Goal: Task Accomplishment & Management: Manage account settings

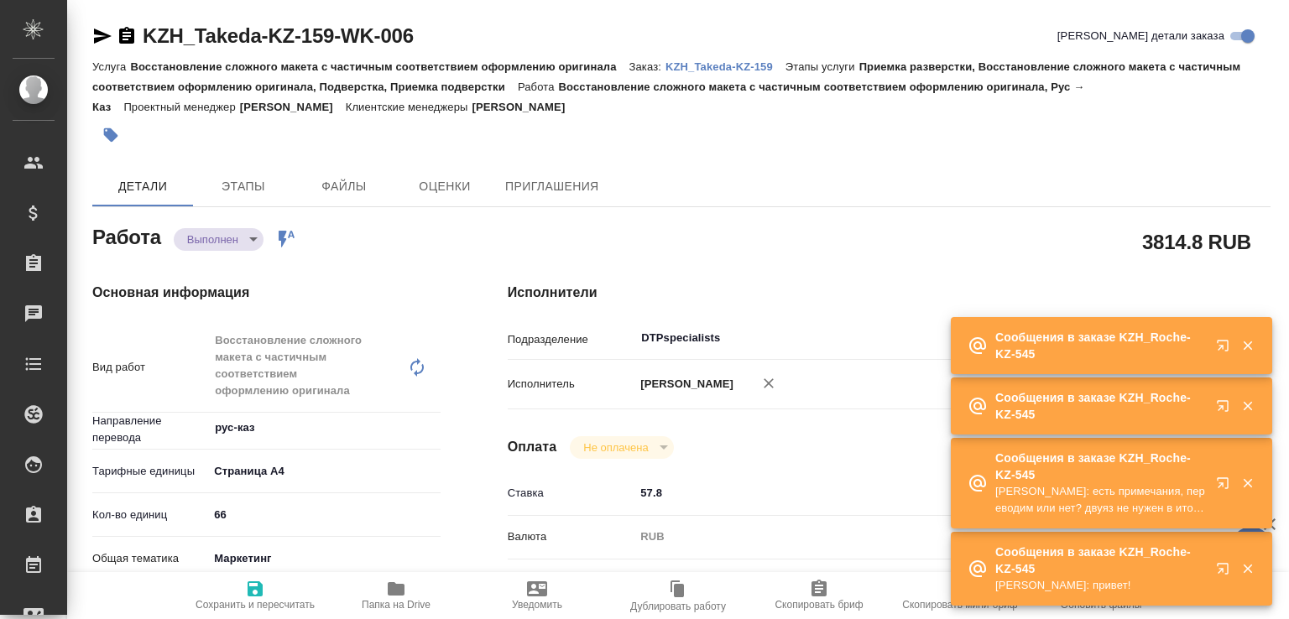
click at [248, 244] on body "🙏 .cls-1 fill:#fff; AWATERA Малофеева Екатерина e.malofeeva Клиенты Спецификаци…" at bounding box center [644, 309] width 1289 height 619
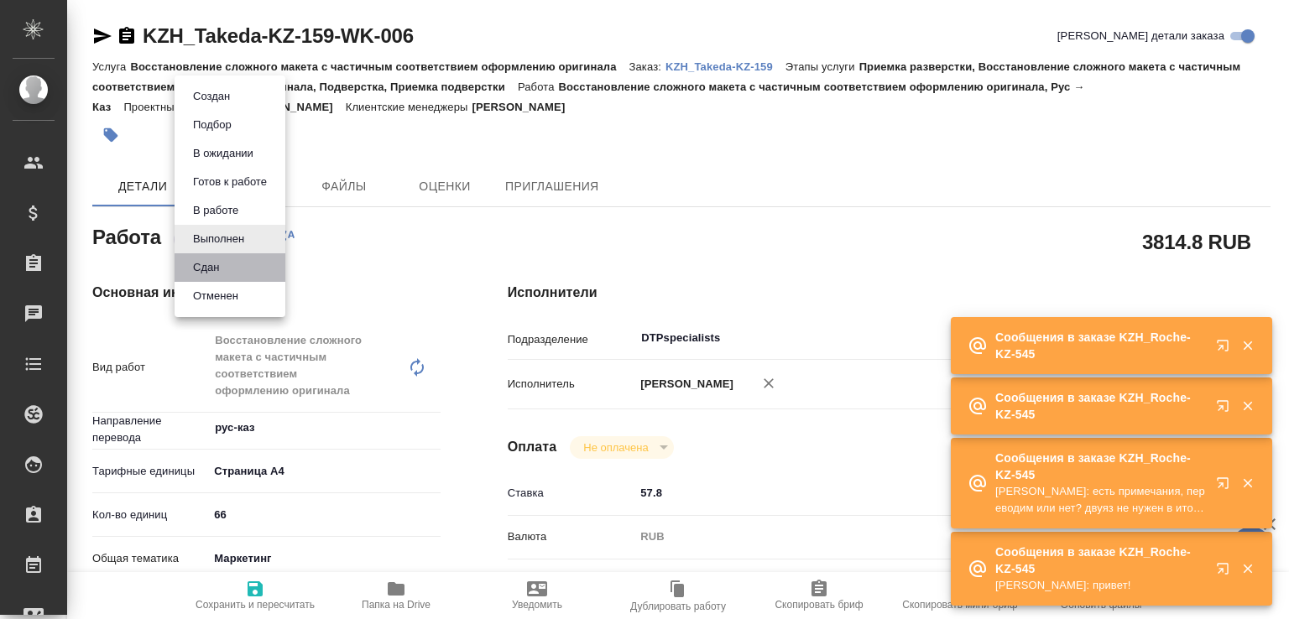
click at [247, 276] on li "Сдан" at bounding box center [230, 267] width 111 height 29
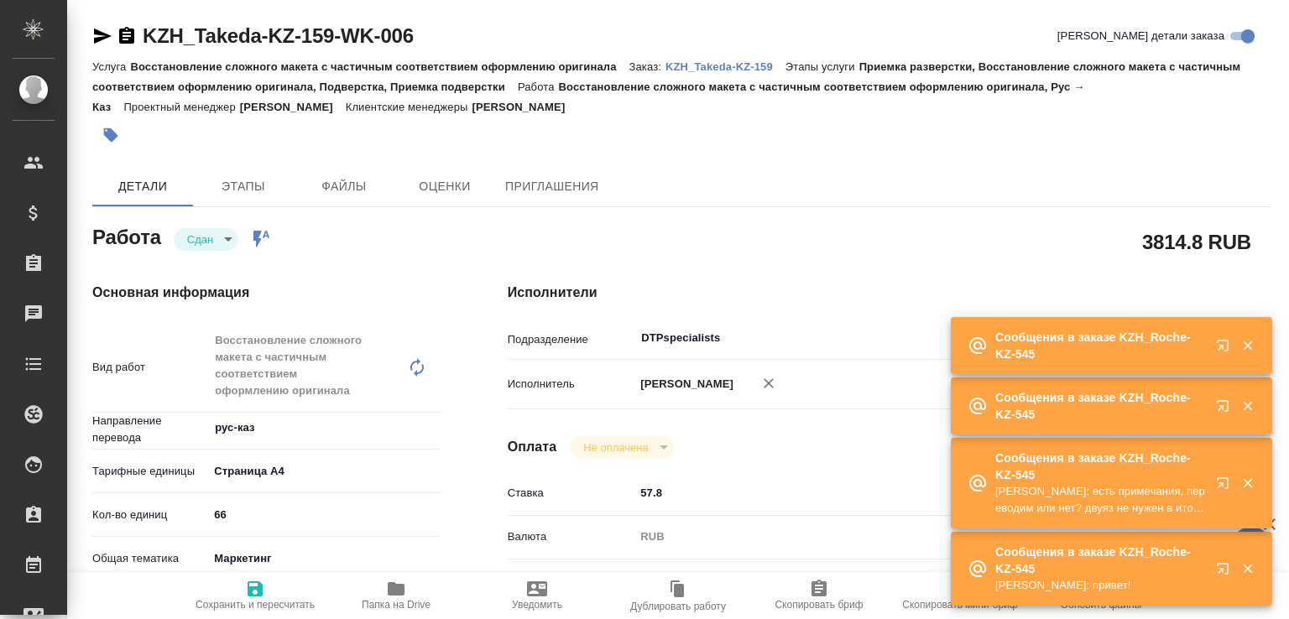
type textarea "x"
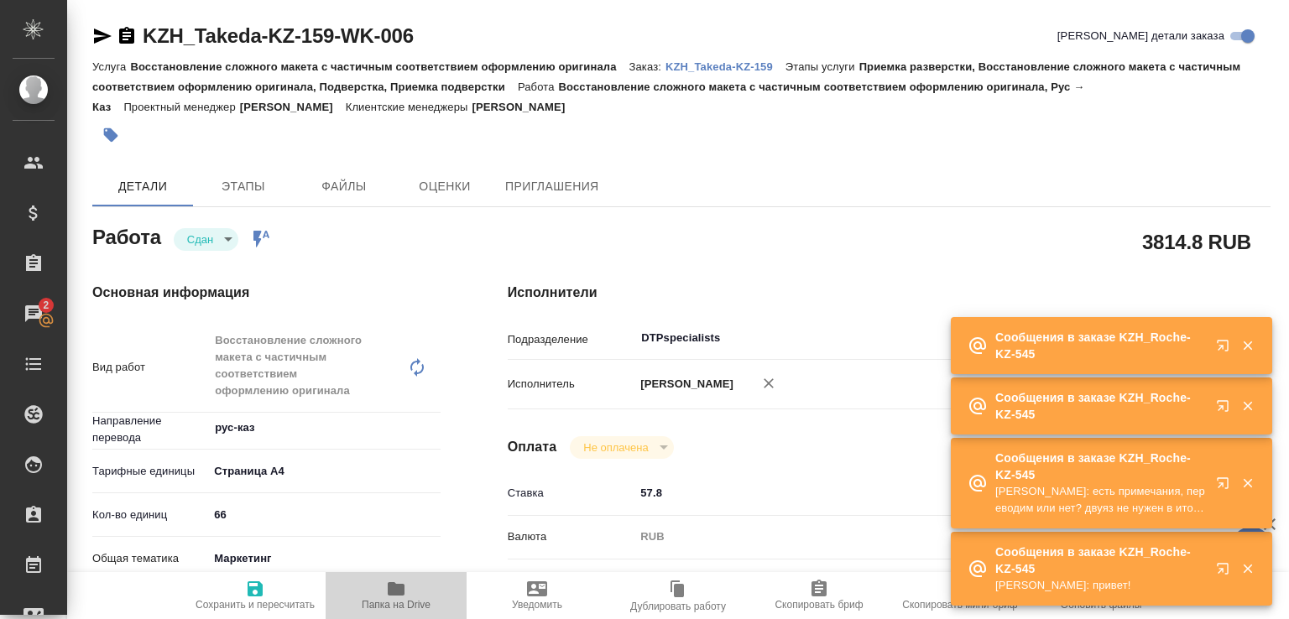
click at [418, 592] on span "Папка на Drive" at bounding box center [396, 595] width 121 height 32
click at [771, 67] on p "KZH_Takeda-KZ-159" at bounding box center [725, 66] width 120 height 13
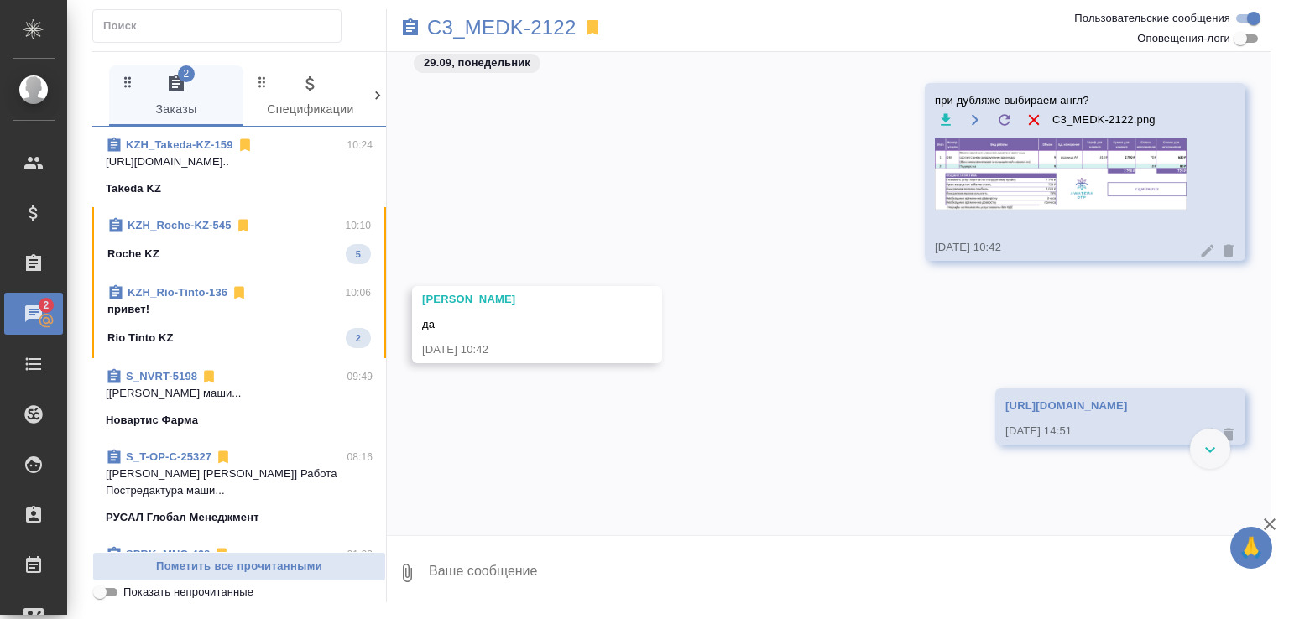
click at [291, 249] on div "Roche KZ 5" at bounding box center [238, 254] width 263 height 20
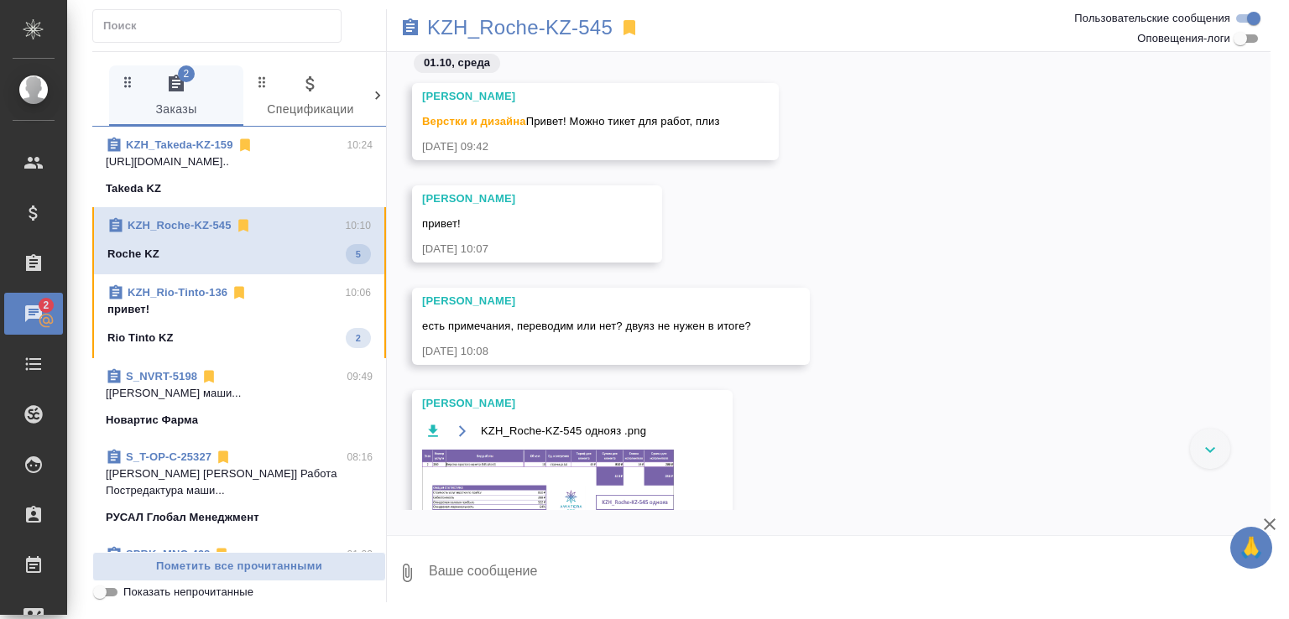
scroll to position [151, 0]
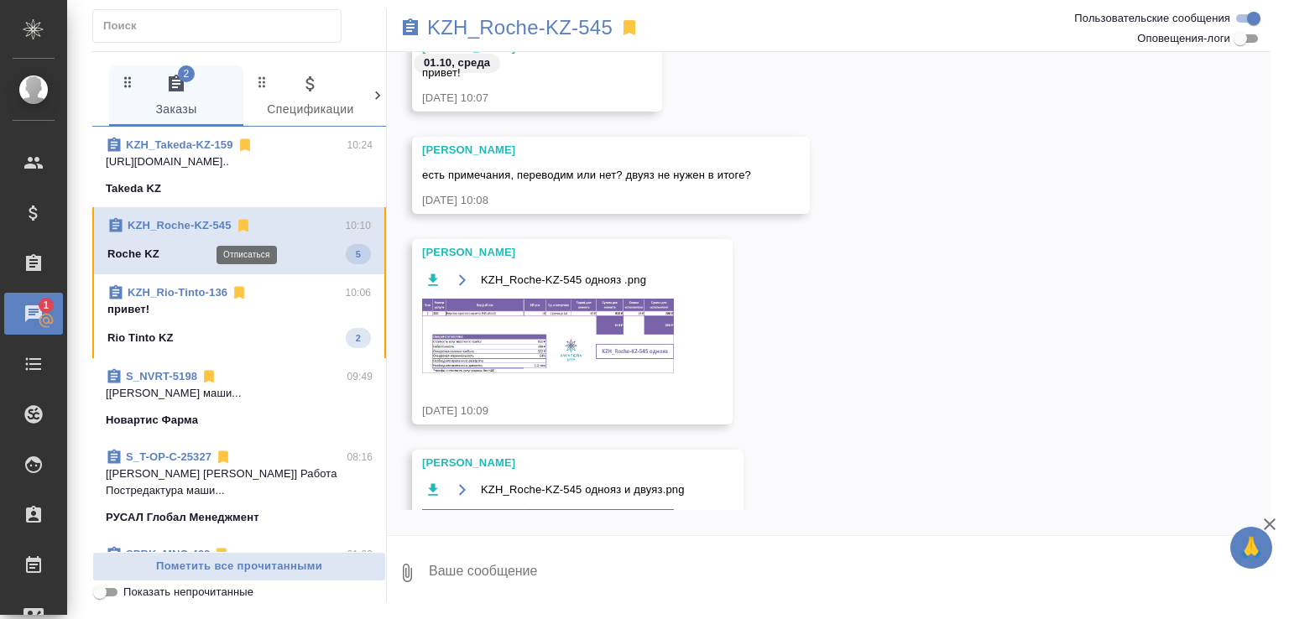
click at [248, 227] on icon at bounding box center [243, 226] width 10 height 13
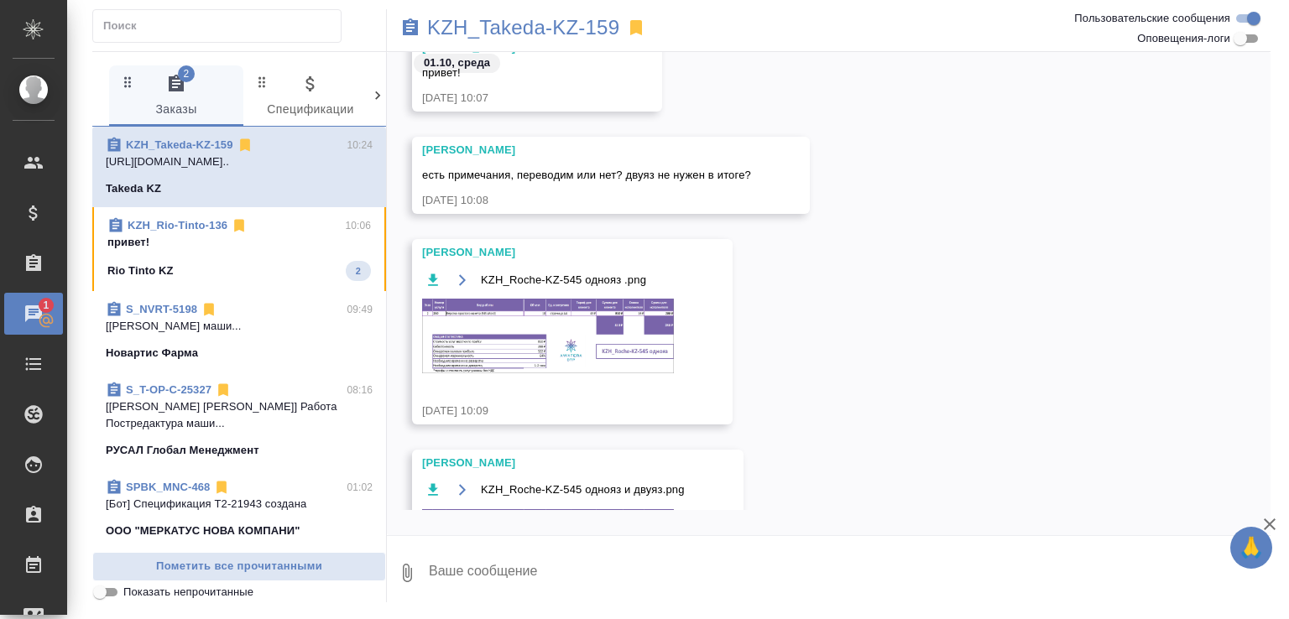
scroll to position [696, 0]
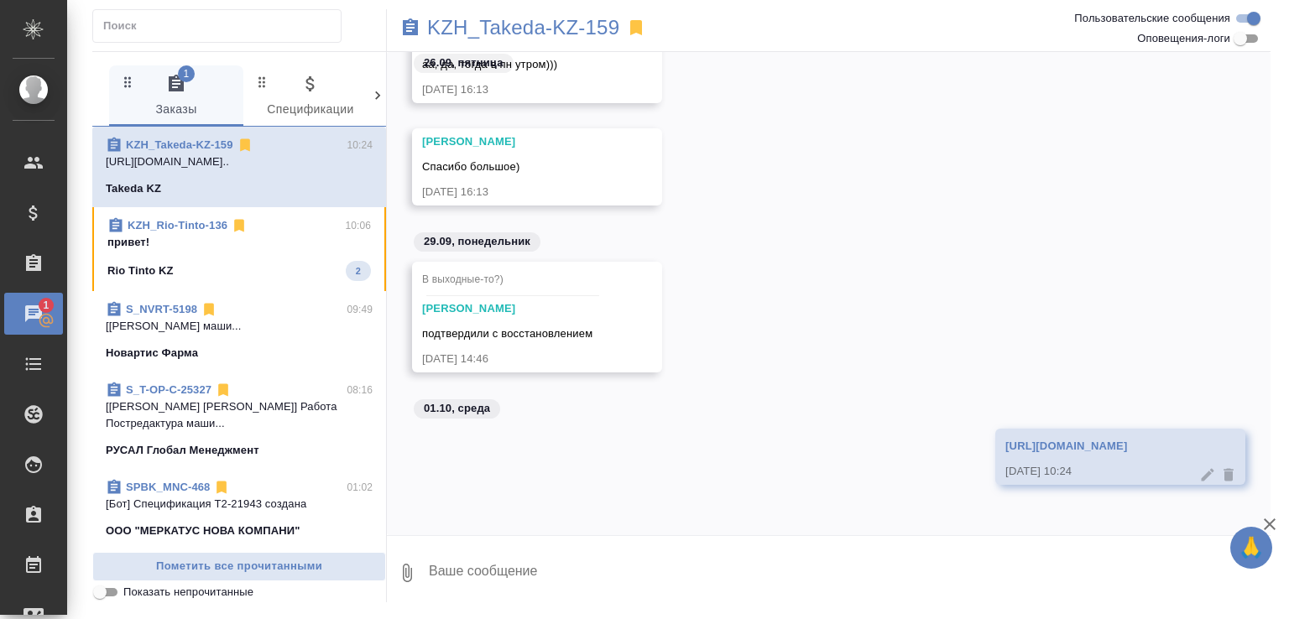
click at [277, 288] on div "KZH_Rio-Tinto-136 10:06 привет! Rio Tinto KZ 2" at bounding box center [239, 249] width 294 height 84
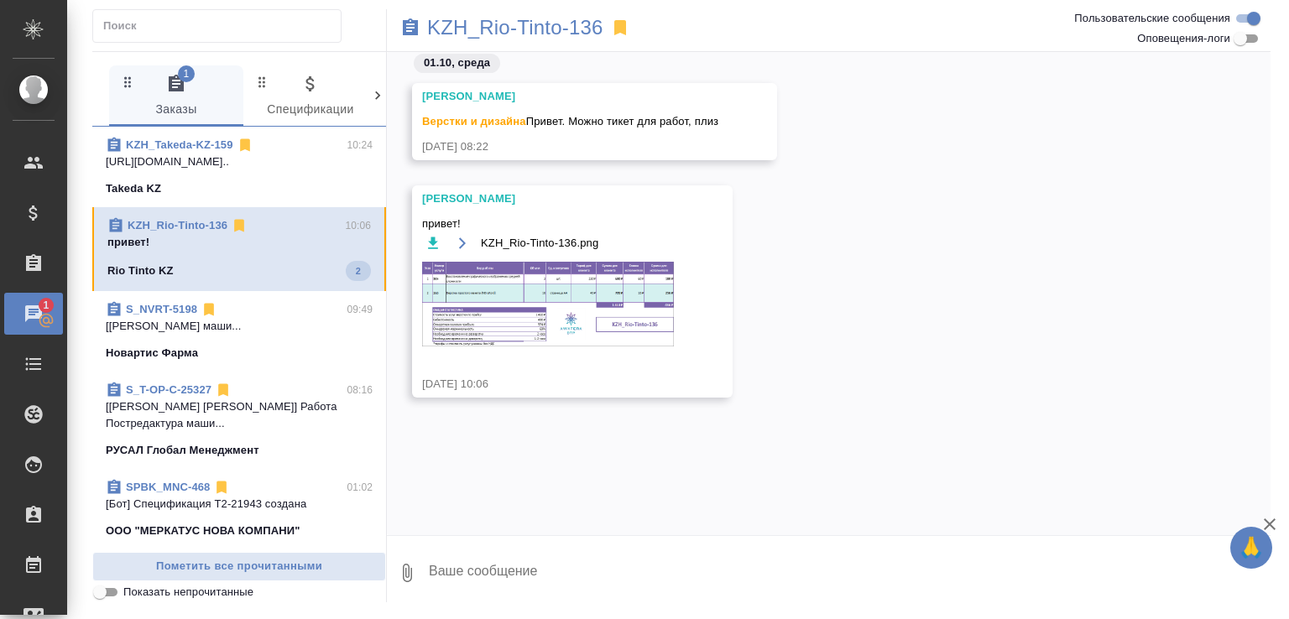
scroll to position [0, 0]
click at [242, 221] on icon at bounding box center [239, 226] width 10 height 13
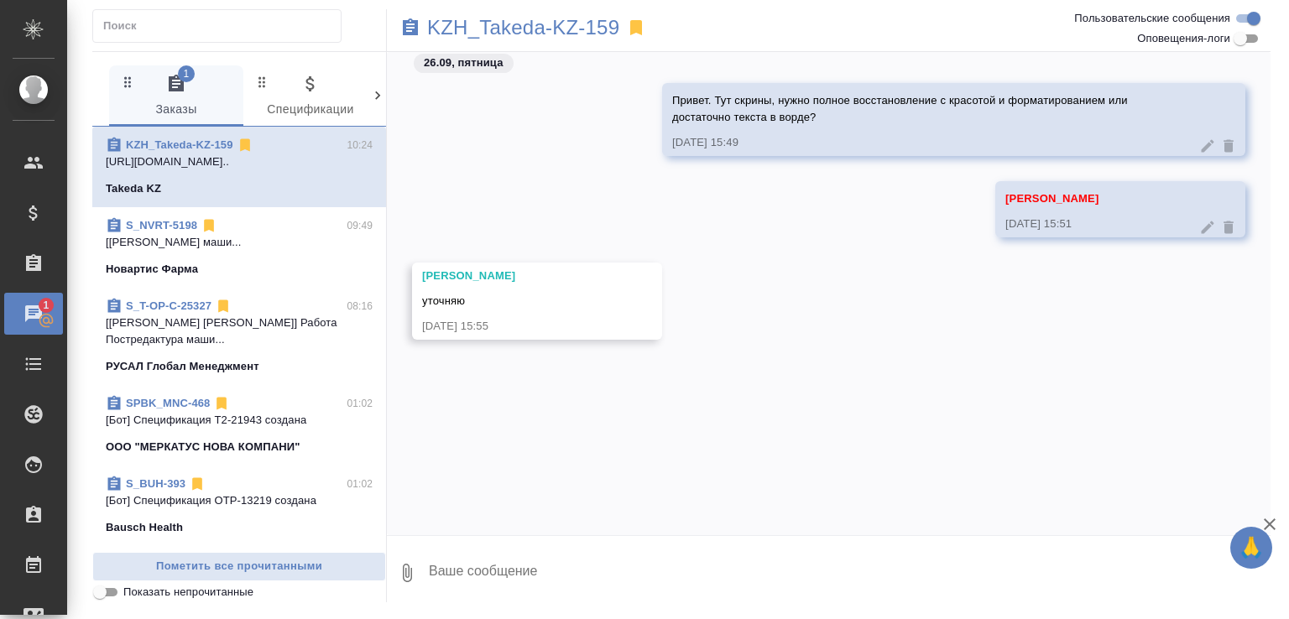
scroll to position [751, 0]
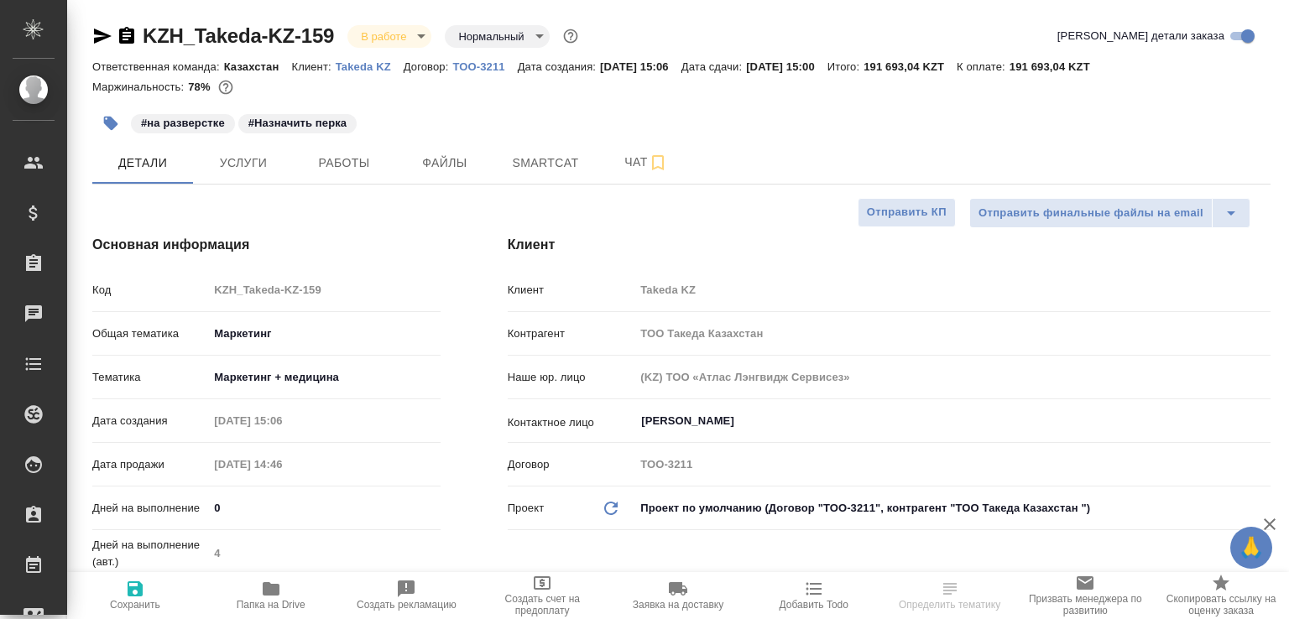
select select "RU"
type textarea "x"
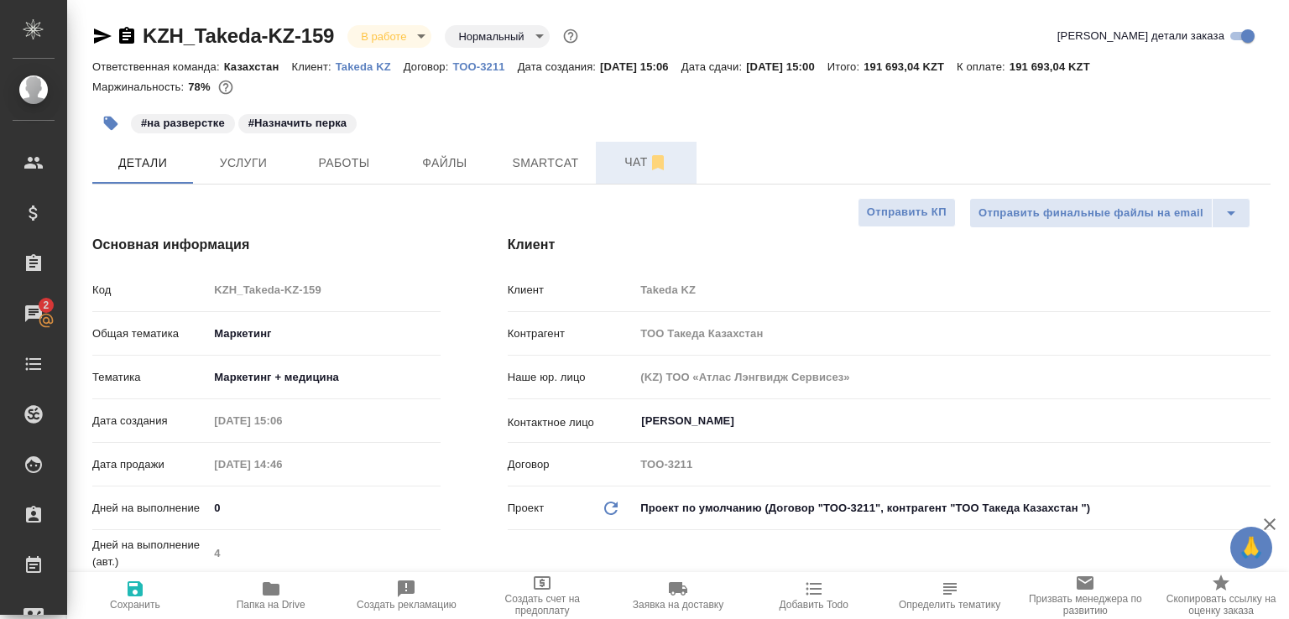
click at [630, 149] on button "Чат" at bounding box center [646, 163] width 101 height 42
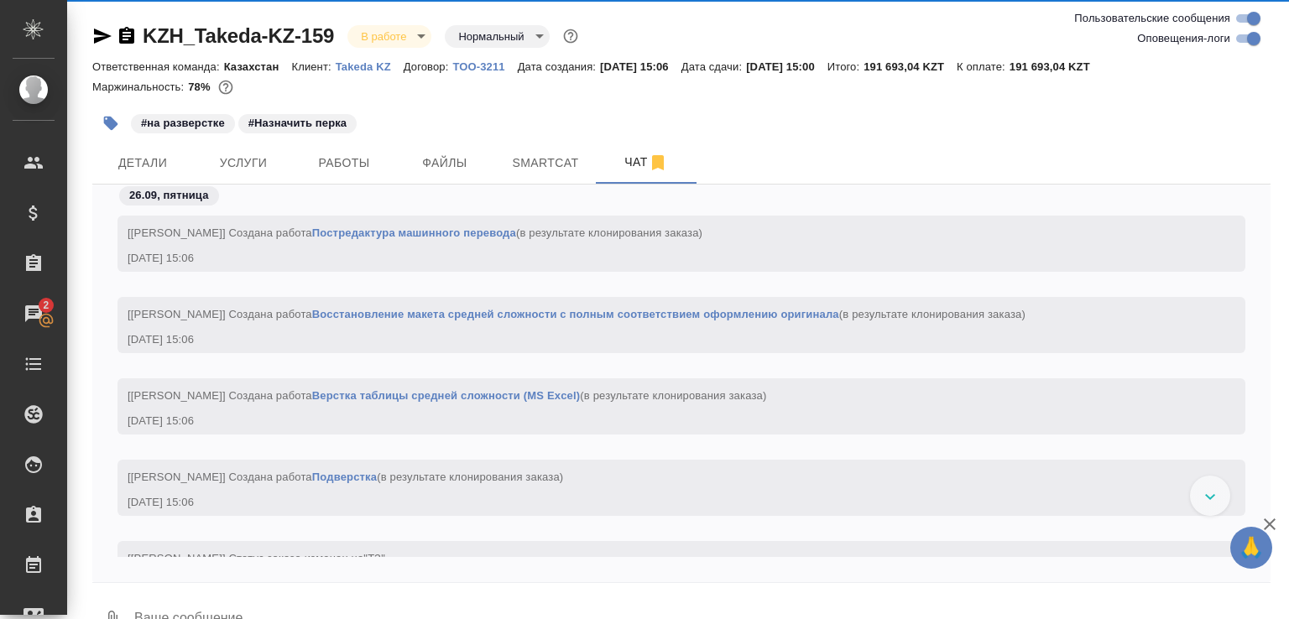
scroll to position [4407, 0]
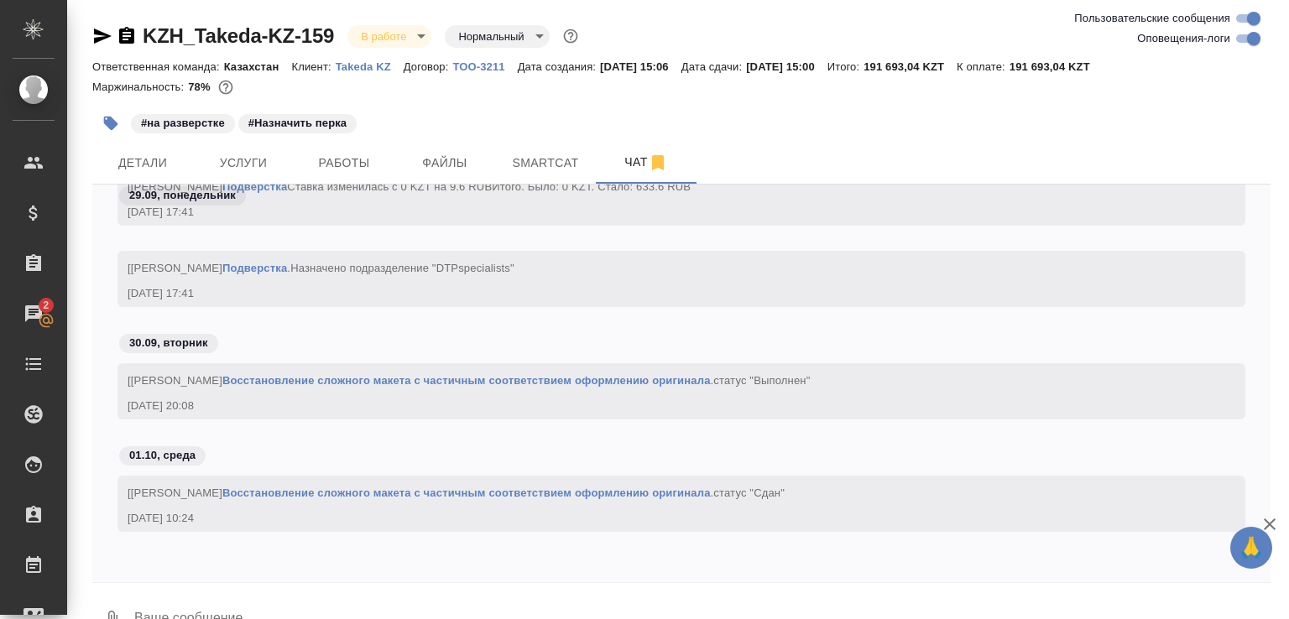
click at [145, 604] on textarea at bounding box center [702, 620] width 1138 height 57
paste textarea "https://drive.awatera.com/apps/files/files/10518267?dir=/Shares/Takeda%20KZ/Ord…"
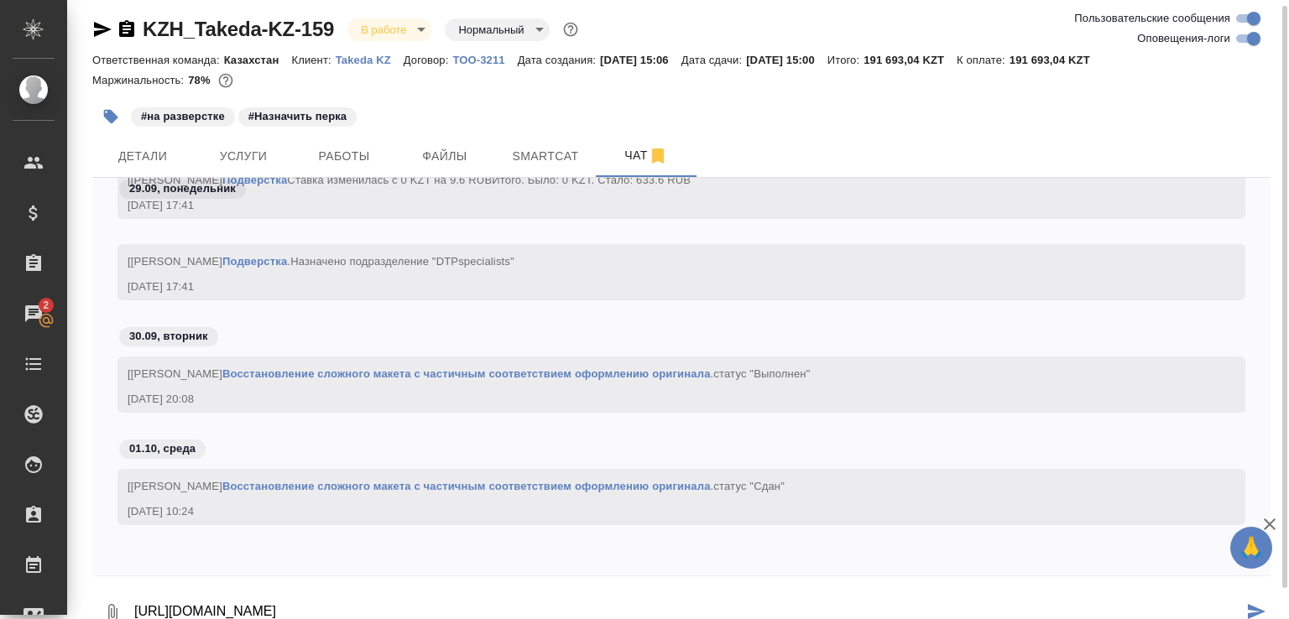
type textarea "https://drive.awatera.com/apps/files/files/10518267?dir=/Shares/Takeda%20KZ/Ord…"
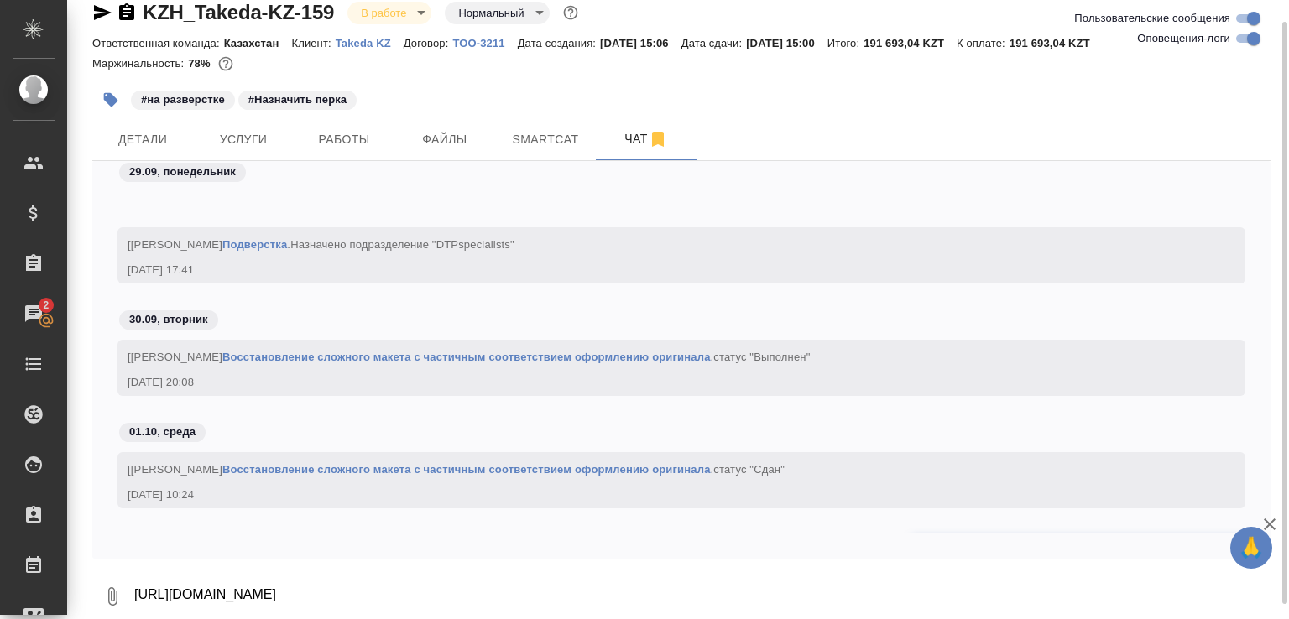
scroll to position [4490, 0]
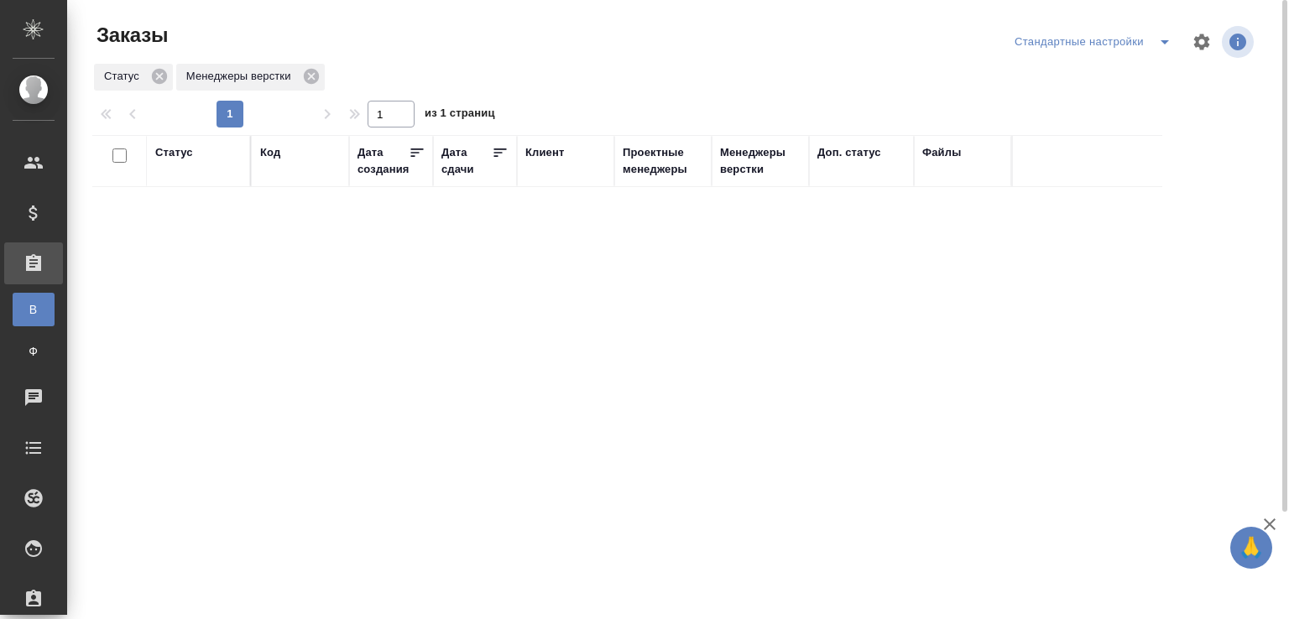
click at [742, 167] on div "Менеджеры верстки" at bounding box center [760, 161] width 81 height 34
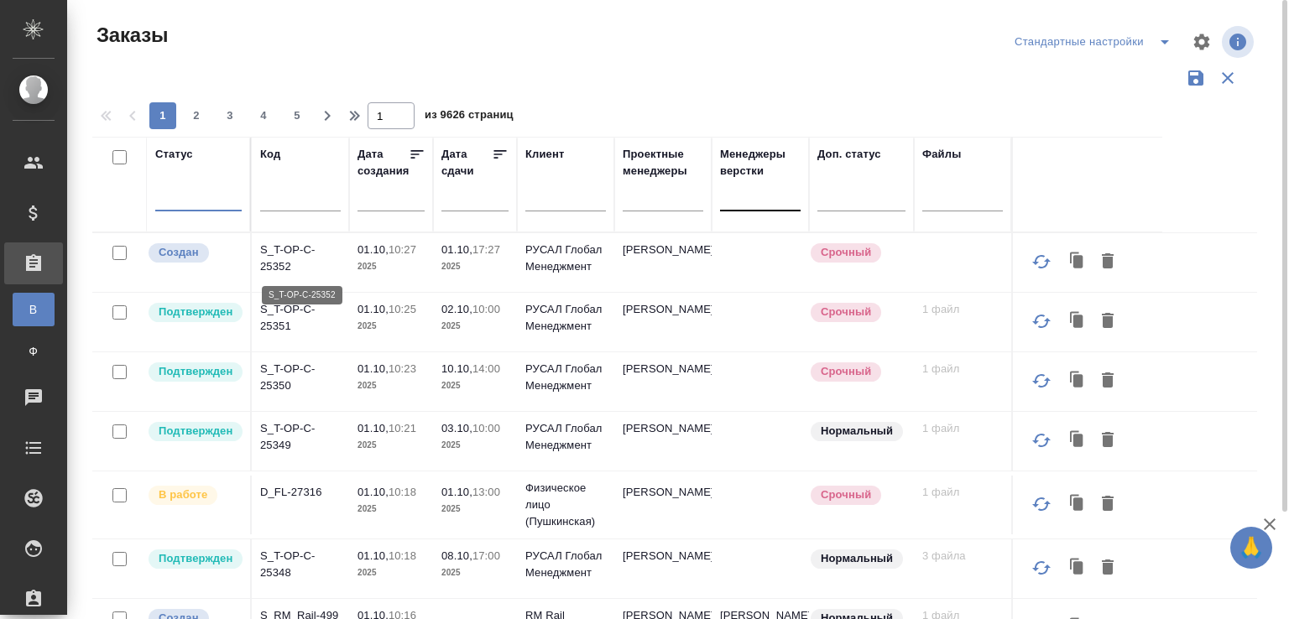
click at [291, 260] on p "S_T-OP-C-25352" at bounding box center [300, 259] width 81 height 34
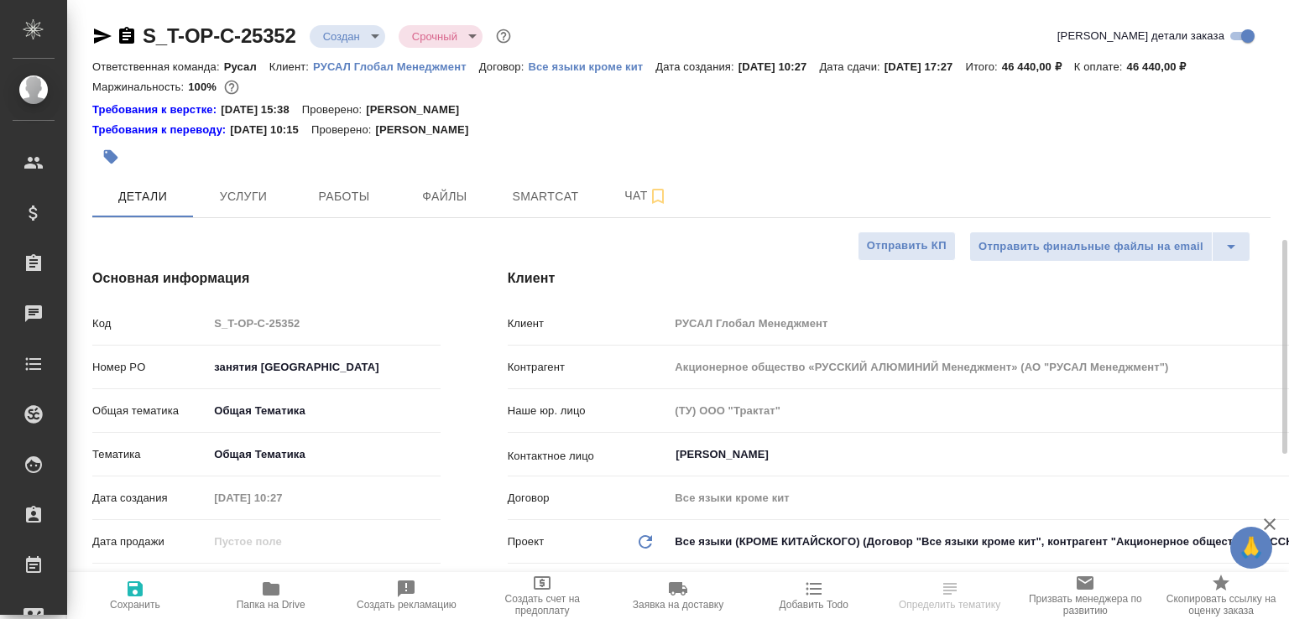
select select "RU"
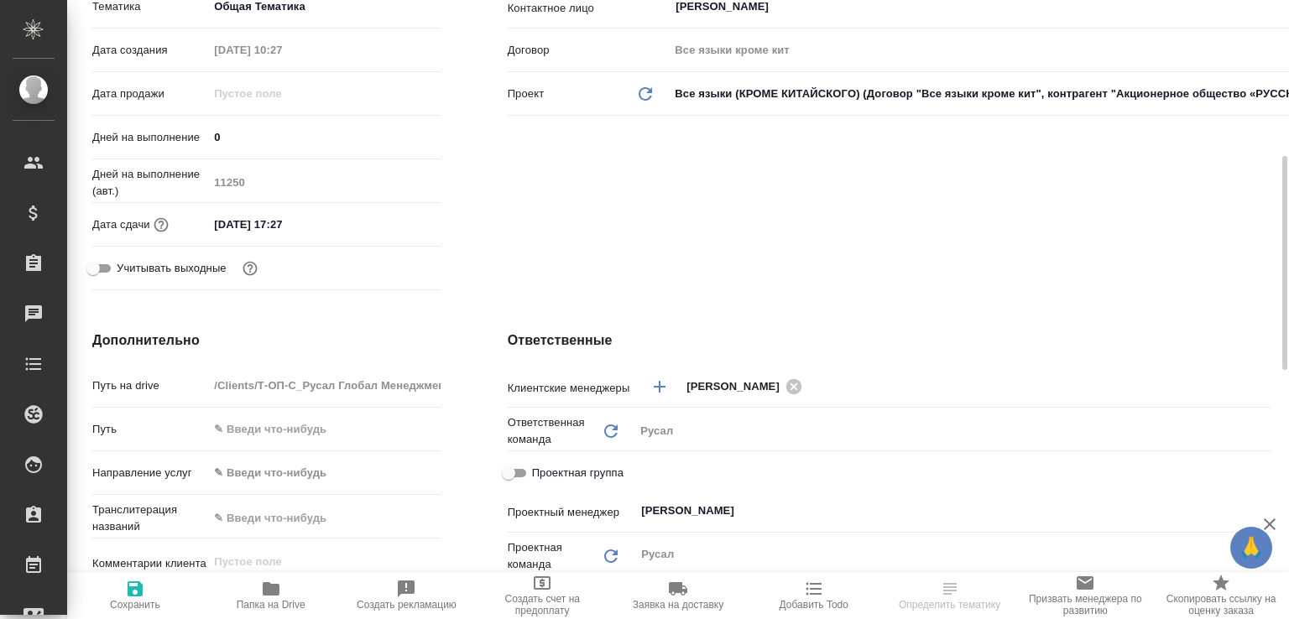
scroll to position [449, 0]
select select "RU"
type textarea "x"
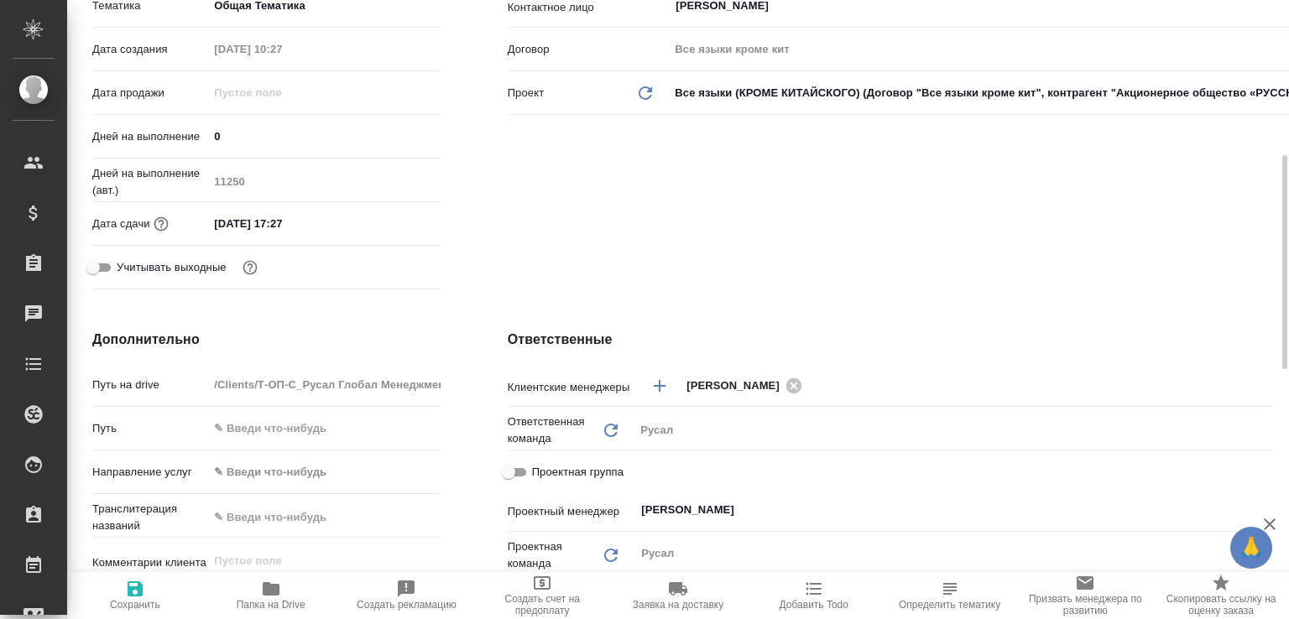
type textarea "x"
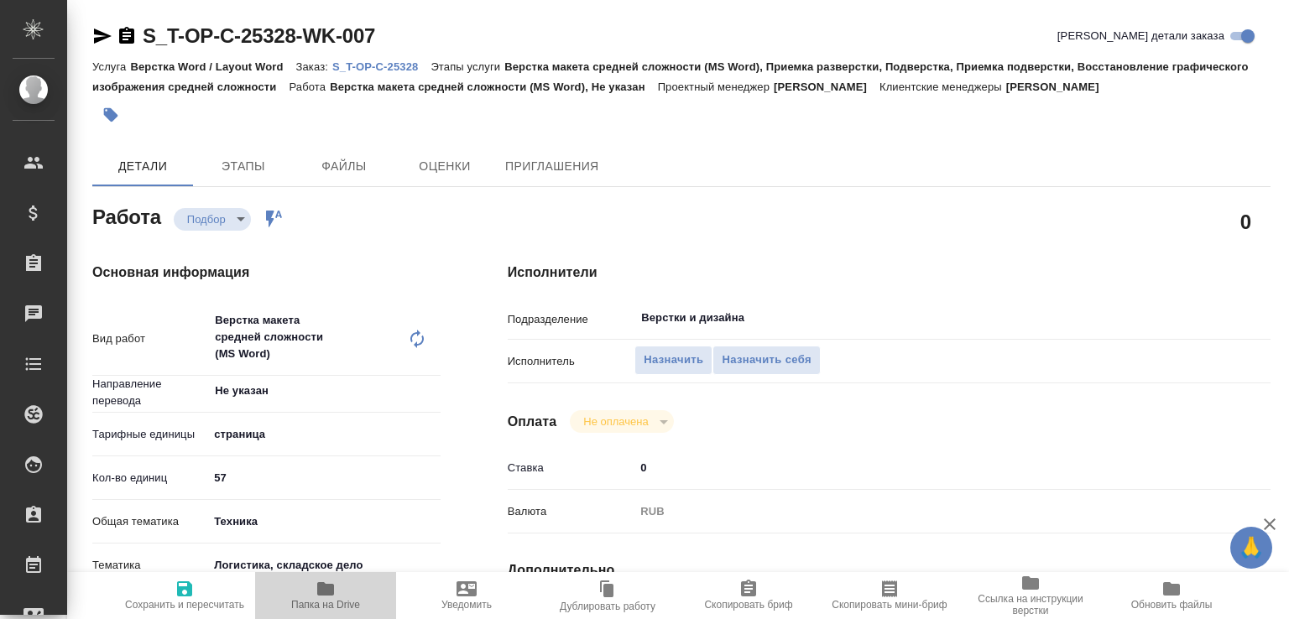
click at [374, 590] on span "Папка на Drive" at bounding box center [325, 595] width 121 height 32
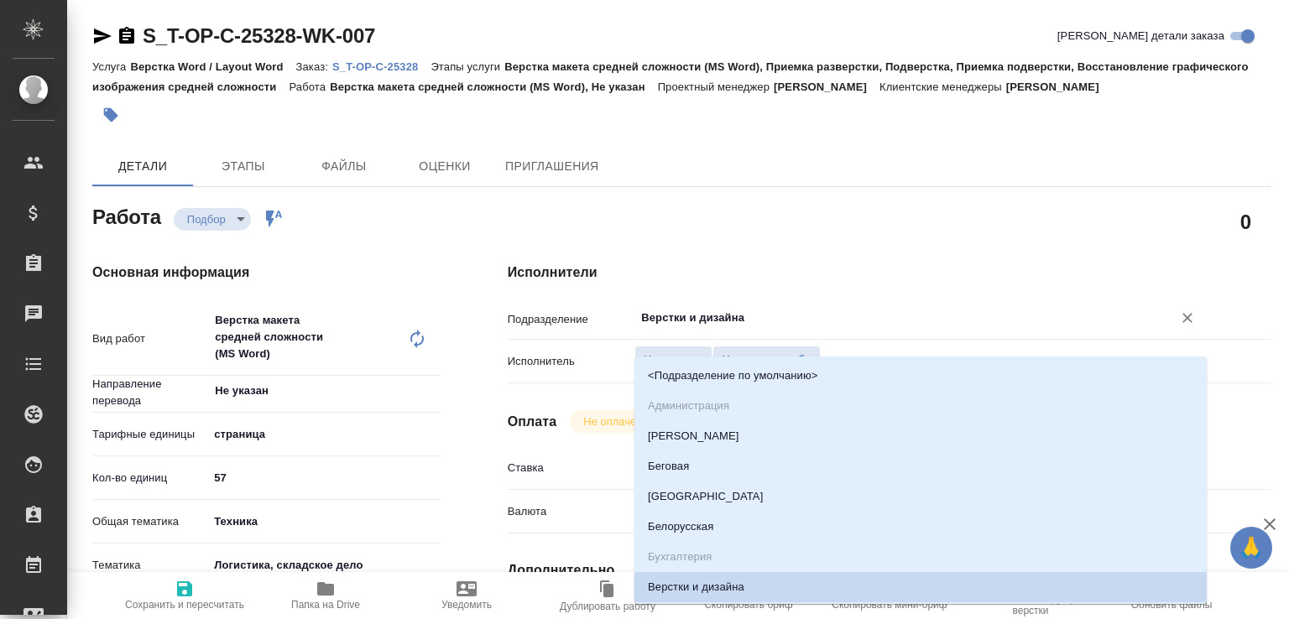
click at [722, 328] on input "Верстки и дизайна" at bounding box center [892, 318] width 506 height 20
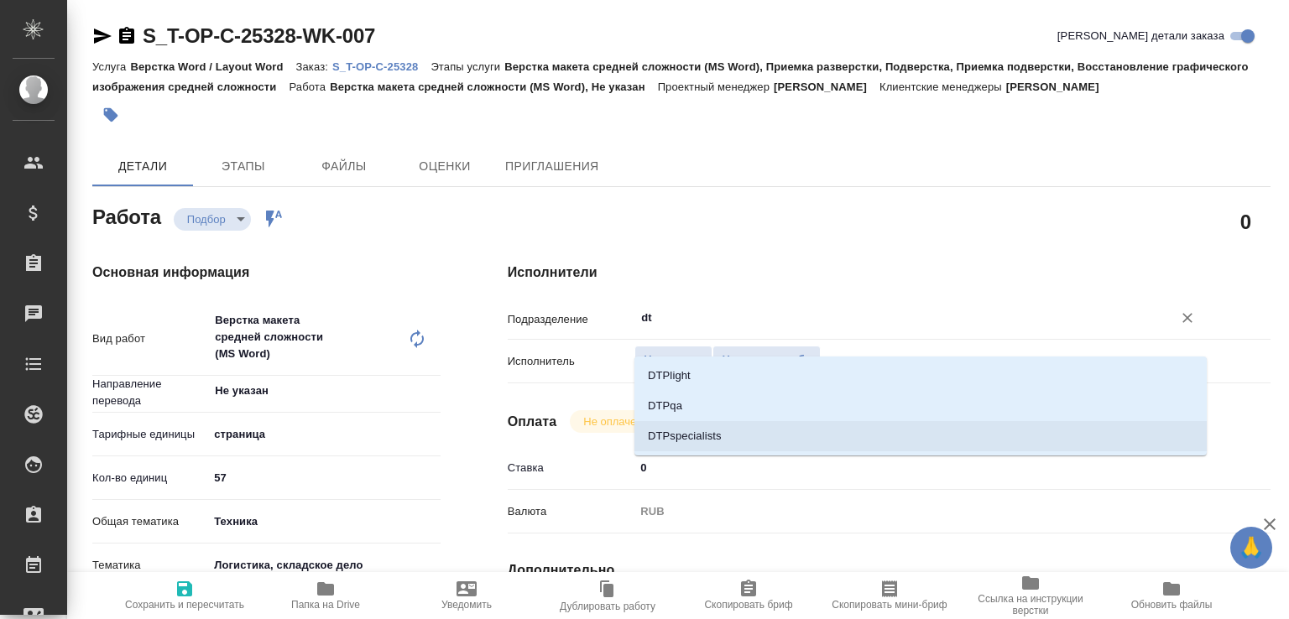
click at [662, 444] on li "DTPspecialists" at bounding box center [920, 436] width 572 height 30
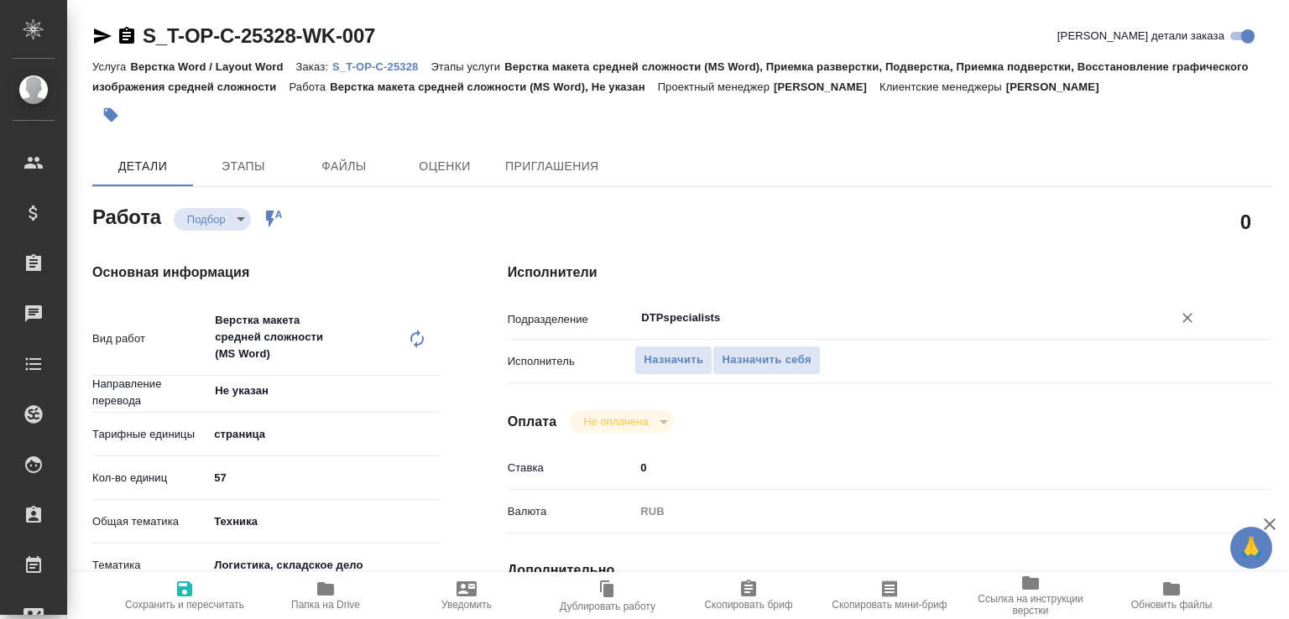
scroll to position [179, 0]
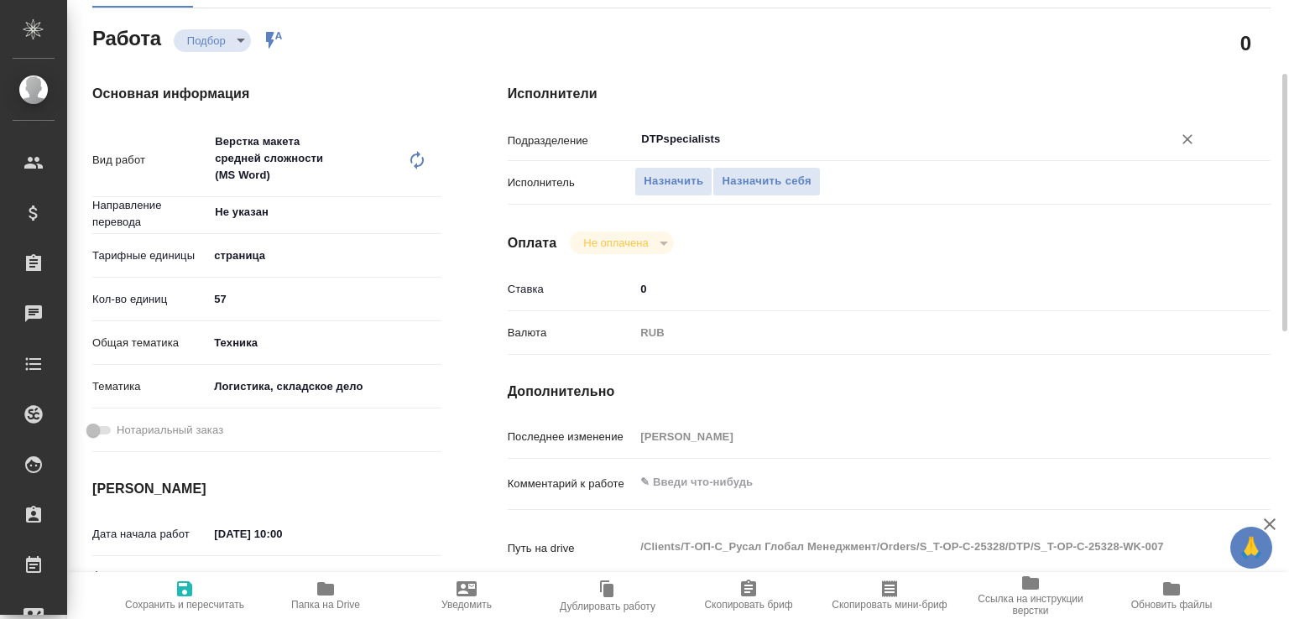
type input "DTPspecialists"
click at [682, 498] on textarea at bounding box center [920, 483] width 571 height 29
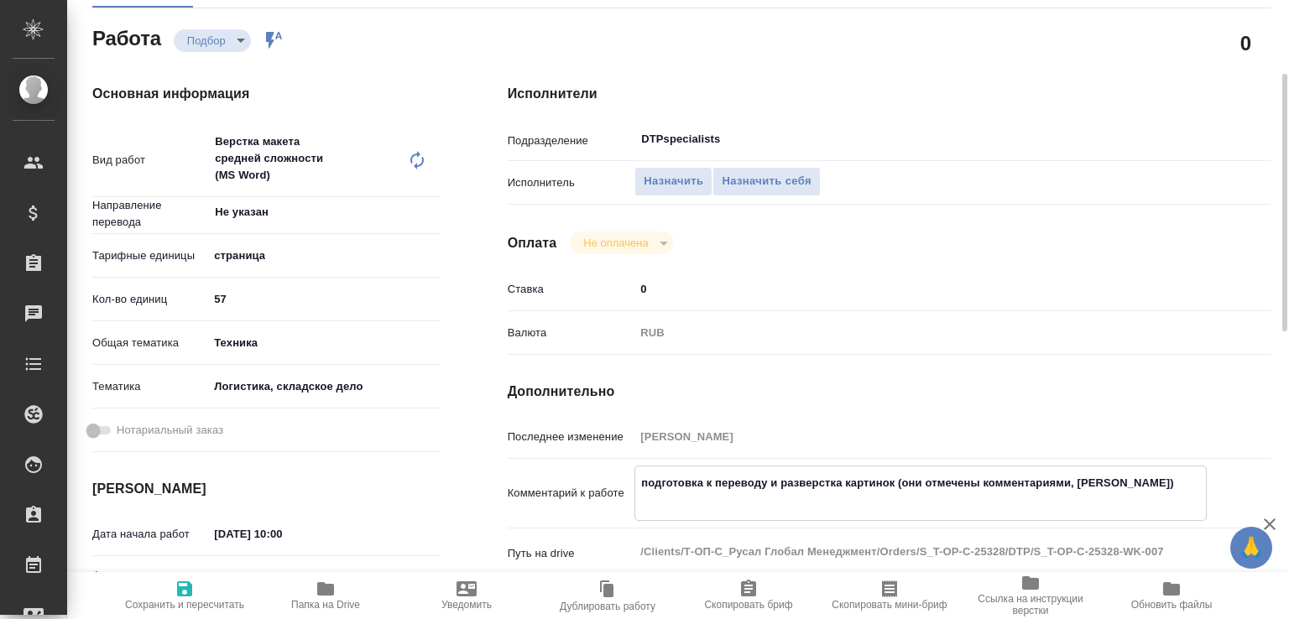
paste textarea "https://drive.awatera.com/f/10556384"
type textarea "подготовка к переводу и разверстка картинок (они отмечены комментариями, фран н…"
click at [164, 611] on span "Сохранить и пересчитать" at bounding box center [184, 605] width 119 height 12
type input "recruiting"
type input "Не указан"
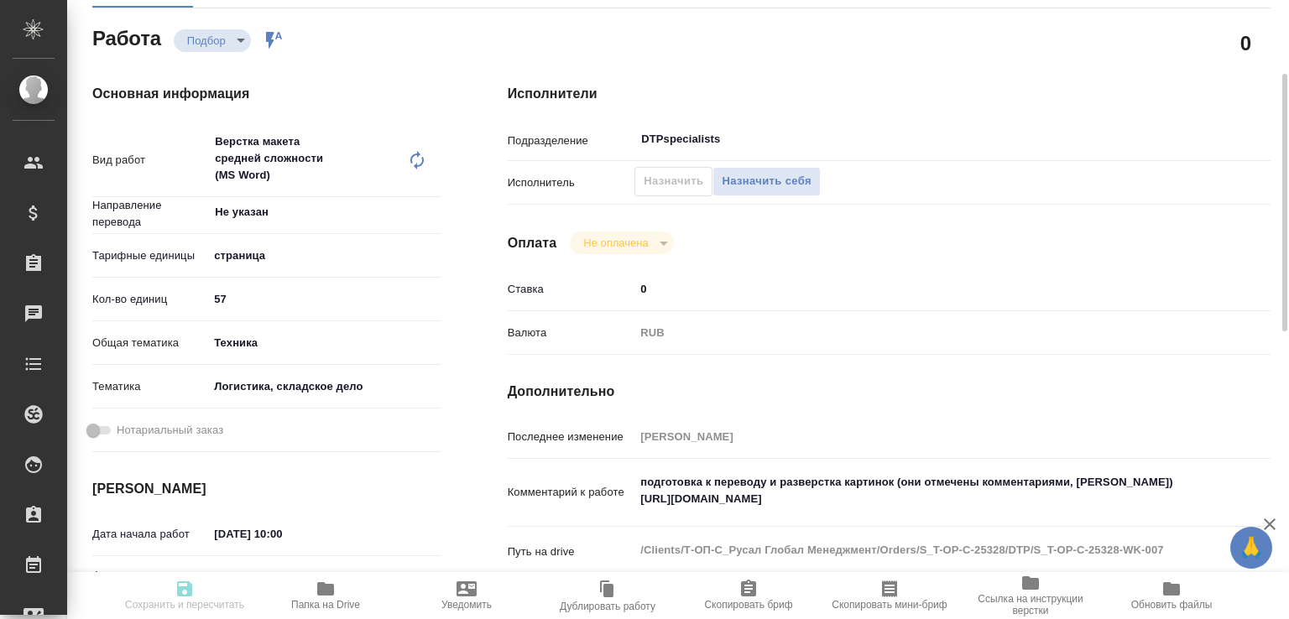
type input "5a8b1489cc6b4906c91bfdb2"
type input "57"
type input "tech"
type input "5a8b8b956a9677013d343d5f"
type input "[DATE] 10:00"
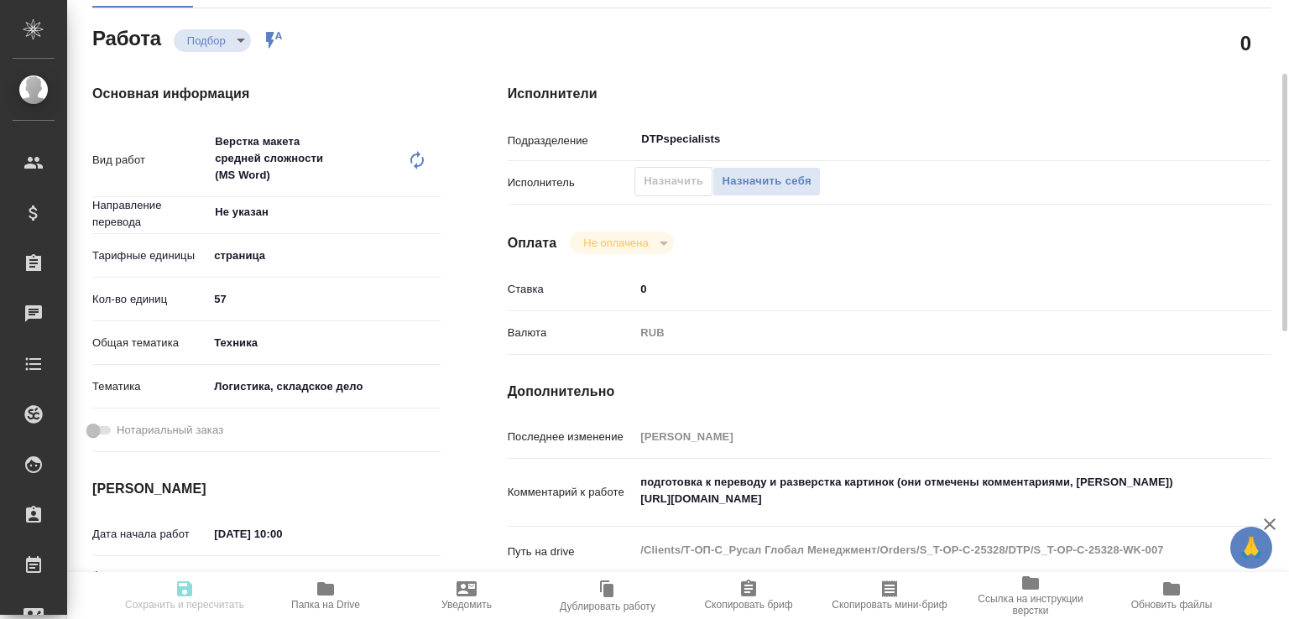
type input "02.10.2025 10:00"
type input "13.10.2025 10:00"
type input "DTPspecialists"
type input "notPayed"
type input "0"
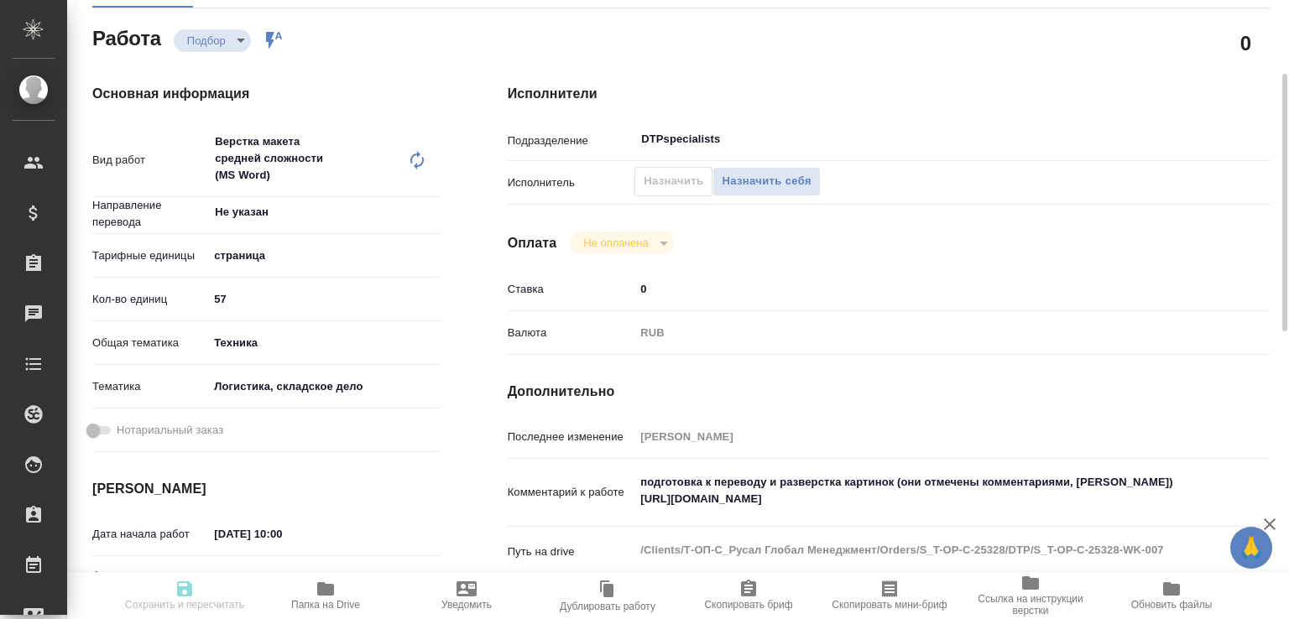
type input "RUB"
type input "Авдеенко Кирилл"
type input "S_T-OP-C-25328"
type input "Т-ОП-С-46925"
type input "Верстка Word / Layout Word"
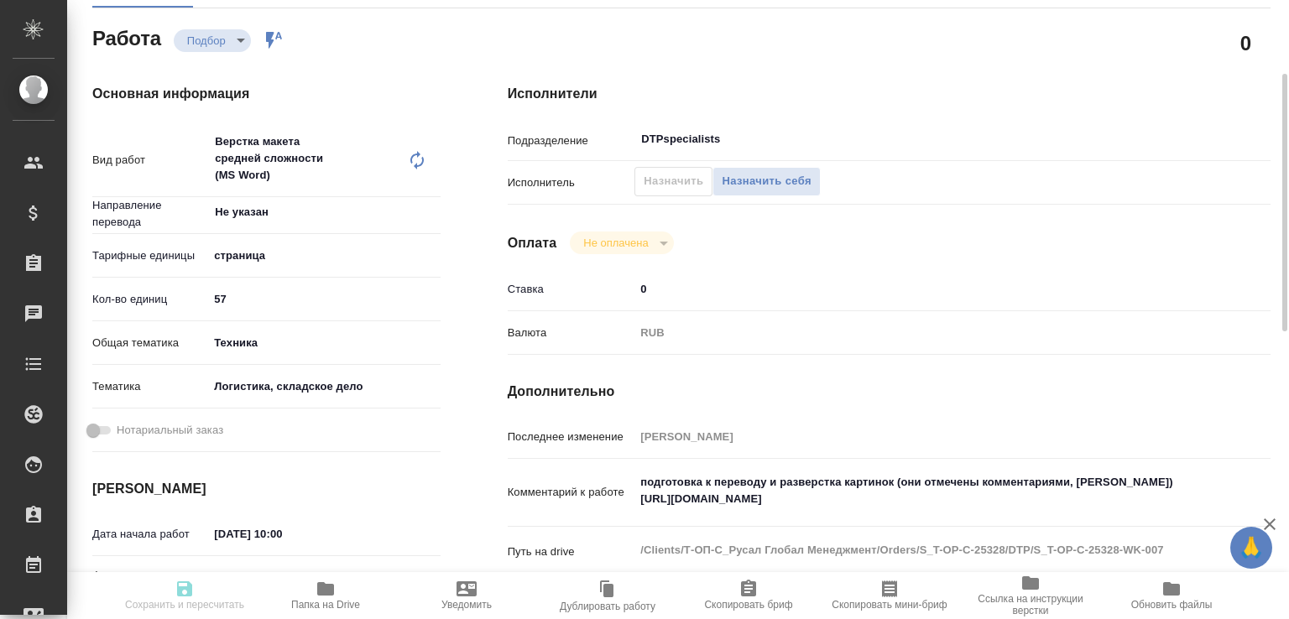
type input "Верстка макета средней сложности (MS Word), Приемка разверстки, Подверстка, При…"
type input "Меньшикова Александра"
type input "[PERSON_NAME] [PERSON_NAME]"
type input "/Clients/Т-ОП-С_Русал Глобал Менеджмент/Orders/S_T-OP-C-25328"
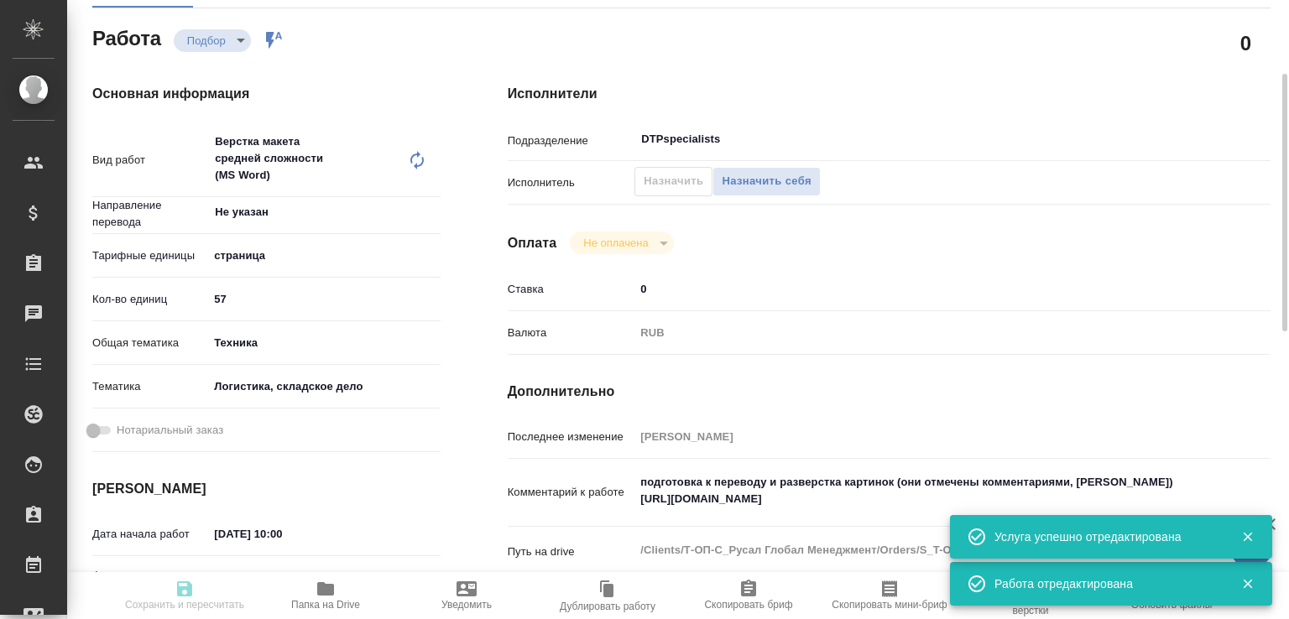
type input "recruiting"
type input "Не указан"
type input "5a8b1489cc6b4906c91bfdb2"
type input "57"
type input "tech"
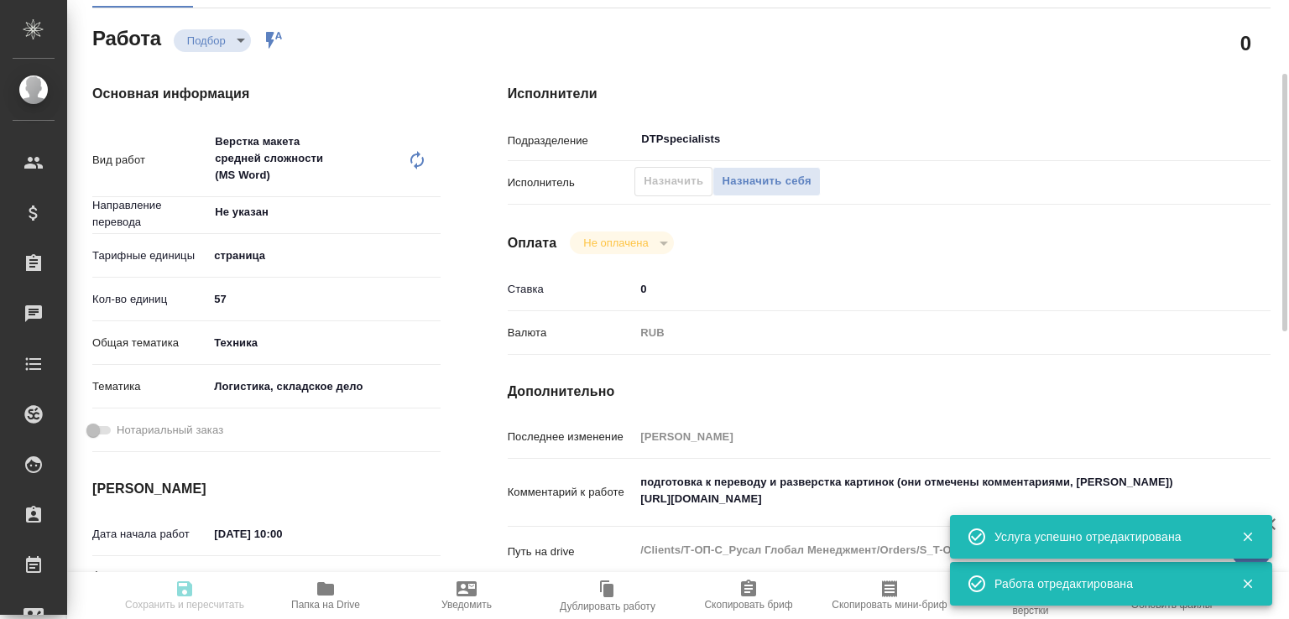
type input "5a8b8b956a9677013d343d5f"
type input "01.10.2025 10:00"
type input "02.10.2025 10:00"
type input "13.10.2025 10:00"
type input "DTPspecialists"
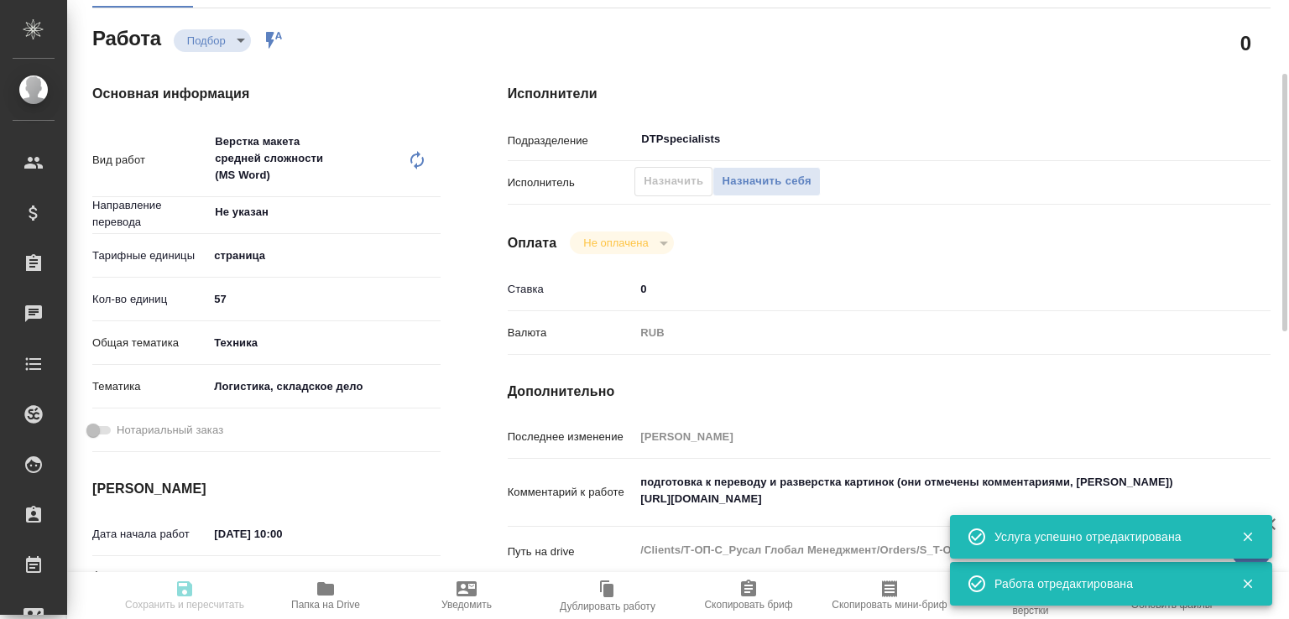
type input "notPayed"
type input "0"
type input "RUB"
type input "Авдеенко Кирилл"
type input "S_T-OP-C-25328"
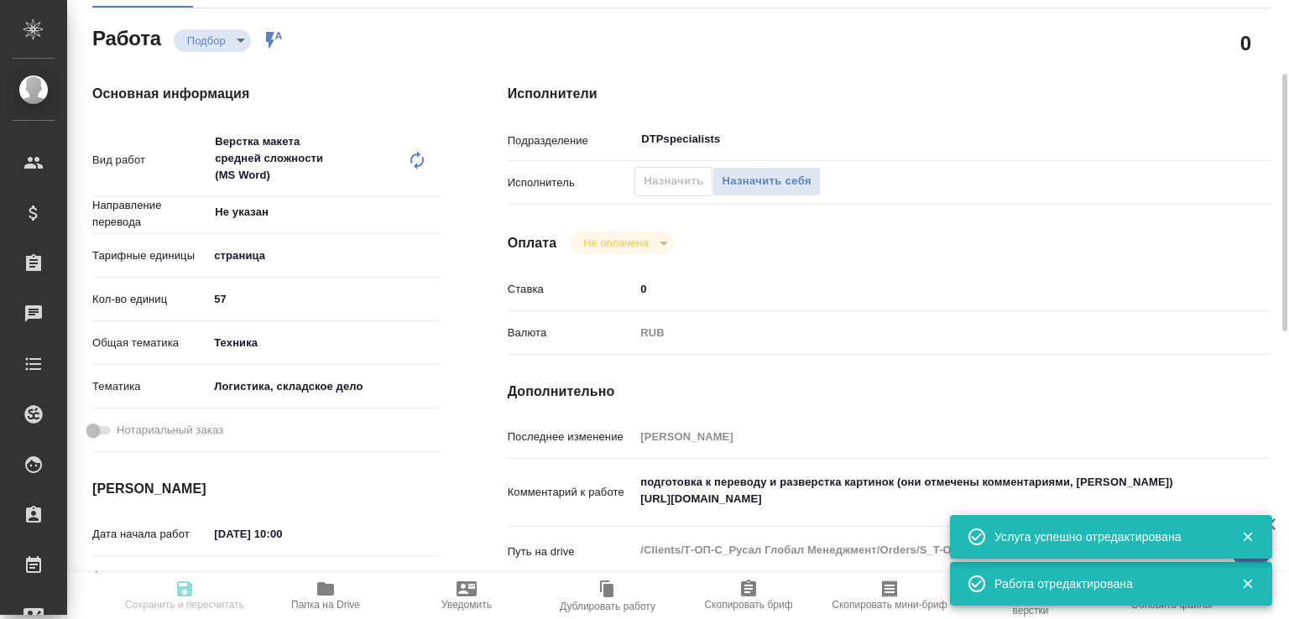
type input "Т-ОП-С-46925"
type input "Верстка Word / Layout Word"
type input "Верстка макета средней сложности (MS Word), Приемка разверстки, Подверстка, При…"
type input "Меньшикова Александра"
type input "[PERSON_NAME]"
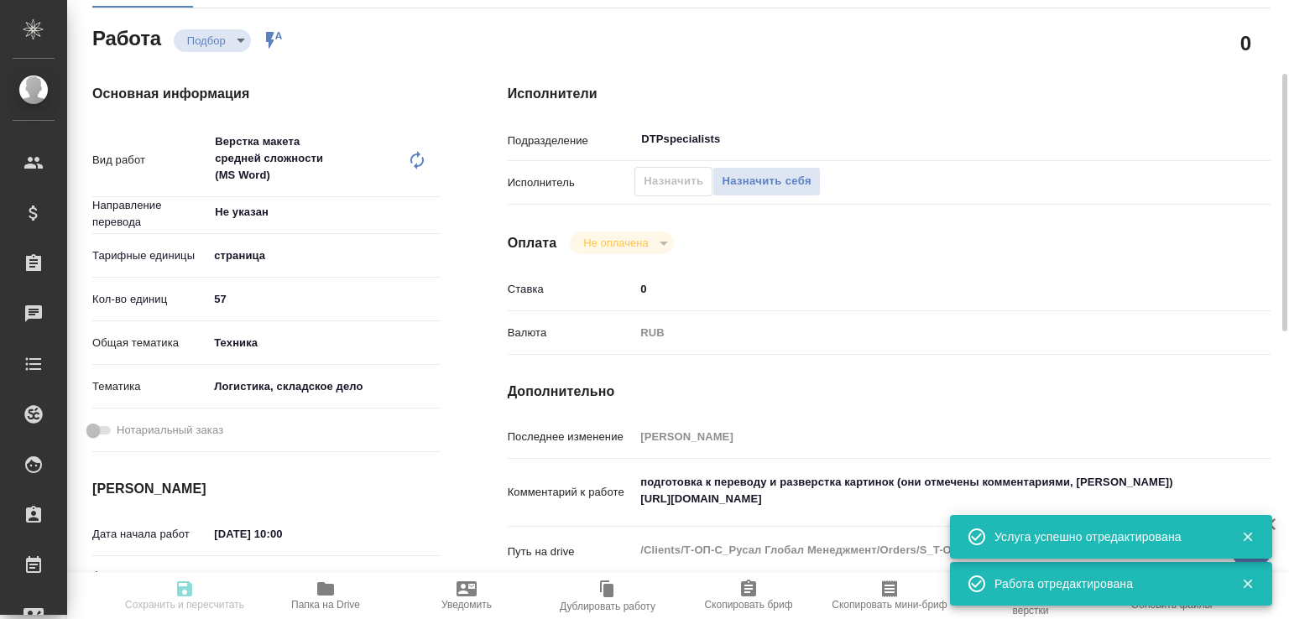
type input "/Clients/Т-ОП-С_Русал Глобал Менеджмент/Orders/S_T-OP-C-25328"
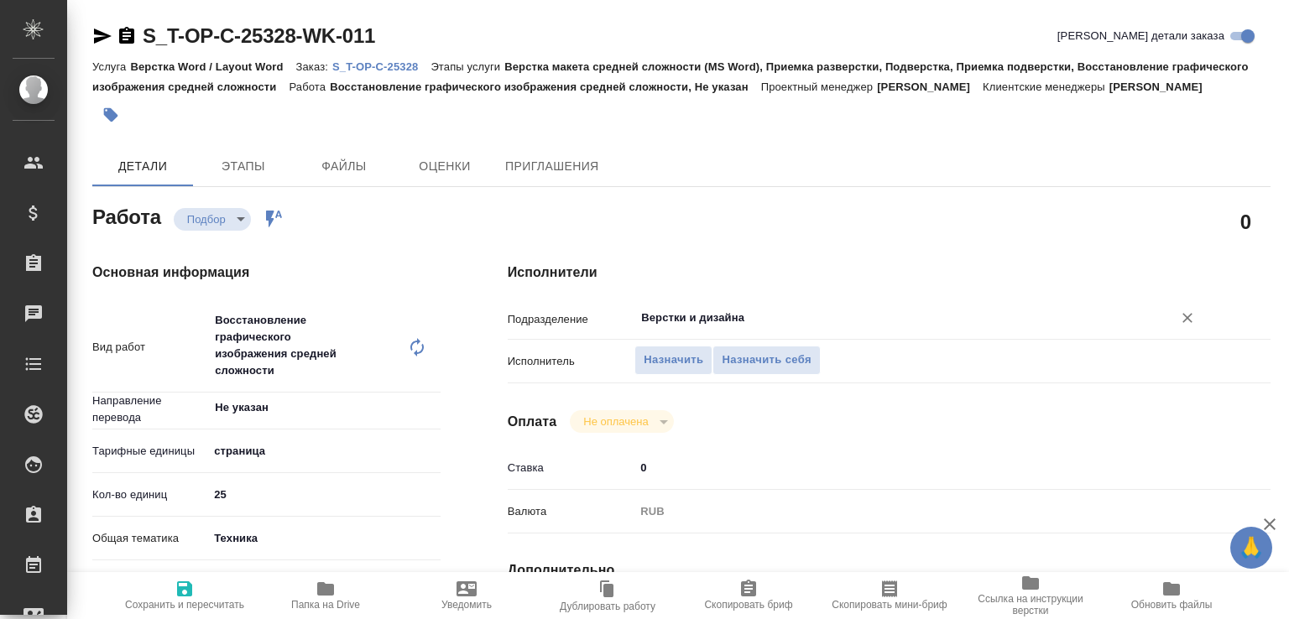
click at [722, 328] on input "Верстки и дизайна" at bounding box center [892, 318] width 506 height 20
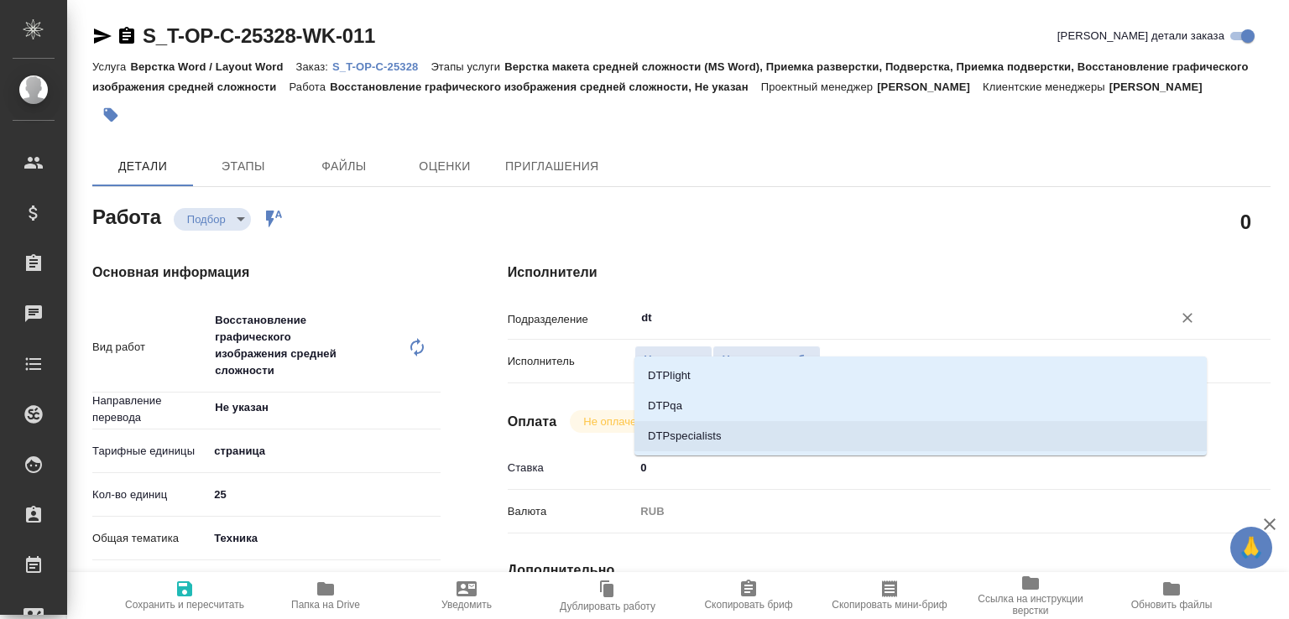
click at [661, 440] on li "DTPspecialists" at bounding box center [920, 436] width 572 height 30
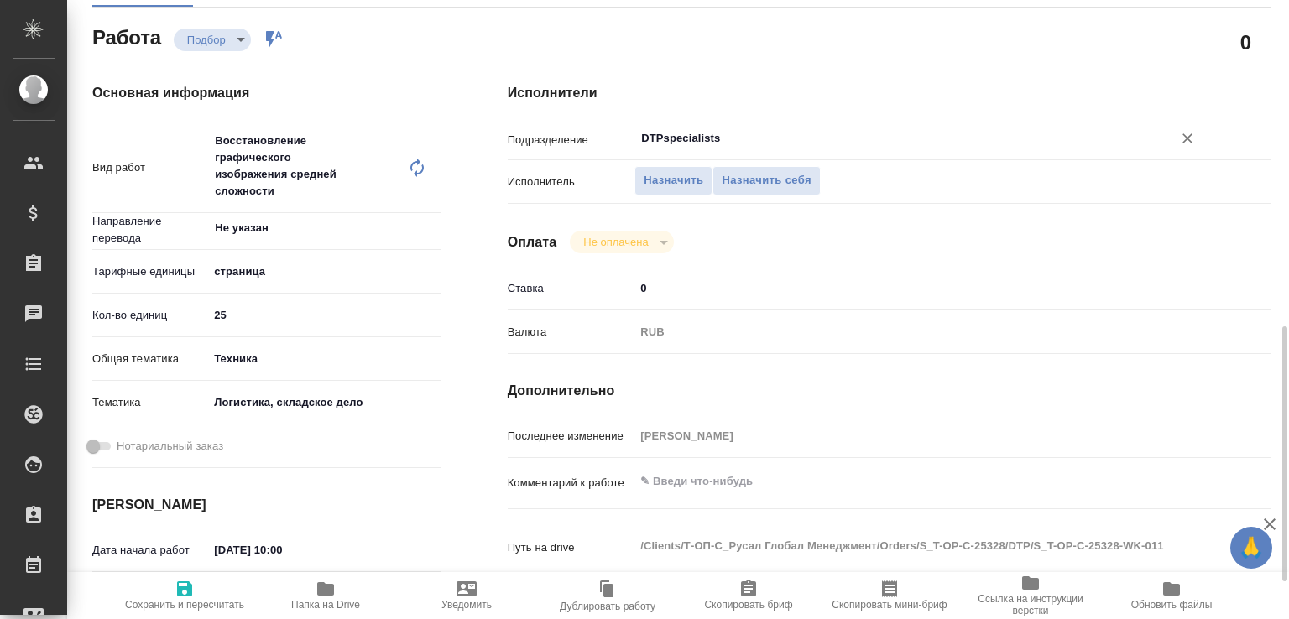
scroll to position [359, 0]
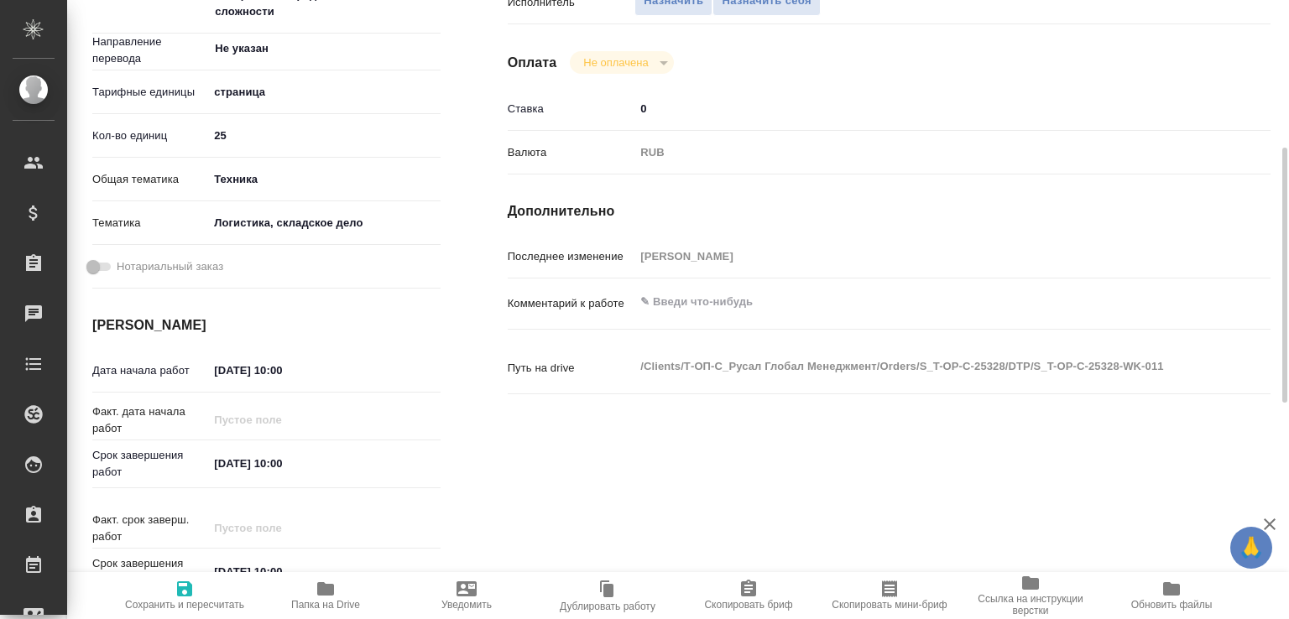
type input "DTPspecialists"
click at [726, 314] on textarea at bounding box center [920, 302] width 572 height 29
paste textarea "подготовка к переводу и разверстка картинок (они отмечены комментариями, фран н…"
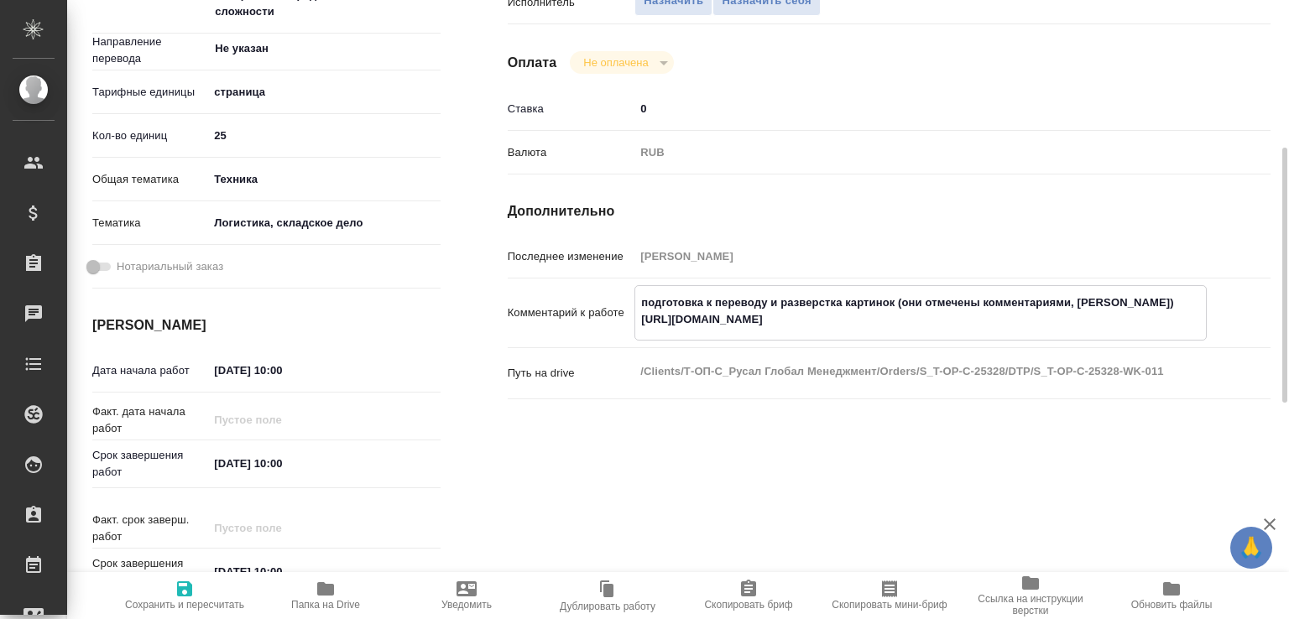
type textarea "подготовка к переводу и разверстка картинок (они отмечены комментариями, фран н…"
drag, startPoint x: 168, startPoint y: 602, endPoint x: 258, endPoint y: 520, distance: 121.2
click at [169, 602] on span "Сохранить и пересчитать" at bounding box center [184, 605] width 119 height 12
type input "recruiting"
type input "Не указан"
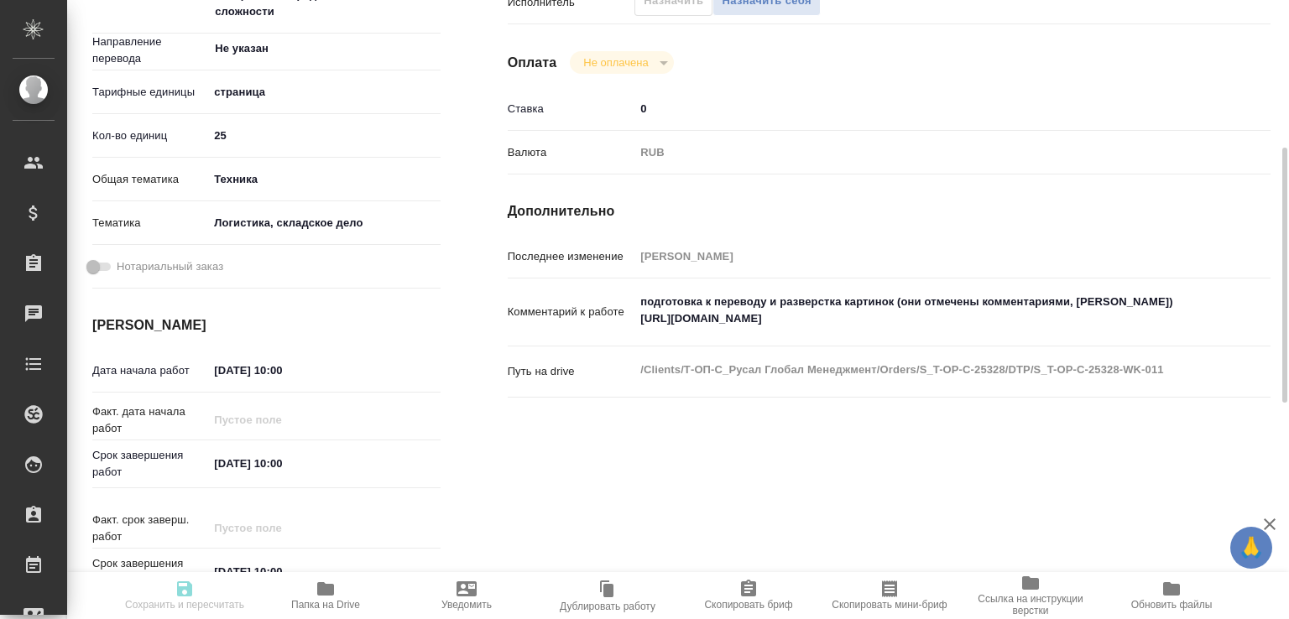
type input "5a8b1489cc6b4906c91bfdb2"
type input "25"
type input "tech"
type input "5a8b8b956a9677013d343d5f"
type input "[DATE] 10:00"
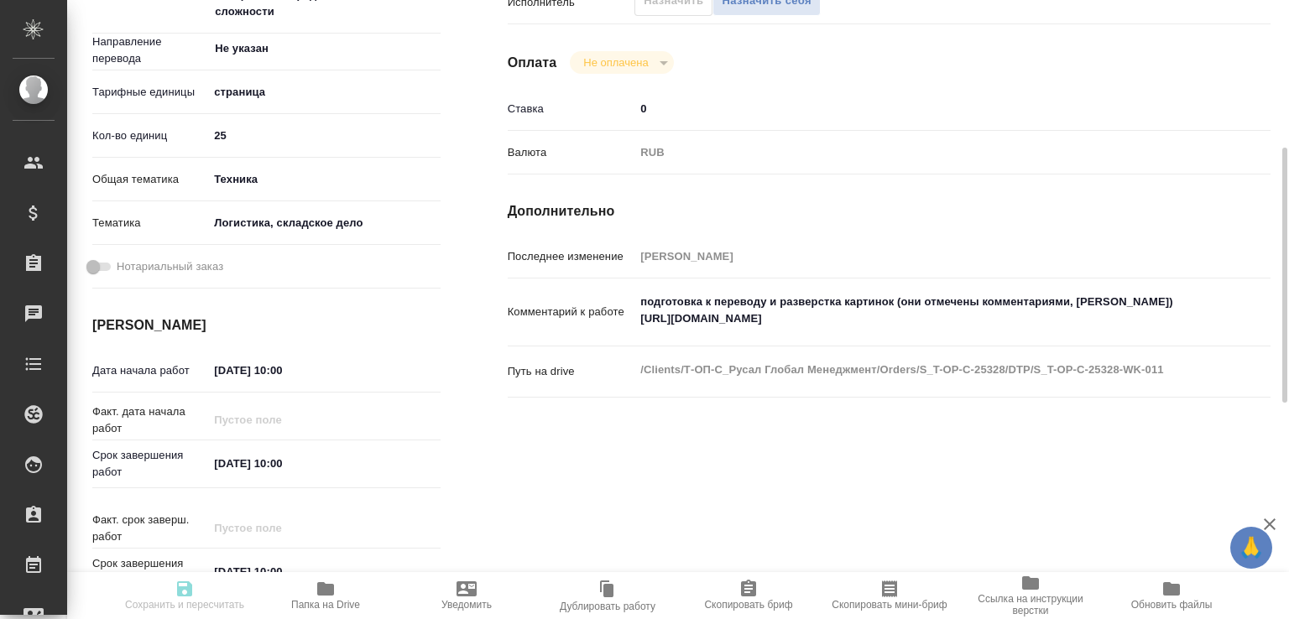
type input "02.10.2025 10:00"
type input "13.10.2025 10:00"
type input "DTPspecialists"
type input "notPayed"
type input "0"
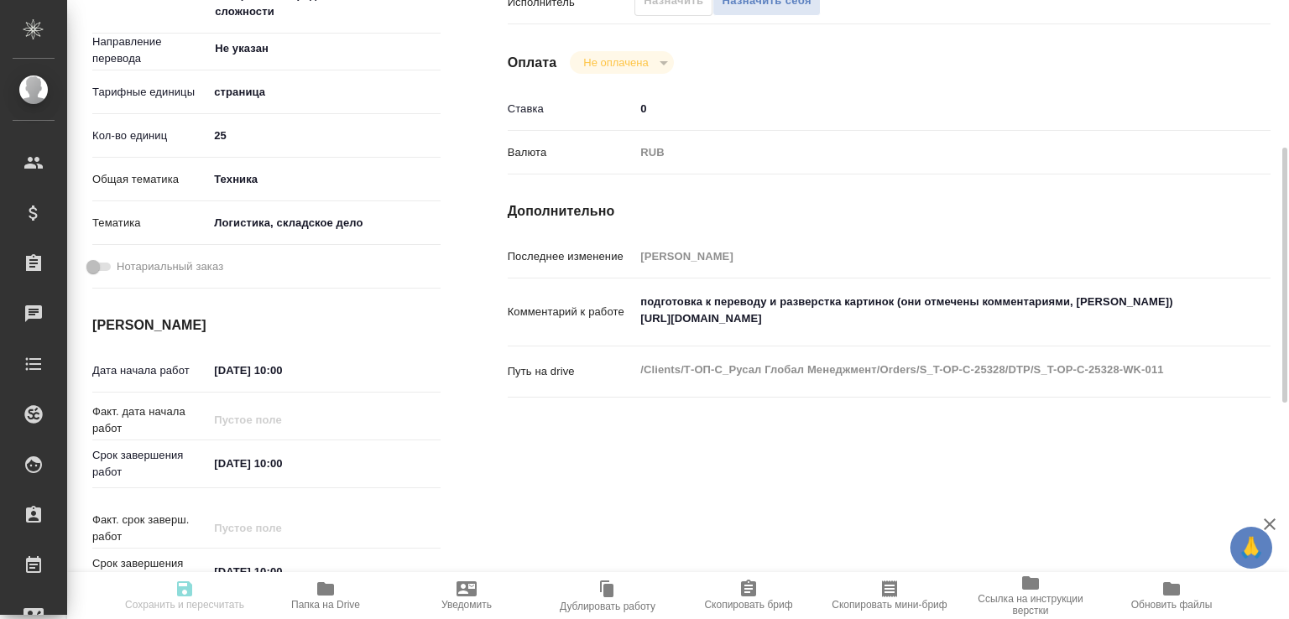
type input "RUB"
type input "Авдеенко Кирилл"
type input "S_T-OP-C-25328"
type input "Т-ОП-С-46925"
type input "Верстка Word / Layout Word"
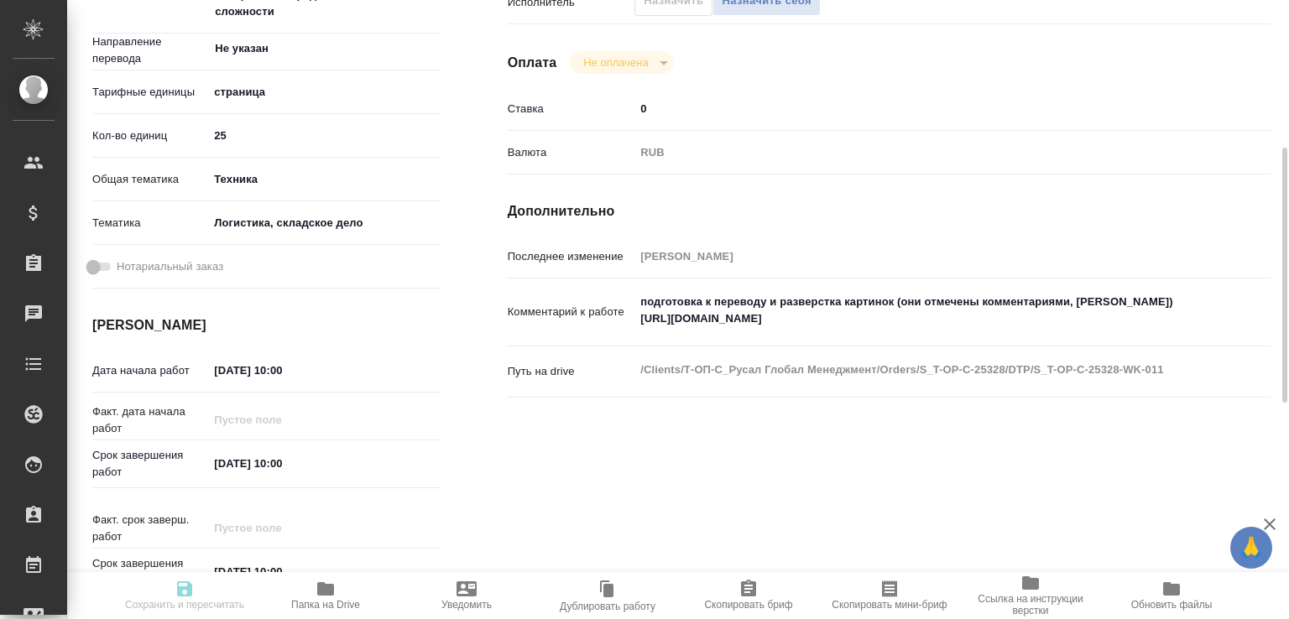
type input "Верстка макета средней сложности (MS Word), Приемка разверстки, Подверстка, При…"
type input "Меньшикова Александра"
type input "[PERSON_NAME]"
type input "/Clients/Т-ОП-С_Русал Глобал Менеджмент/Orders/S_T-OP-C-25328"
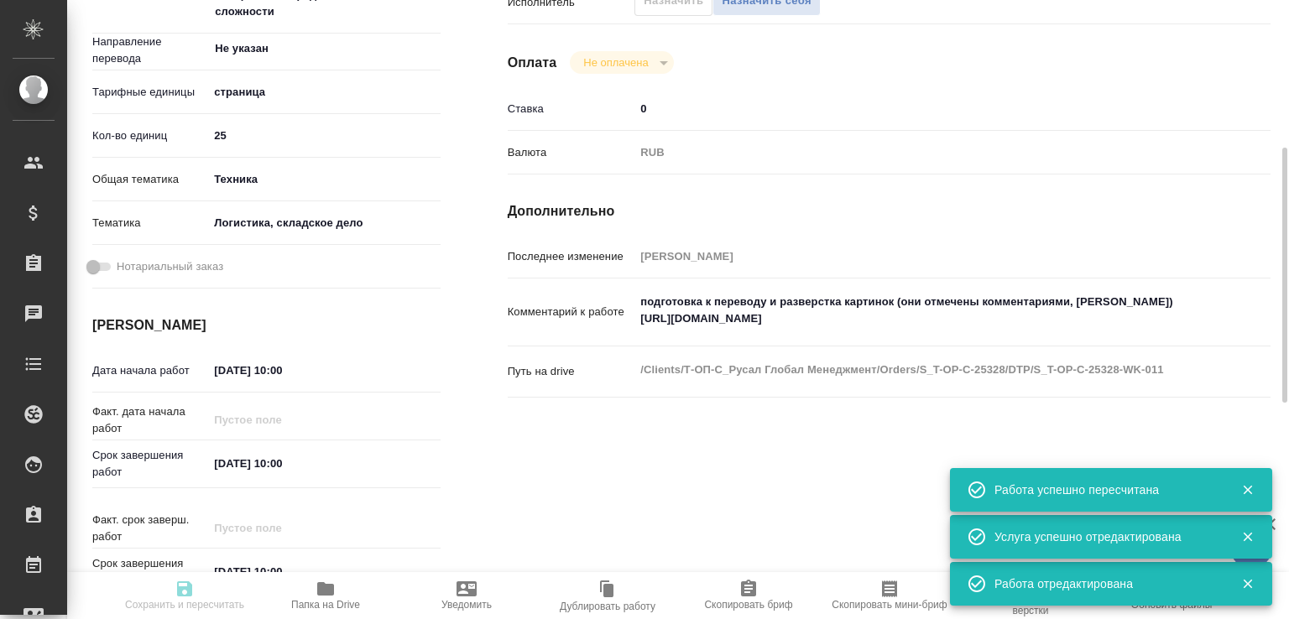
type input "recruiting"
type input "Не указан"
type input "5a8b1489cc6b4906c91bfdb2"
type input "25"
type input "tech"
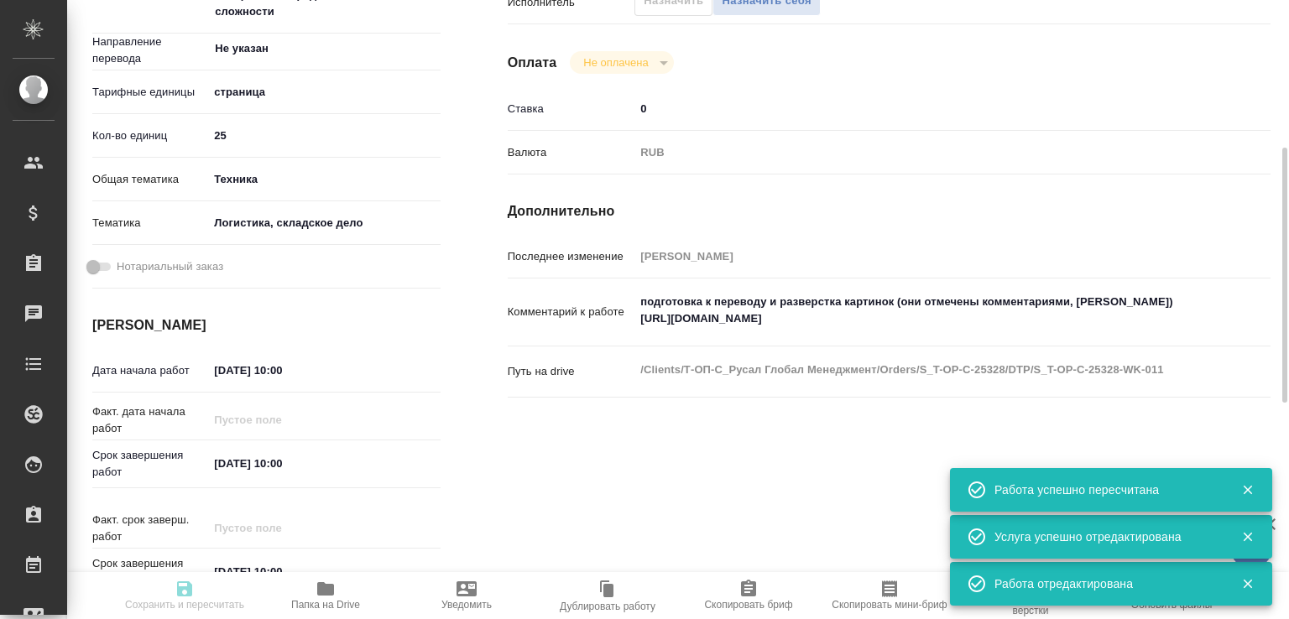
type input "5a8b8b956a9677013d343d5f"
type input "01.10.2025 10:00"
type input "[DATE] 10:00"
type input "DTPspecialists"
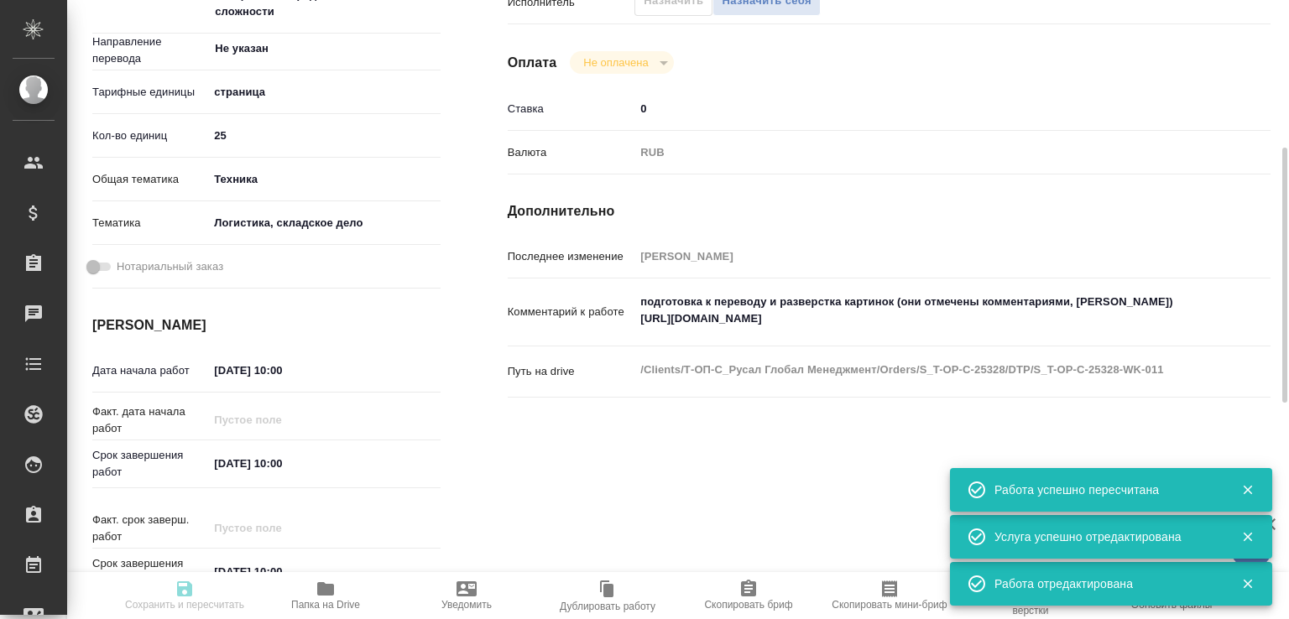
type input "notPayed"
type input "0"
type input "RUB"
type input "[PERSON_NAME]"
type input "S_T-OP-C-25328"
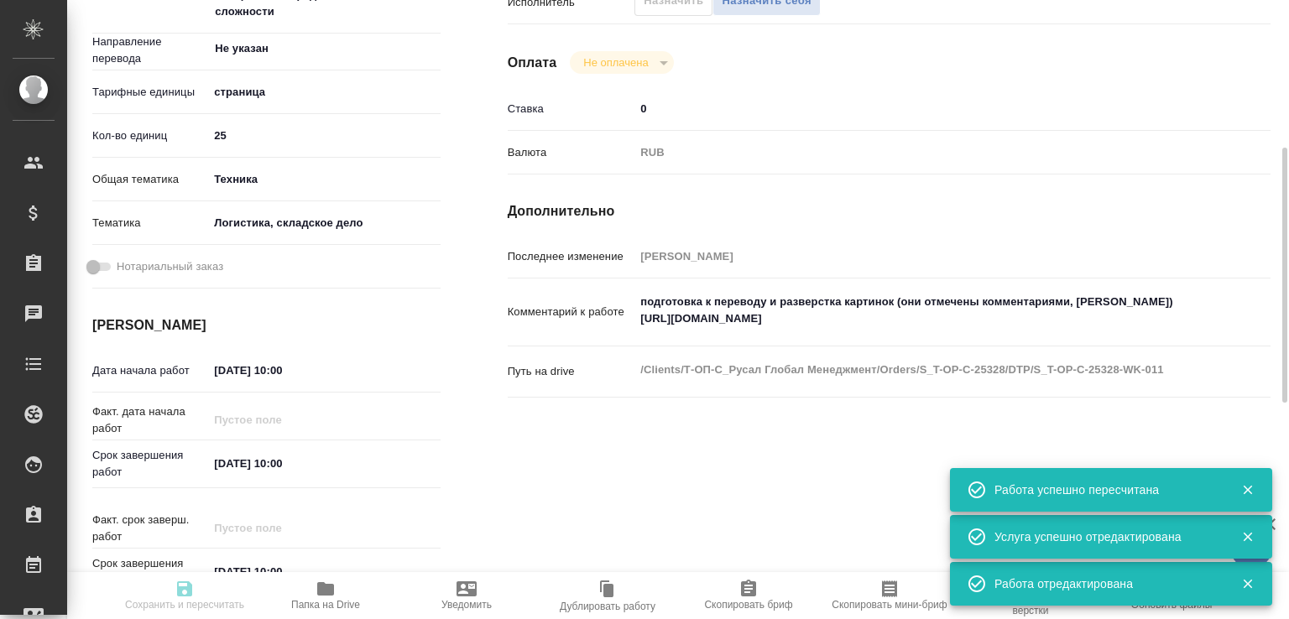
type input "Т-ОП-С-46925"
type input "Верстка Word / Layout Word"
type input "Верстка макета средней сложности (MS Word), Приемка разверстки, Подверстка, При…"
type input "Меньшикова Александра"
type input "[PERSON_NAME]"
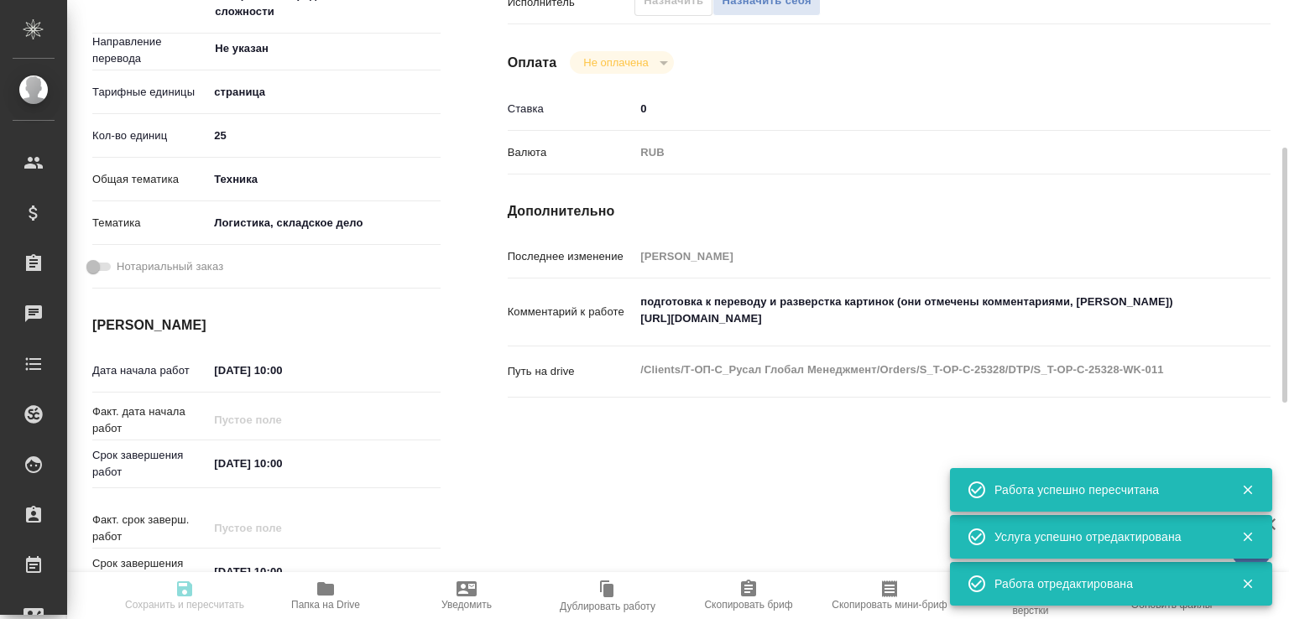
type input "/Clients/Т-ОП-С_Русал Глобал Менеджмент/Orders/S_T-OP-C-25328"
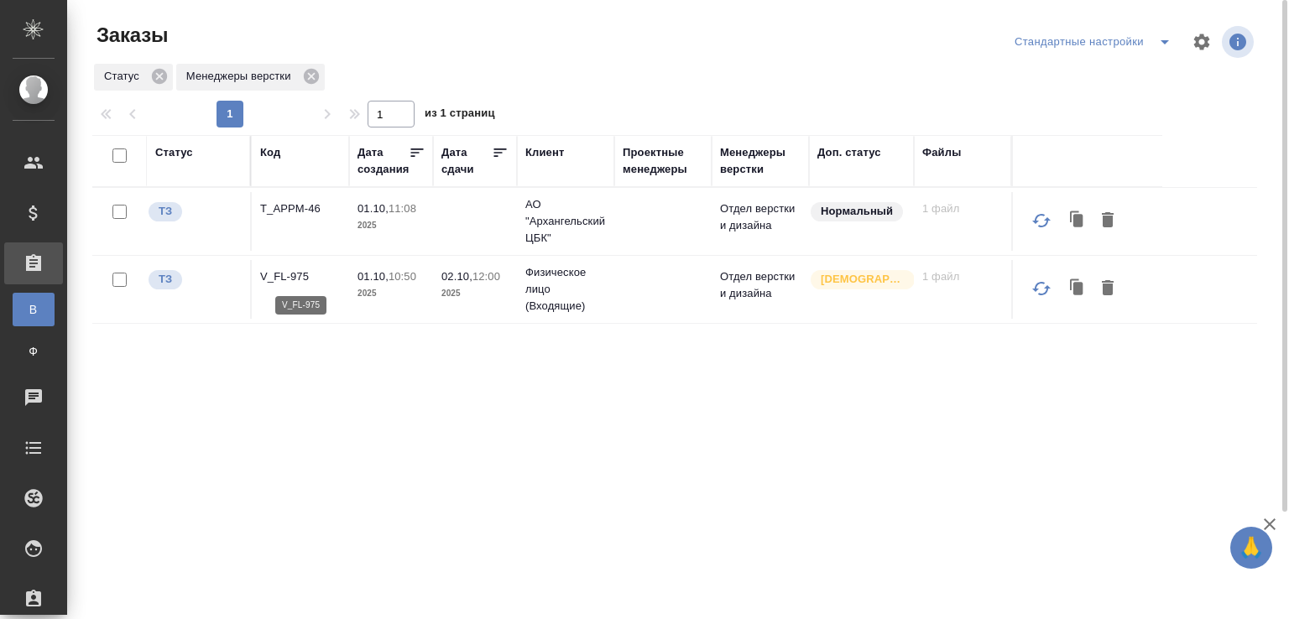
click at [292, 279] on p "V_FL-975" at bounding box center [300, 276] width 81 height 17
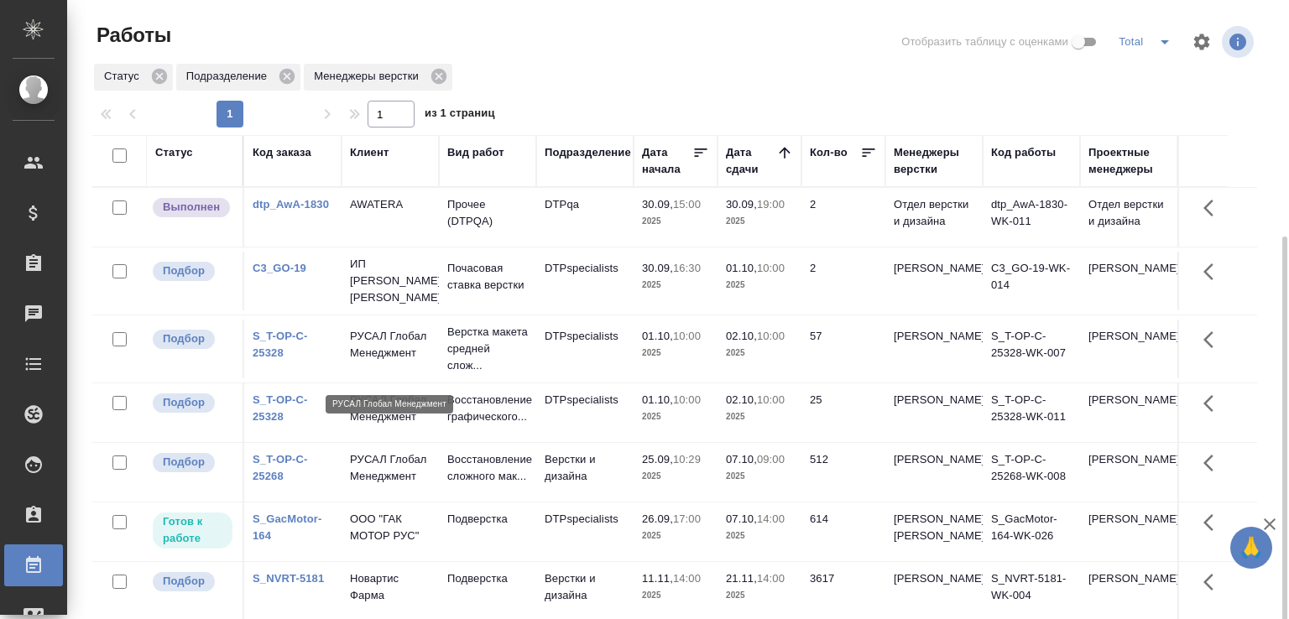
scroll to position [129, 0]
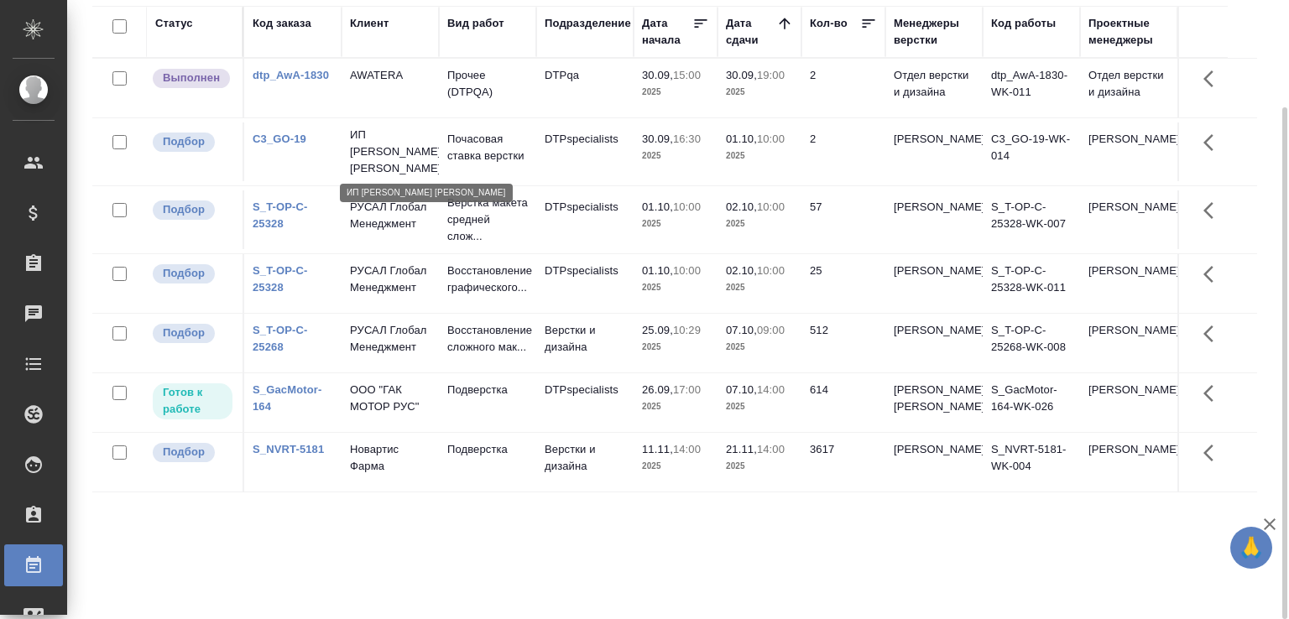
click at [426, 144] on p "ИП Гнатовская Ольга" at bounding box center [390, 152] width 81 height 50
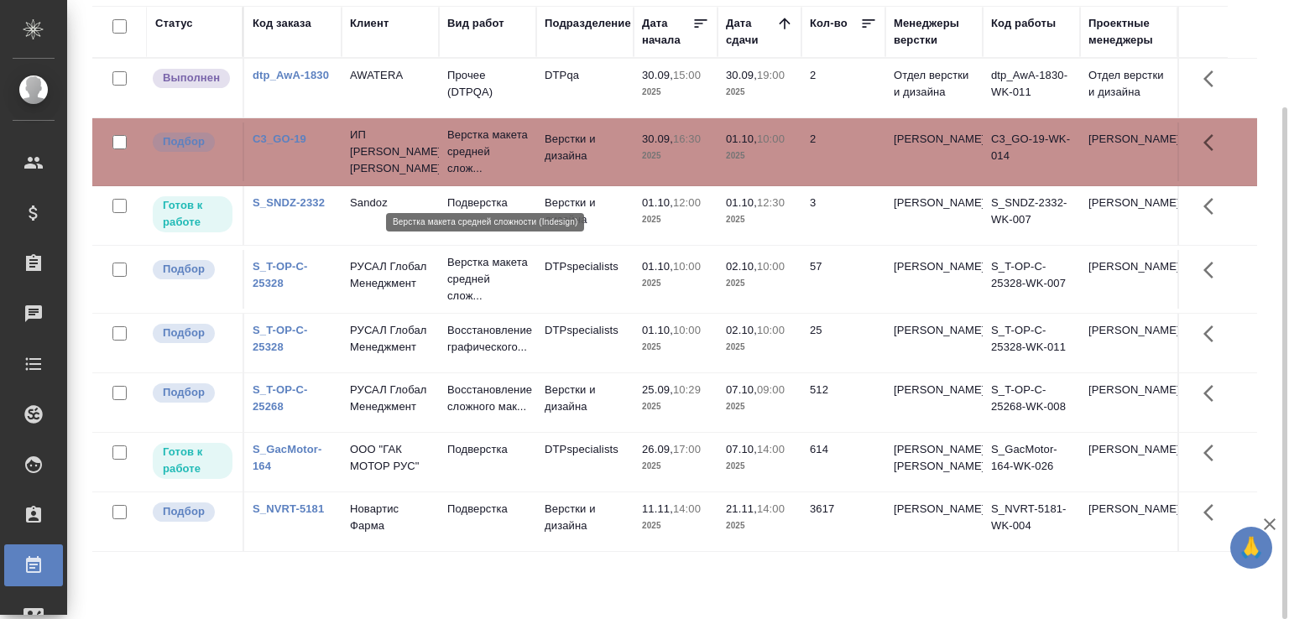
click at [476, 177] on p "Верстка макета средней слож..." at bounding box center [487, 152] width 81 height 50
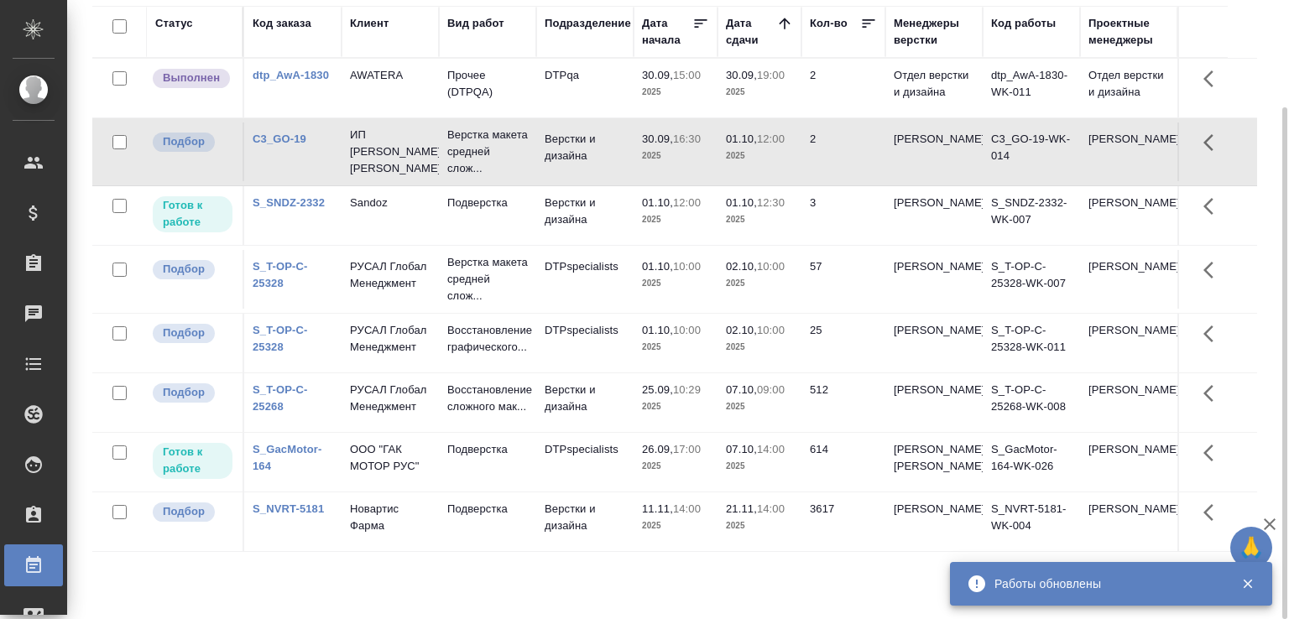
click at [1266, 157] on div "Статус Код заказа Клиент Вид работ Подразделение Дата начала Дата сдачи Кол-во …" at bounding box center [681, 308] width 1178 height 604
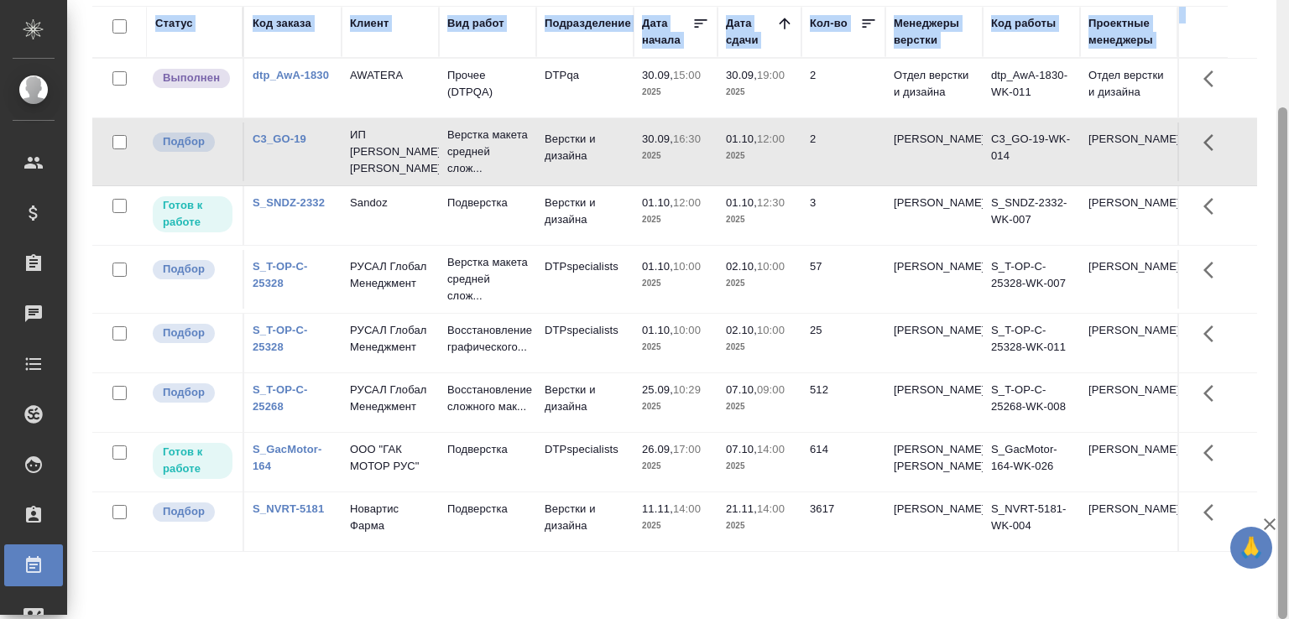
drag, startPoint x: 1266, startPoint y: 157, endPoint x: 1288, endPoint y: 212, distance: 59.5
click at [1288, 212] on div "Работы Отобразить таблицу с оценками Total Статус Подразделение Менеджеры верст…" at bounding box center [678, 309] width 1222 height 619
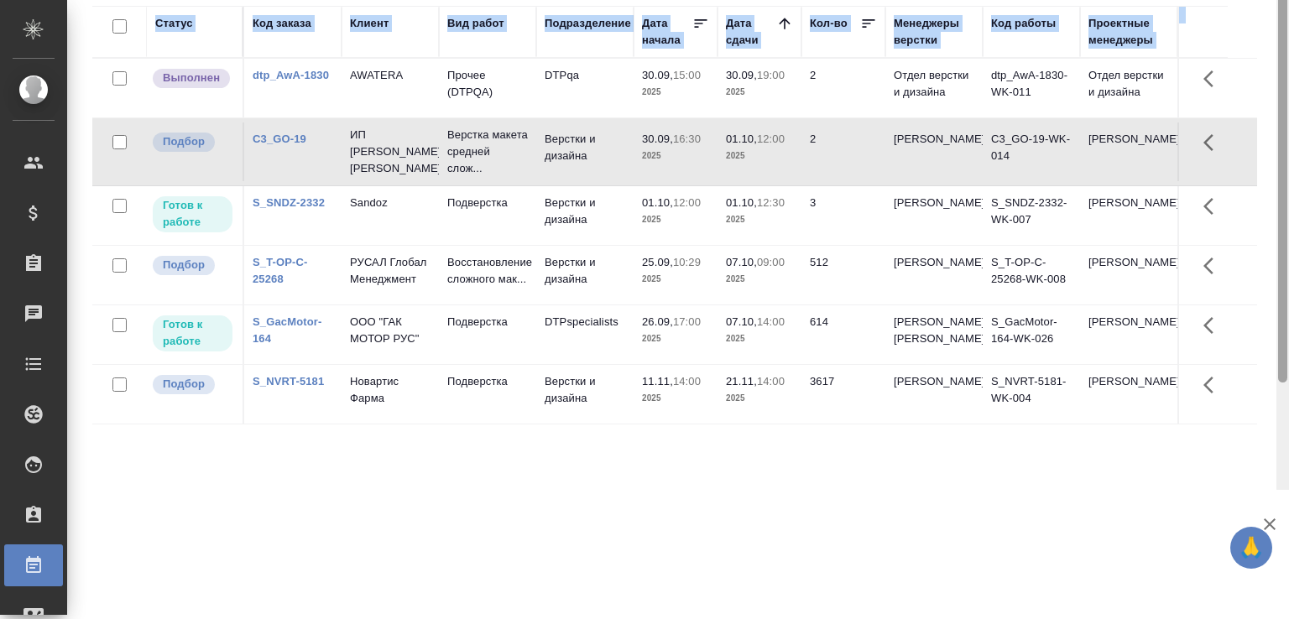
scroll to position [0, 0]
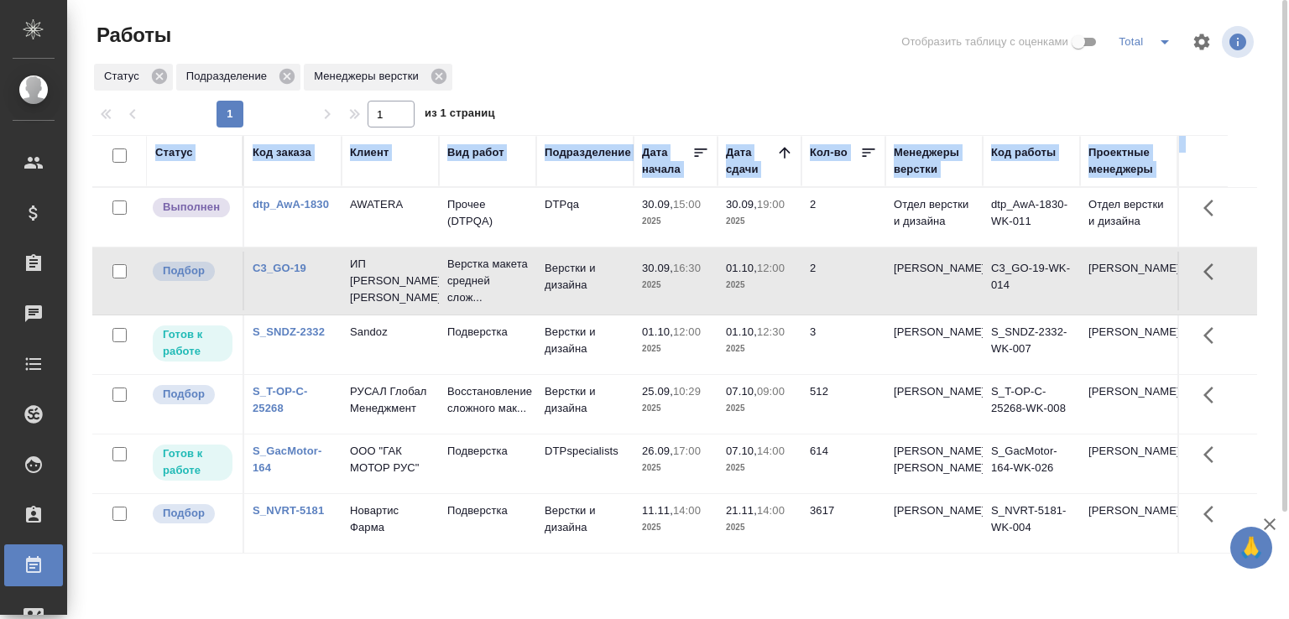
click at [1161, 42] on icon "split button" at bounding box center [1164, 42] width 20 height 20
click at [1143, 119] on li "DTPspec" at bounding box center [1145, 129] width 93 height 27
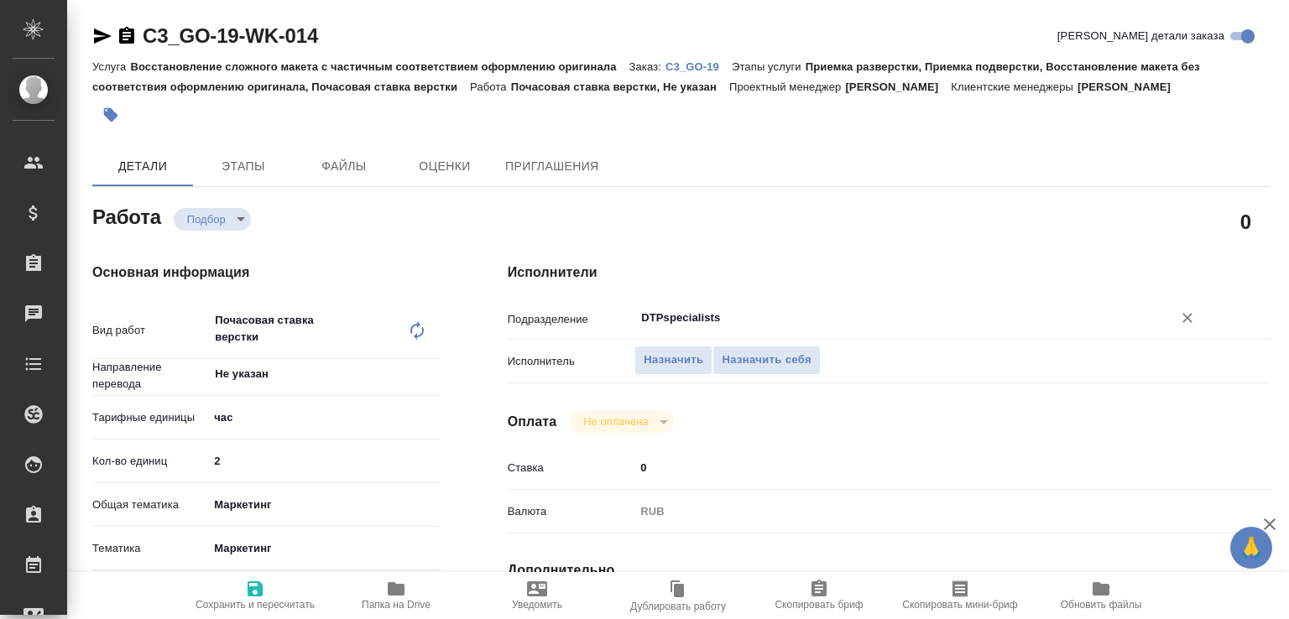
click at [660, 310] on input "DTPspecialists" at bounding box center [892, 318] width 506 height 20
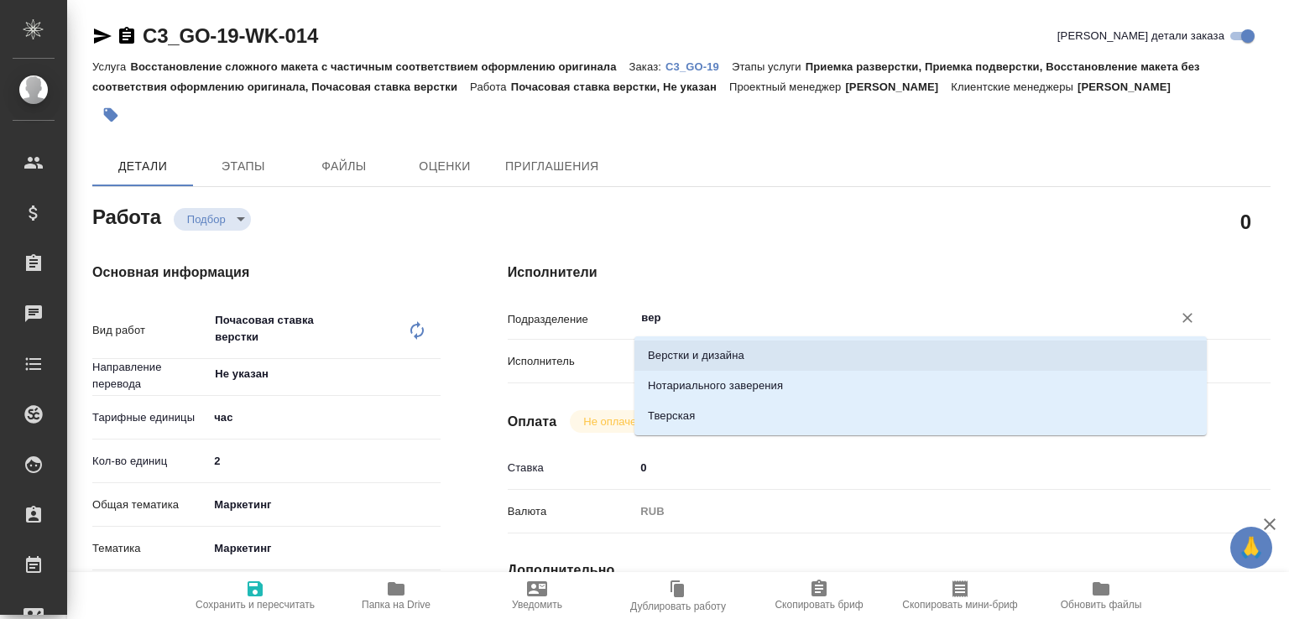
click at [702, 353] on li "Верстки и дизайна" at bounding box center [920, 356] width 572 height 30
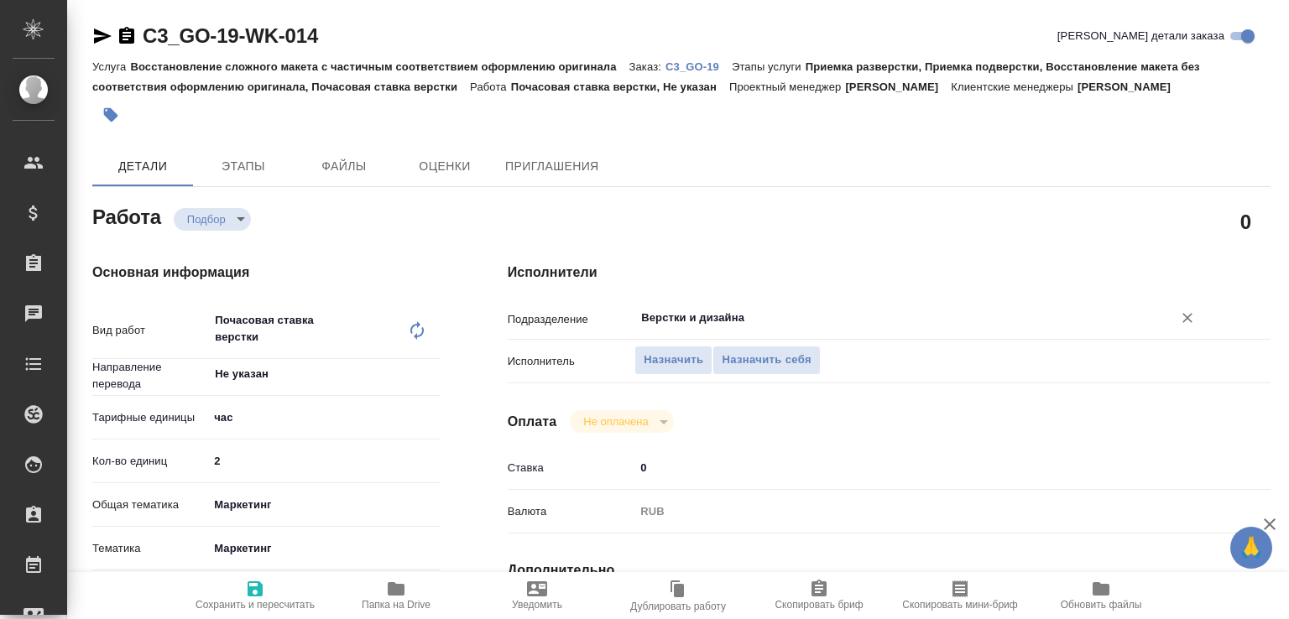
type input "Верстки и дизайна"
click at [237, 611] on span "Сохранить и пересчитать" at bounding box center [254, 605] width 119 height 12
type input "recruiting"
type input "Не указан"
type input "5a8b1489cc6b4906c91bfd93"
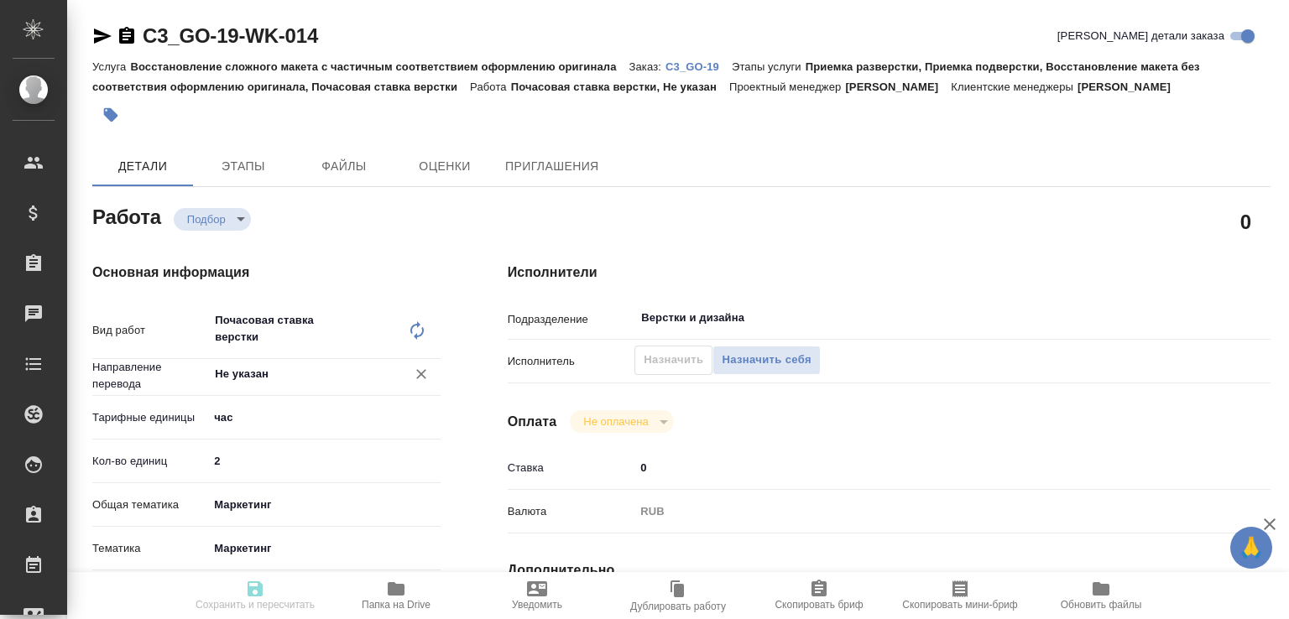
type input "2"
type input "marketing"
type input "5a8b8b956a9677013d343d63"
type input "30.09.2025 16:30"
type input "01.10.2025 10:00"
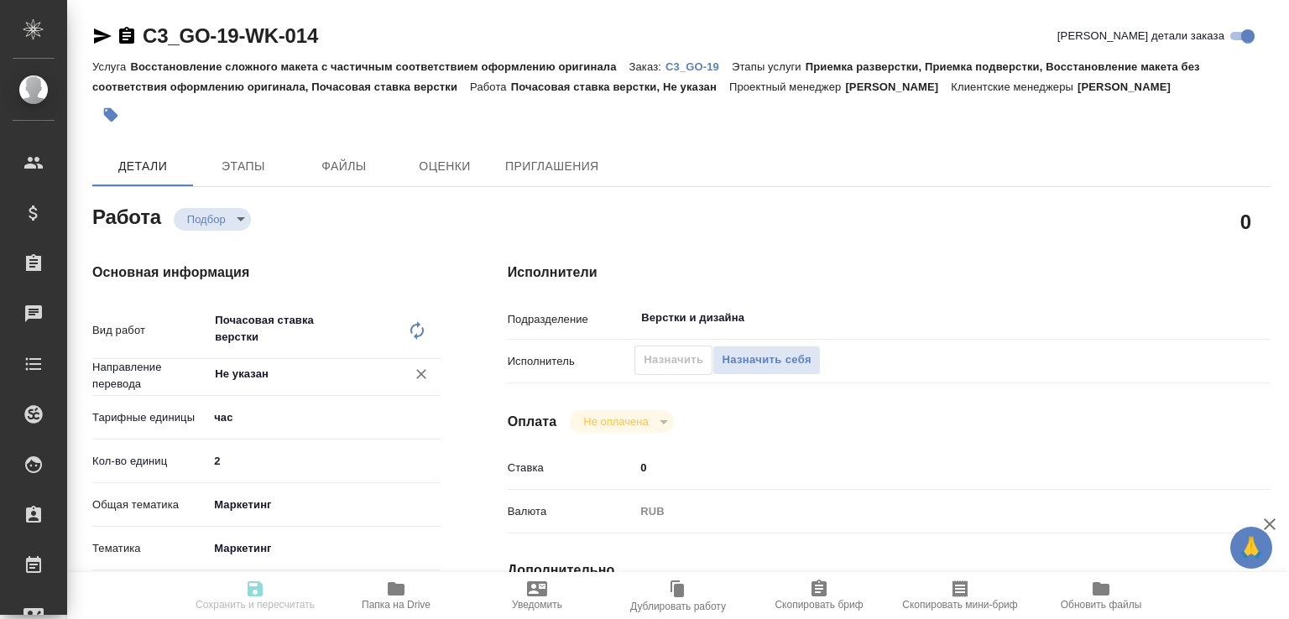
type input "[DATE] 12:00"
type input "Верстки и дизайна"
type input "notPayed"
type input "0"
type input "RUB"
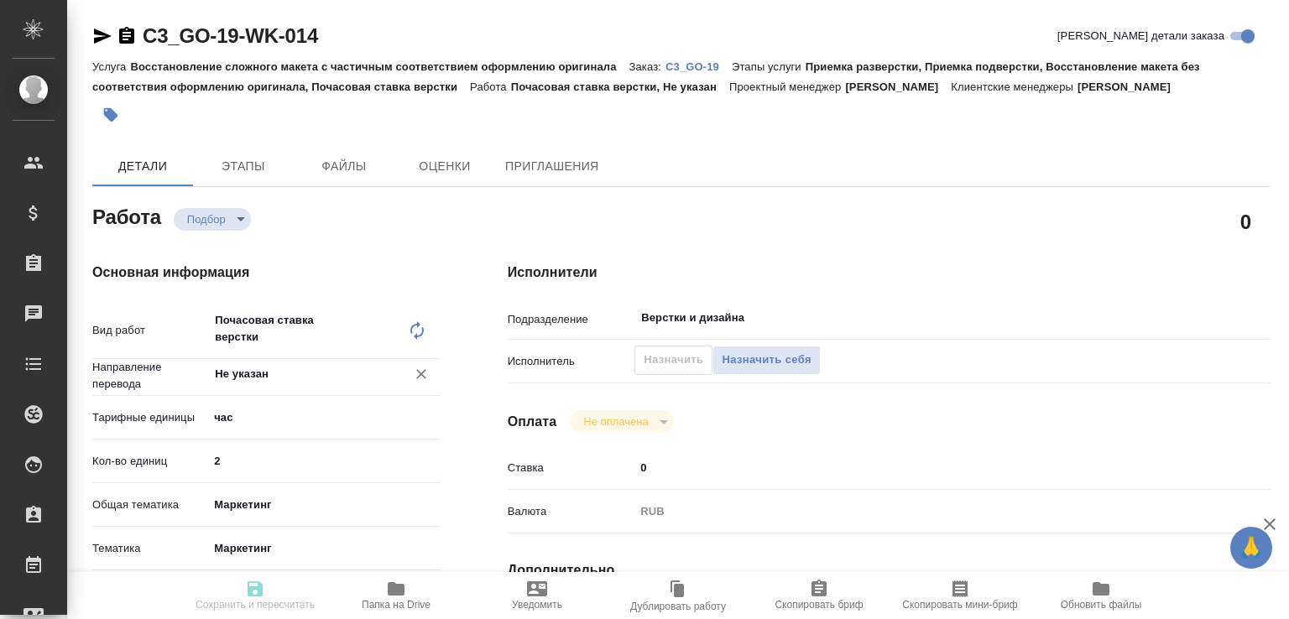
type input "Муталимов Марк"
type input "C3_GO-19"
type input "Восстановление сложного макета с частичным соответствием оформлению оригинала"
type input "Приемка разверстки, Приемка подверстки, Восстановление макета без соответствия …"
type input "Ильина Екатерина"
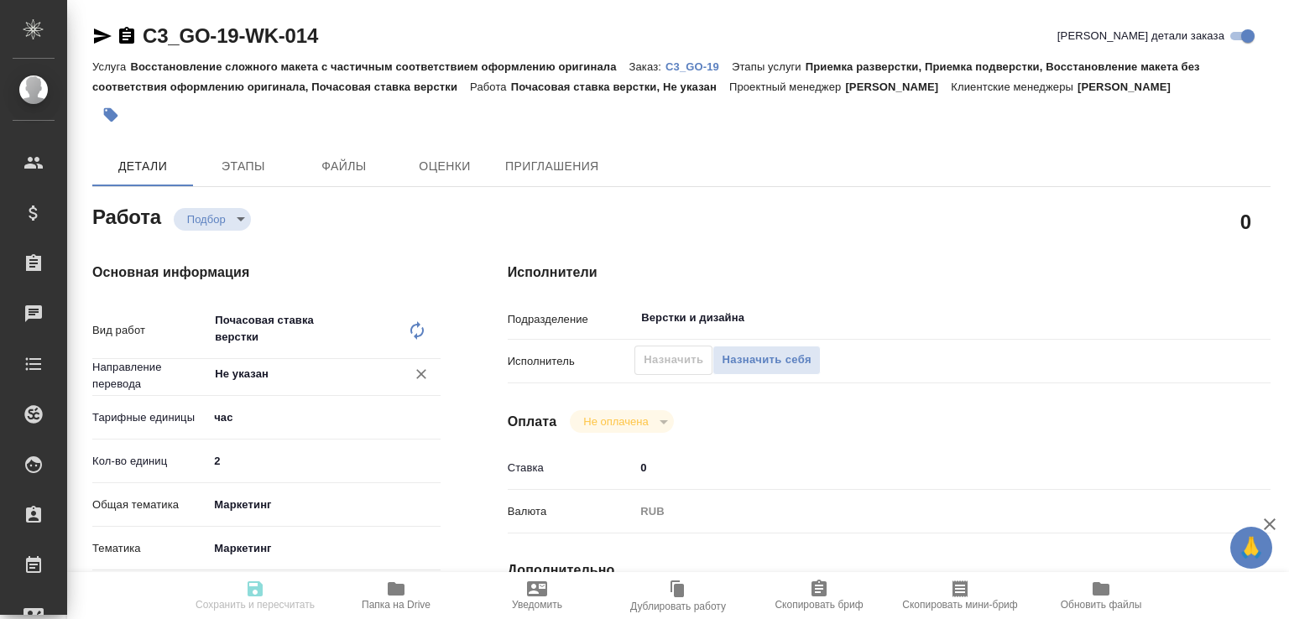
type input "Малофеева Екатерина"
type input "/Clients/Гнатовская Ольга/Orders/C3_GO-19"
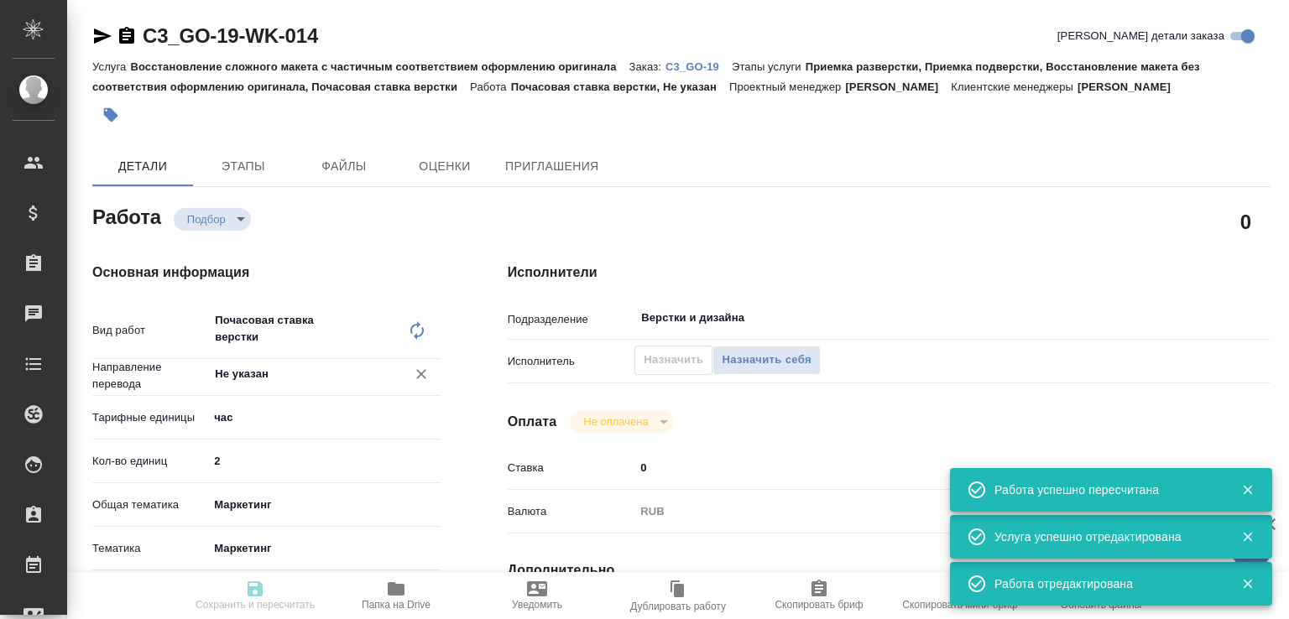
type input "recruiting"
type input "Не указан"
type input "5a8b1489cc6b4906c91bfd93"
type input "2"
type input "marketing"
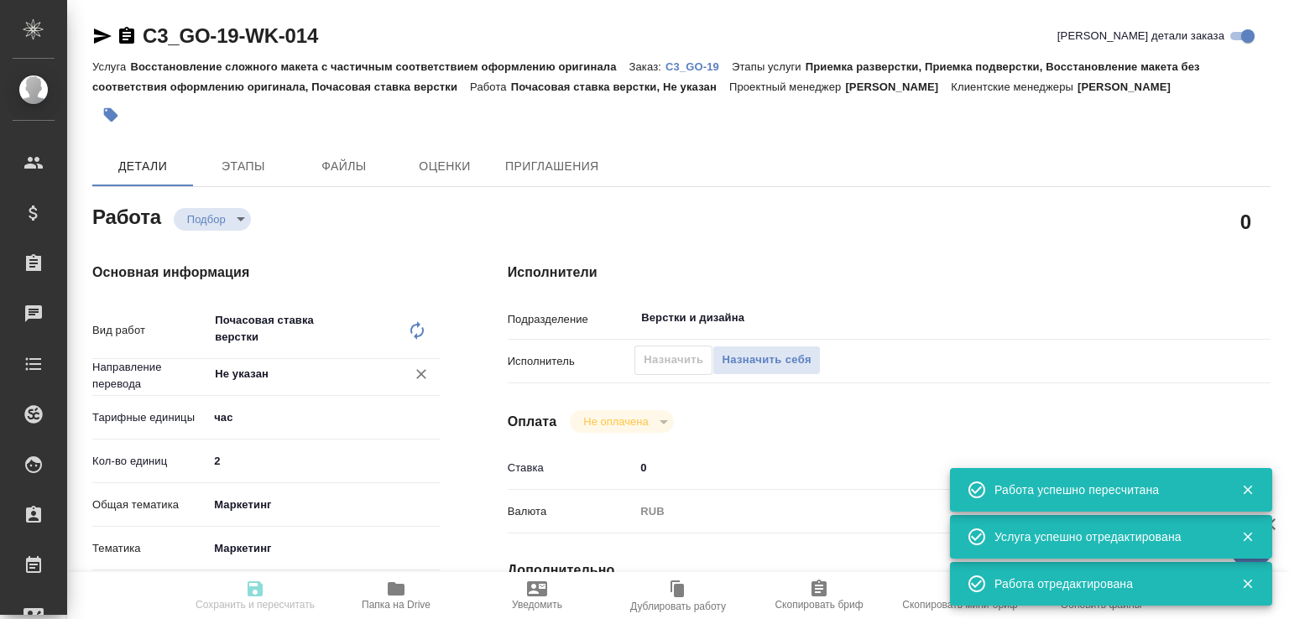
type input "5a8b8b956a9677013d343d63"
type input "30.09.2025 16:30"
type input "[DATE] 10:00"
type input "[DATE] 12:00"
type input "Верстки и дизайна"
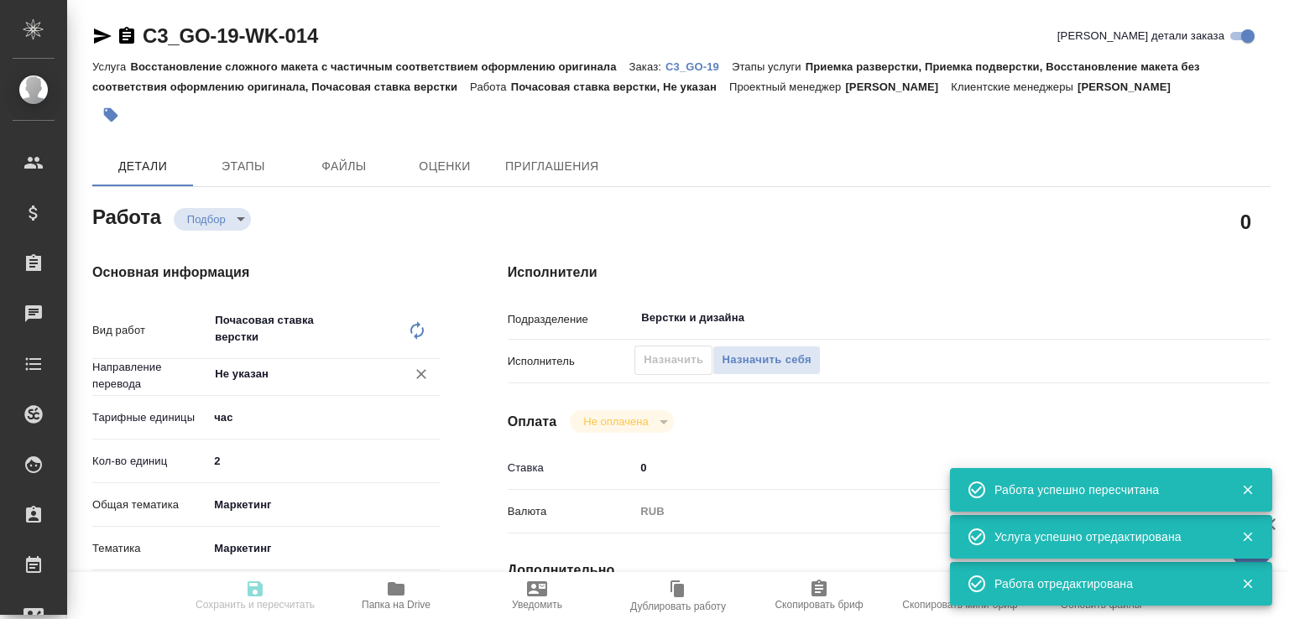
type input "notPayed"
type input "0"
type input "RUB"
type input "[PERSON_NAME]"
type input "C3_GO-19"
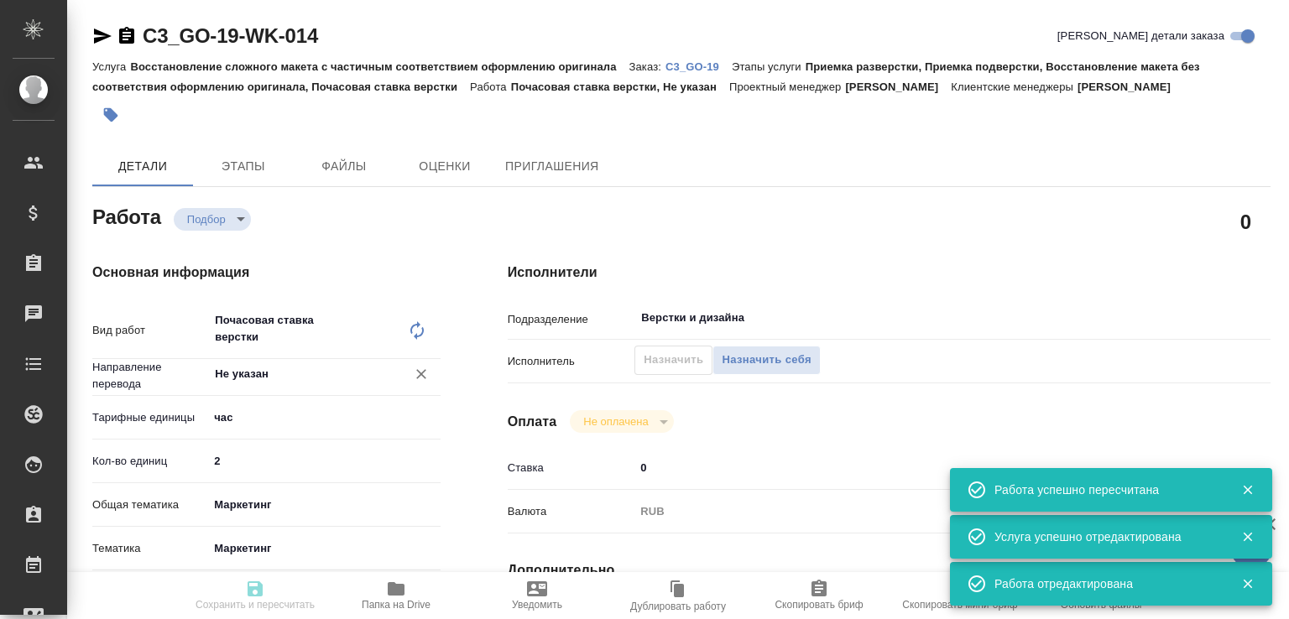
type input "Восстановление сложного макета с частичным соответствием оформлению оригинала"
type input "Приемка разверстки, Приемка подверстки, Восстановление макета без соответствия …"
type input "[PERSON_NAME]"
type input "/Clients/[PERSON_NAME] [PERSON_NAME]/Orders/C3_GO-19"
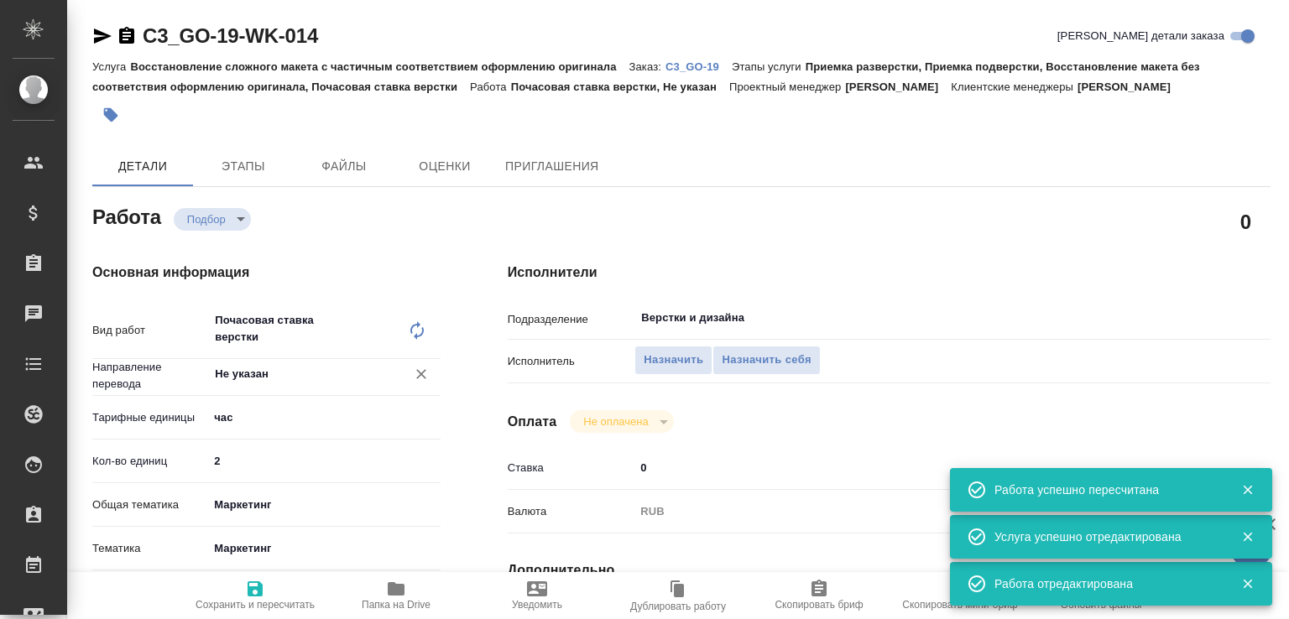
click at [424, 326] on icon at bounding box center [417, 331] width 20 height 20
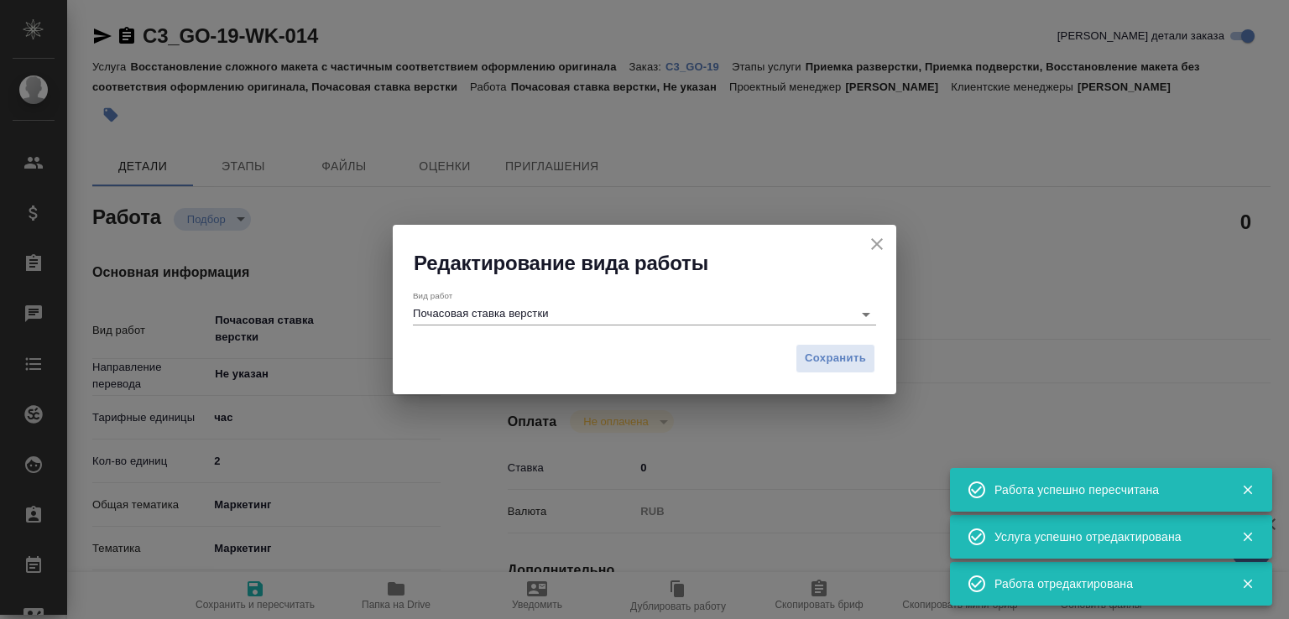
click at [468, 323] on input "Почасовая ставка верстки" at bounding box center [628, 314] width 431 height 20
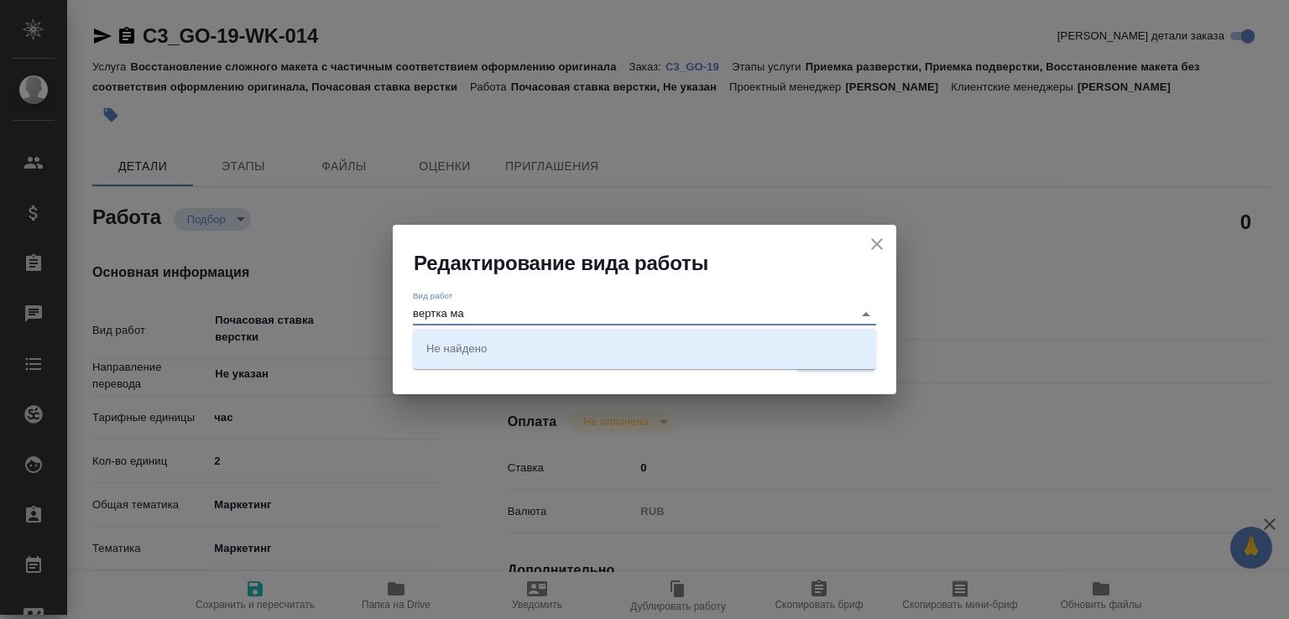
drag, startPoint x: 419, startPoint y: 313, endPoint x: 539, endPoint y: 304, distance: 120.3
click at [539, 304] on input "вертка ма" at bounding box center [628, 314] width 431 height 20
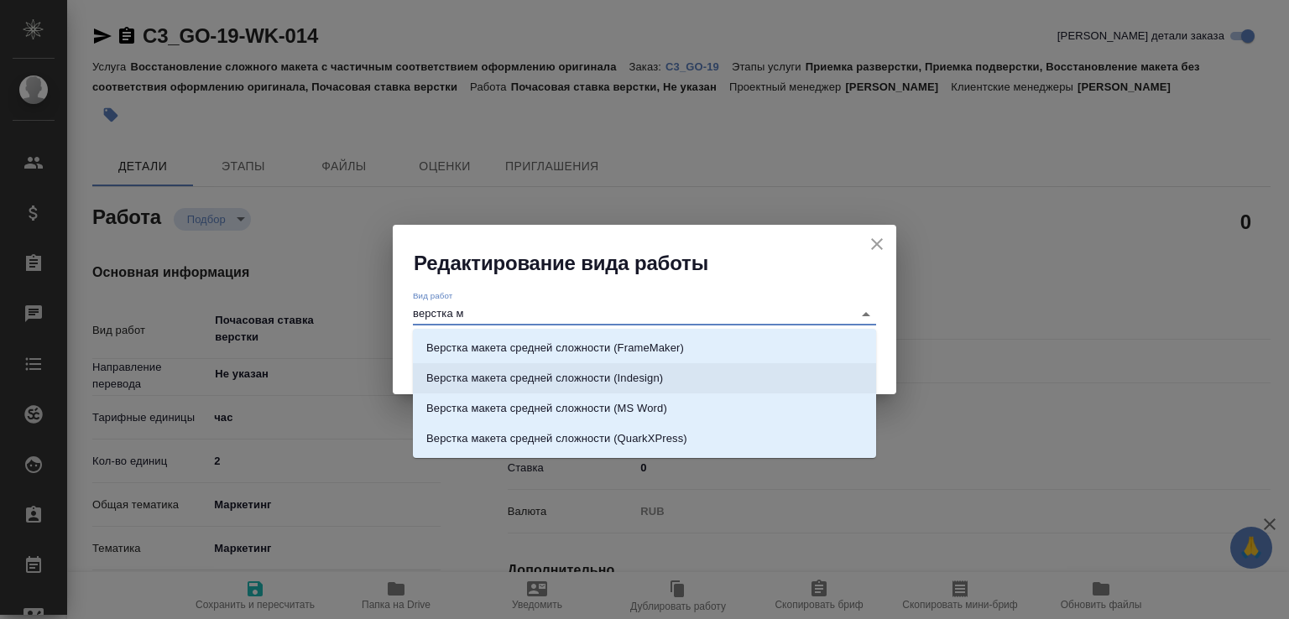
click at [655, 370] on p "Верстка макета средней сложности (Indesign)" at bounding box center [544, 378] width 237 height 17
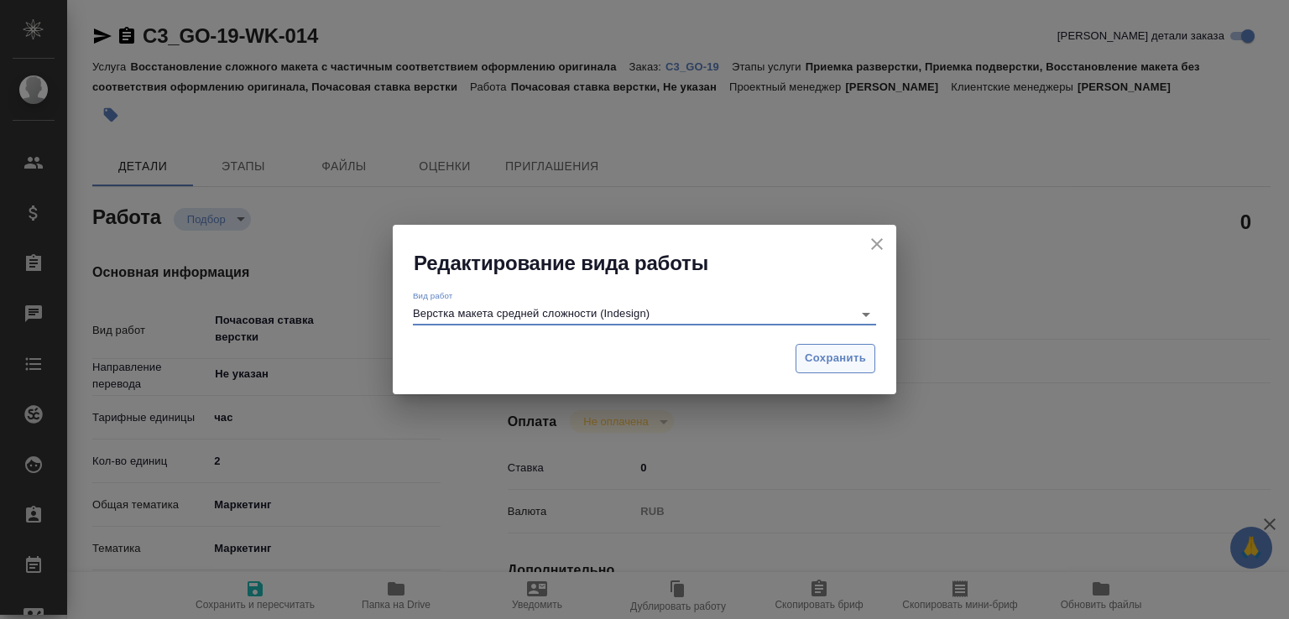
type input "Верстка макета средней сложности (Indesign)"
click at [848, 360] on span "Сохранить" at bounding box center [835, 358] width 61 height 19
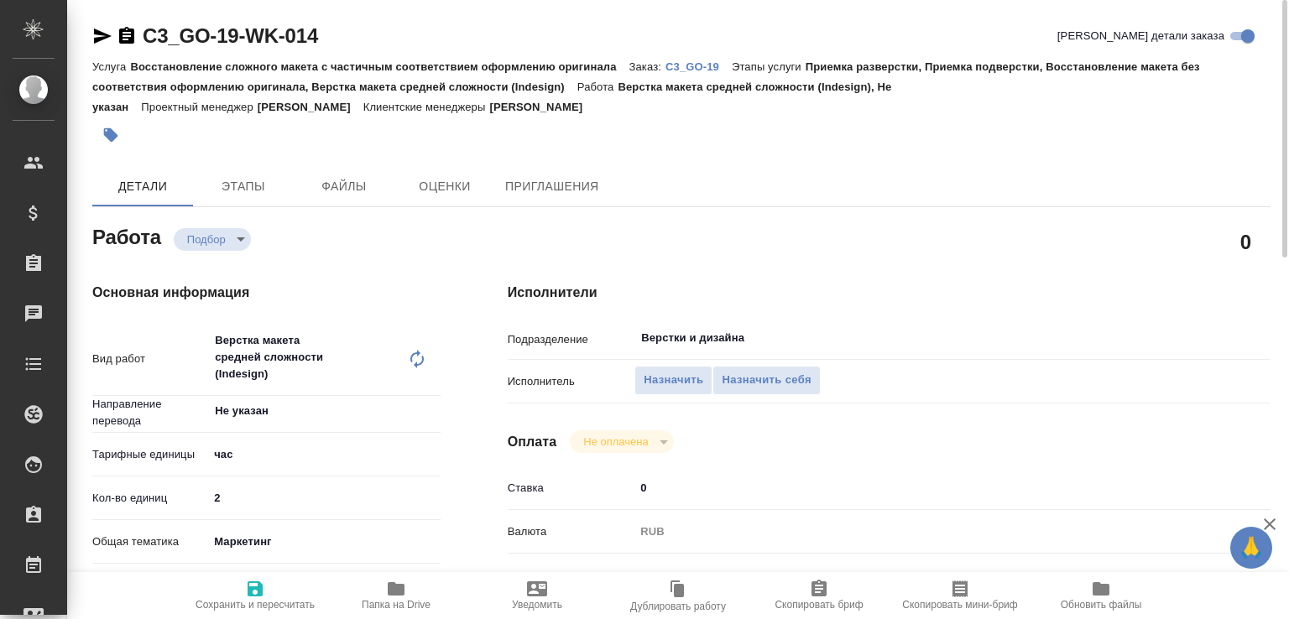
click at [691, 61] on p "C3_GO-19" at bounding box center [698, 66] width 66 height 13
click at [769, 382] on span "Назначить себя" at bounding box center [766, 380] width 89 height 19
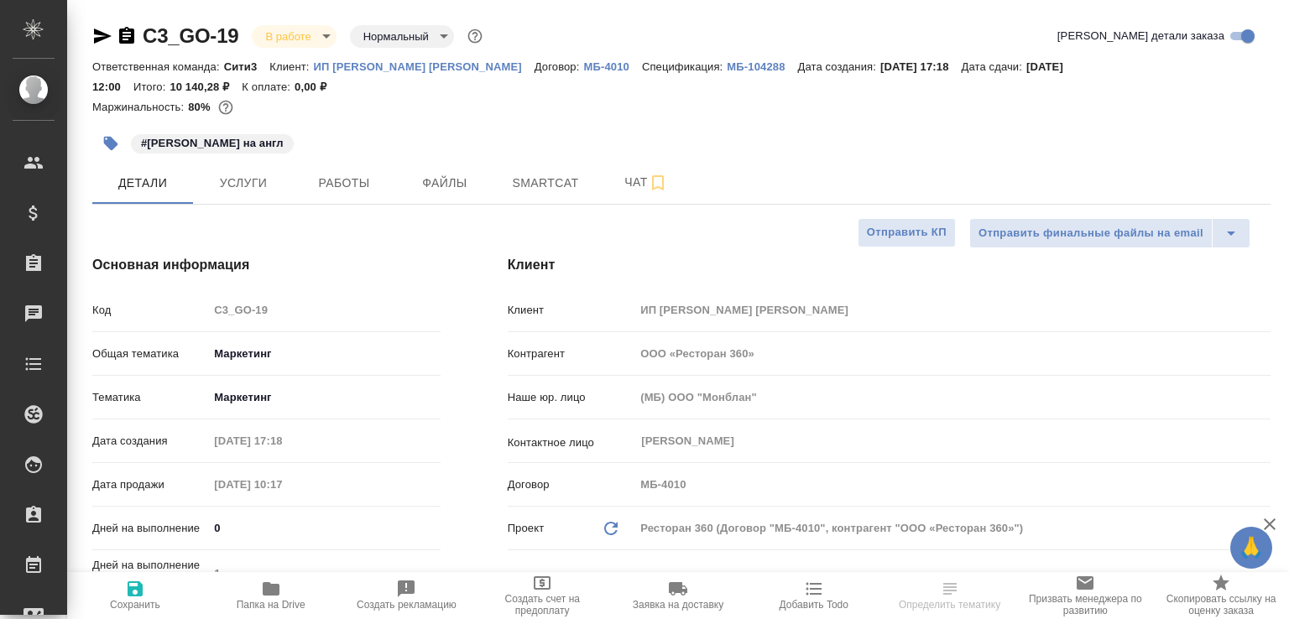
select select "RU"
click at [258, 585] on span "Папка на Drive" at bounding box center [271, 595] width 116 height 32
select select "RU"
type textarea "x"
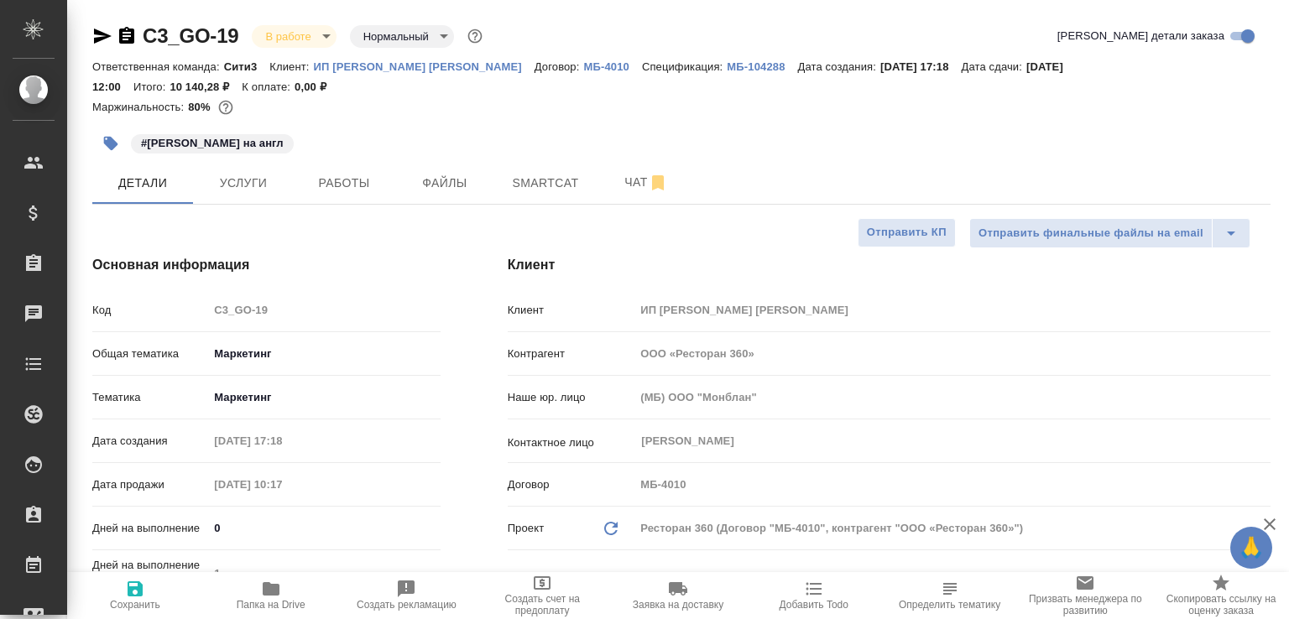
type textarea "x"
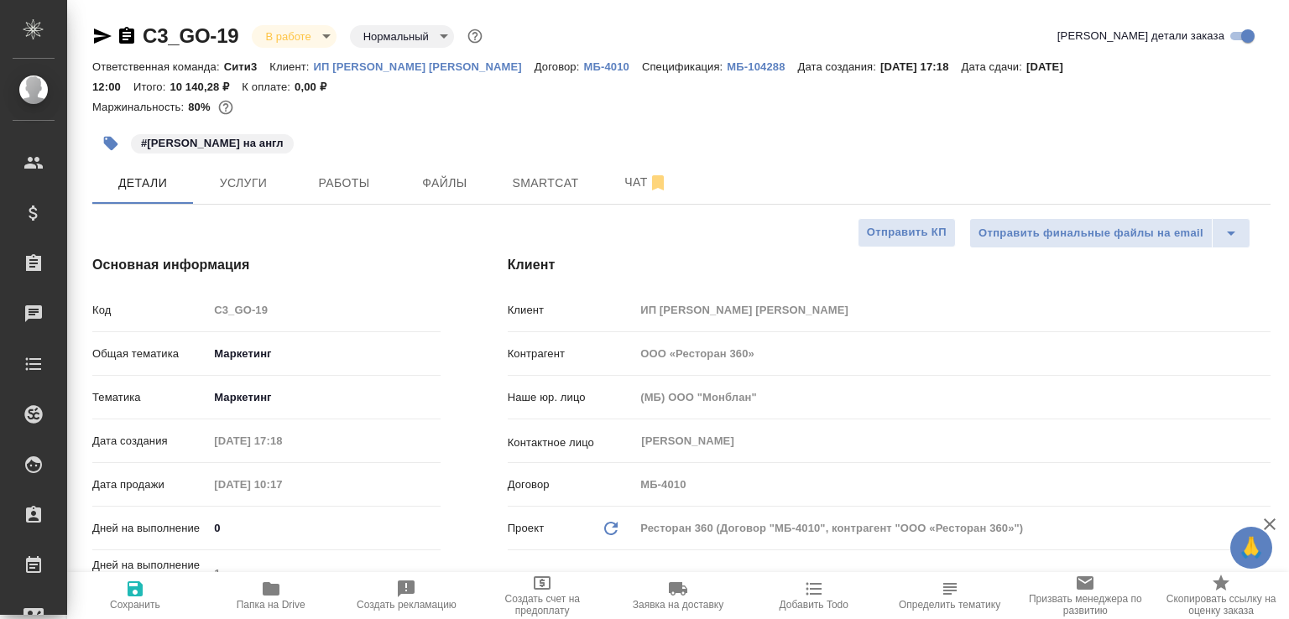
type textarea "x"
click at [633, 188] on span "Чат" at bounding box center [646, 182] width 81 height 21
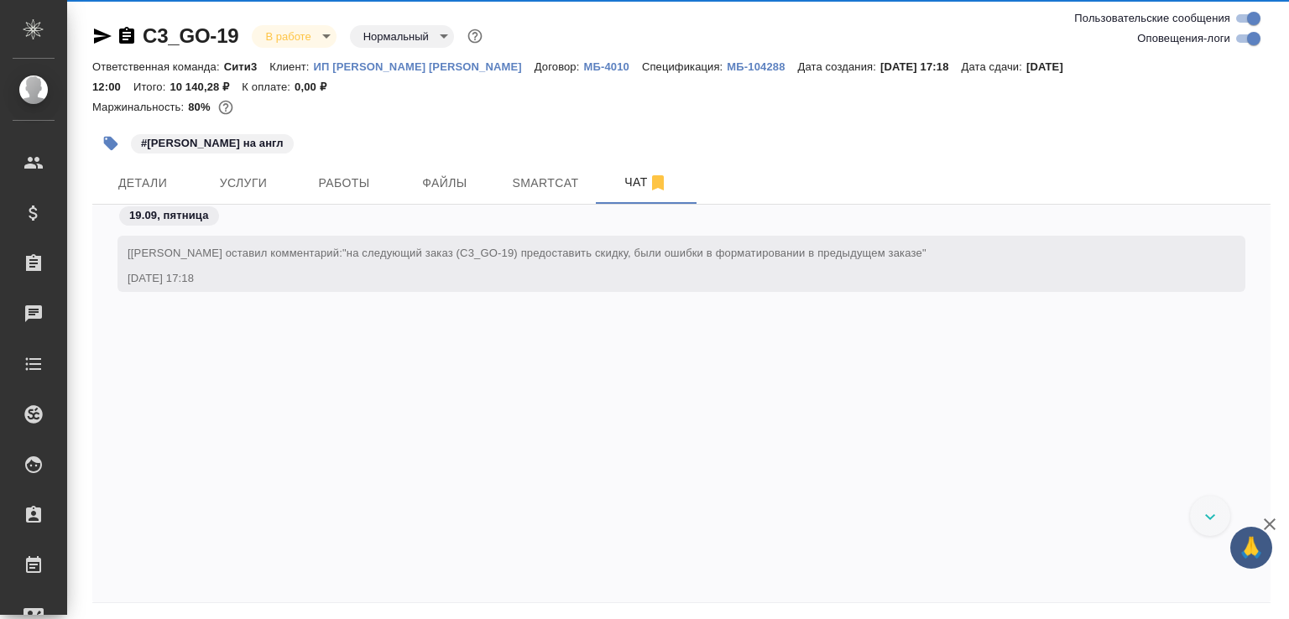
scroll to position [60, 0]
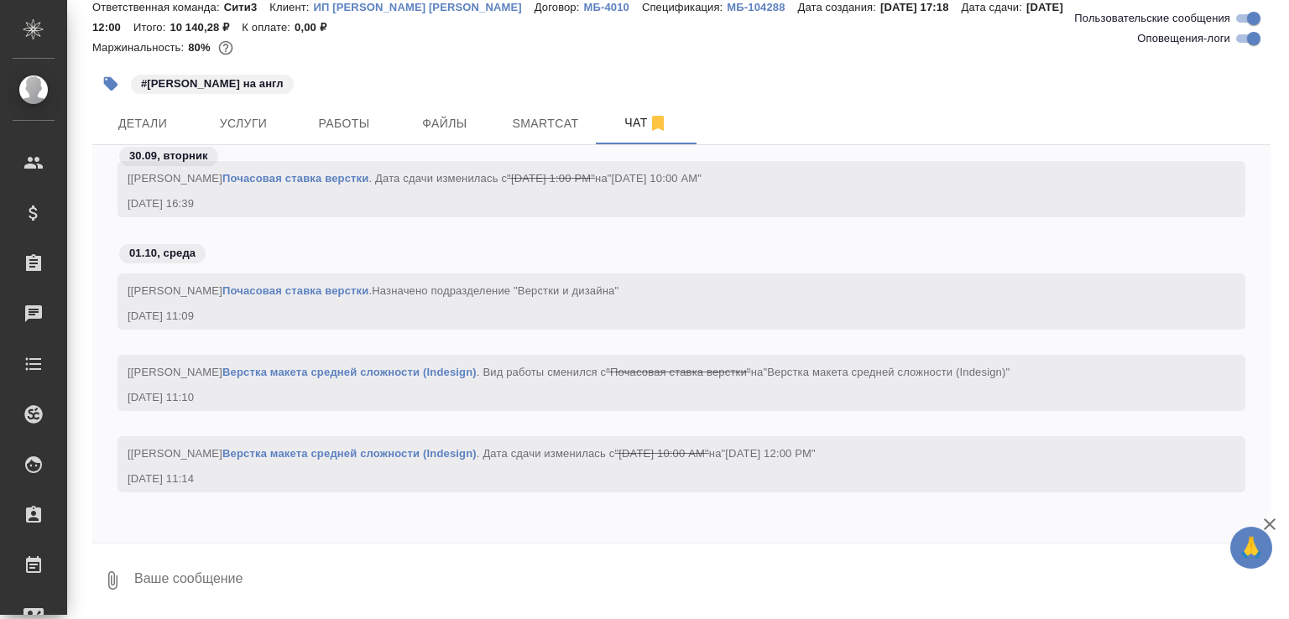
click at [460, 576] on textarea at bounding box center [702, 580] width 1138 height 57
type textarea "Привет! А англа нет пока?"
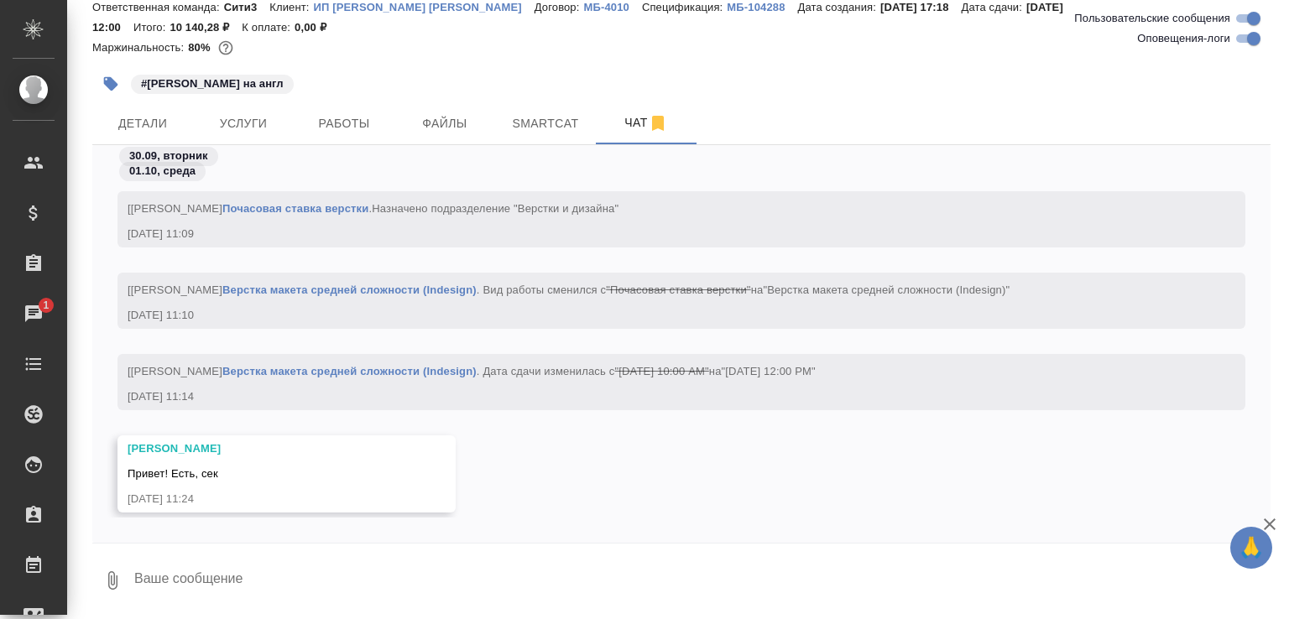
click at [272, 560] on textarea at bounding box center [702, 580] width 1138 height 57
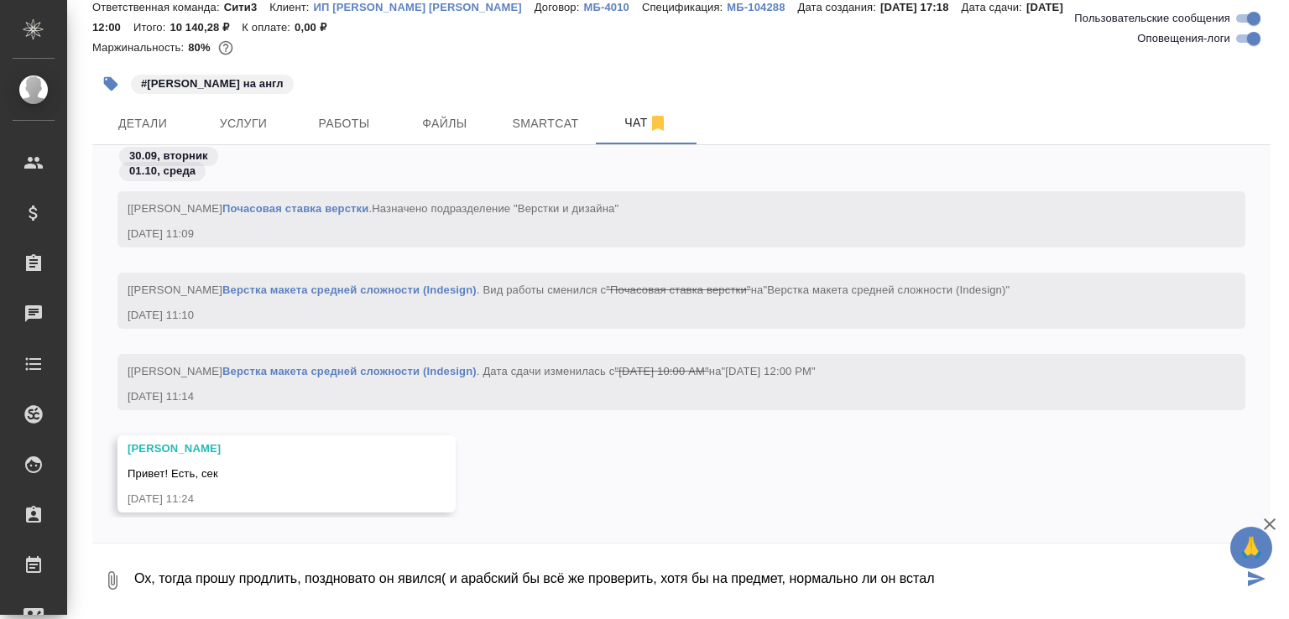
type textarea "Ох, тогда прошу продлить, поздновато он явился( и арабский бы всё же проверить,…"
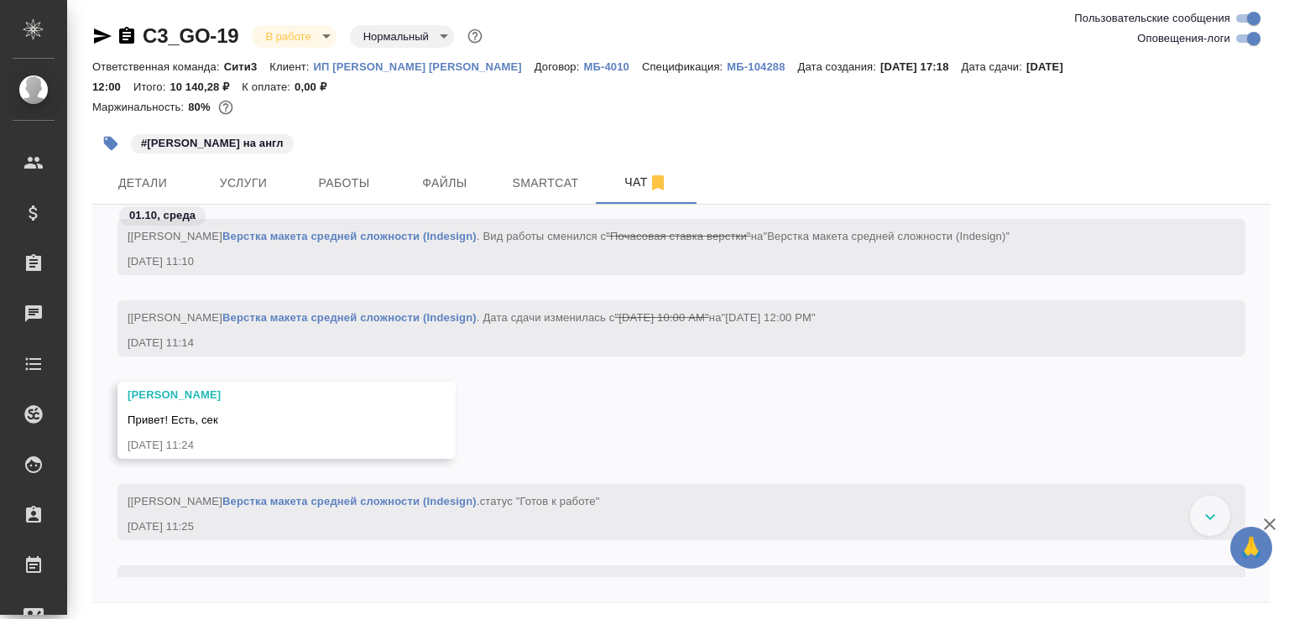
scroll to position [27, 0]
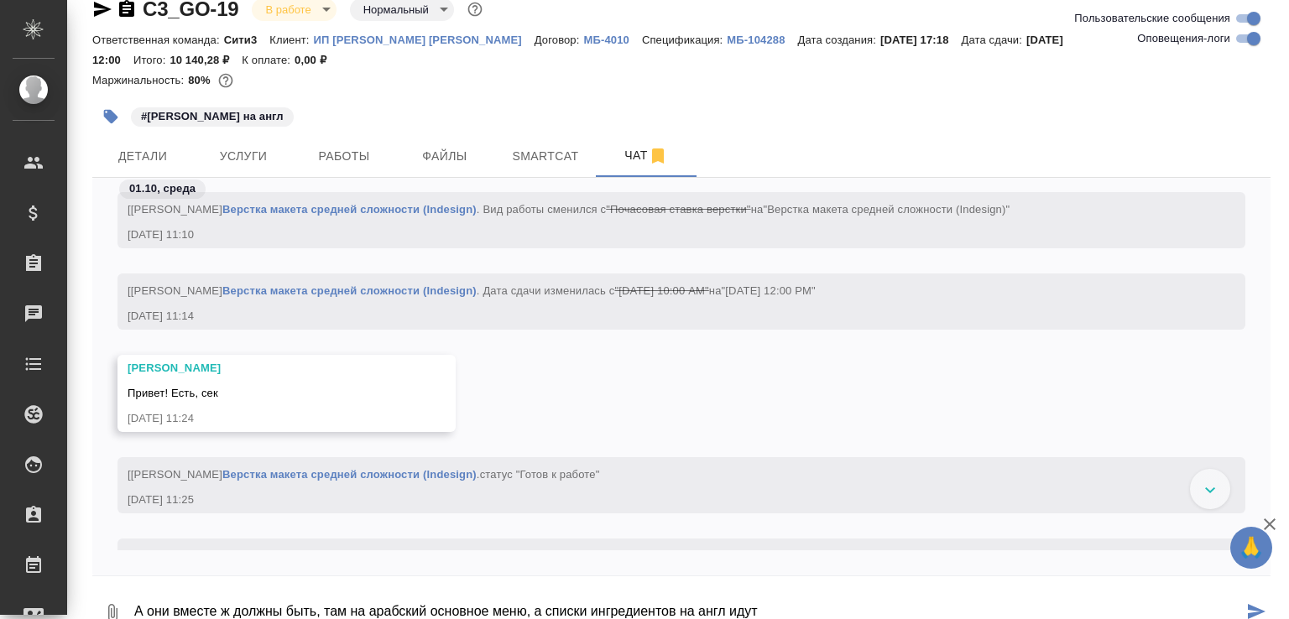
click at [863, 615] on textarea "А они вместе ж должны быть, там на арабский основное меню, а списки ингредиенто…" at bounding box center [688, 613] width 1110 height 57
type textarea "А они вместе ж должны быть, там на арабский основное меню, а списки ингредиенто…"
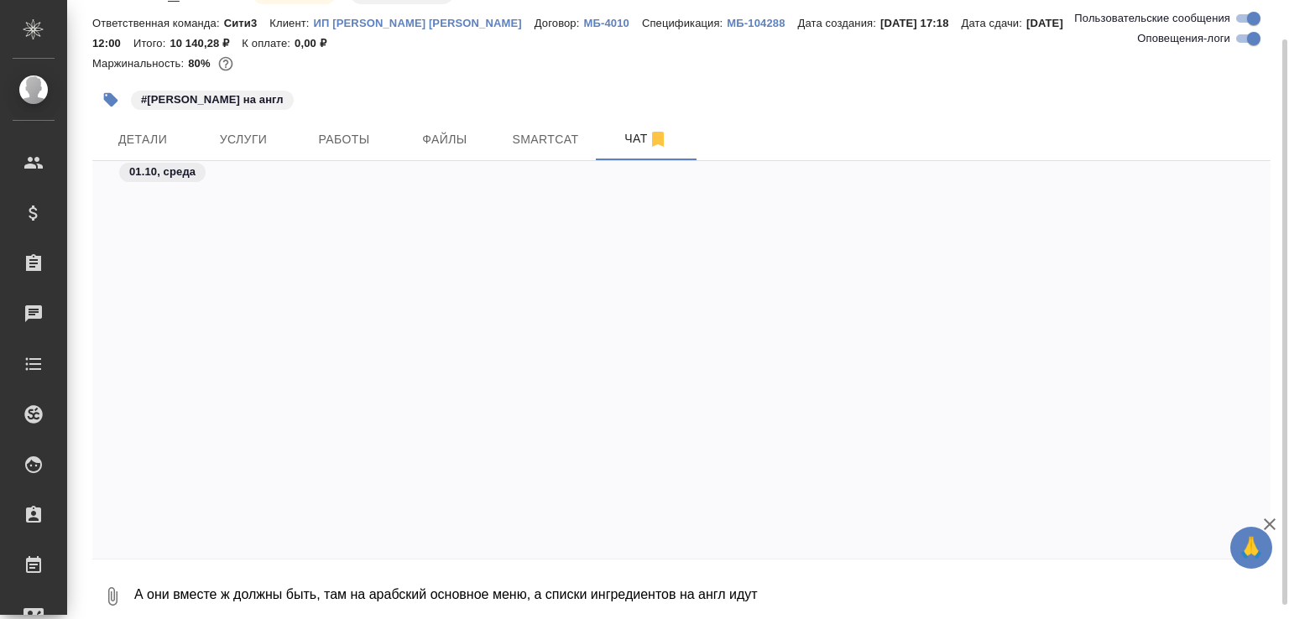
scroll to position [8279, 0]
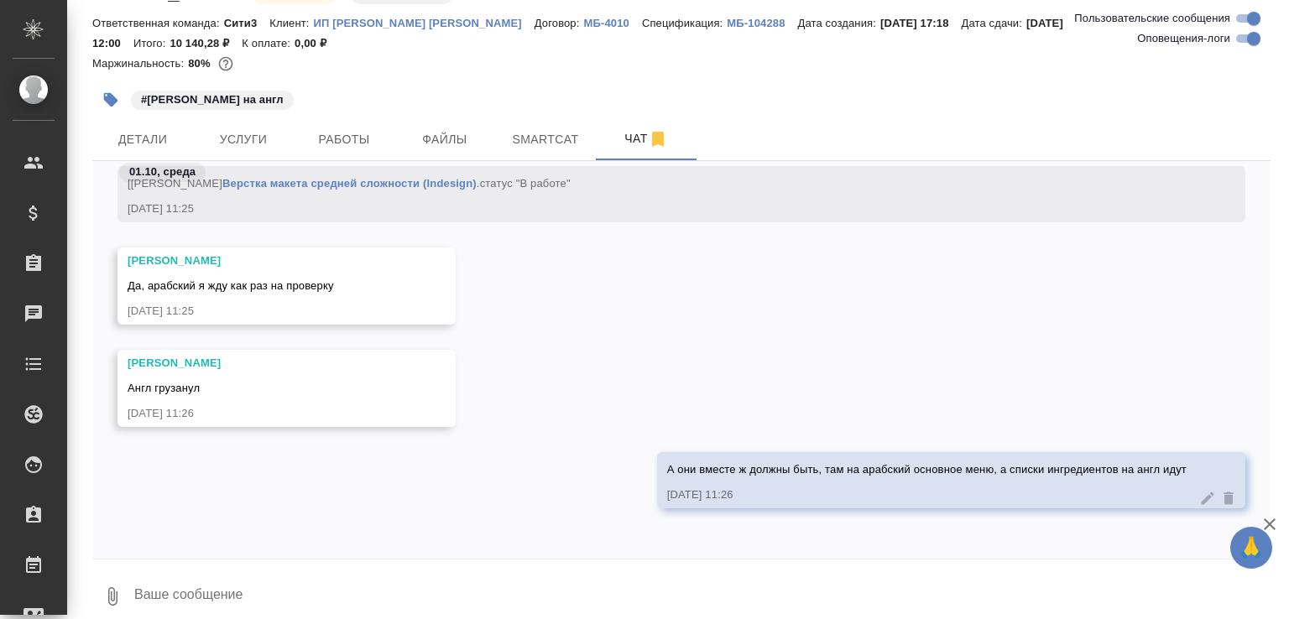
type textarea "А"
type textarea "Забираю"
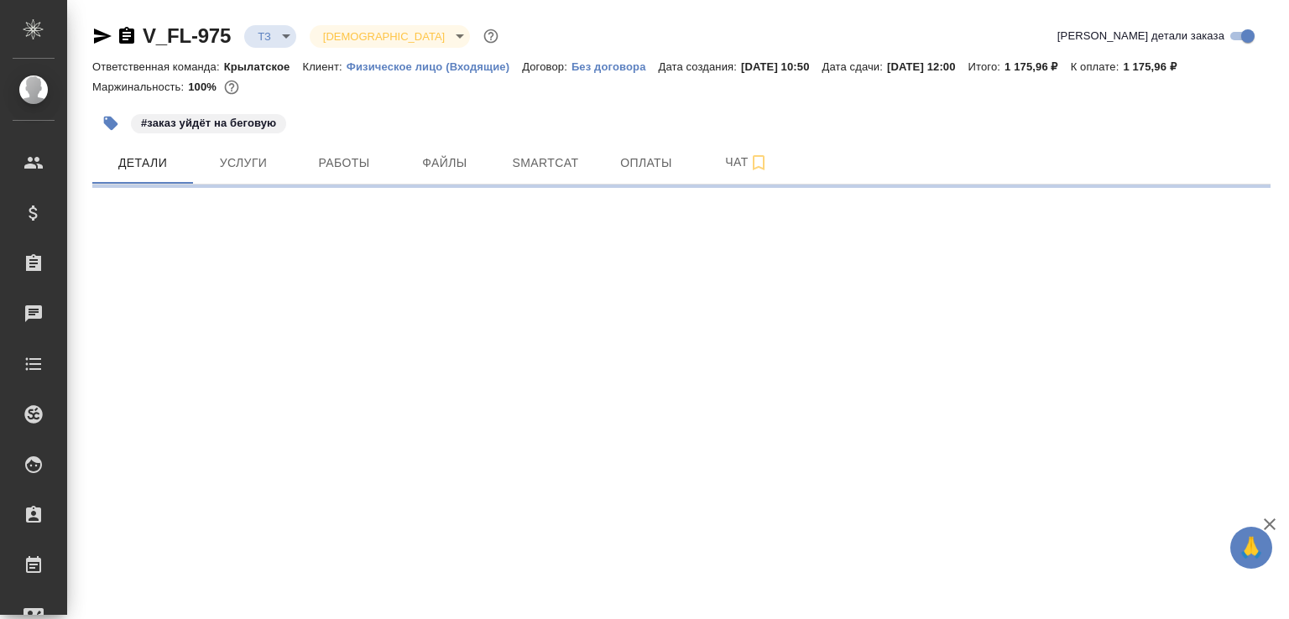
select select "RU"
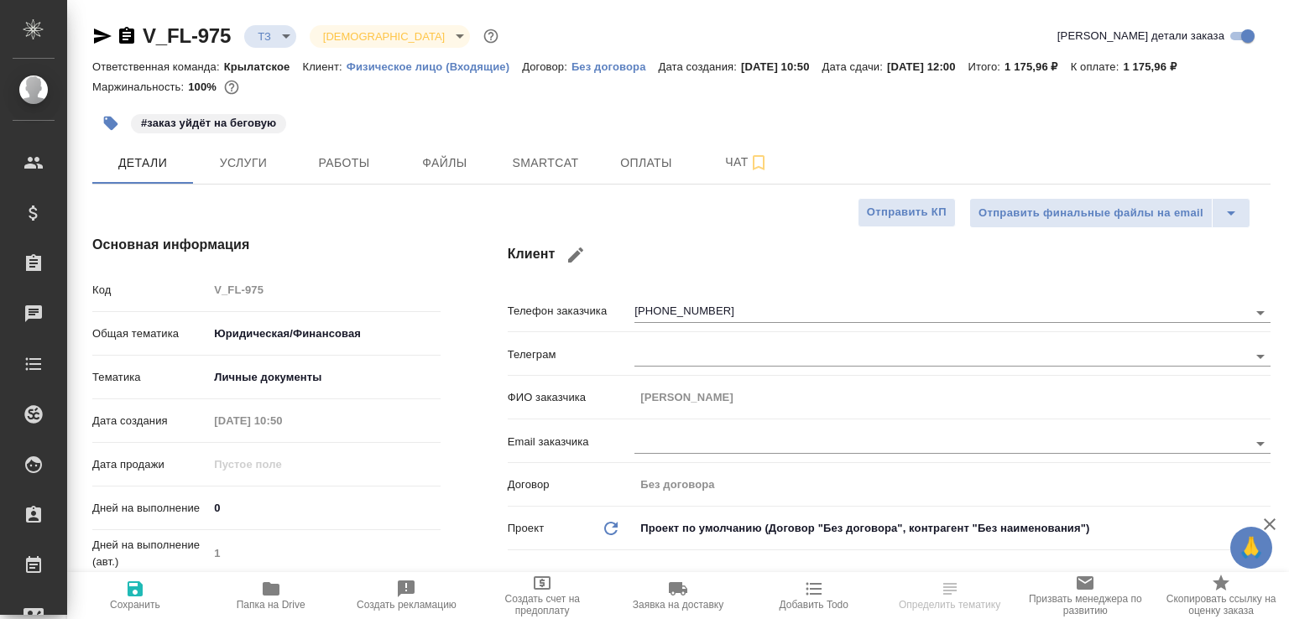
type textarea "x"
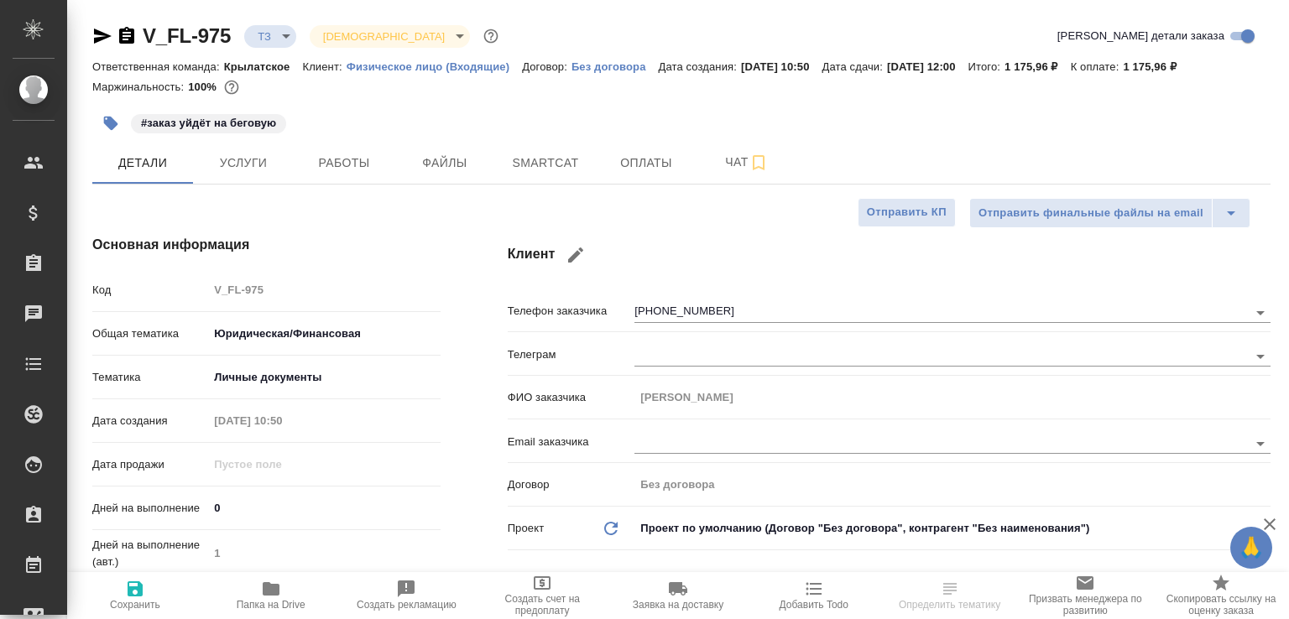
type textarea "x"
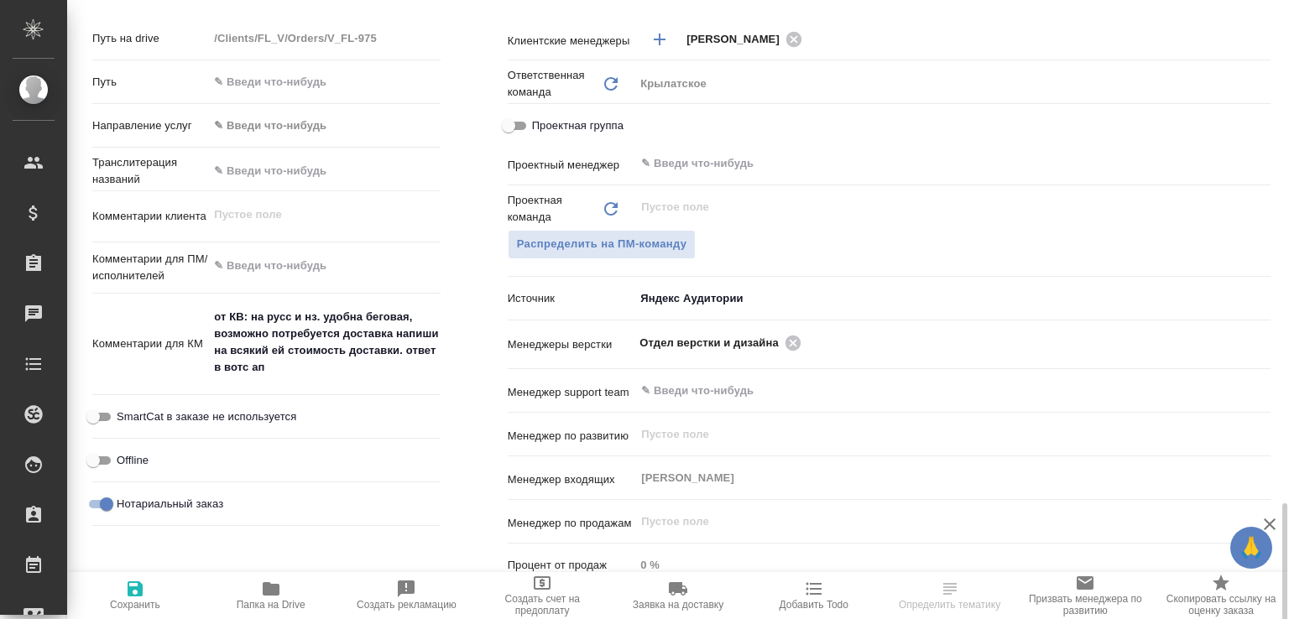
scroll to position [897, 0]
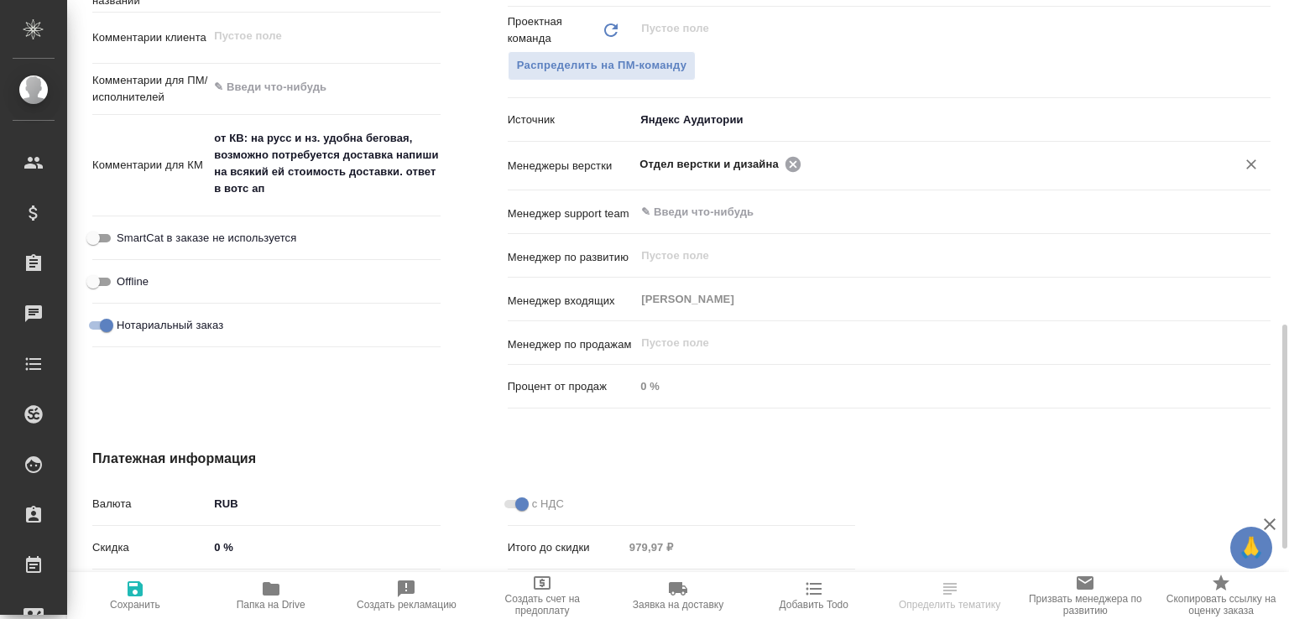
click at [786, 174] on icon at bounding box center [793, 164] width 18 height 18
type textarea "x"
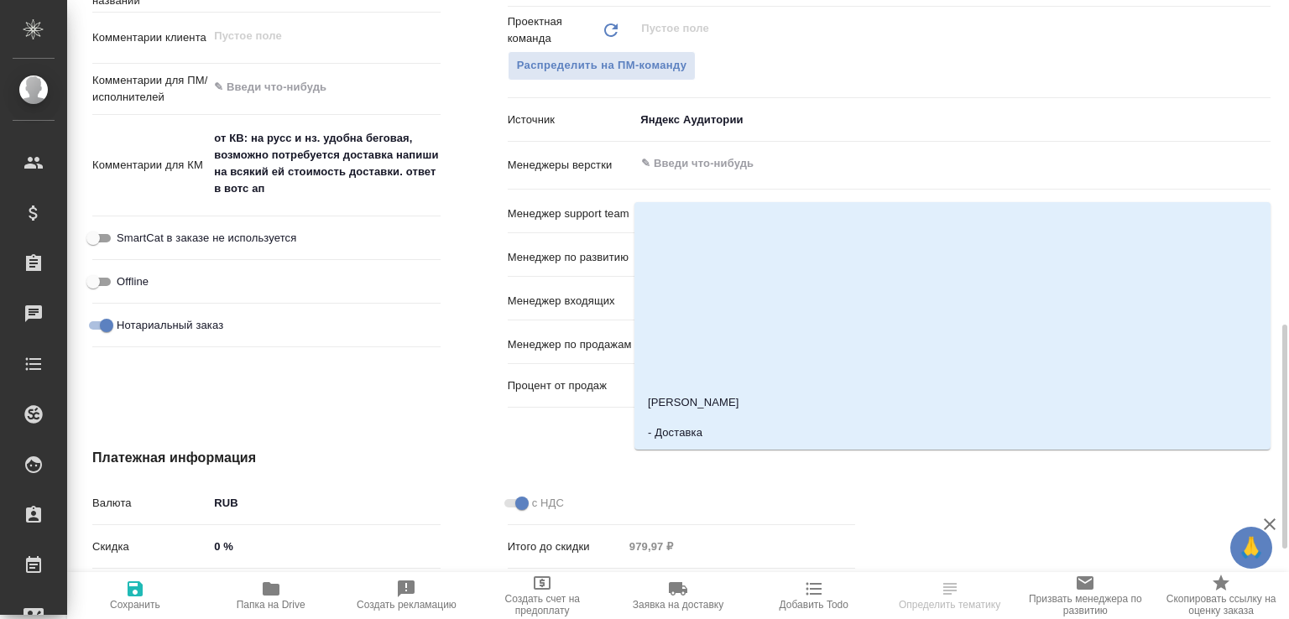
click at [786, 174] on input "text" at bounding box center [924, 164] width 570 height 20
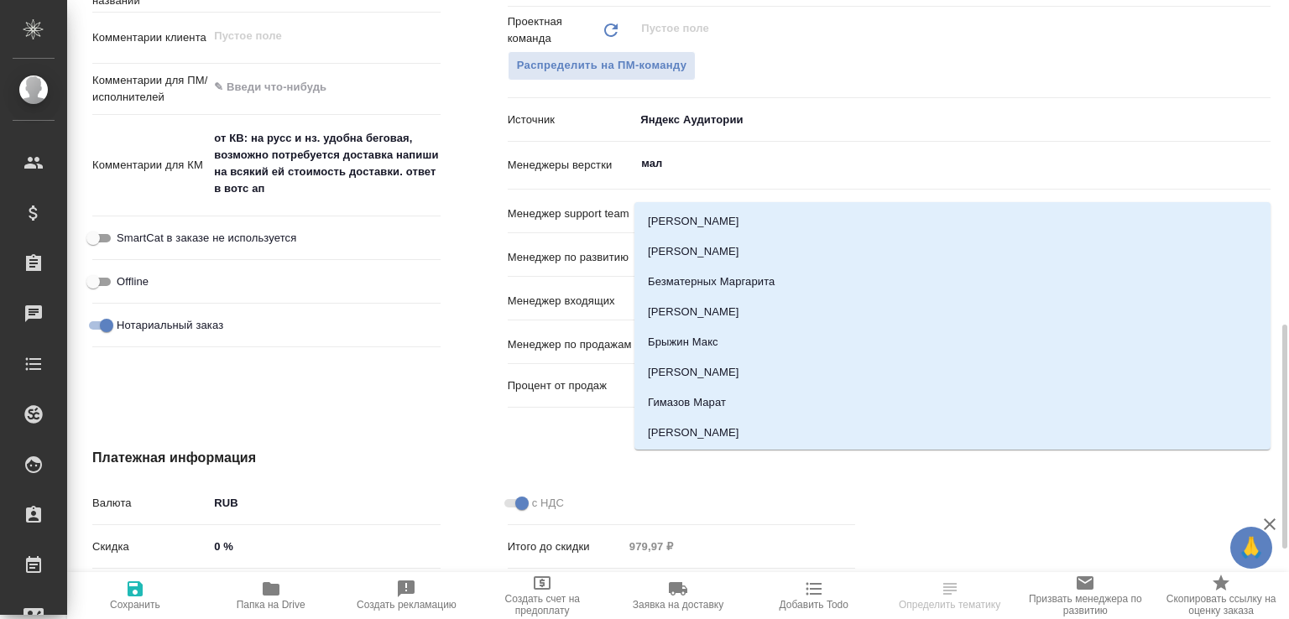
type input "мало"
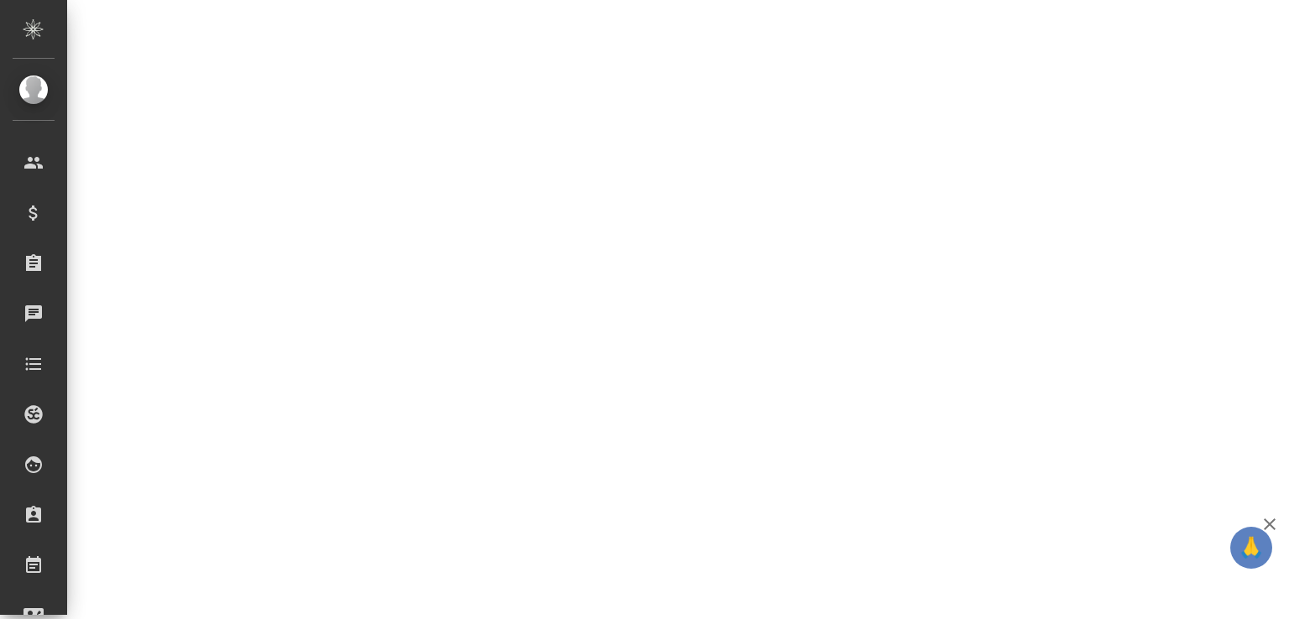
click at [700, 197] on div "V_FL-975 ТЗ tz Святая троица holyTrinity Кратко детали заказа Ответственная ком…" at bounding box center [678, 98] width 1222 height 197
select select "RU"
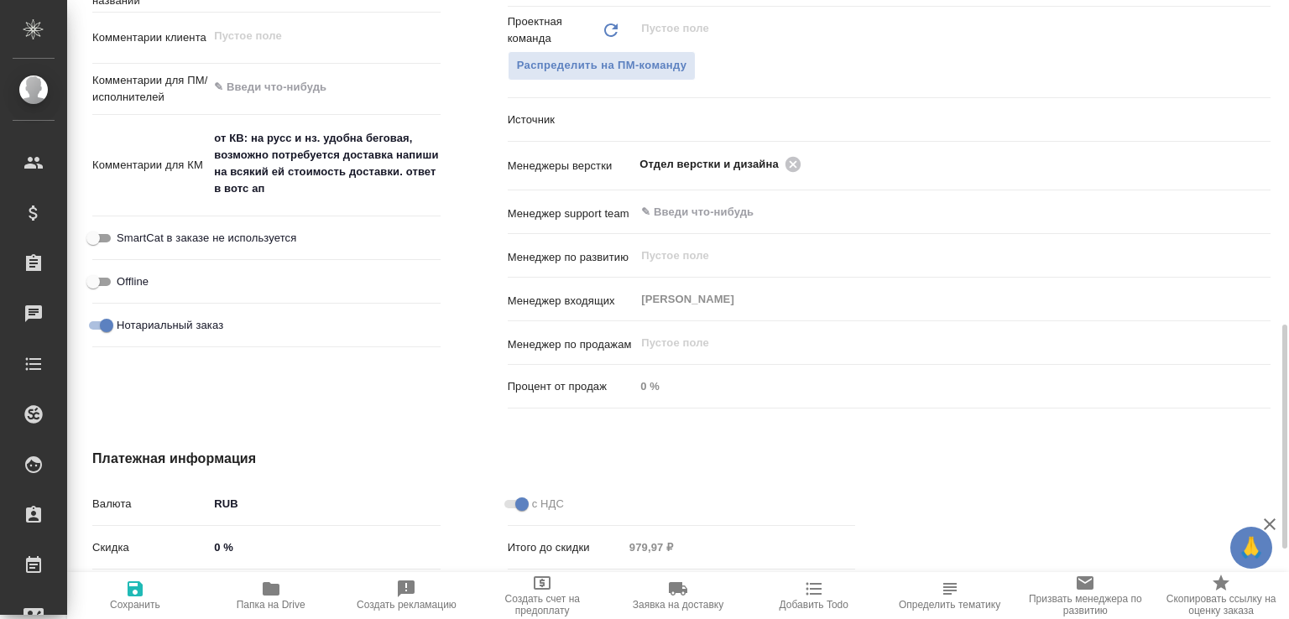
type textarea "x"
click at [787, 174] on icon at bounding box center [793, 164] width 18 height 18
type textarea "x"
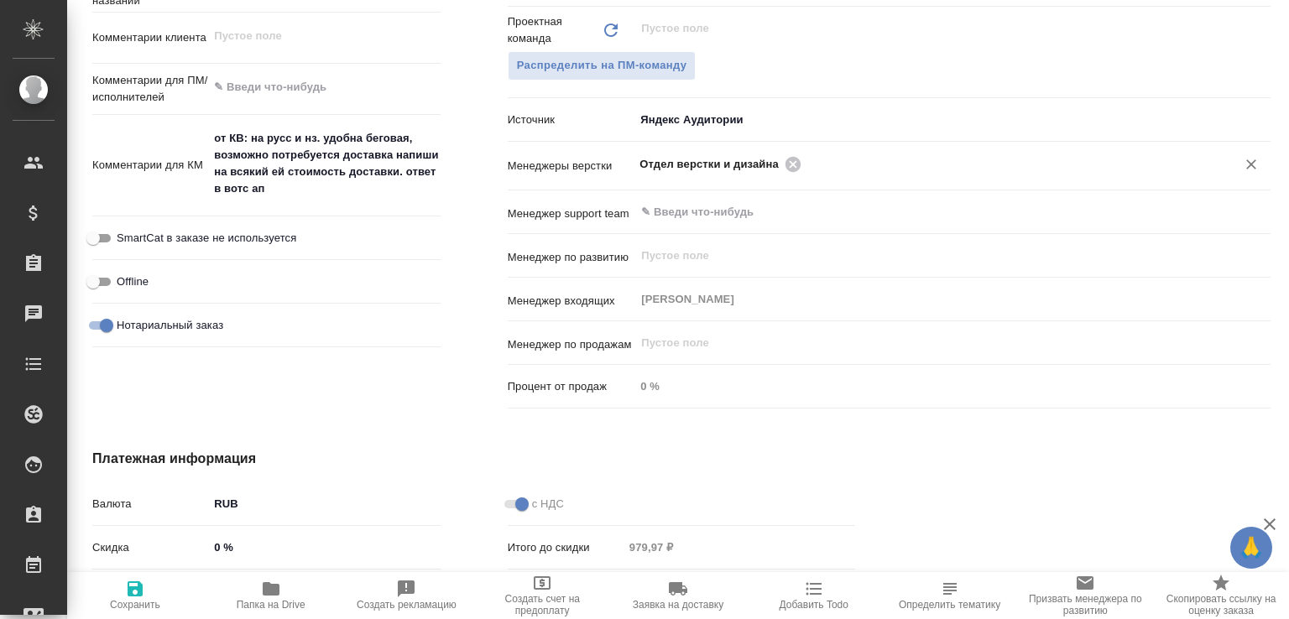
type textarea "x"
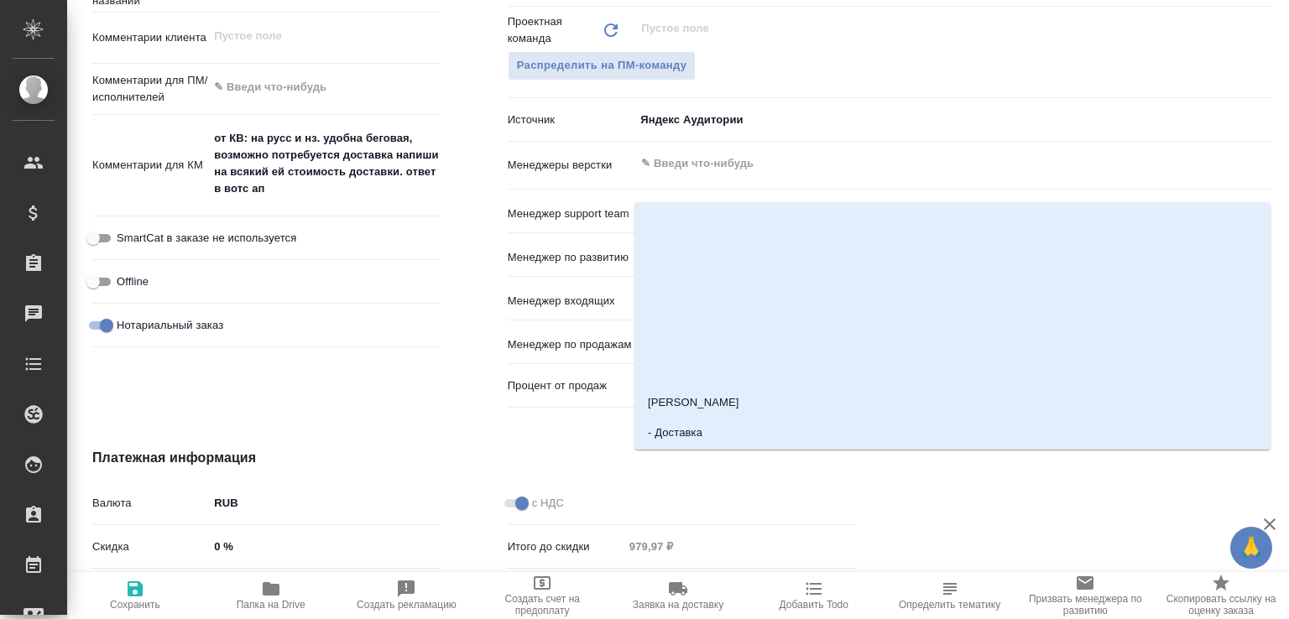
click at [787, 174] on input "text" at bounding box center [924, 164] width 570 height 20
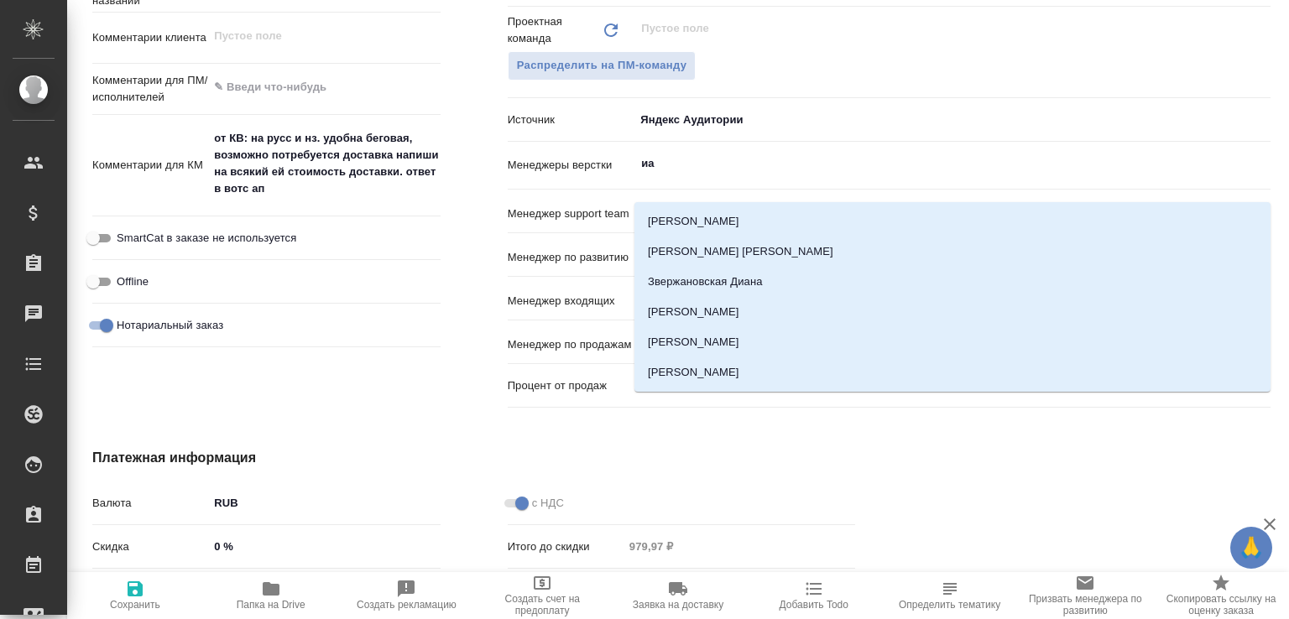
drag, startPoint x: 634, startPoint y: 180, endPoint x: 604, endPoint y: 174, distance: 30.8
click at [604, 174] on div "Менеджеры верстки иа ​" at bounding box center [889, 166] width 763 height 34
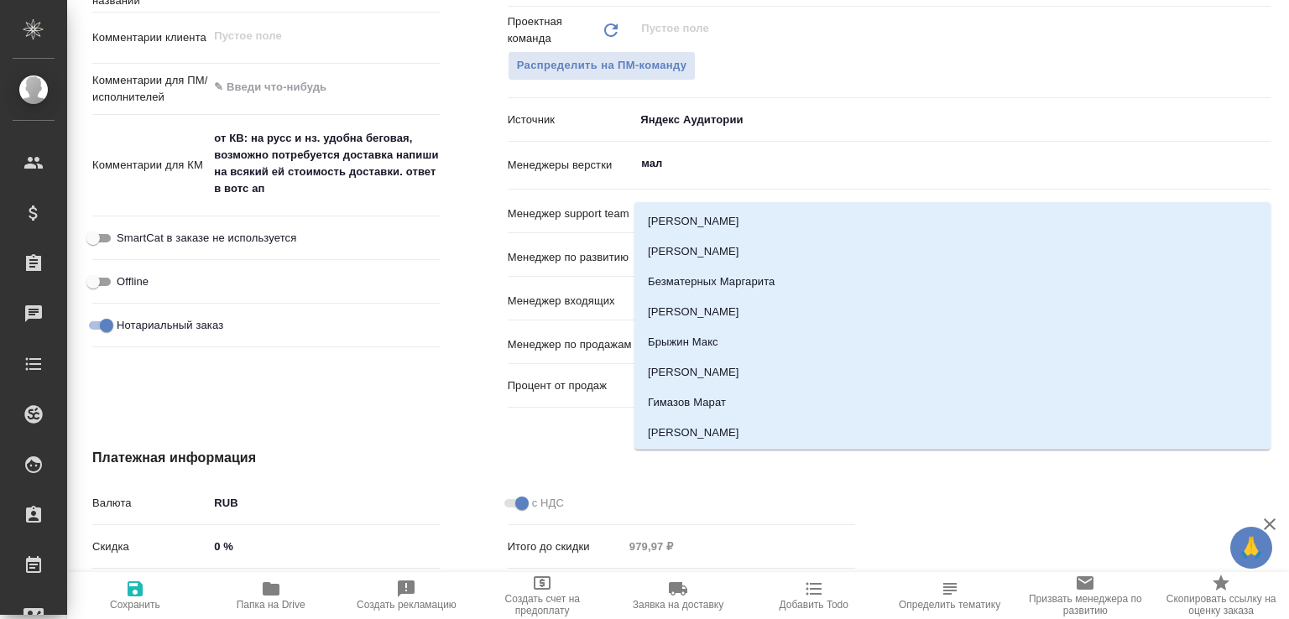
type input "мало"
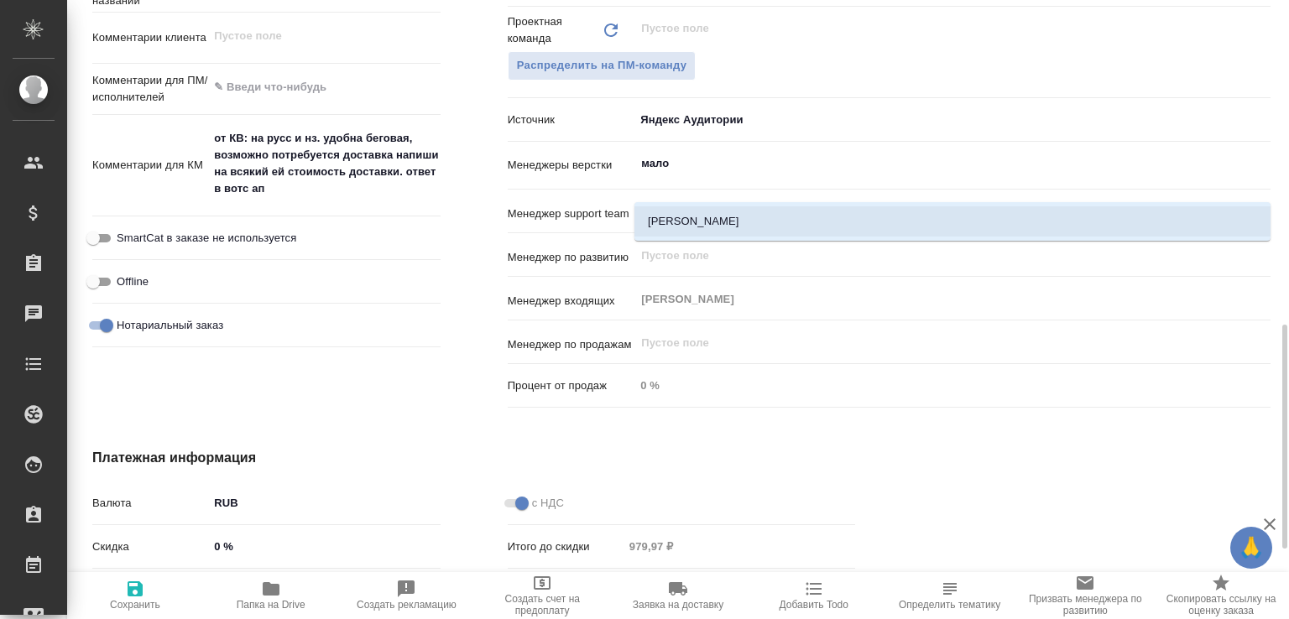
click at [685, 215] on li "Малофеева Екатерина" at bounding box center [952, 221] width 636 height 30
type textarea "x"
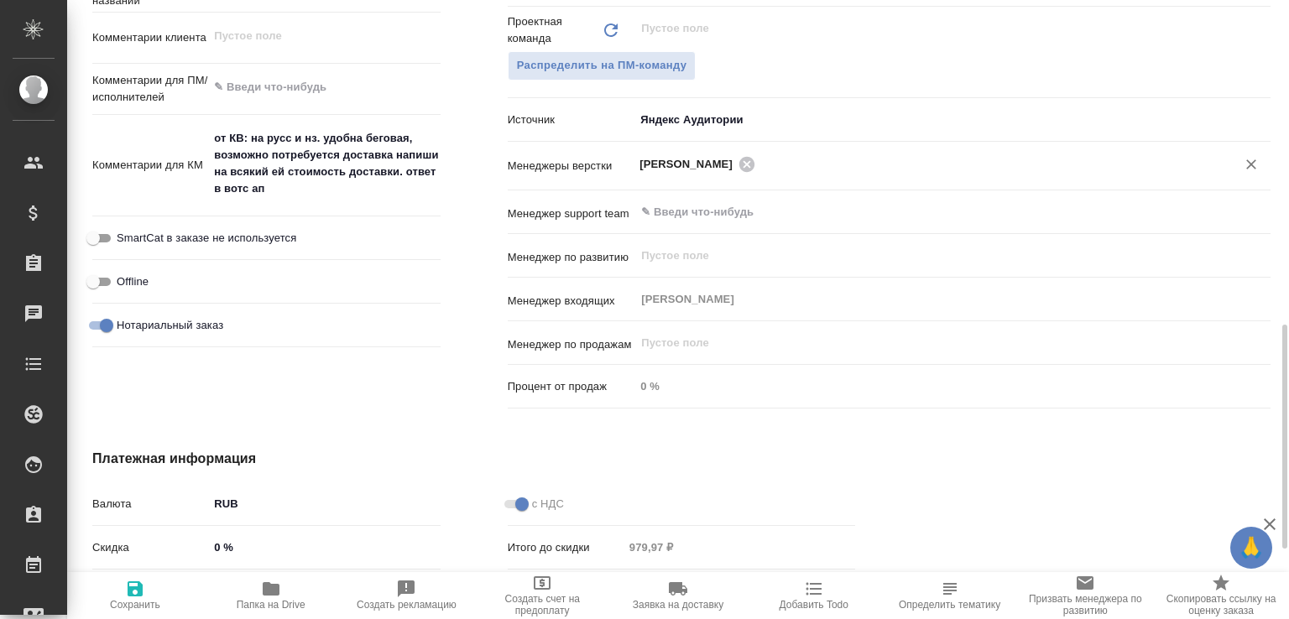
click at [156, 599] on span "Сохранить" at bounding box center [135, 605] width 50 height 12
type textarea "x"
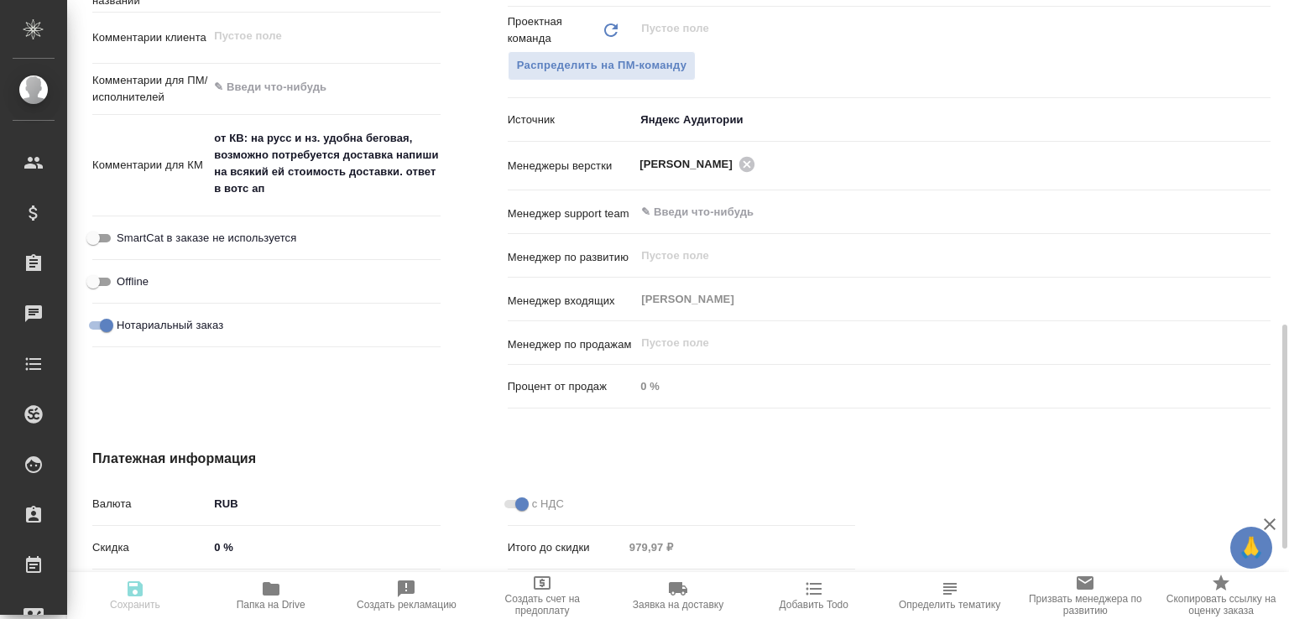
type textarea "x"
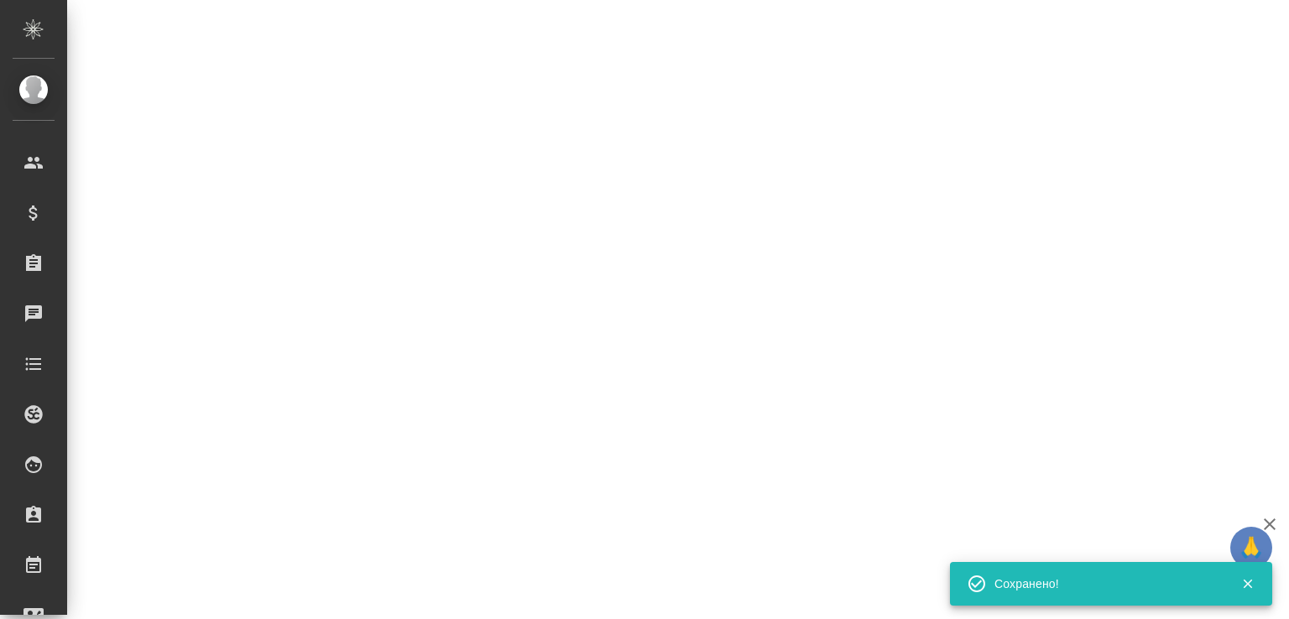
select select "RU"
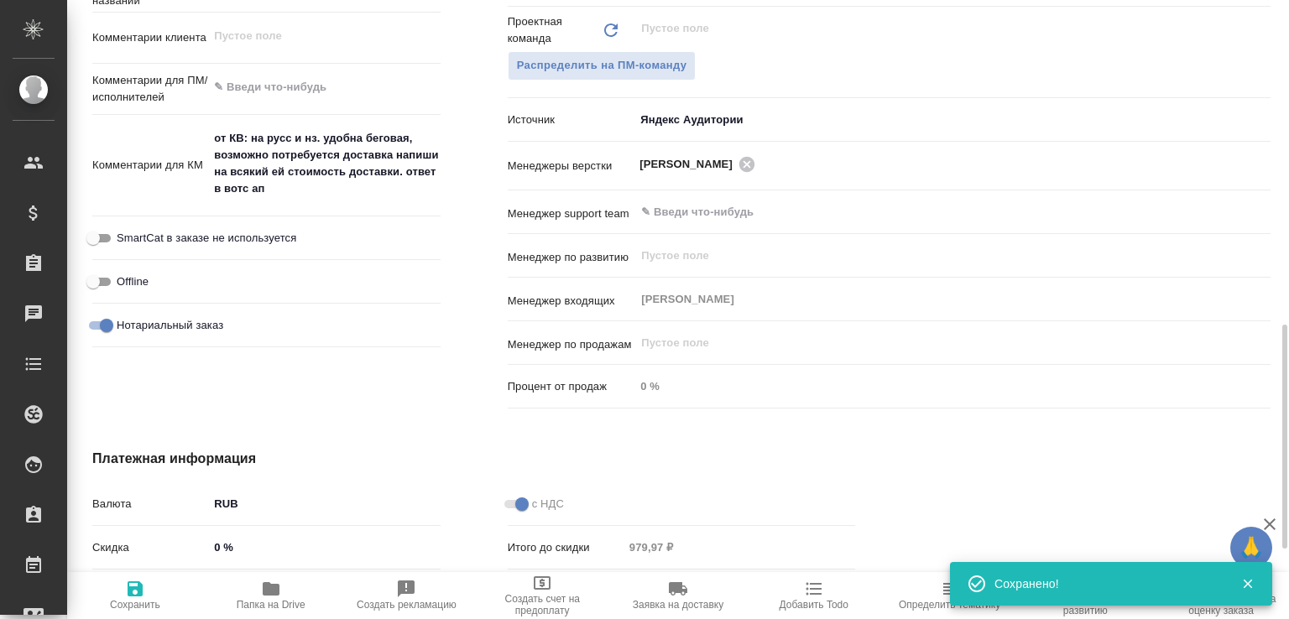
type textarea "x"
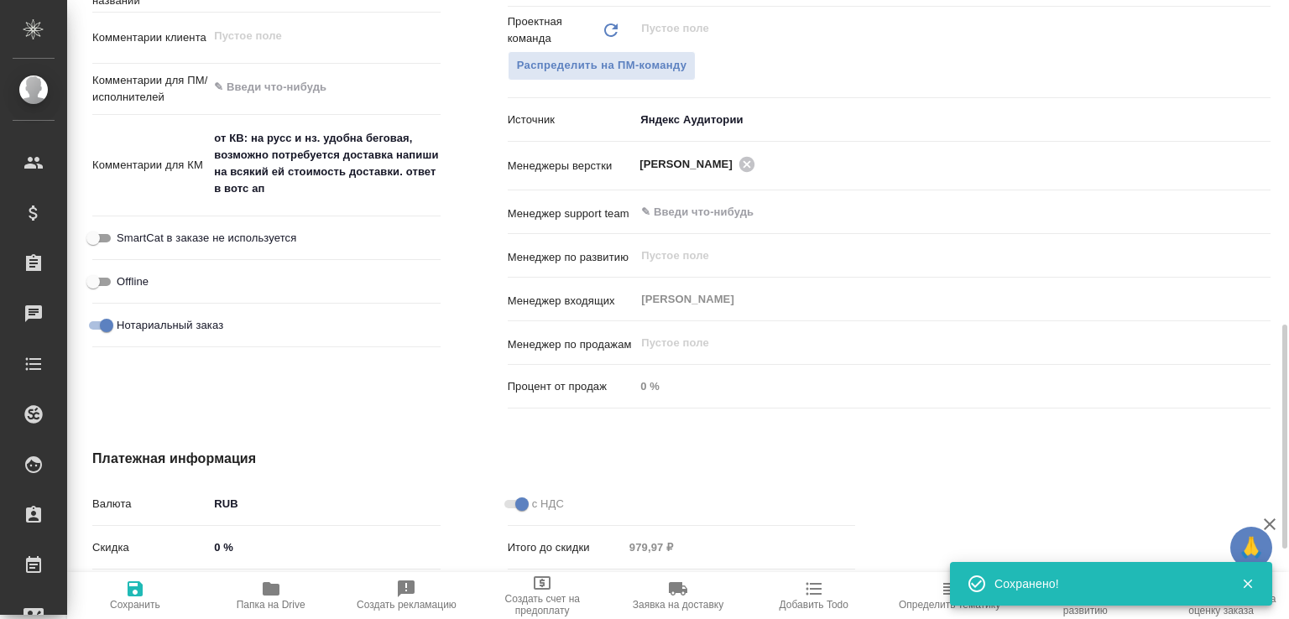
type textarea "x"
click at [289, 588] on span "Папка на Drive" at bounding box center [271, 595] width 116 height 32
type textarea "x"
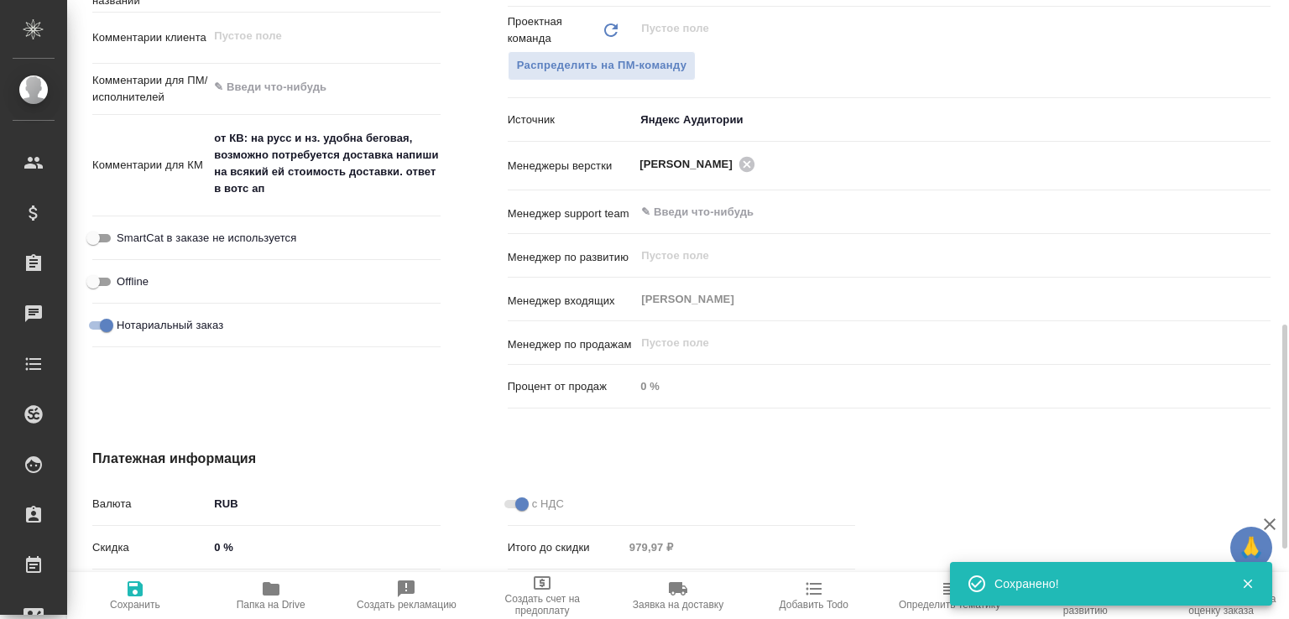
type textarea "x"
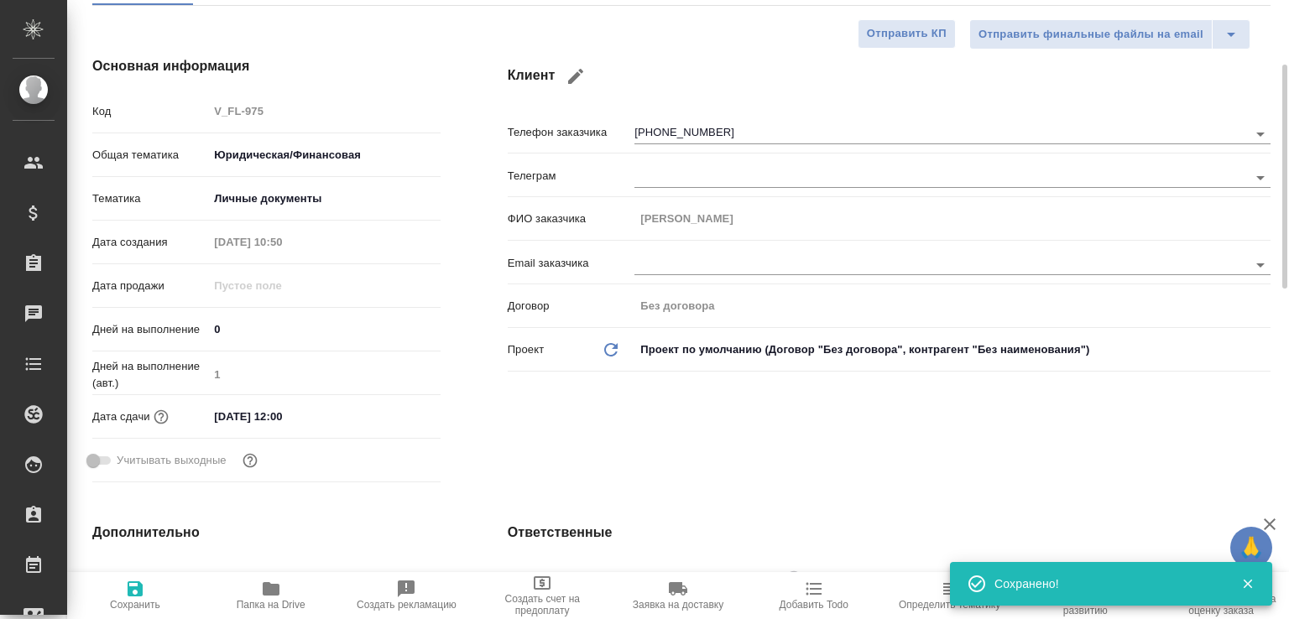
scroll to position [2, 0]
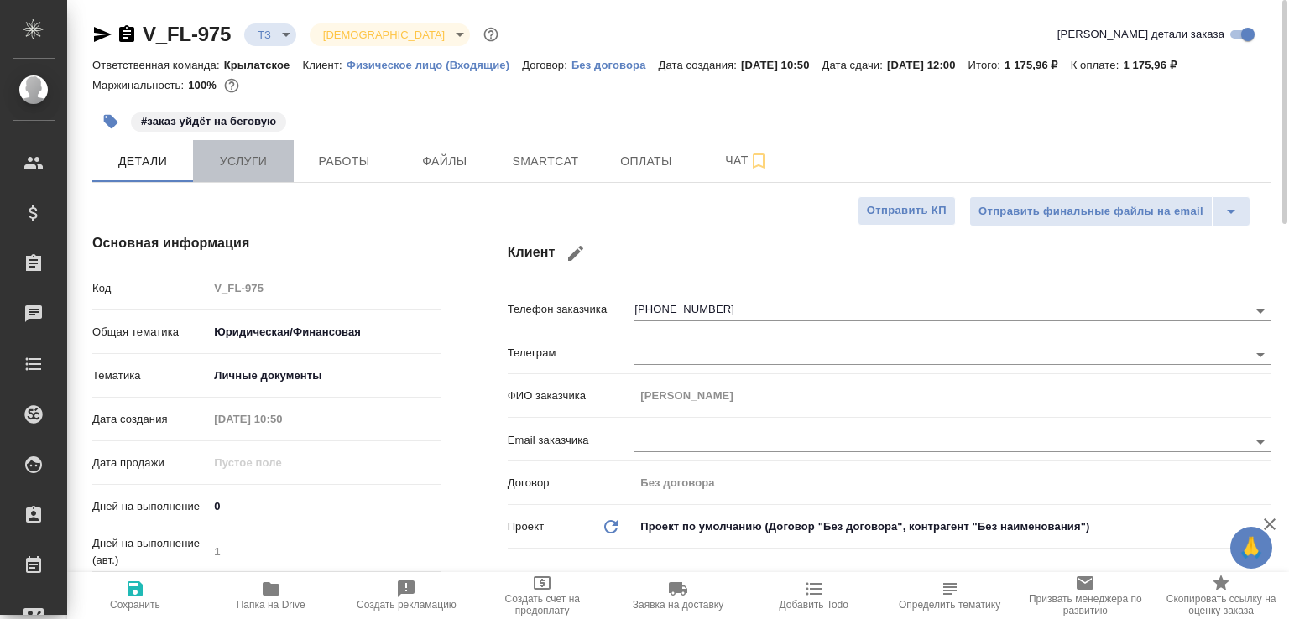
click at [231, 172] on span "Услуги" at bounding box center [243, 161] width 81 height 21
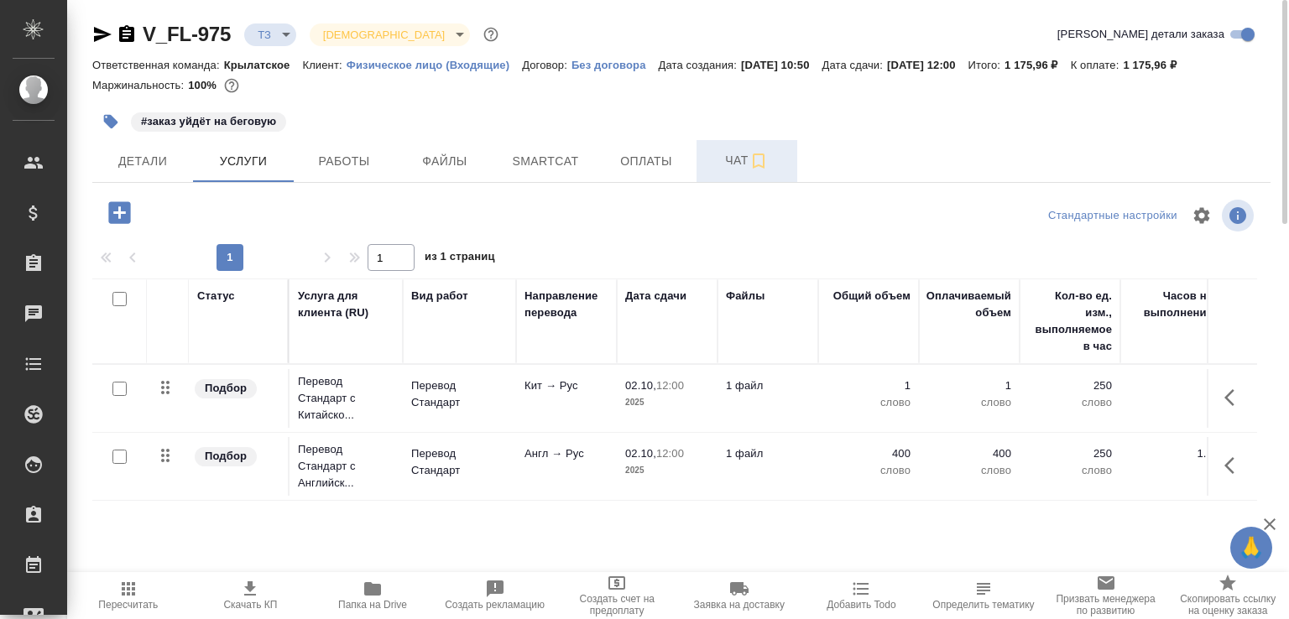
click at [728, 171] on span "Чат" at bounding box center [746, 160] width 81 height 21
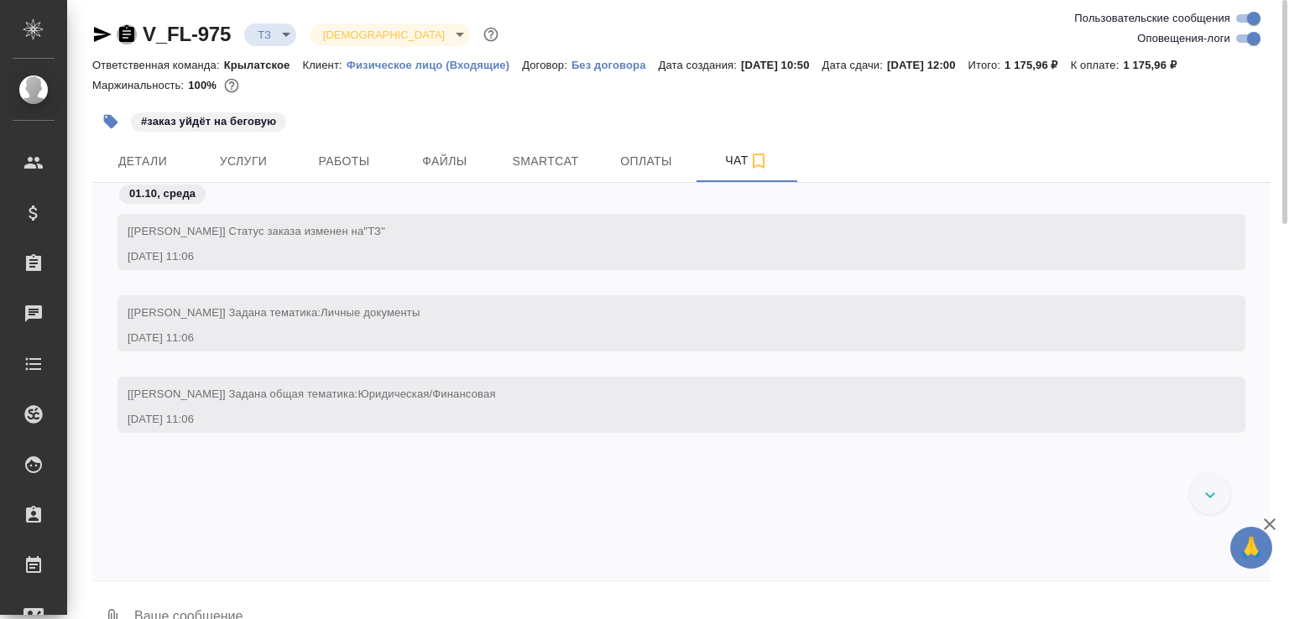
click at [122, 24] on icon "button" at bounding box center [127, 34] width 20 height 20
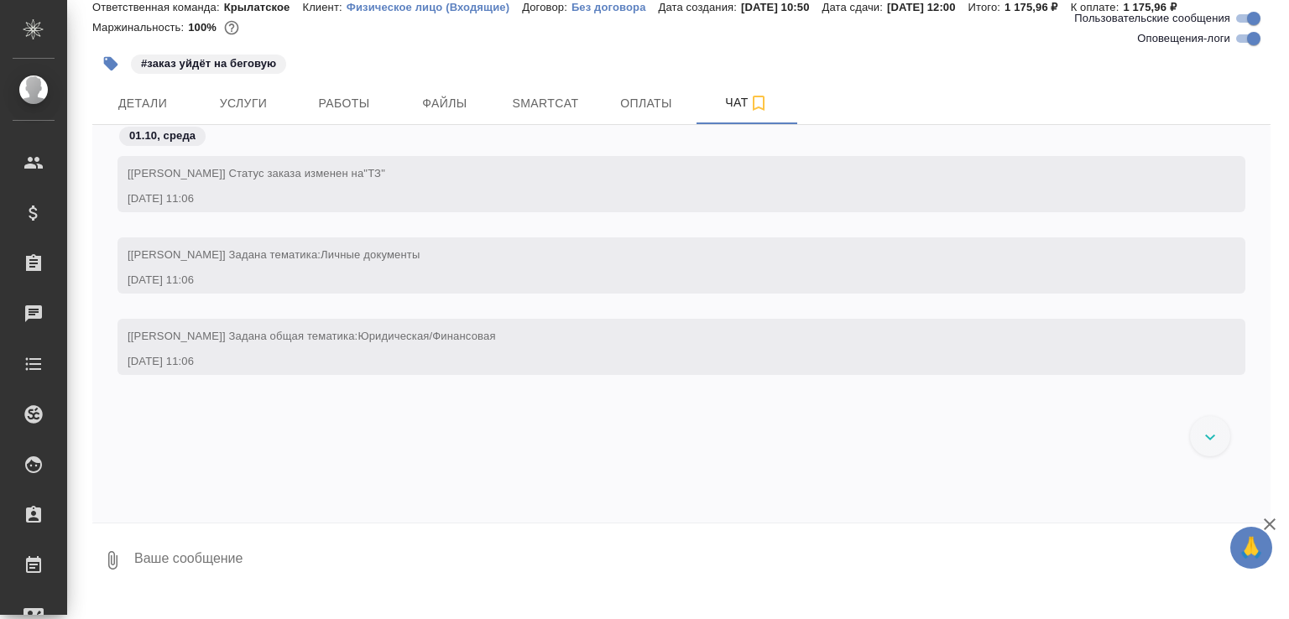
click at [117, 562] on button "0" at bounding box center [112, 560] width 40 height 57
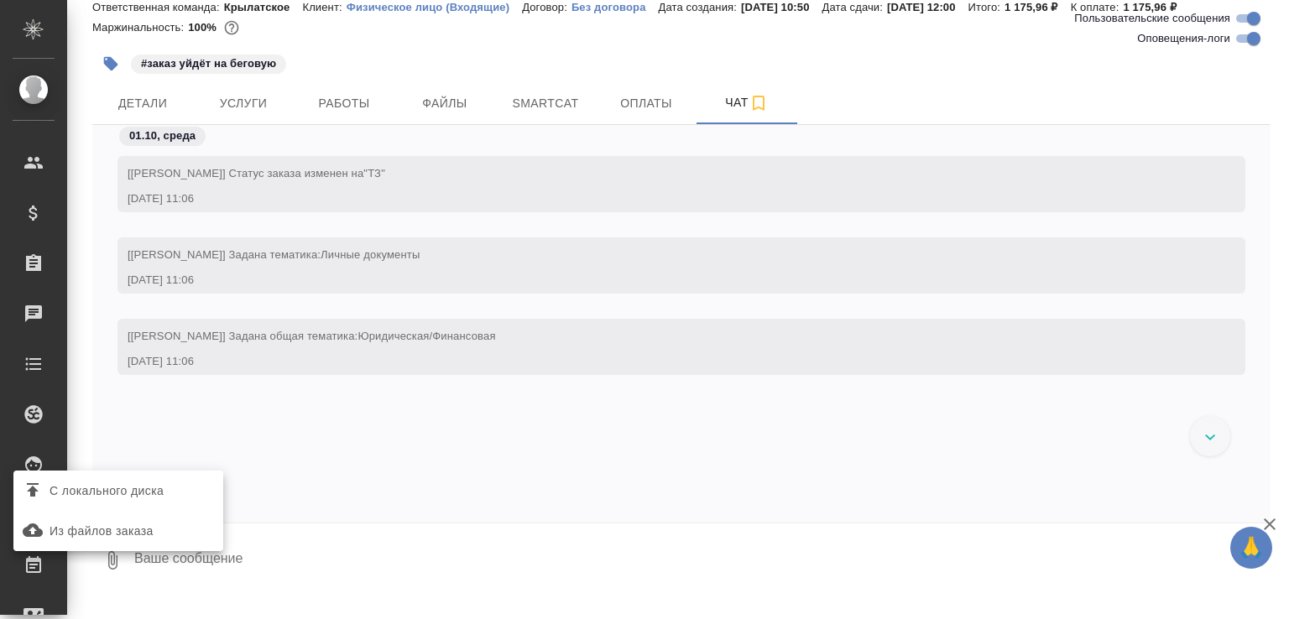
click at [124, 488] on span "С локального диска" at bounding box center [107, 491] width 114 height 21
click at [0, 0] on input "С локального диска" at bounding box center [0, 0] width 0 height 0
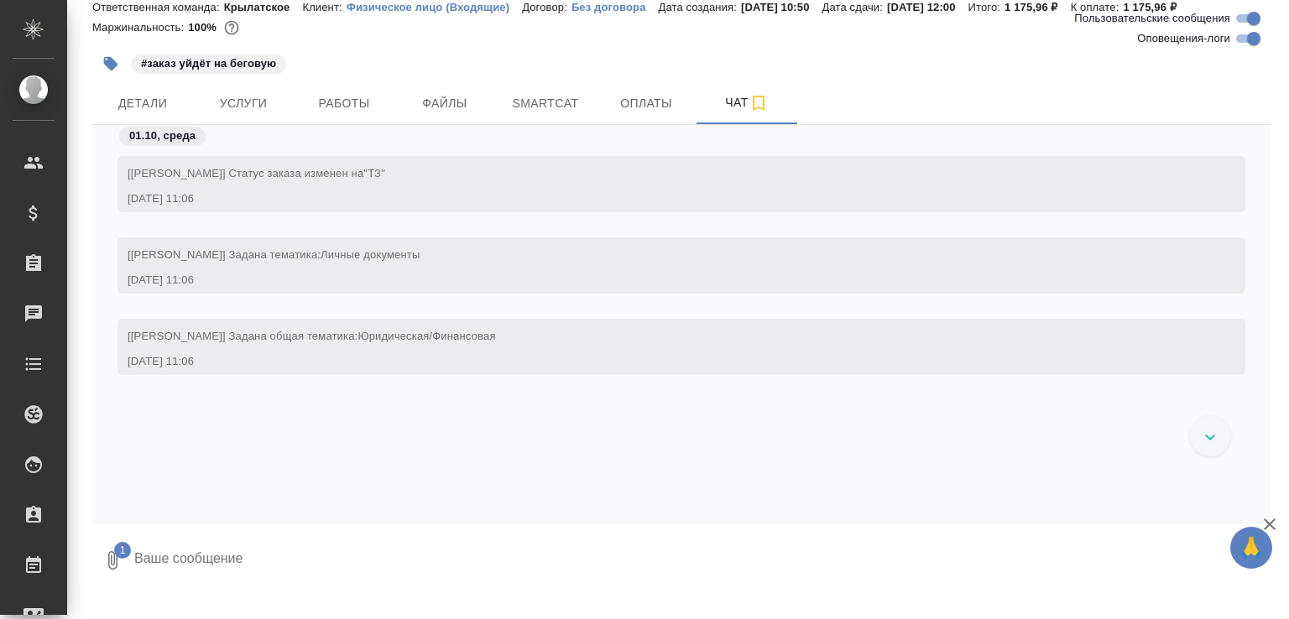
click at [195, 585] on textarea at bounding box center [688, 560] width 1110 height 57
type textarea "китайский не удастся распознать из-за качества"
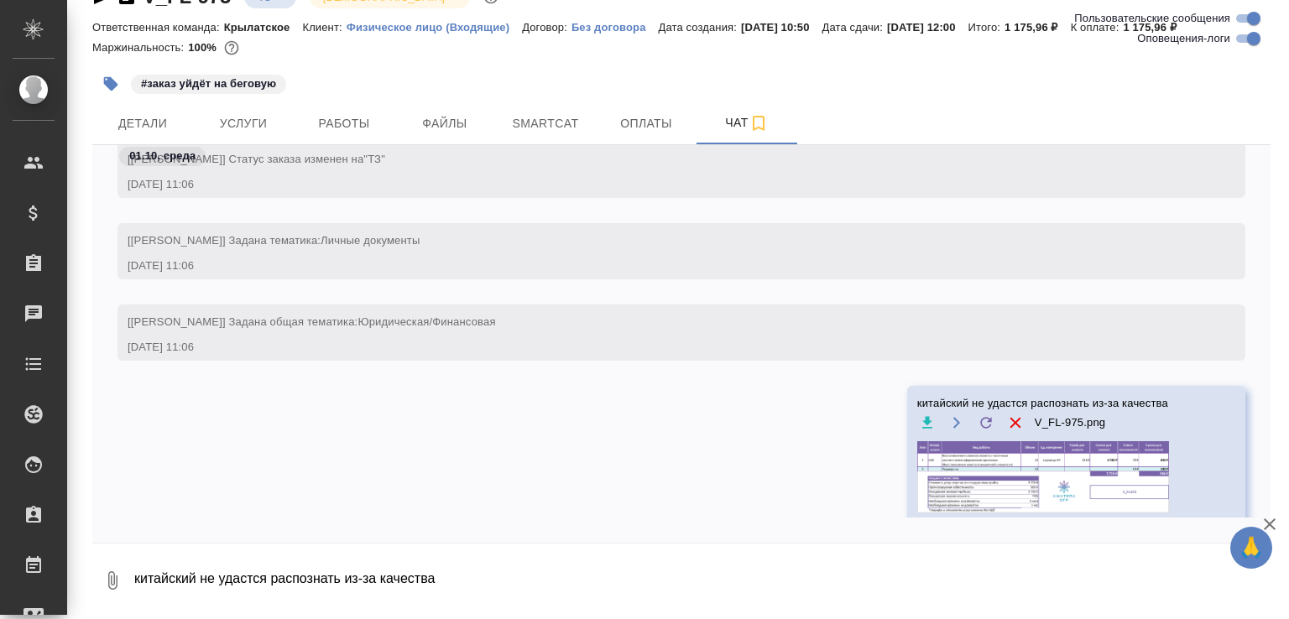
scroll to position [0, 0]
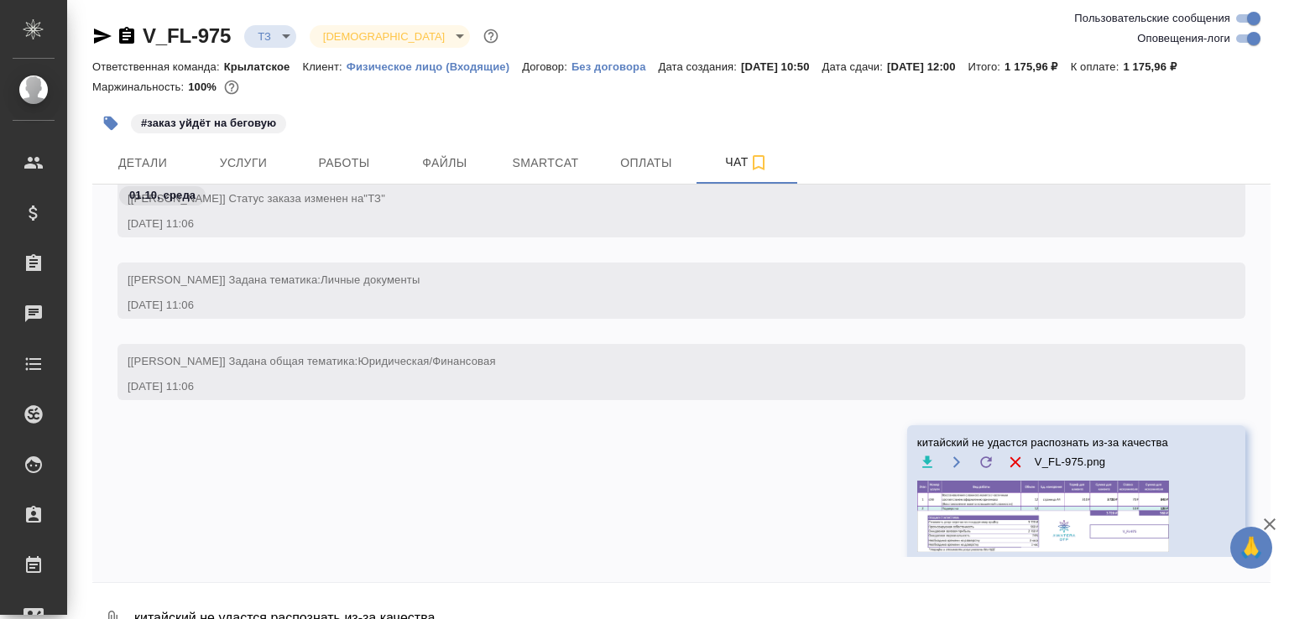
click at [290, 27] on body "🙏 .cls-1 fill:#fff; AWATERA Малофеева Екатерина e.malofeeva Клиенты Спецификаци…" at bounding box center [644, 309] width 1289 height 619
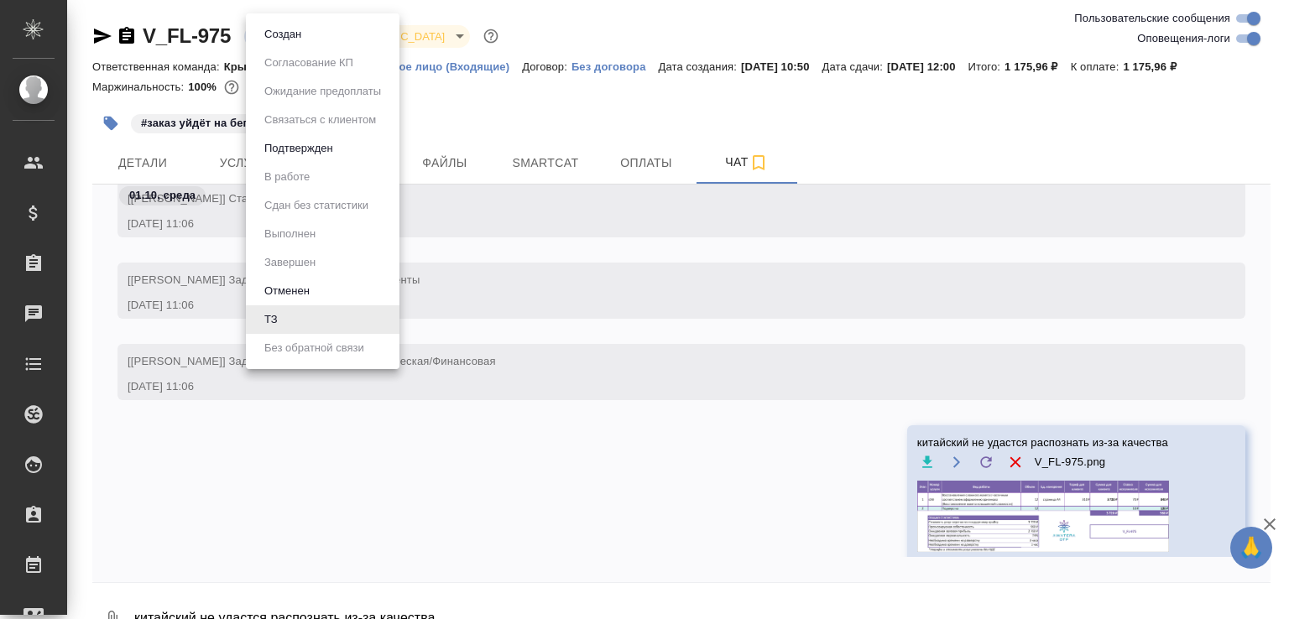
click at [290, 27] on button "Создан" at bounding box center [282, 34] width 47 height 18
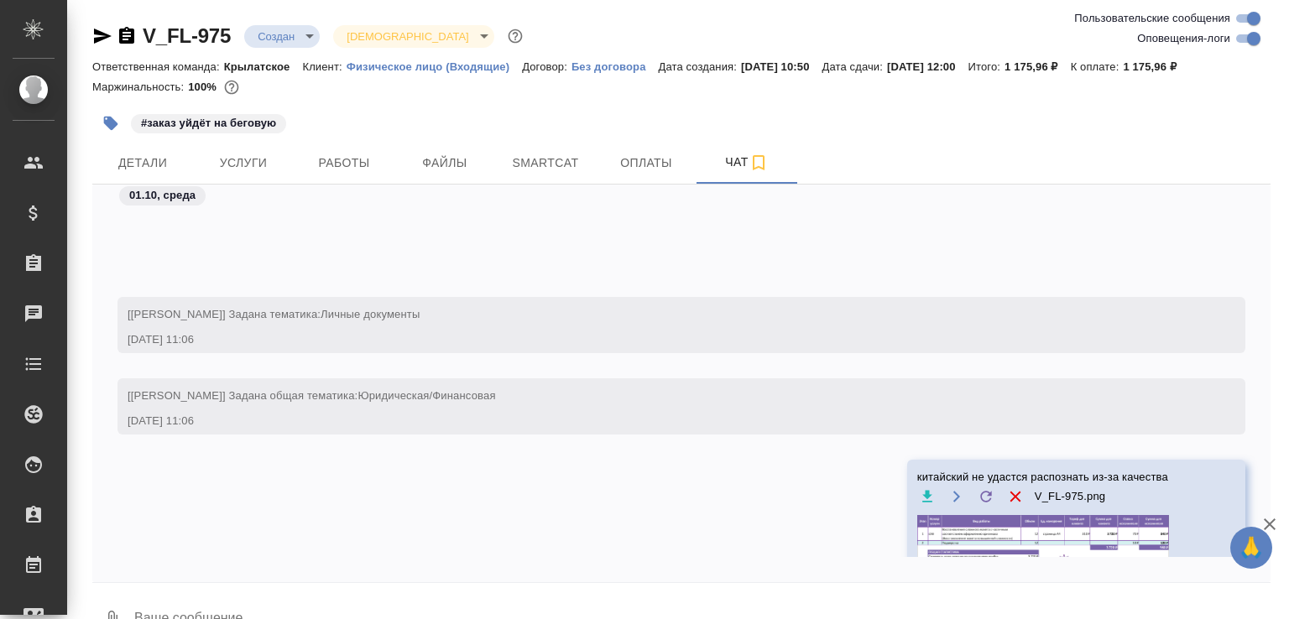
scroll to position [188, 0]
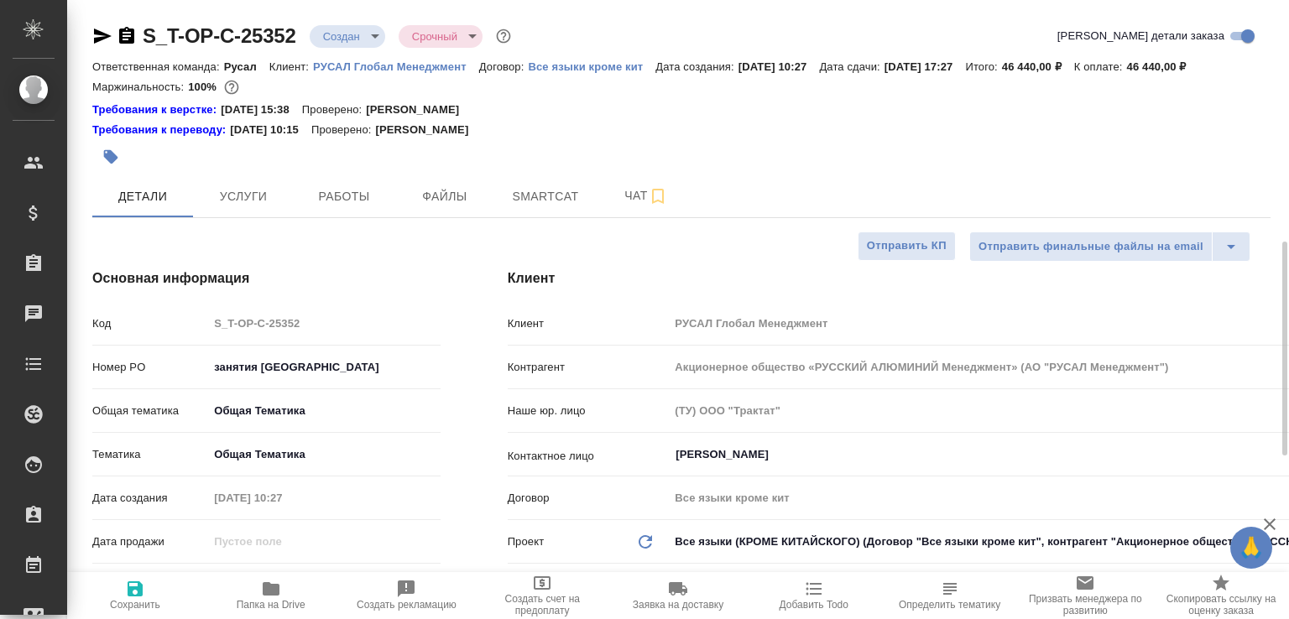
select select "RU"
click at [630, 206] on span "Чат" at bounding box center [646, 195] width 81 height 21
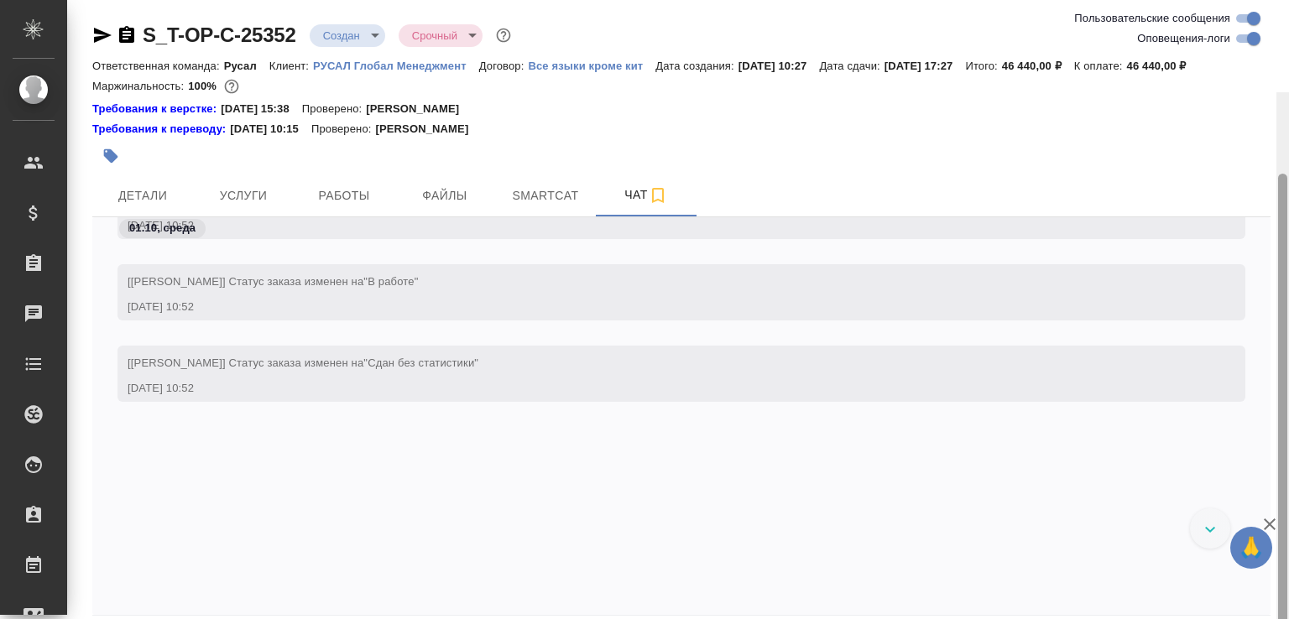
scroll to position [93, 0]
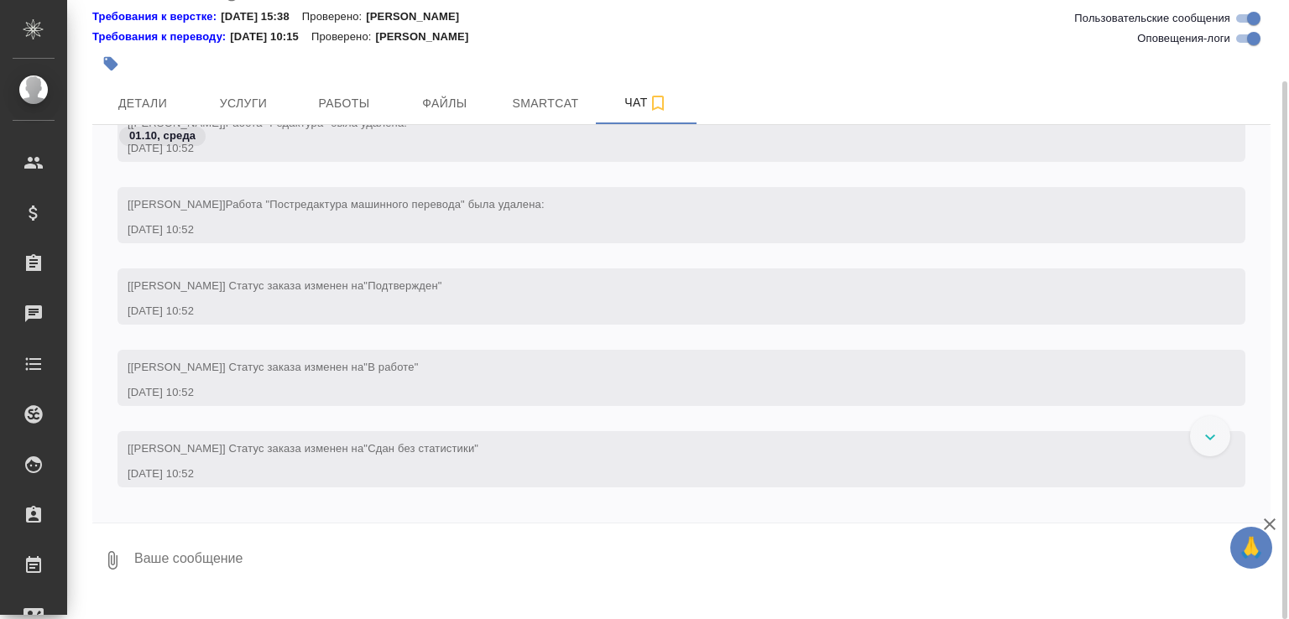
click at [124, 114] on span "Детали" at bounding box center [142, 103] width 81 height 21
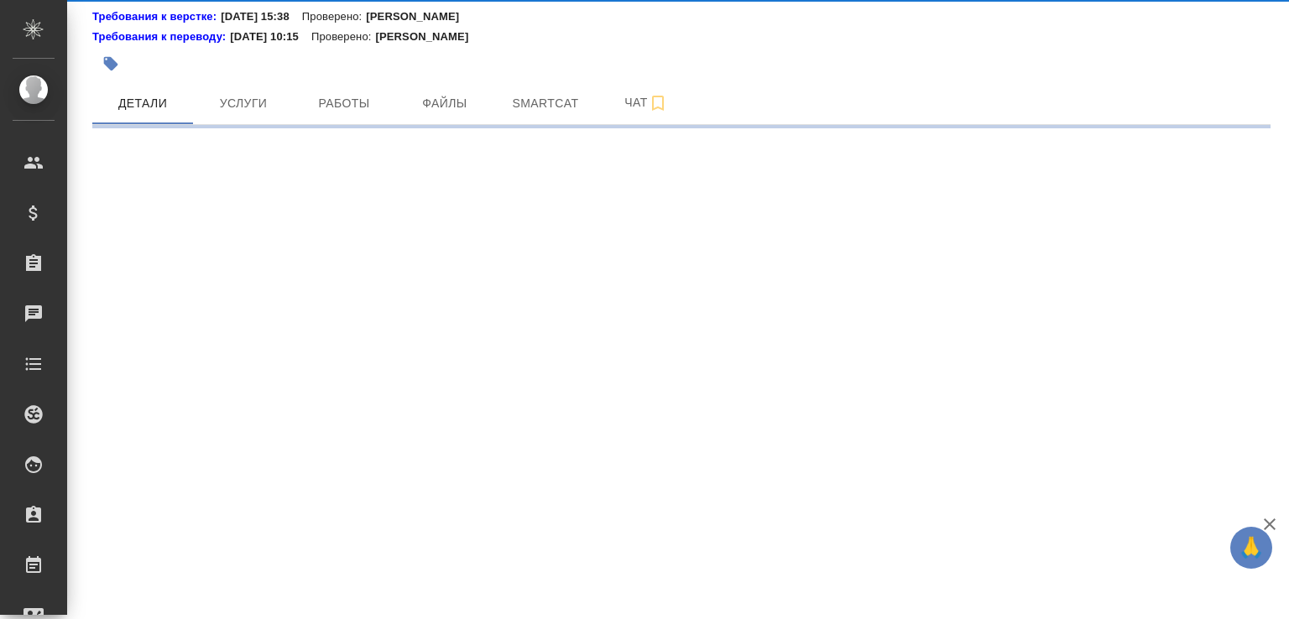
select select "RU"
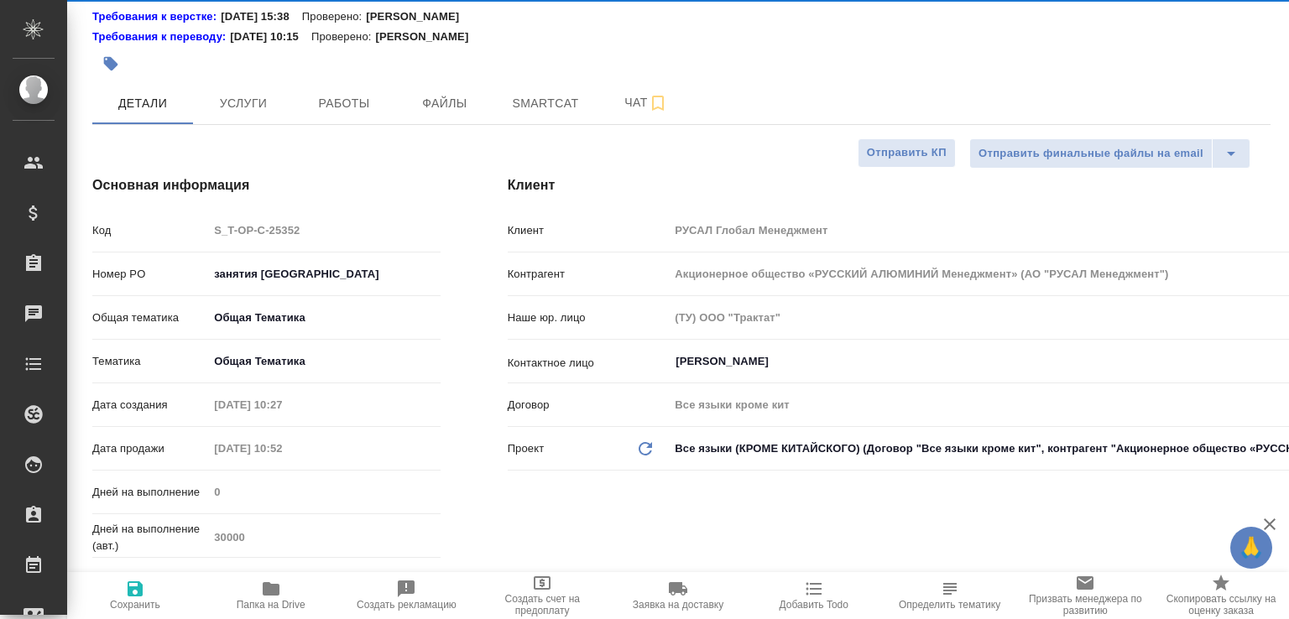
type textarea "x"
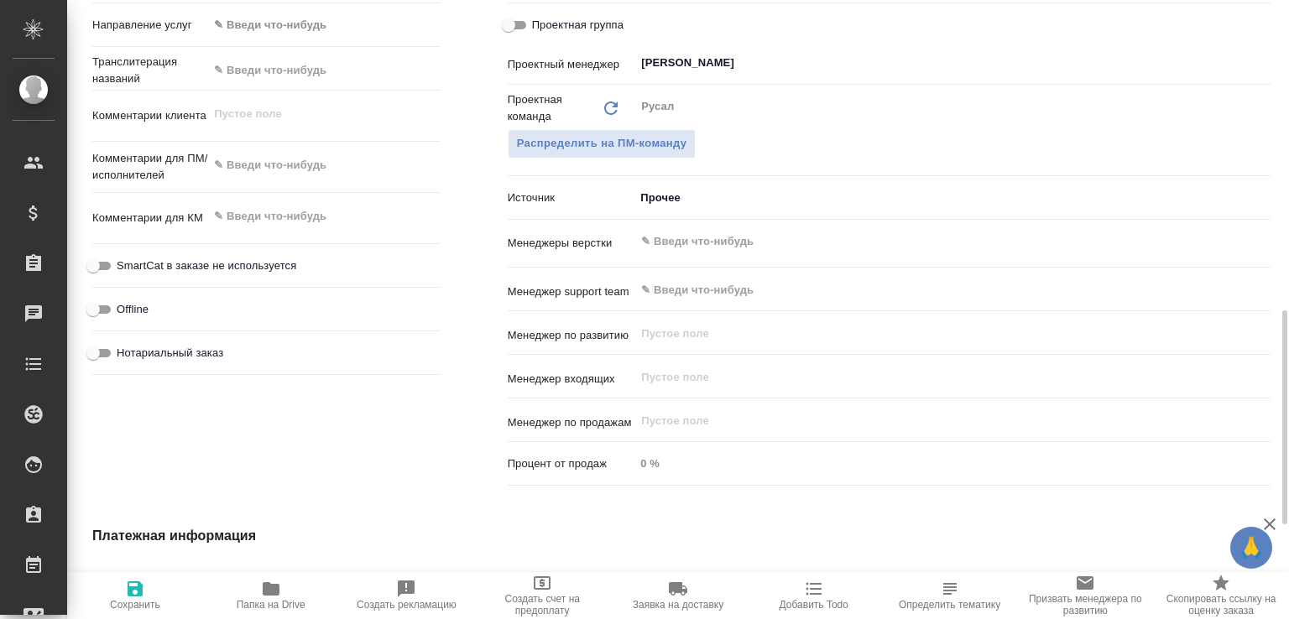
scroll to position [718, 0]
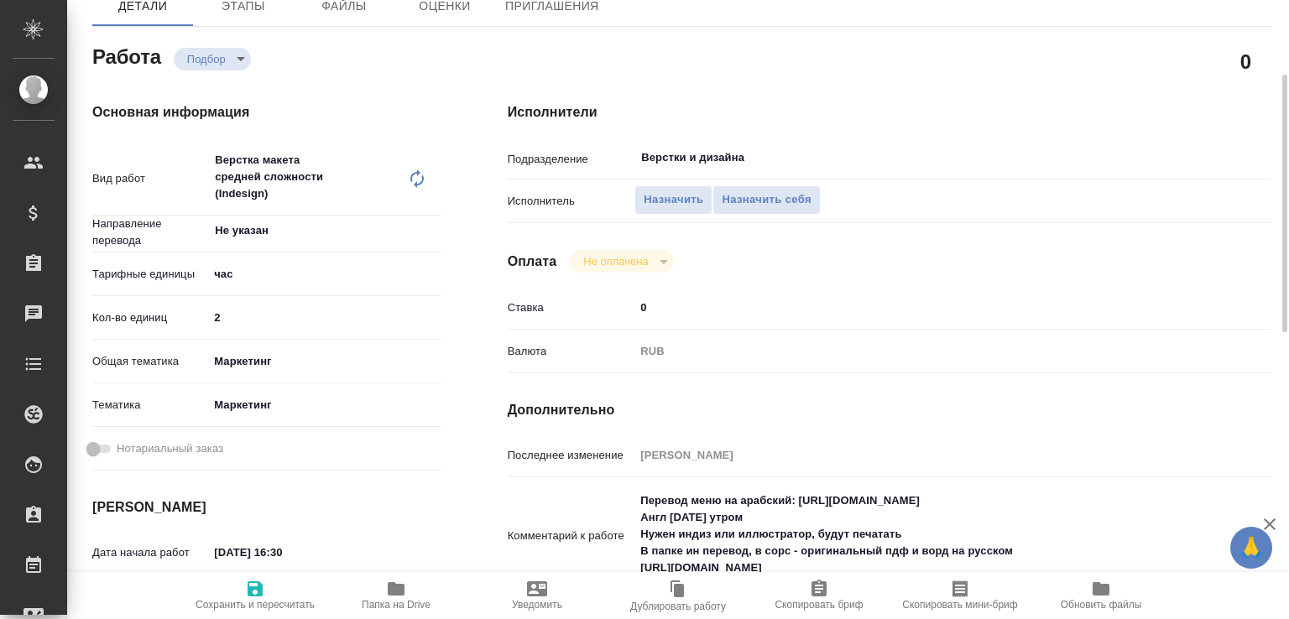
scroll to position [539, 0]
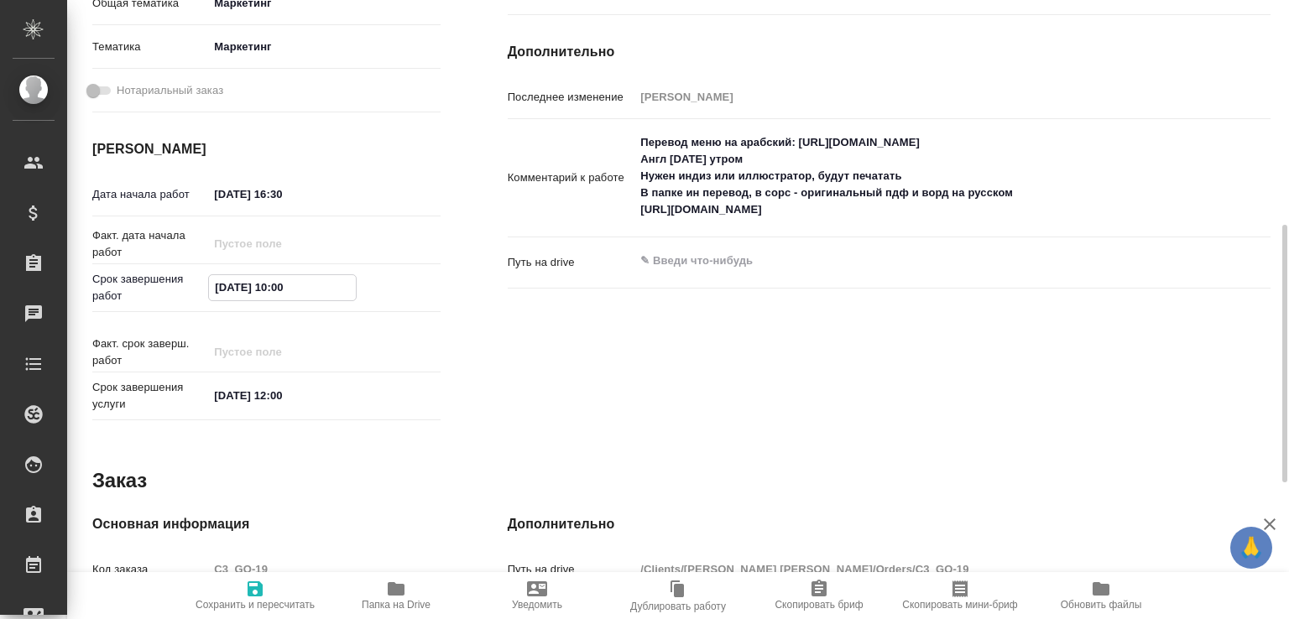
drag, startPoint x: 232, startPoint y: 289, endPoint x: 242, endPoint y: 289, distance: 10.9
click at [242, 289] on input "[DATE] 10:00" at bounding box center [282, 287] width 147 height 24
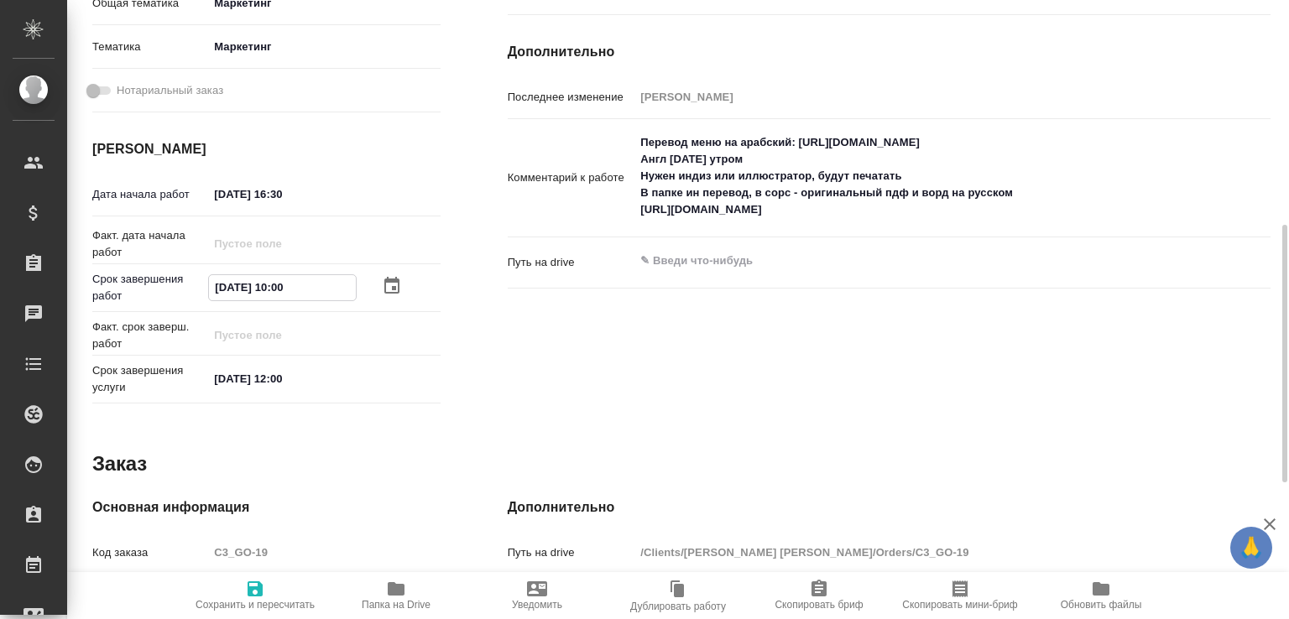
drag, startPoint x: 282, startPoint y: 286, endPoint x: 292, endPoint y: 290, distance: 10.9
click at [292, 290] on input "[DATE] 10:00" at bounding box center [282, 287] width 147 height 24
type input "[DATE] 12:00"
click at [218, 588] on span "Сохранить и пересчитать" at bounding box center [255, 595] width 121 height 32
type input "recruiting"
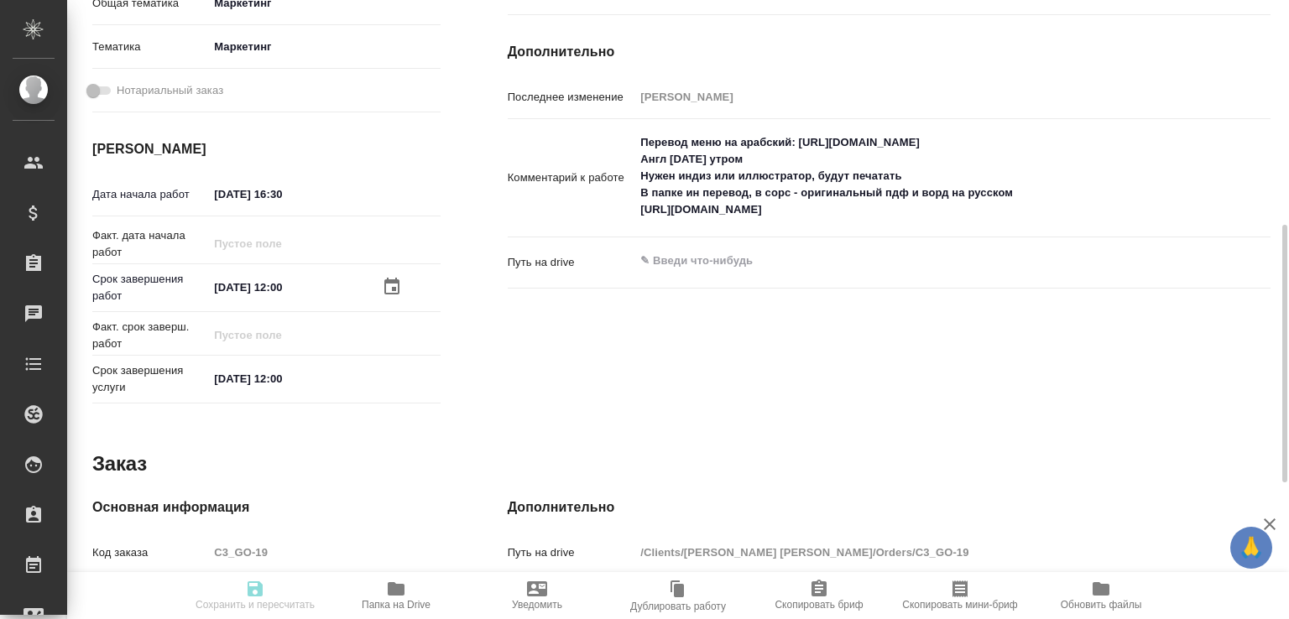
type input "Не указан"
type input "5a8b1489cc6b4906c91bfd93"
type input "2"
type input "marketing"
type input "5a8b8b956a9677013d343d63"
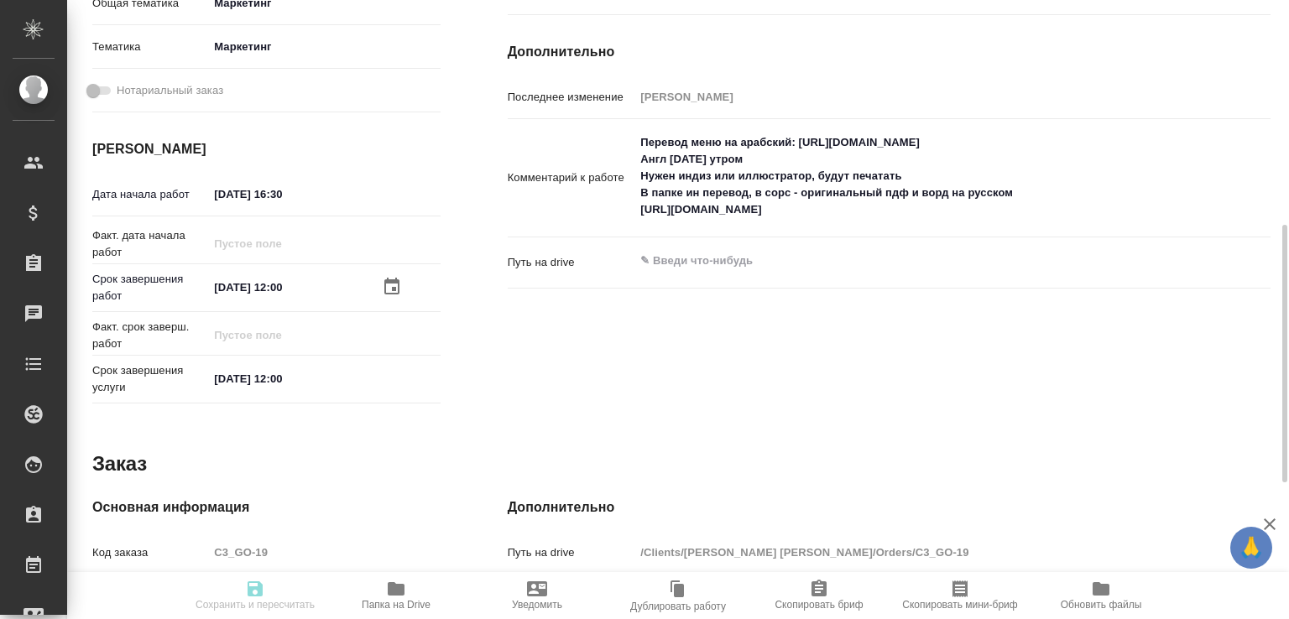
type input "30.09.2025 16:30"
type input "01.10.2025 12:00"
type input "Верстки и дизайна"
type input "notPayed"
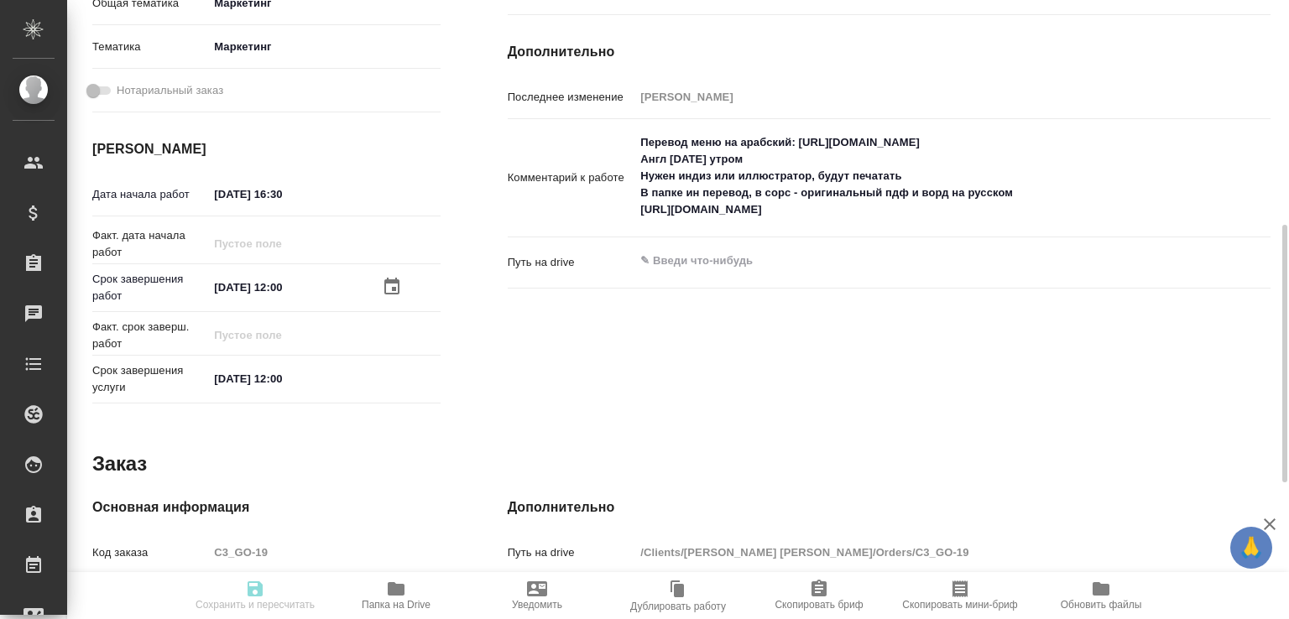
type input "0"
type input "RUB"
type input "Муталимов Марк"
type input "C3_GO-19"
type input "Восстановление сложного макета с частичным соответствием оформлению оригинала"
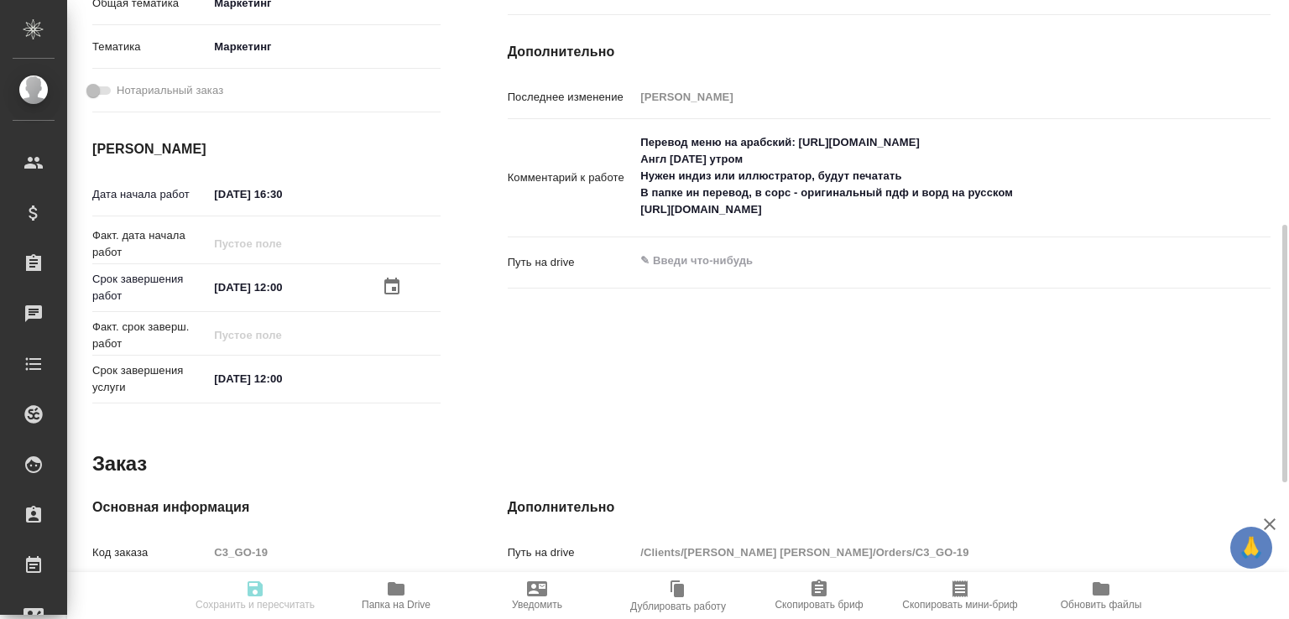
type input "Приемка разверстки, Приемка подверстки, Восстановление макета без соответствия …"
type input "Ильина Екатерина"
type input "[PERSON_NAME]"
type input "/Clients/Гнатовская Ольга/Orders/C3_GO-19"
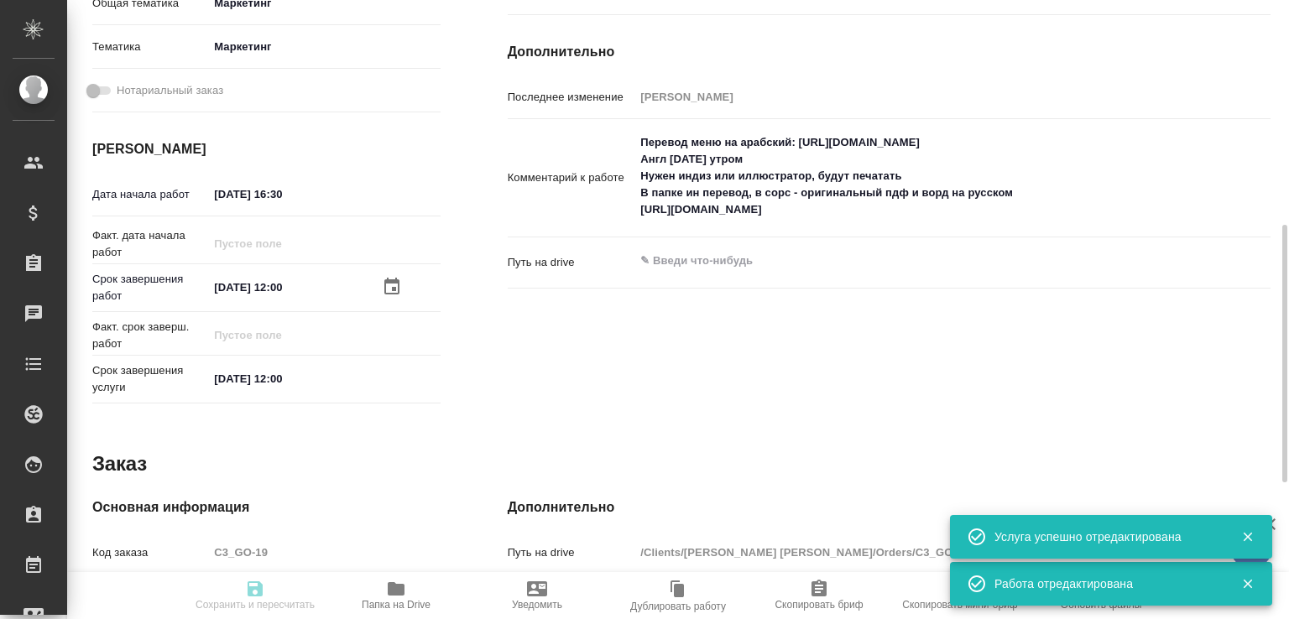
type input "recruiting"
type input "Не указан"
type input "5a8b1489cc6b4906c91bfd93"
type input "2"
type input "marketing"
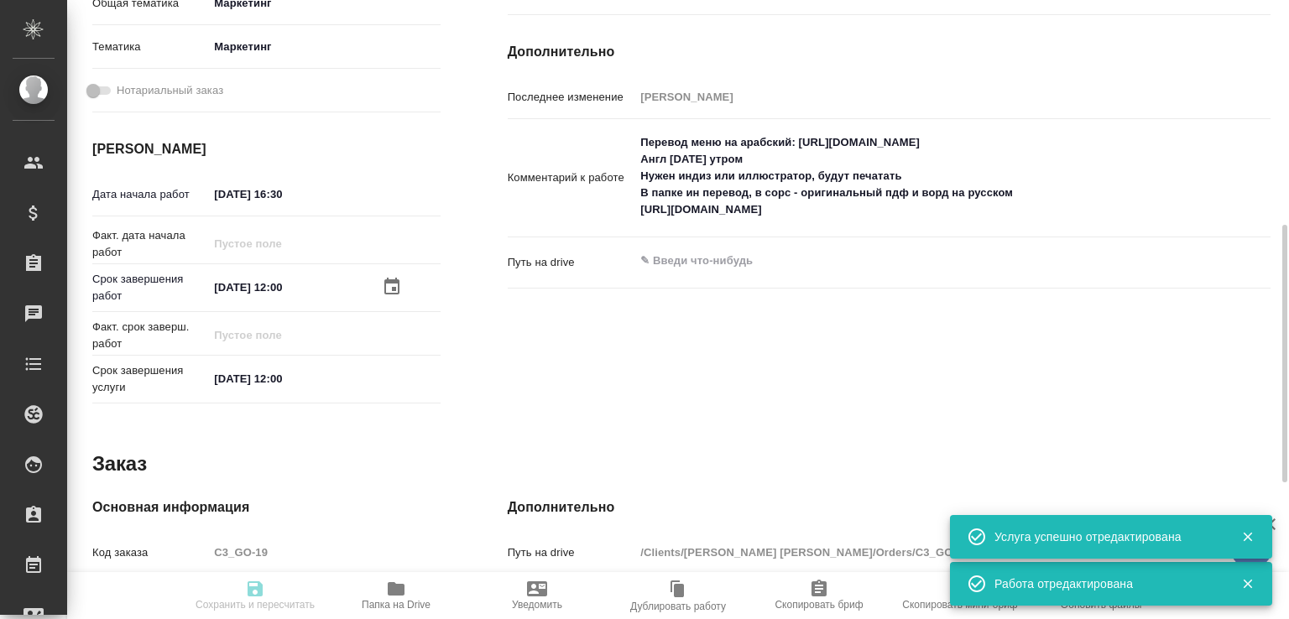
type input "5a8b8b956a9677013d343d63"
type input "30.09.2025 16:30"
type input "01.10.2025 12:00"
type input "Верстки и дизайна"
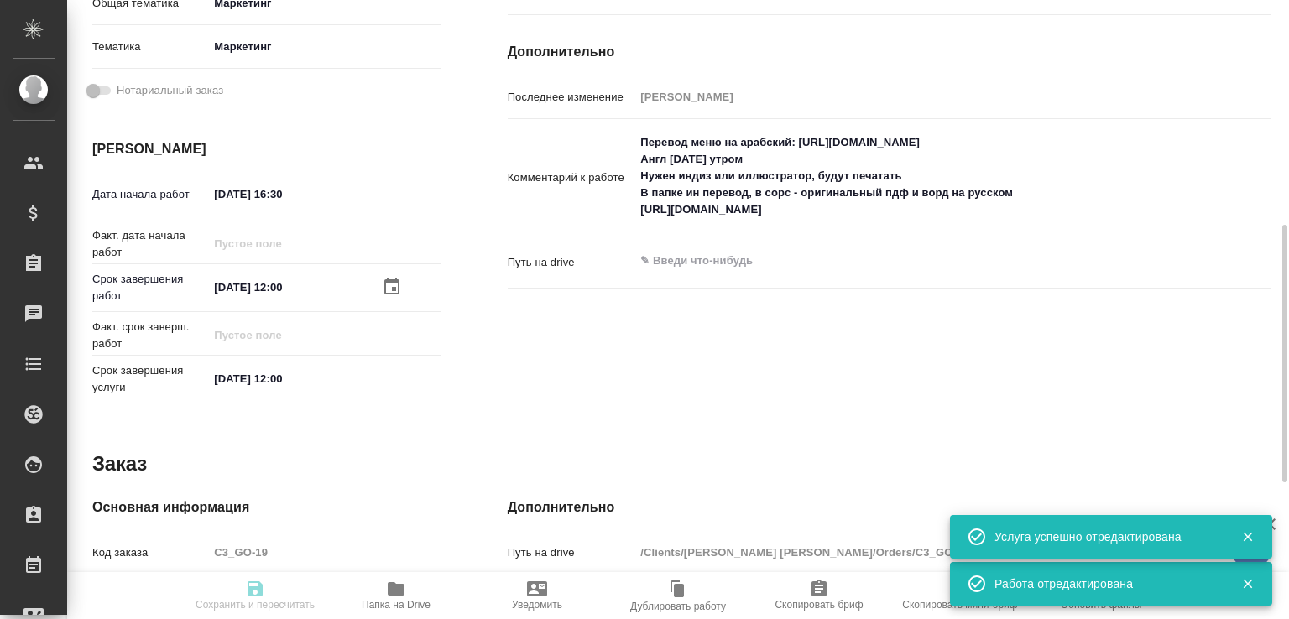
type input "notPayed"
type input "0"
type input "RUB"
type input "Муталимов Марк"
type input "C3_GO-19"
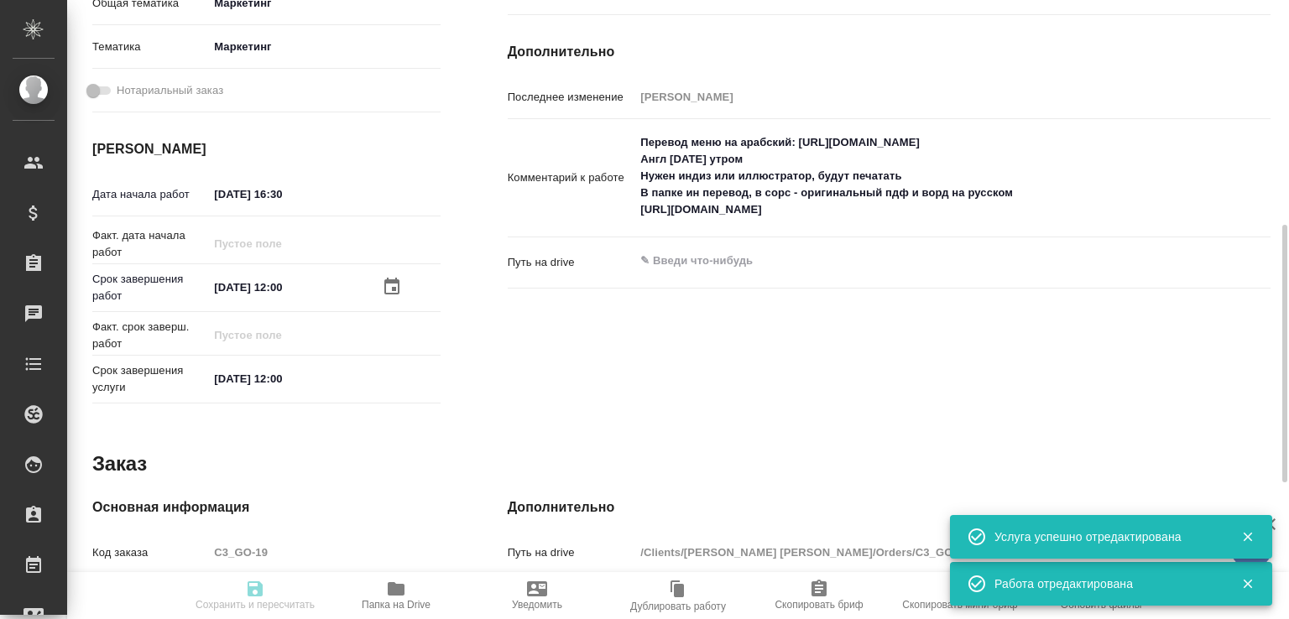
type input "Восстановление сложного макета с частичным соответствием оформлению оригинала"
type input "Приемка разверстки, Приемка подверстки, Восстановление макета без соответствия …"
type input "Ильина Екатерина"
type input "[PERSON_NAME]"
type input "/Clients/Гнатовская Ольга/Orders/C3_GO-19"
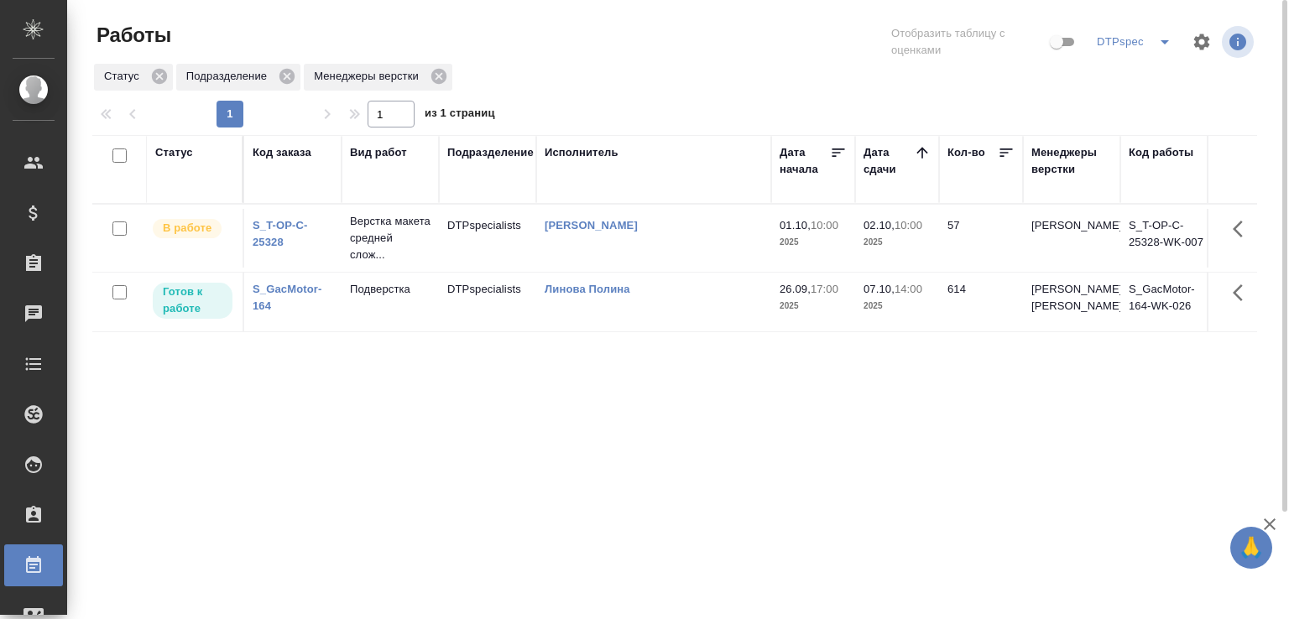
click at [270, 248] on link "S_T-OP-C-25328" at bounding box center [280, 233] width 55 height 29
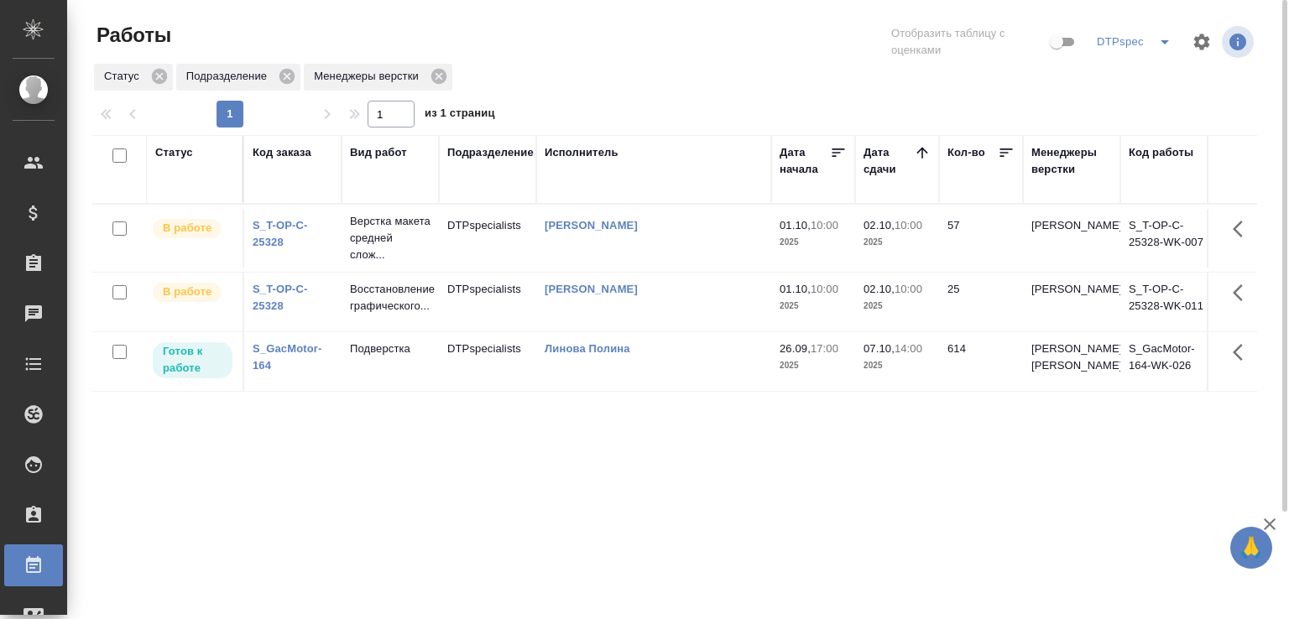
click at [1162, 41] on icon "split button" at bounding box center [1164, 42] width 8 height 4
click at [1142, 70] on li "Total" at bounding box center [1135, 75] width 93 height 27
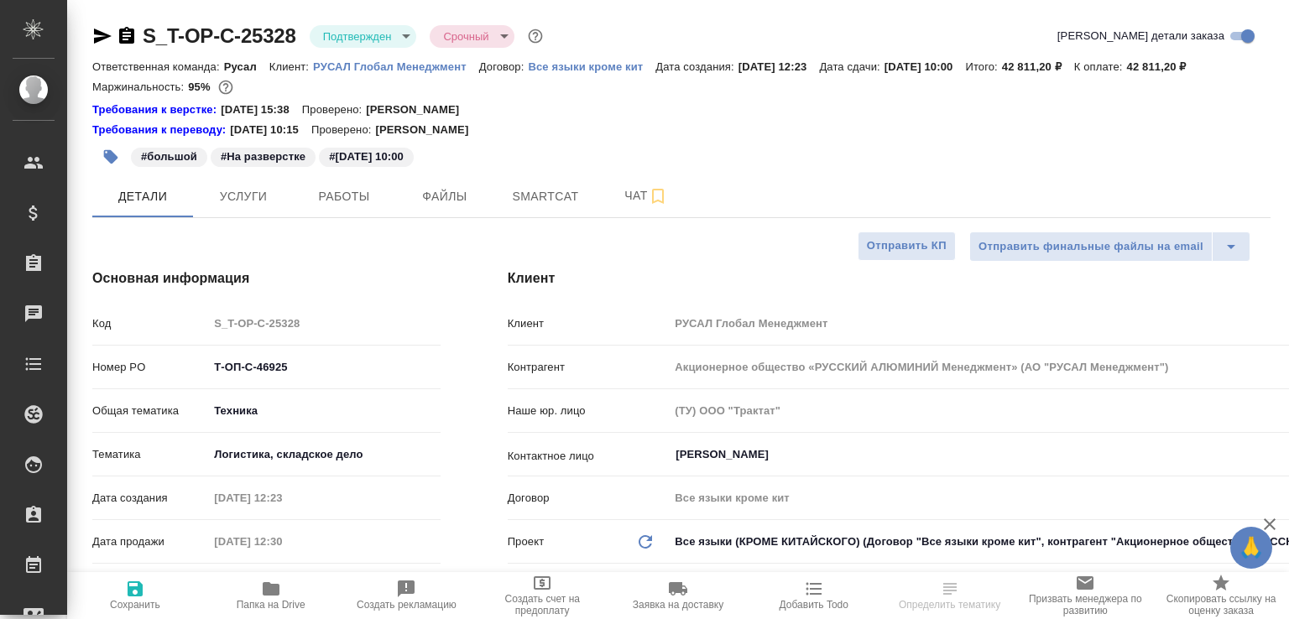
select select "RU"
click at [339, 207] on span "Работы" at bounding box center [344, 196] width 81 height 21
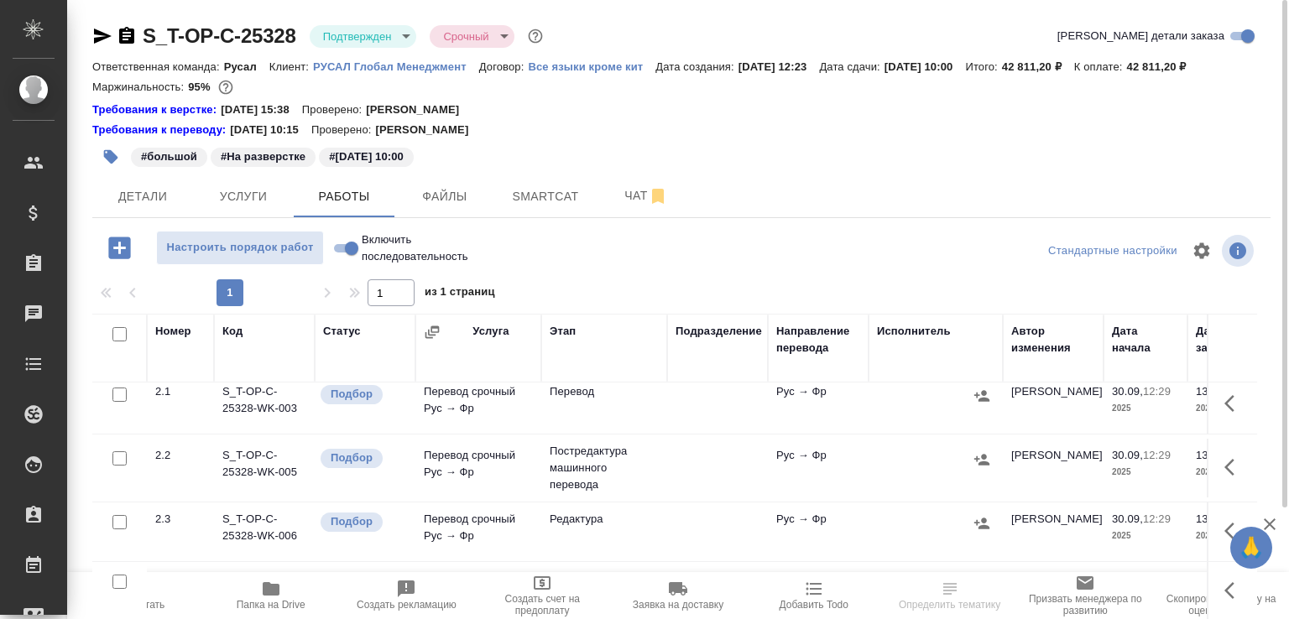
scroll to position [36, 0]
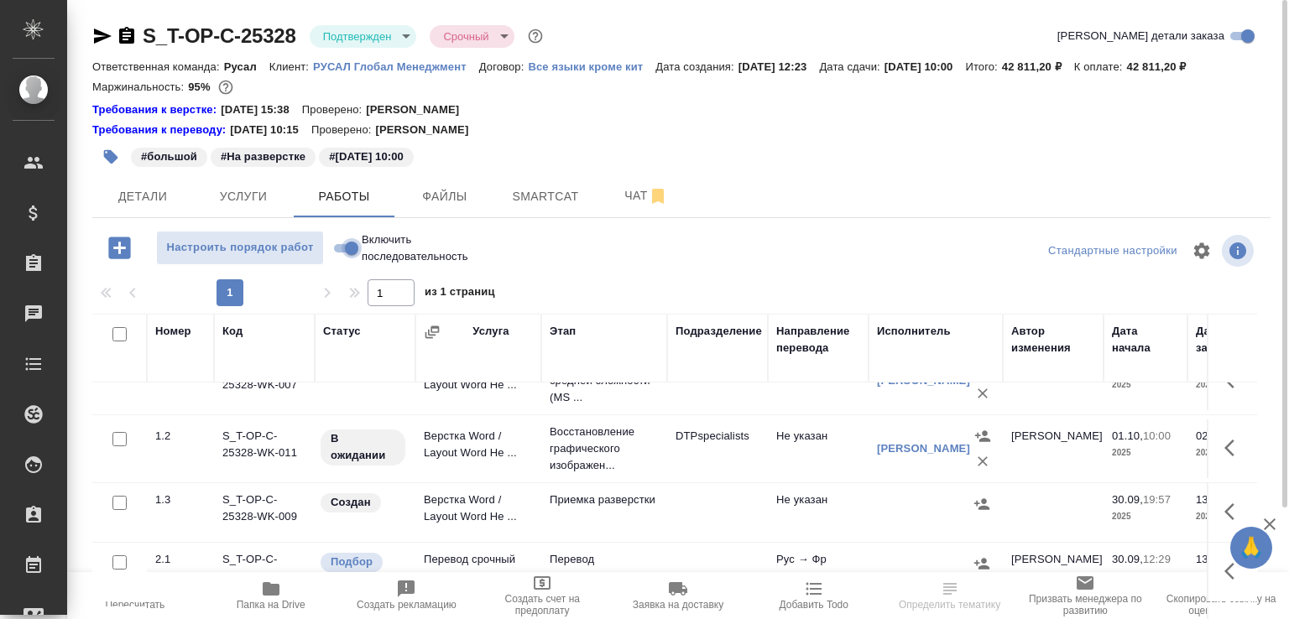
click at [347, 258] on input "Включить последовательность" at bounding box center [351, 248] width 60 height 20
checkbox input "true"
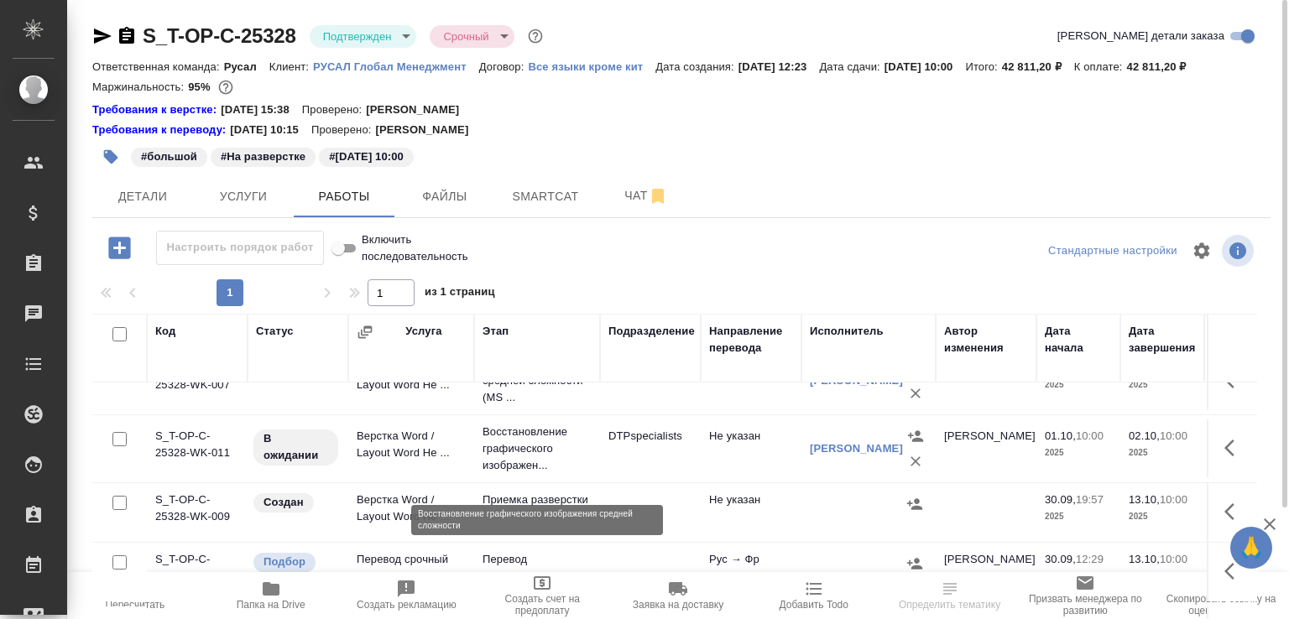
click at [515, 461] on p "Восстановление графического изображен..." at bounding box center [536, 449] width 109 height 50
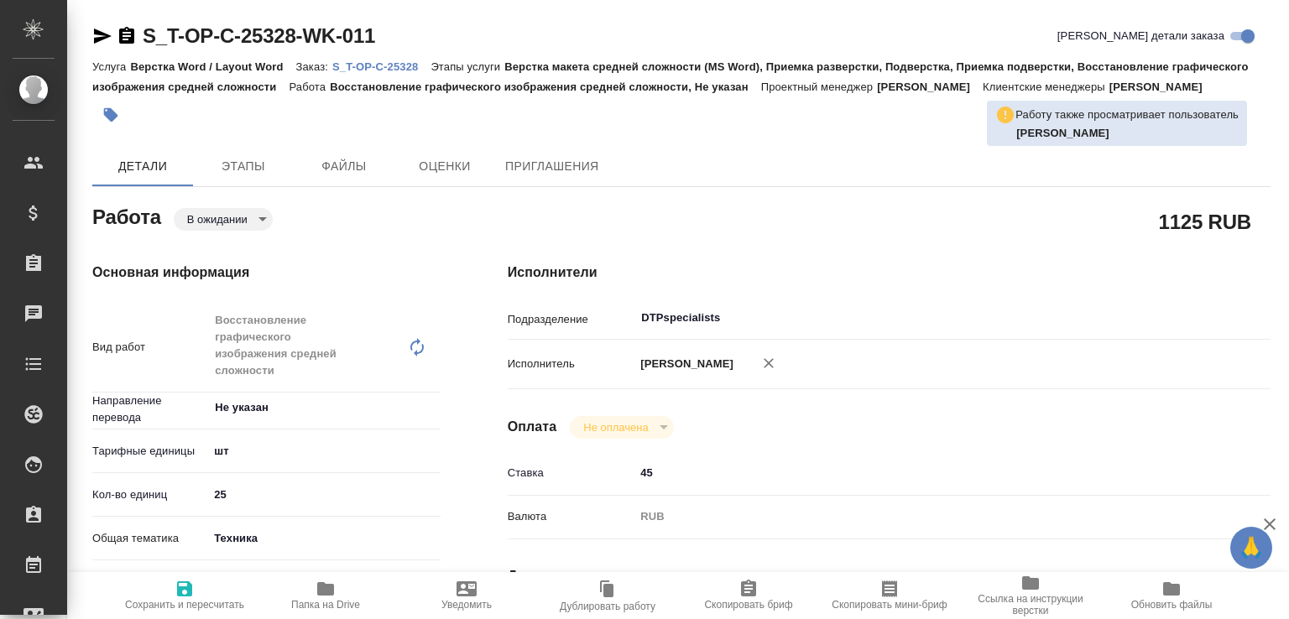
click at [232, 230] on body "🙏 .cls-1 fill:#fff; AWATERA Малофеева Екатерина e.malofeeva Клиенты Спецификаци…" at bounding box center [644, 309] width 1289 height 619
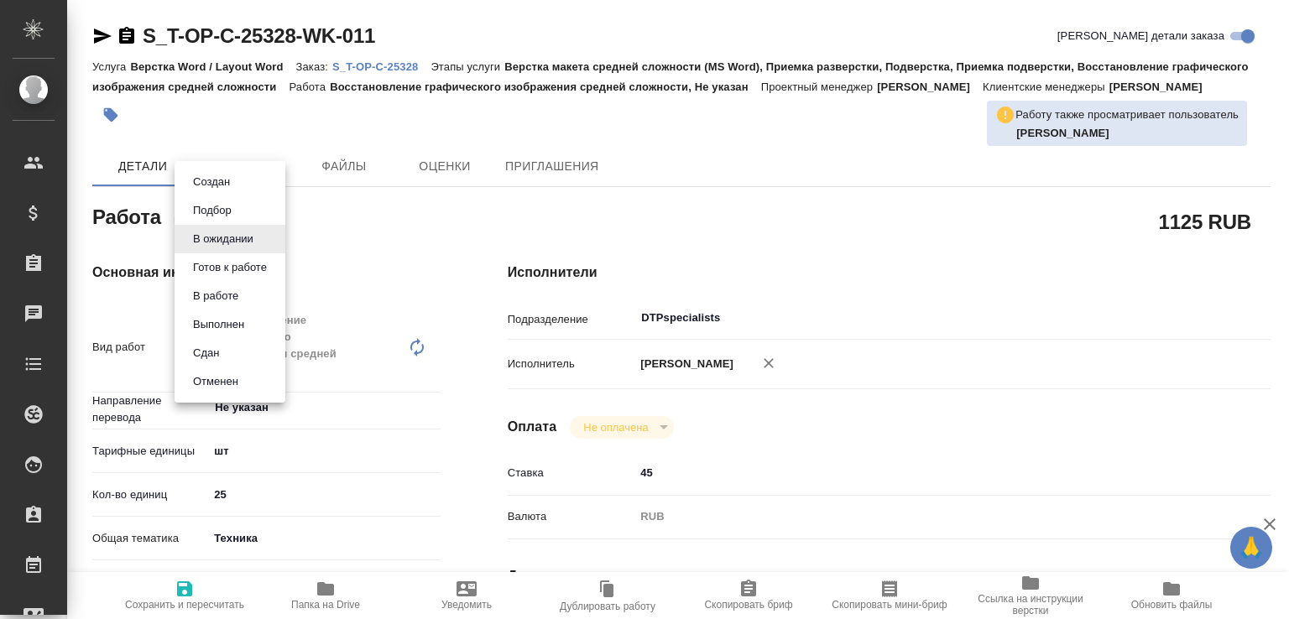
click at [222, 266] on button "Готов к работе" at bounding box center [230, 267] width 84 height 18
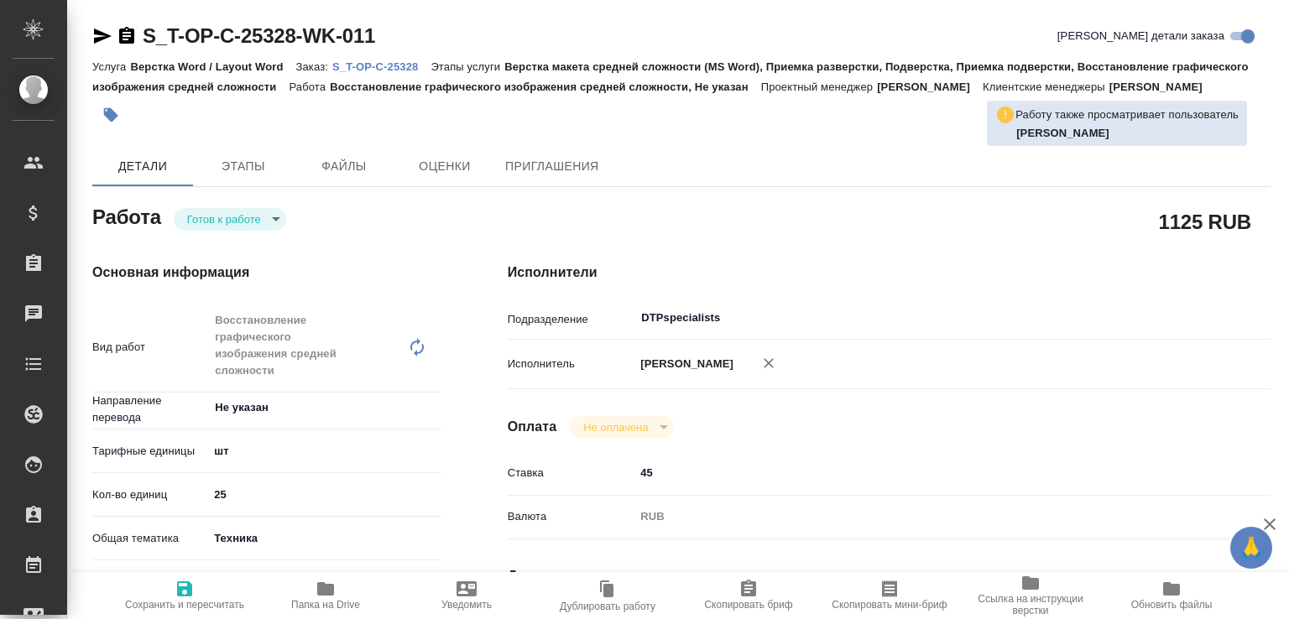
type textarea "x"
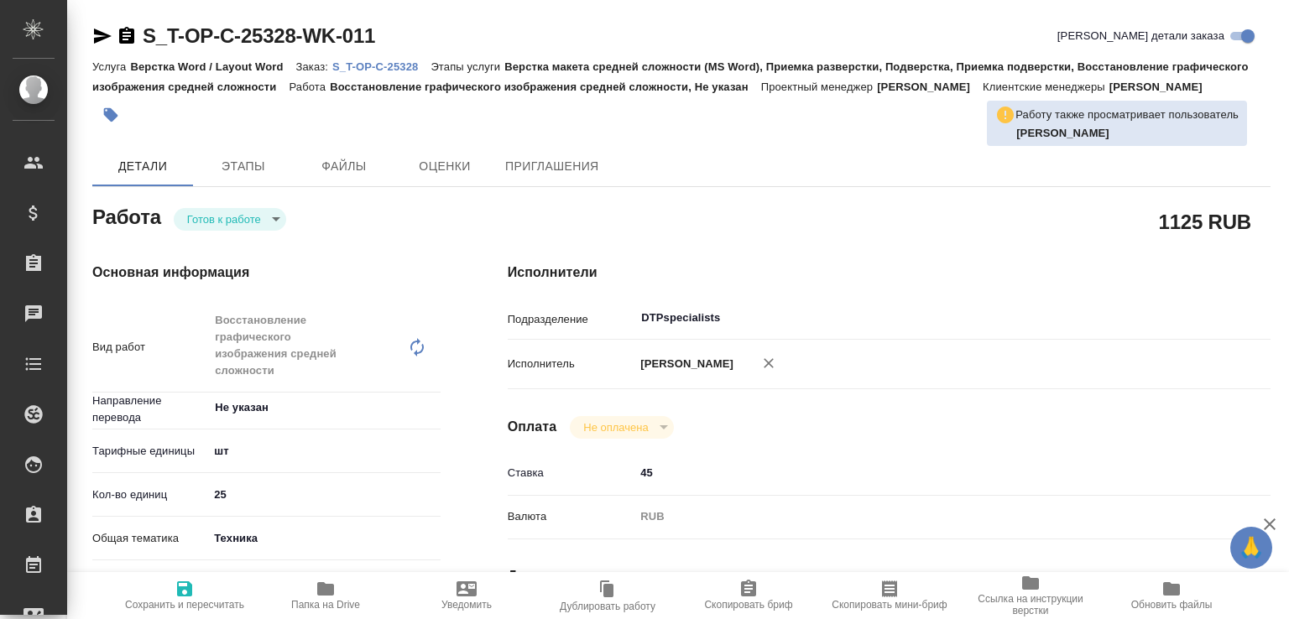
type textarea "x"
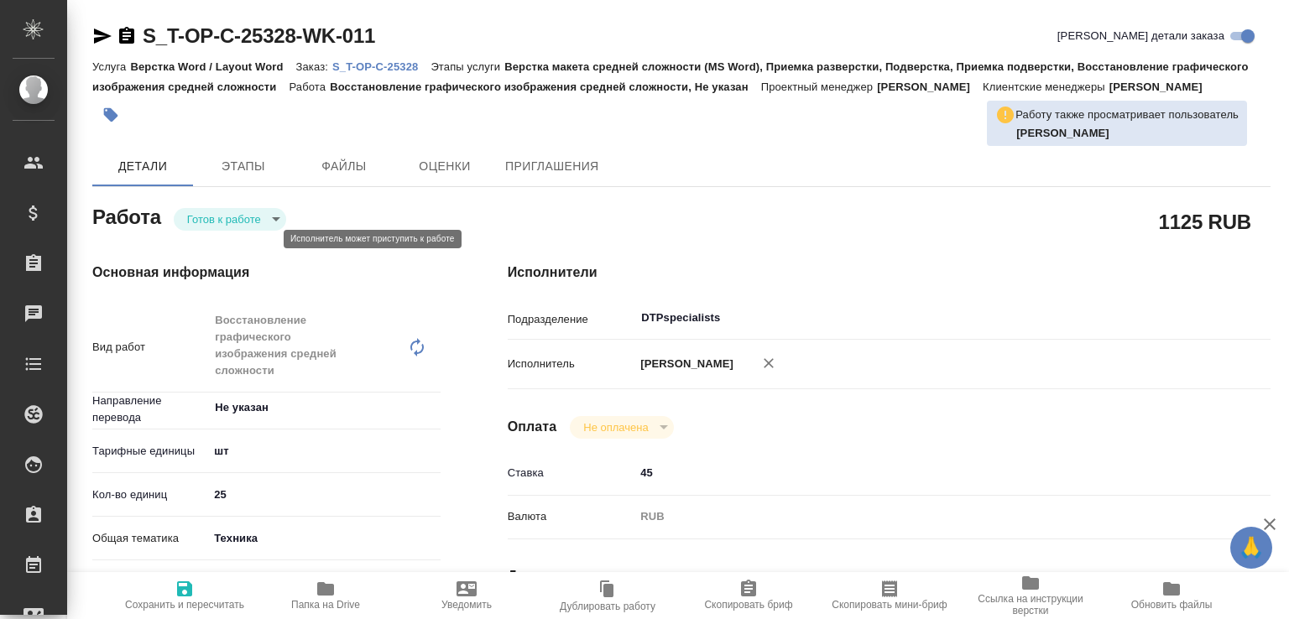
click at [217, 242] on body "🙏 .cls-1 fill:#fff; AWATERA Малофеева Екатерина e.malofeeva Клиенты Спецификаци…" at bounding box center [644, 309] width 1289 height 619
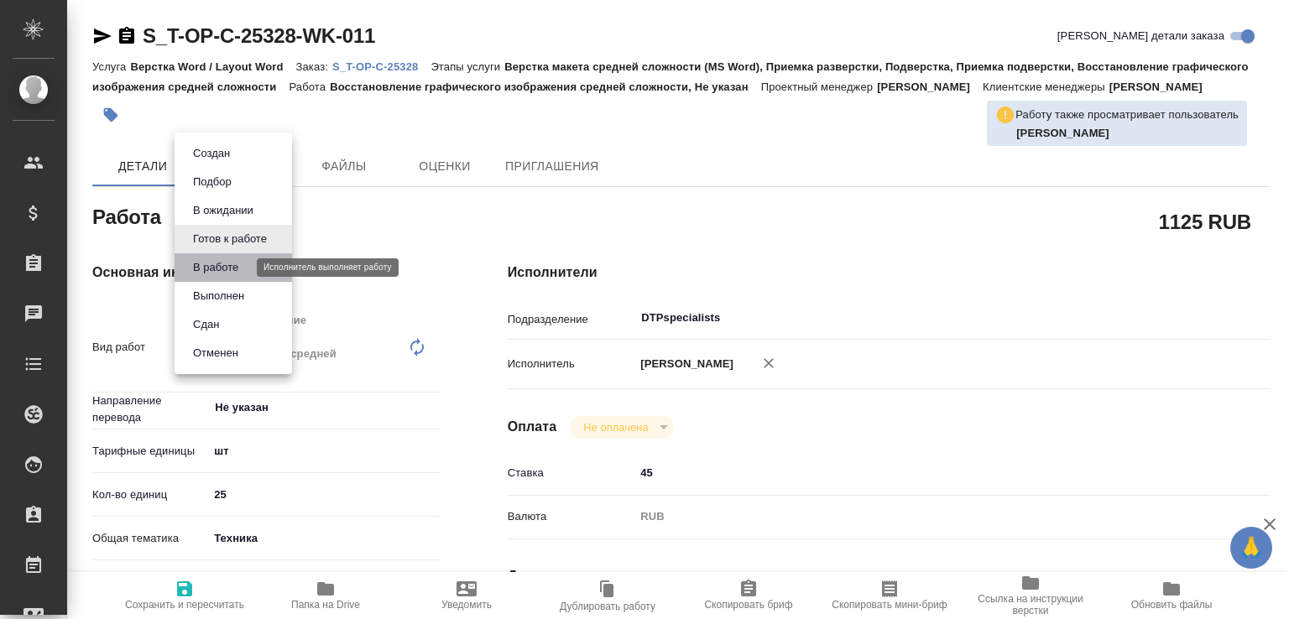
click at [215, 273] on button "В работе" at bounding box center [215, 267] width 55 height 18
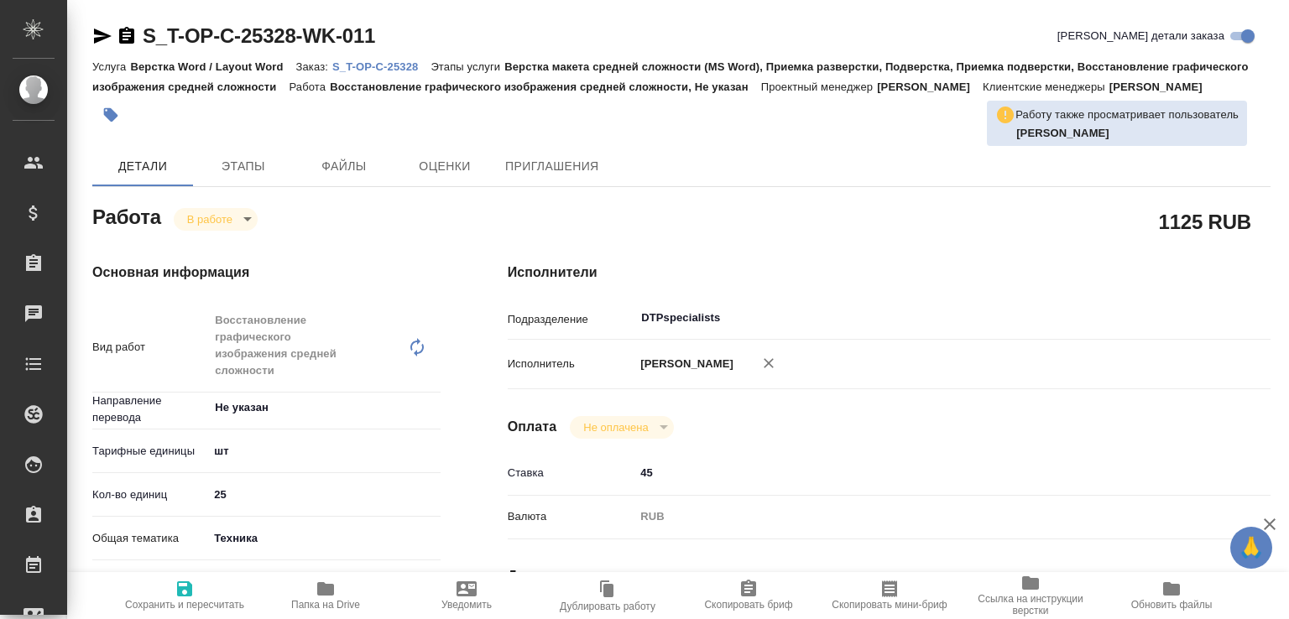
type textarea "x"
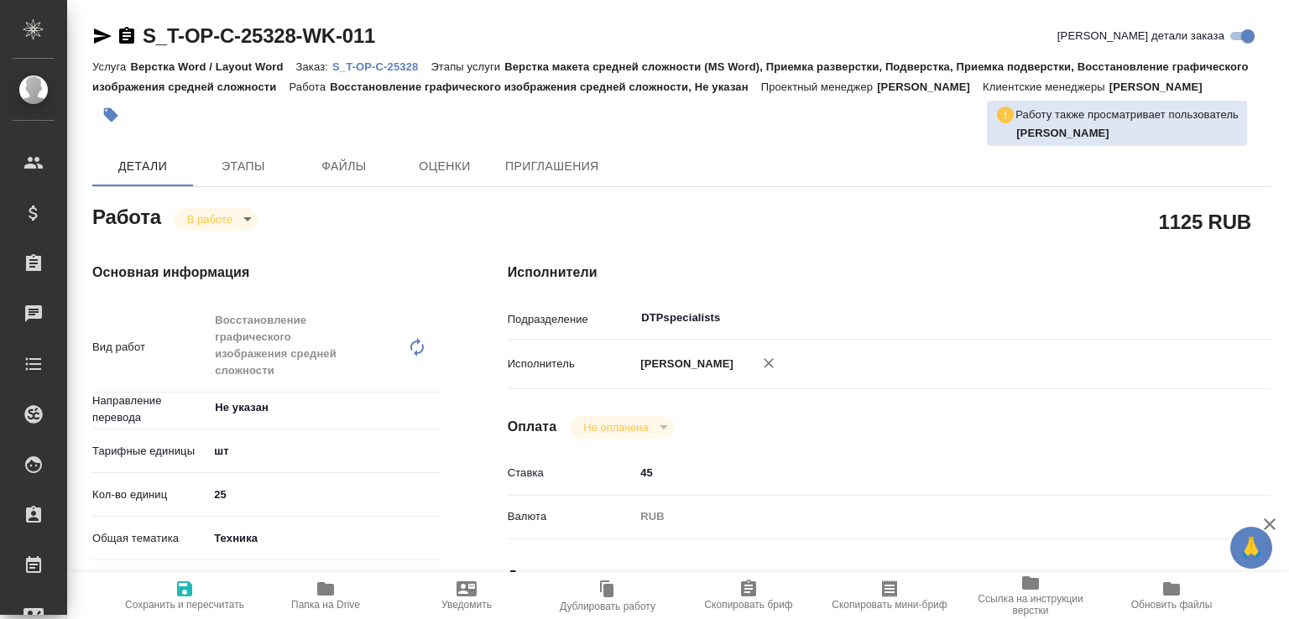
type textarea "x"
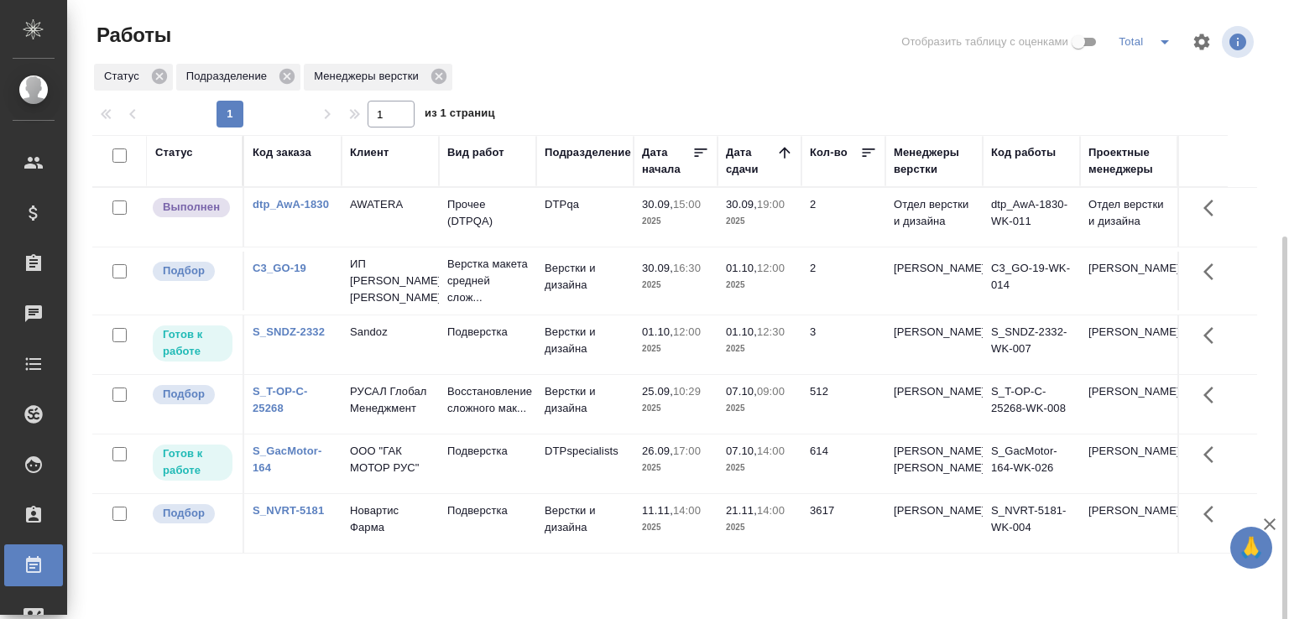
scroll to position [129, 0]
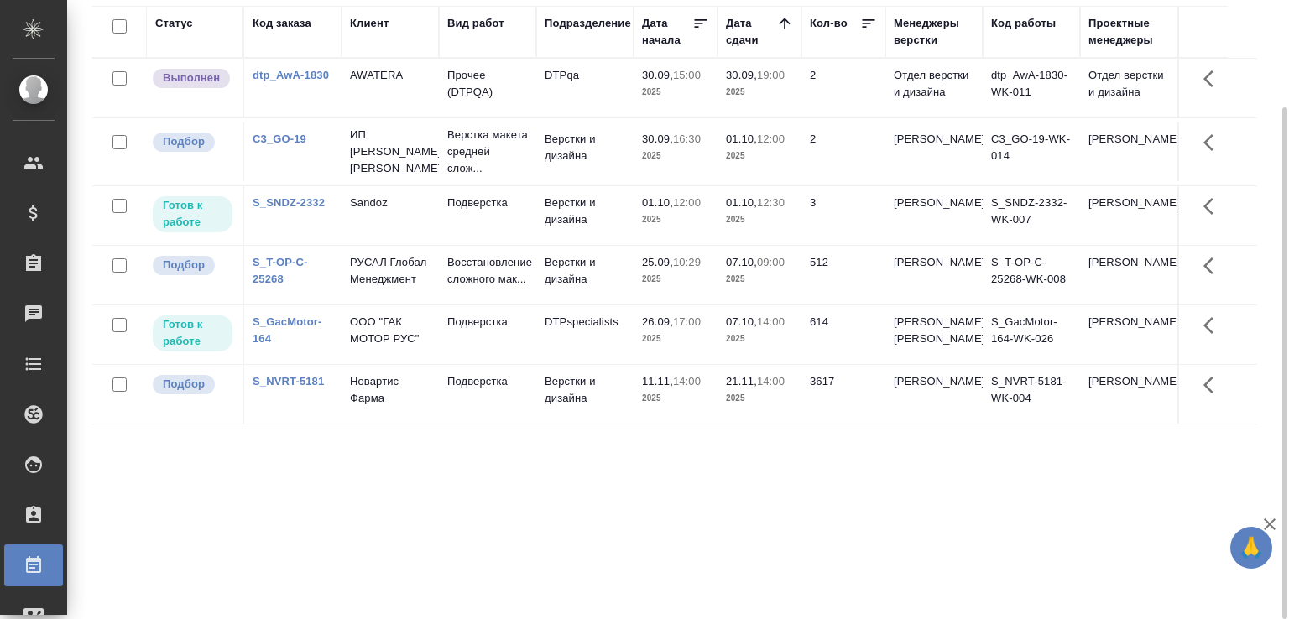
click at [300, 209] on link "S_SNDZ-2332" at bounding box center [289, 202] width 72 height 13
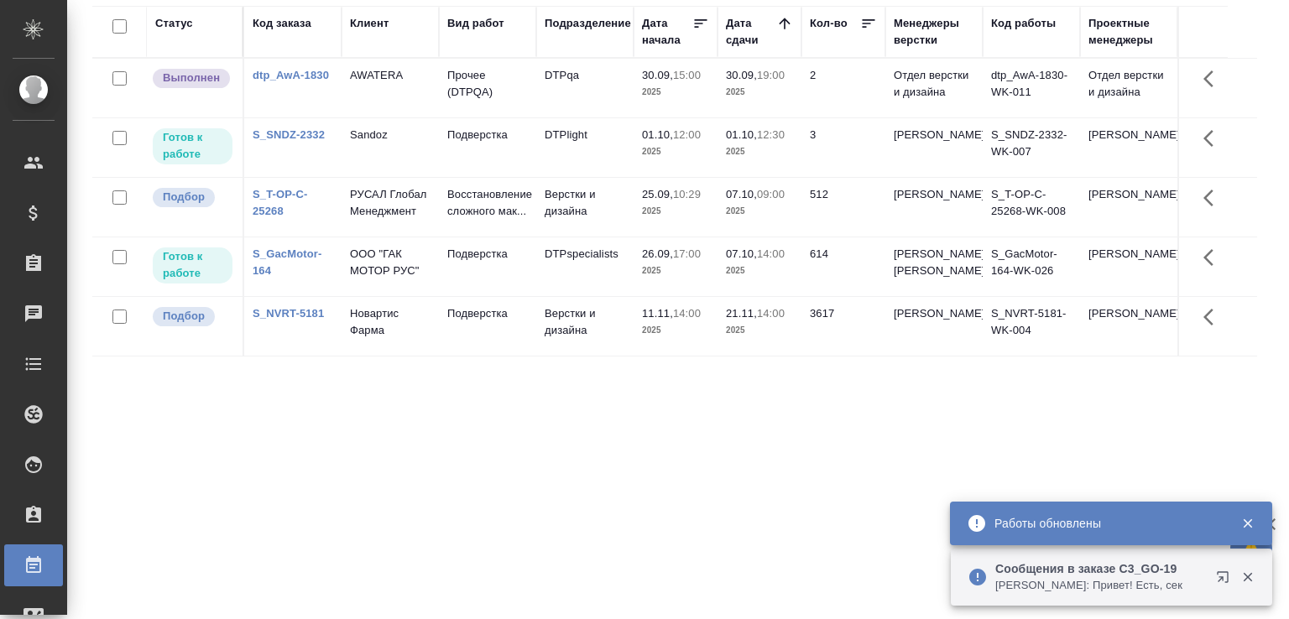
click at [1251, 575] on icon "button" at bounding box center [1247, 577] width 15 height 15
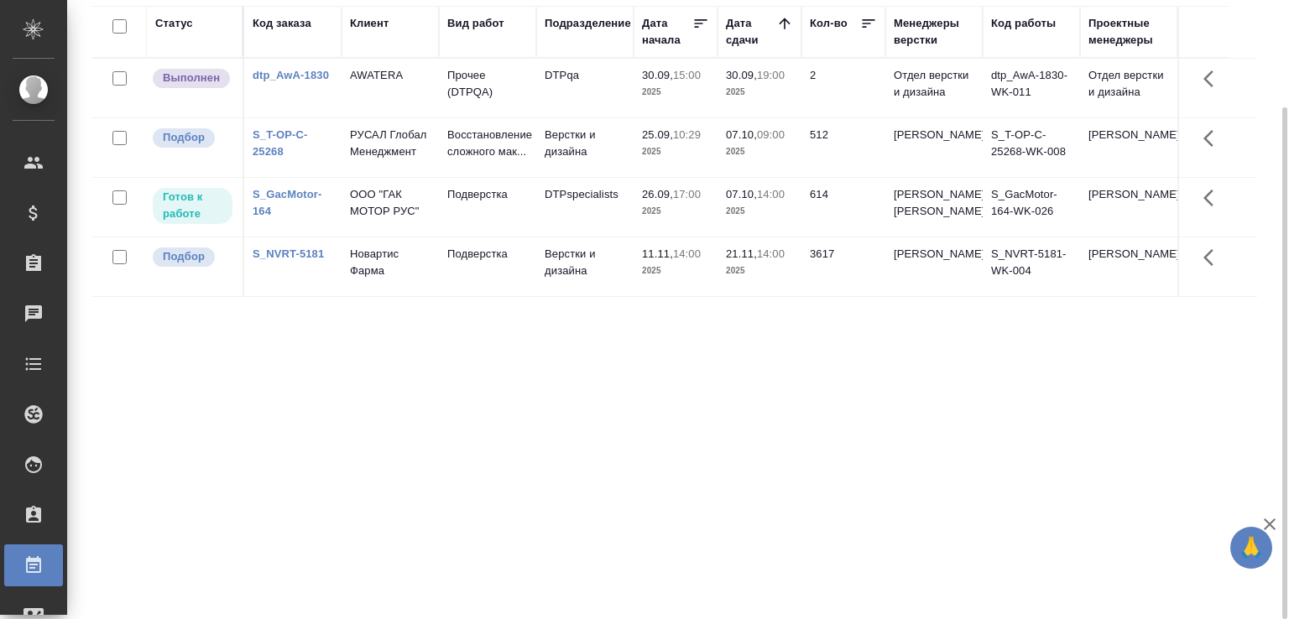
click at [567, 95] on td "DTPqa" at bounding box center [584, 88] width 97 height 59
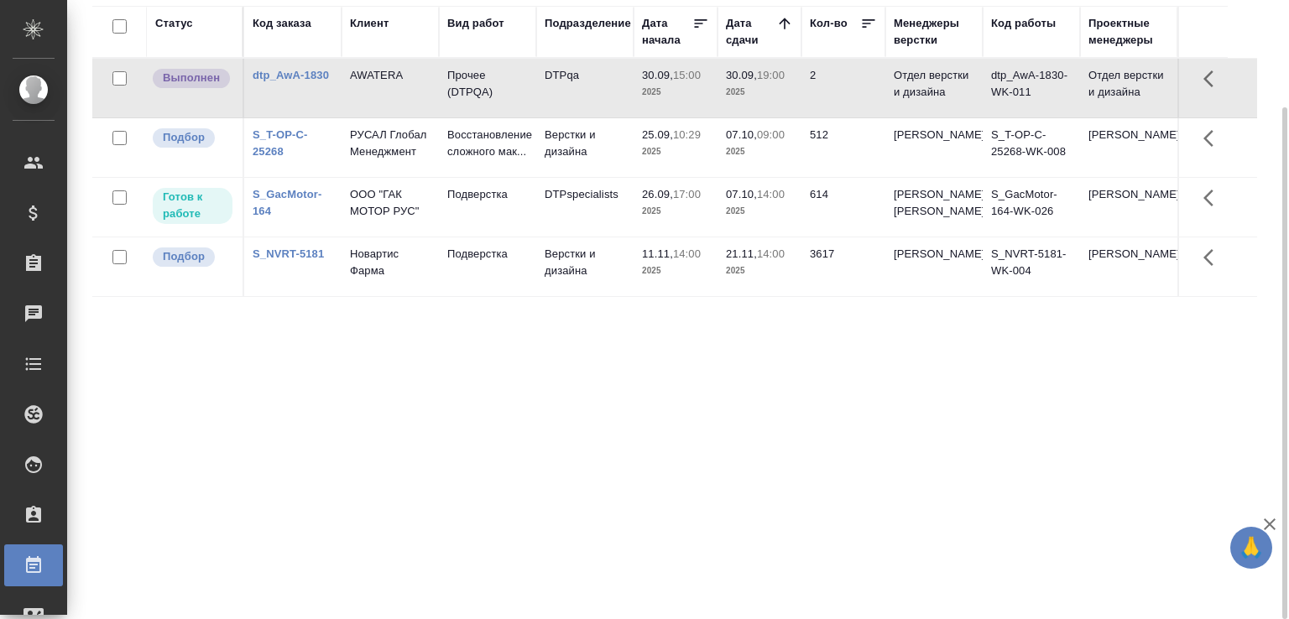
click at [567, 95] on td "DTPqa" at bounding box center [584, 88] width 97 height 59
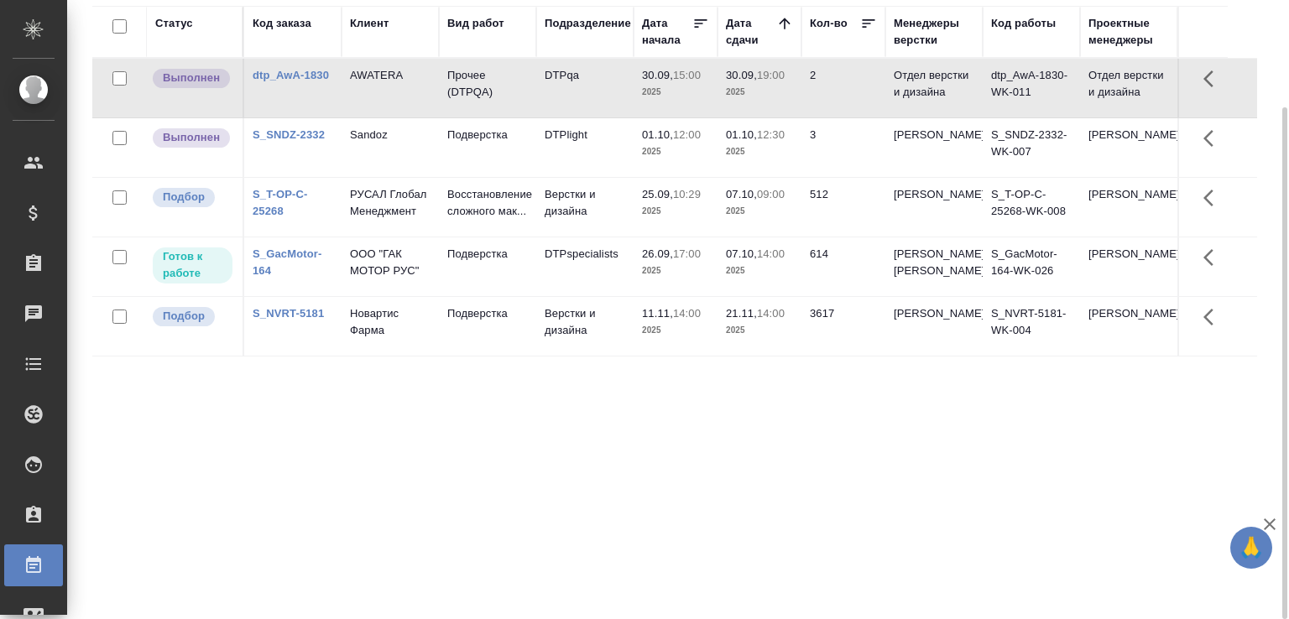
click at [695, 141] on p "12:00" at bounding box center [687, 134] width 28 height 13
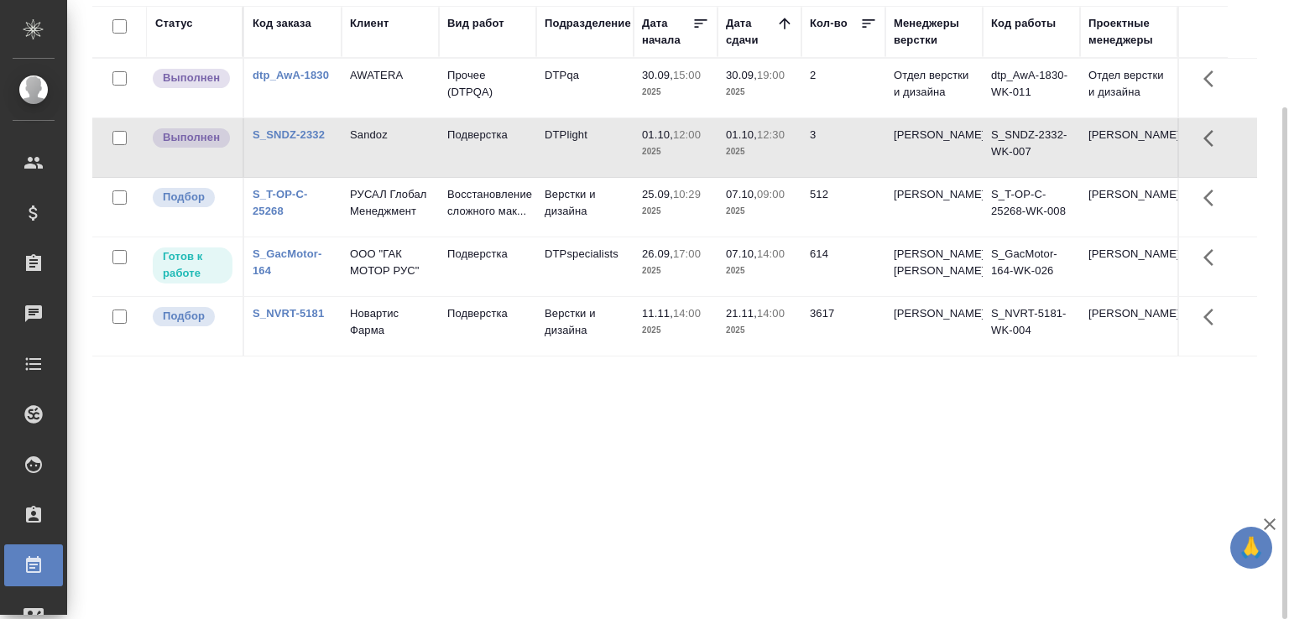
click at [695, 141] on p "12:00" at bounding box center [687, 134] width 28 height 13
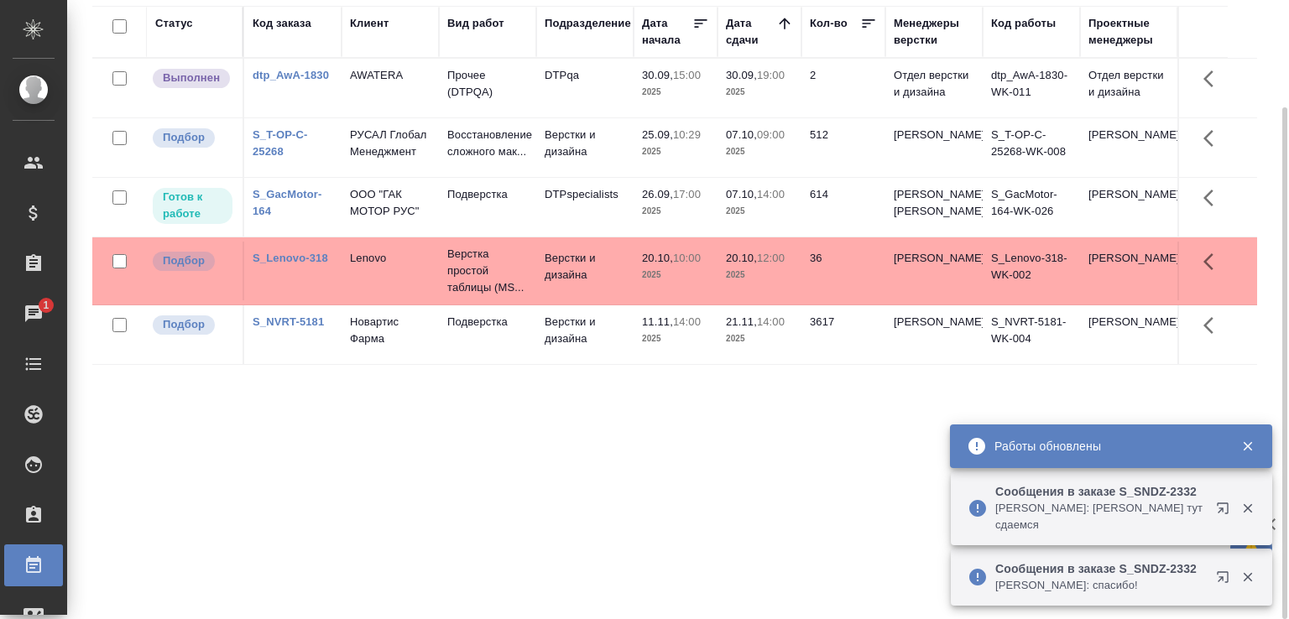
click at [1092, 578] on p "Горшкова Валентина: спасибо!" at bounding box center [1100, 585] width 210 height 17
click at [1091, 578] on p "Горшкова Валентина: спасибо!" at bounding box center [1100, 585] width 210 height 17
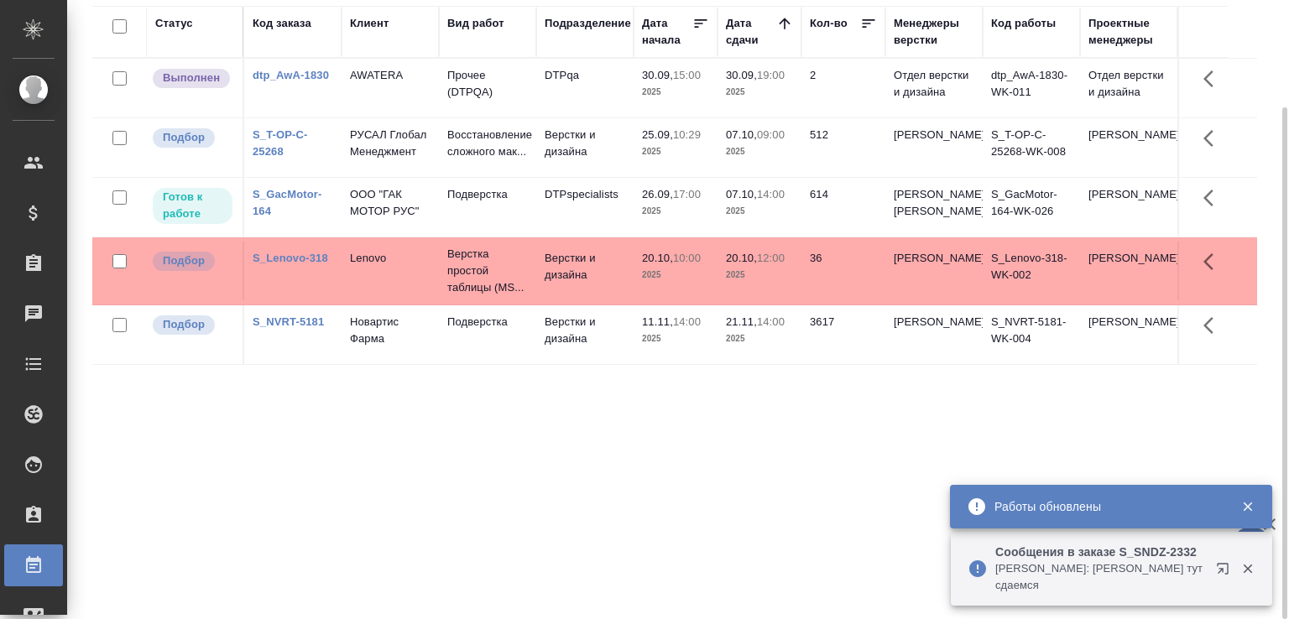
click at [1244, 565] on icon "button" at bounding box center [1247, 569] width 9 height 9
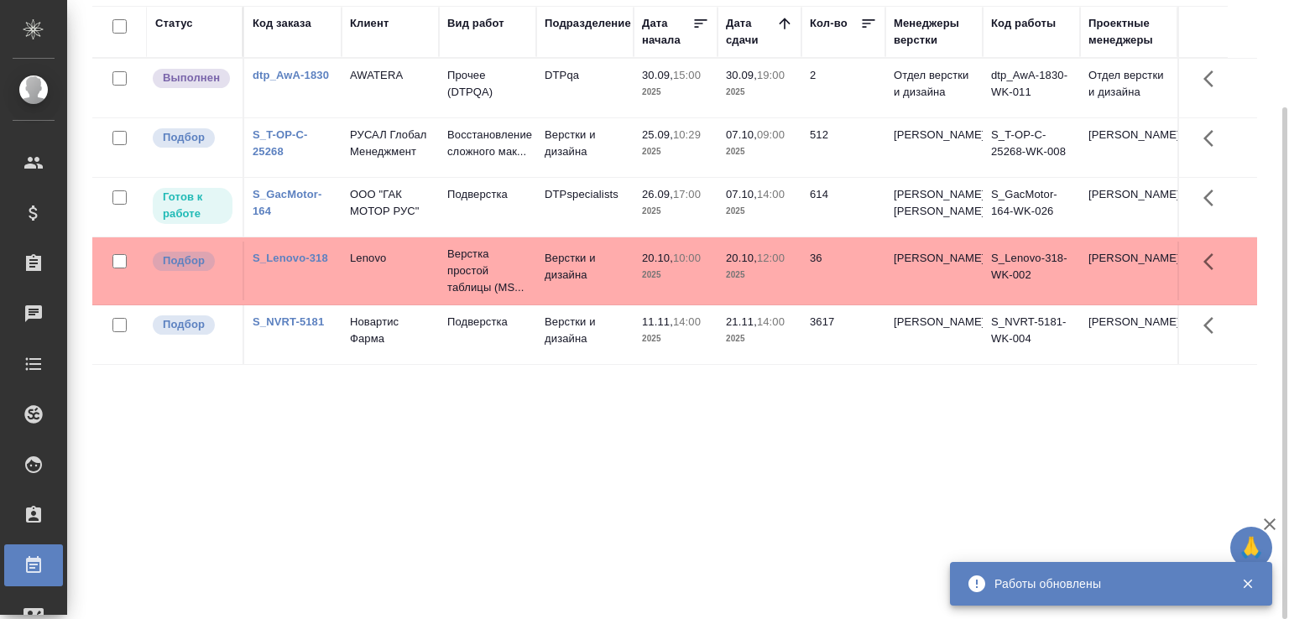
click at [1248, 581] on icon "button" at bounding box center [1247, 584] width 9 height 9
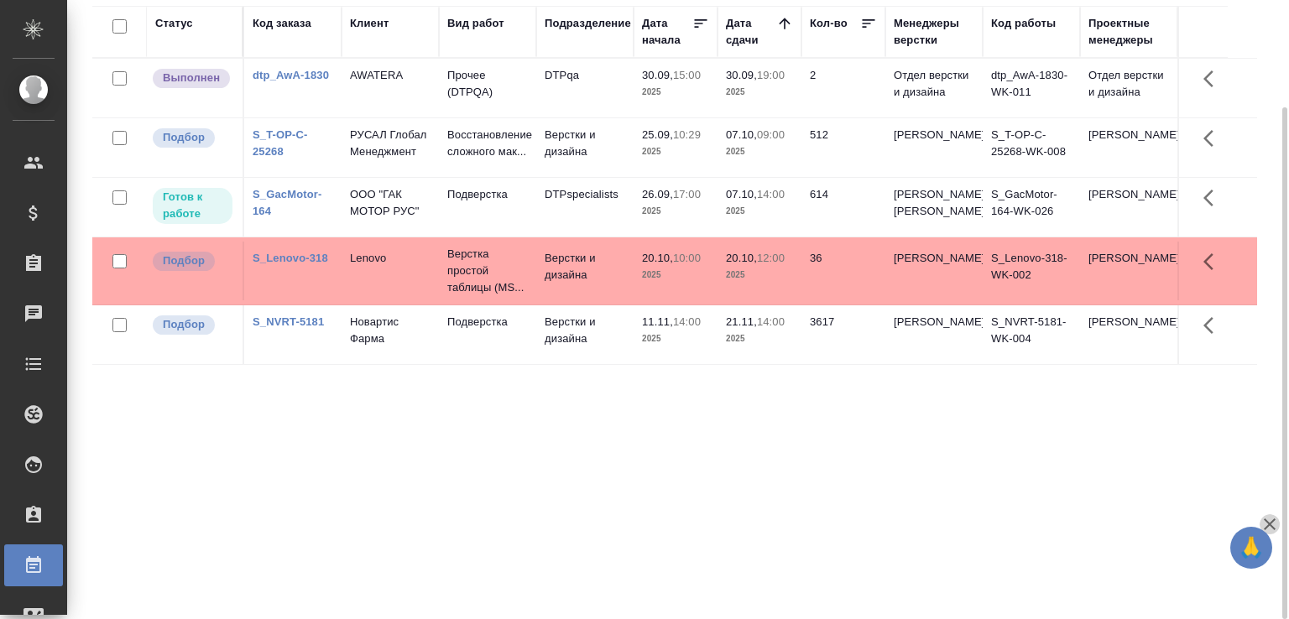
click at [1267, 524] on icon "button" at bounding box center [1269, 524] width 20 height 20
click at [509, 296] on p "Верстка простой таблицы (MS..." at bounding box center [487, 271] width 81 height 50
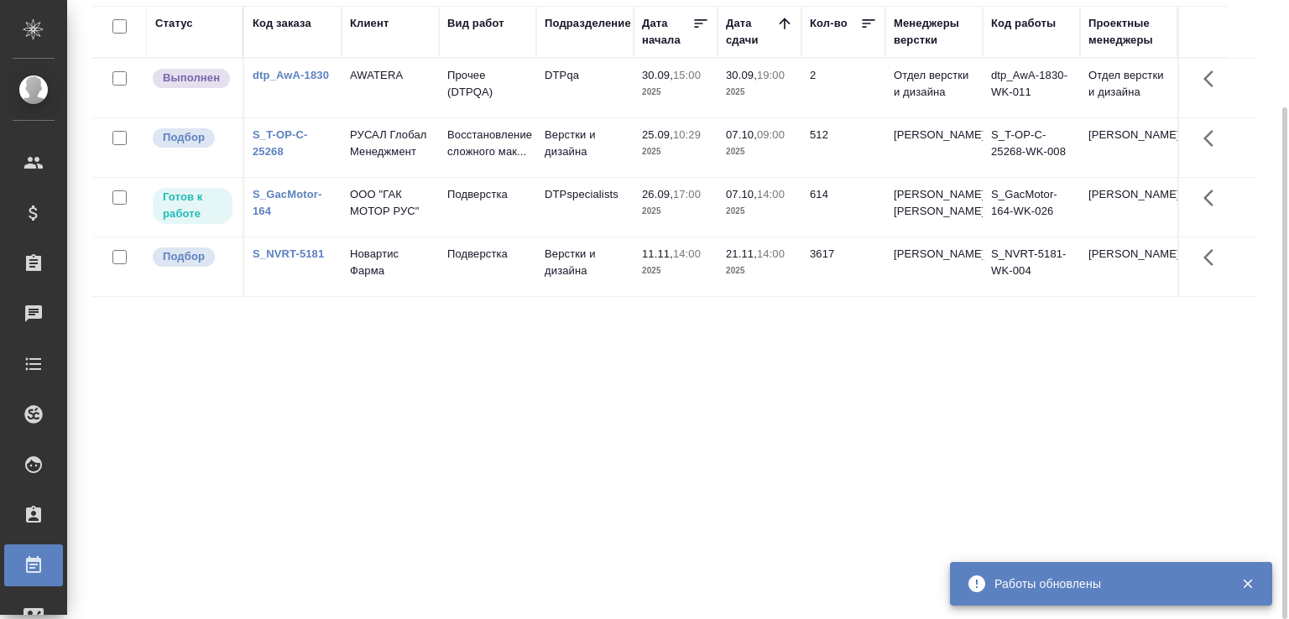
click at [327, 403] on div "Статус Код заказа Клиент Вид работ Подразделение Дата начала Дата сдачи Кол-во …" at bounding box center [674, 308] width 1165 height 604
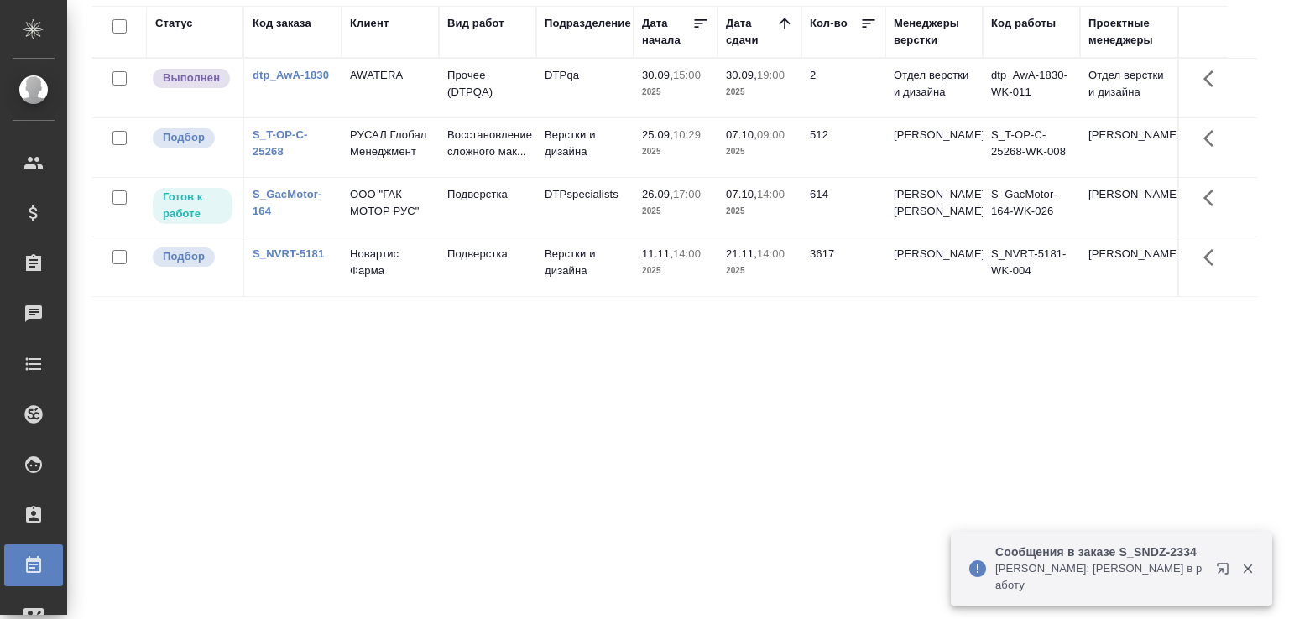
drag, startPoint x: 1255, startPoint y: 565, endPoint x: 1255, endPoint y: 554, distance: 10.9
click at [1255, 566] on button "button" at bounding box center [1247, 568] width 34 height 15
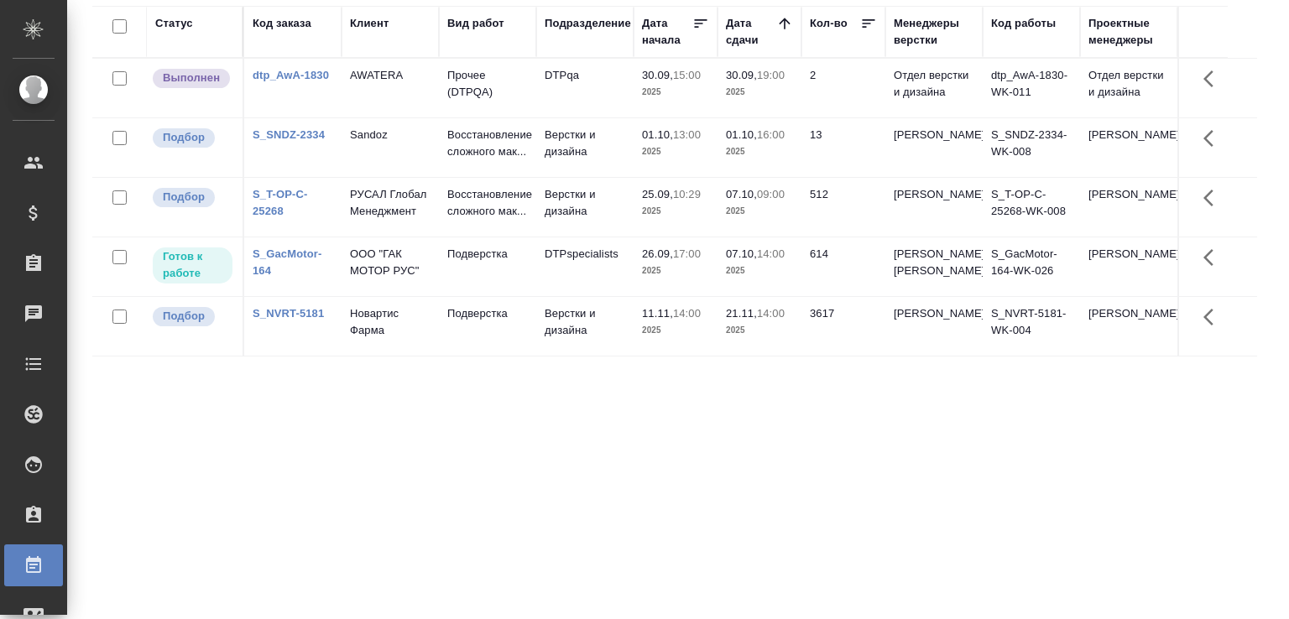
click at [564, 164] on td "Верстки и дизайна" at bounding box center [584, 147] width 97 height 59
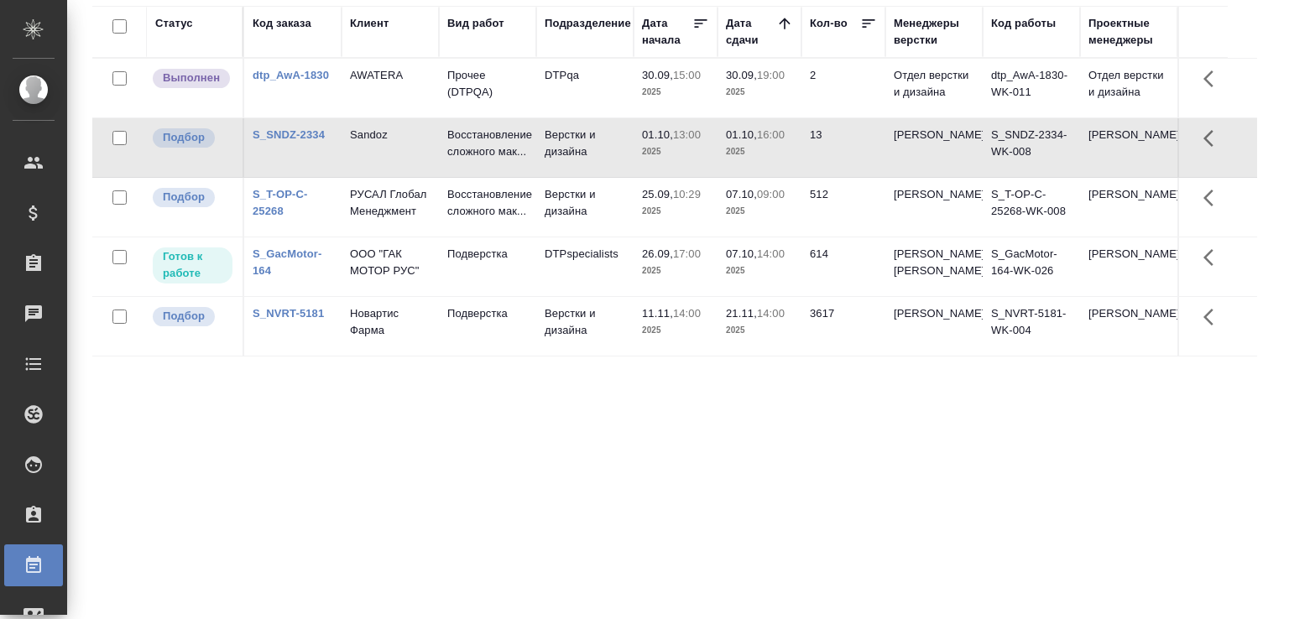
click at [564, 164] on td "Верстки и дизайна" at bounding box center [584, 147] width 97 height 59
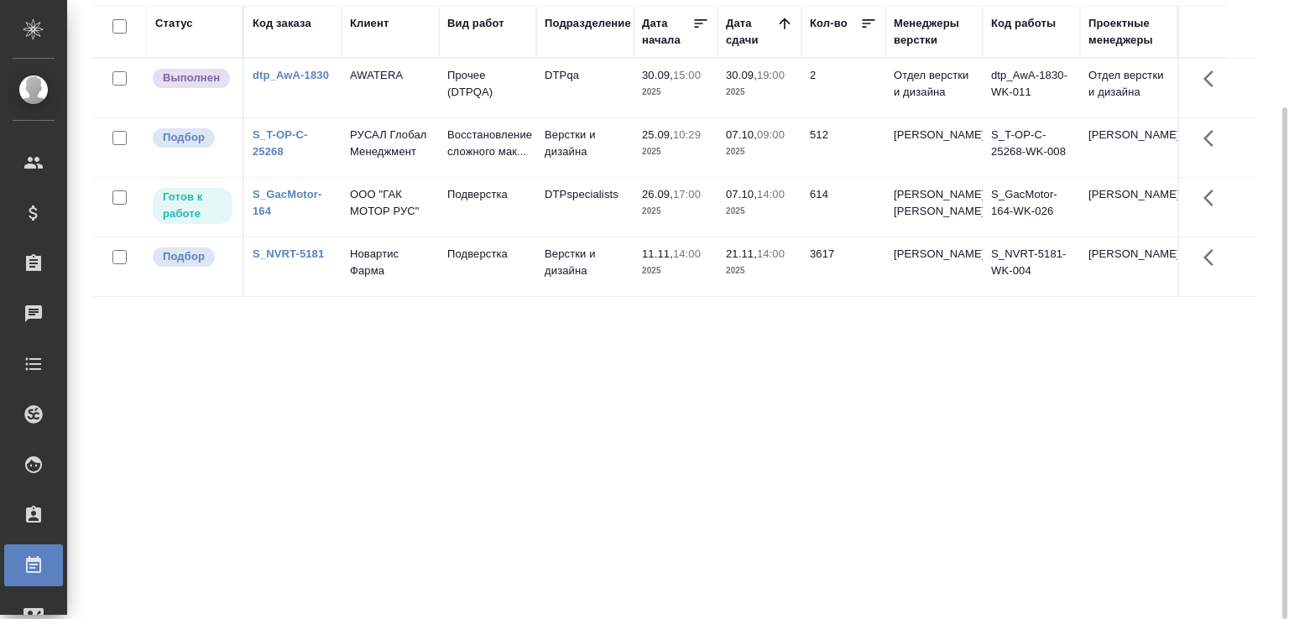
click at [655, 420] on div "Статус Код заказа Клиент Вид работ Подразделение Дата начала Дата сдачи Кол-во …" at bounding box center [674, 308] width 1165 height 604
click at [396, 413] on div "Статус Код заказа Клиент Вид работ Подразделение Дата начала Дата сдачи Кол-во …" at bounding box center [674, 308] width 1165 height 604
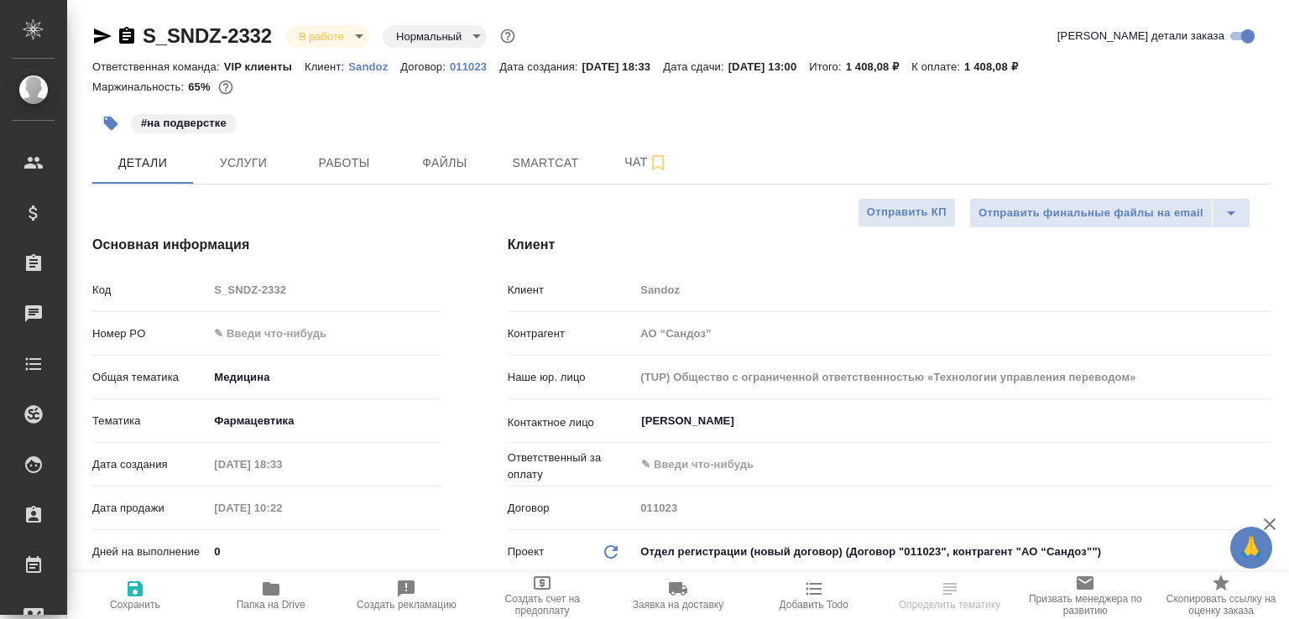
select select "RU"
click at [315, 175] on button "Работы" at bounding box center [344, 163] width 101 height 42
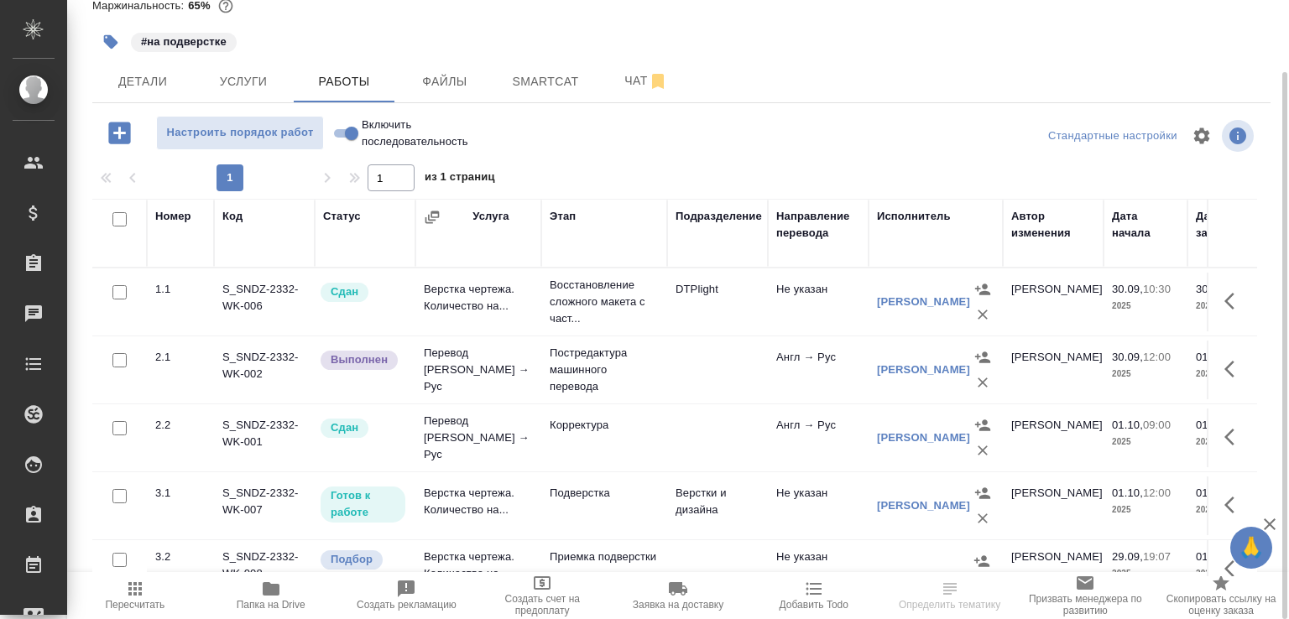
click at [635, 501] on td "Подверстка" at bounding box center [604, 506] width 126 height 59
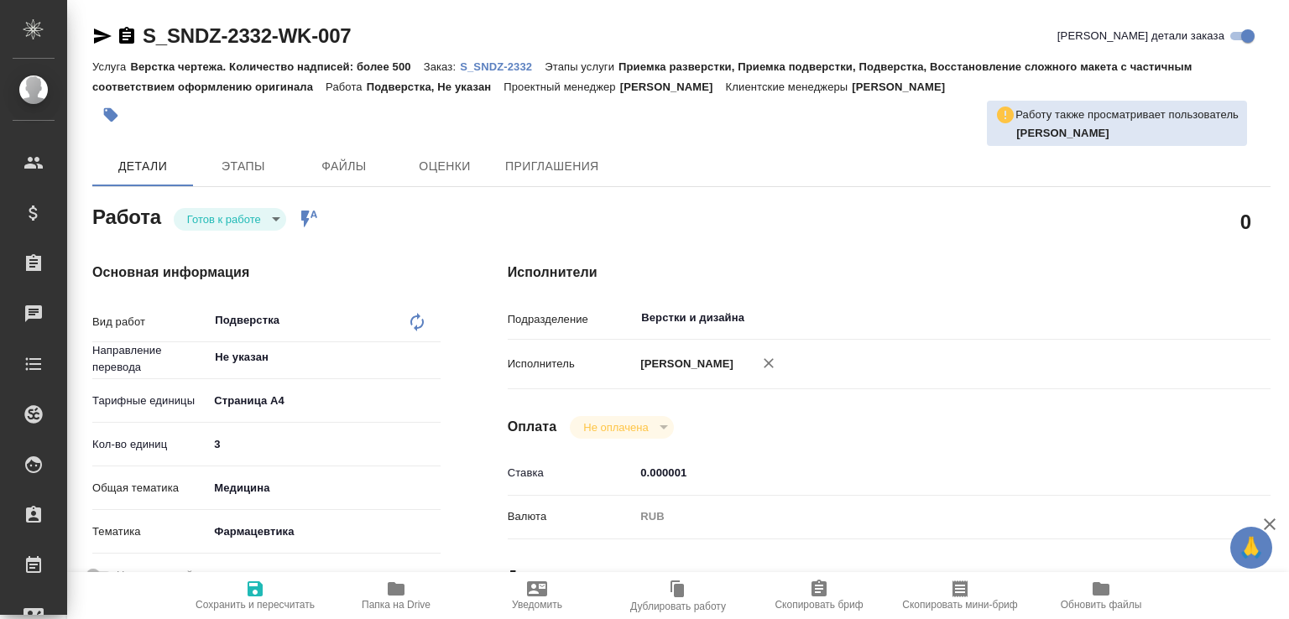
click at [774, 365] on icon "button" at bounding box center [769, 363] width 10 height 10
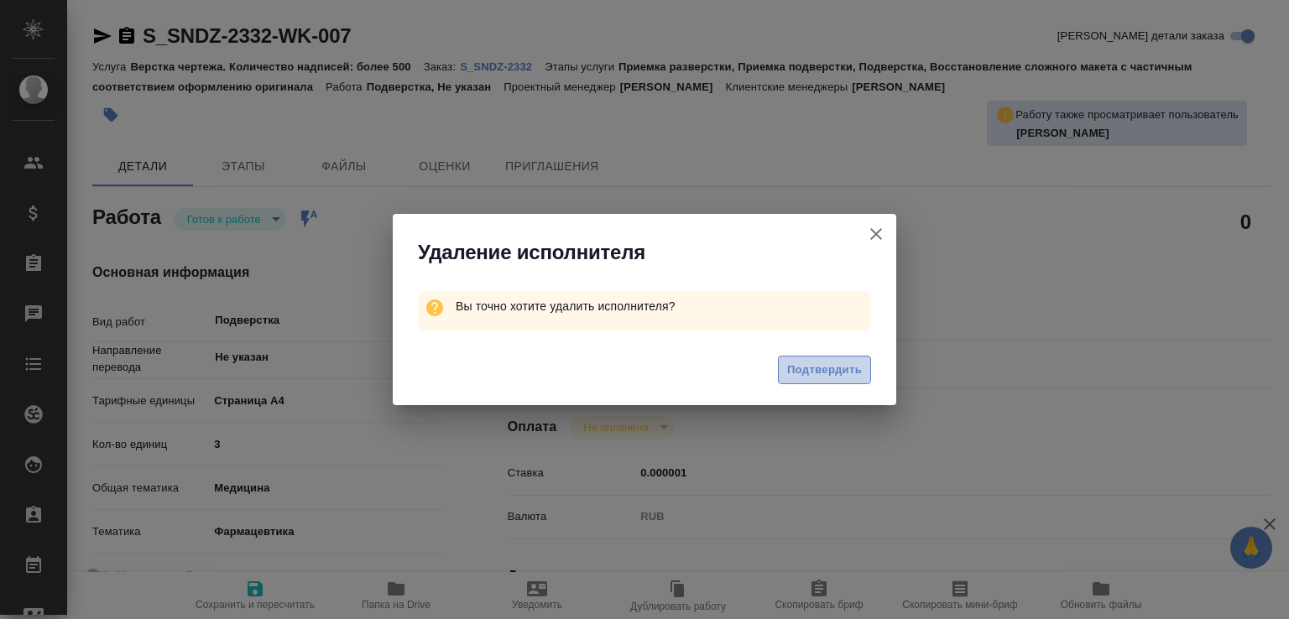
click at [787, 373] on span "Подтвердить" at bounding box center [824, 370] width 75 height 19
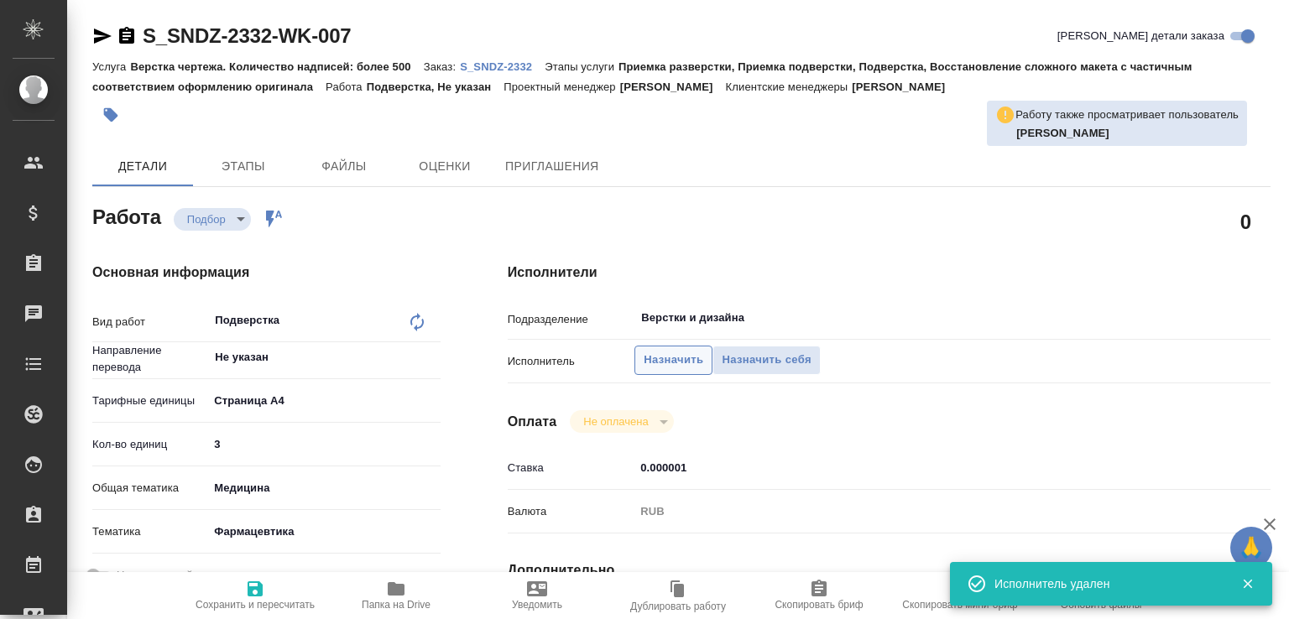
type textarea "x"
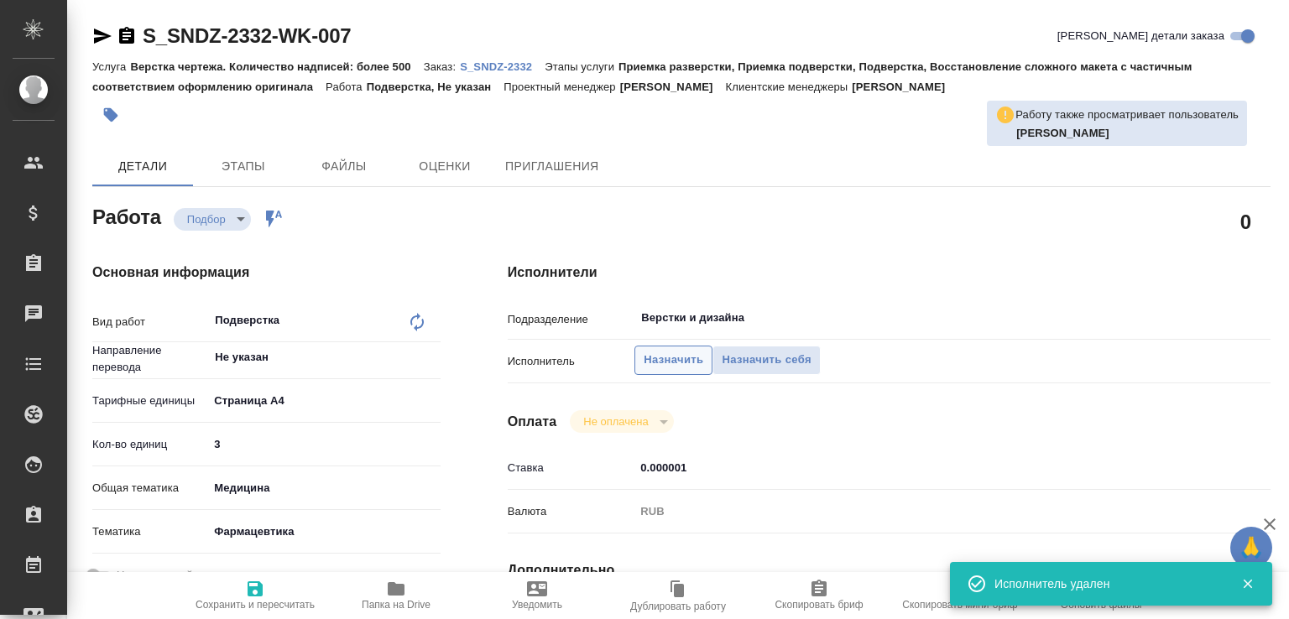
click at [681, 358] on span "Назначить" at bounding box center [674, 360] width 60 height 19
type textarea "x"
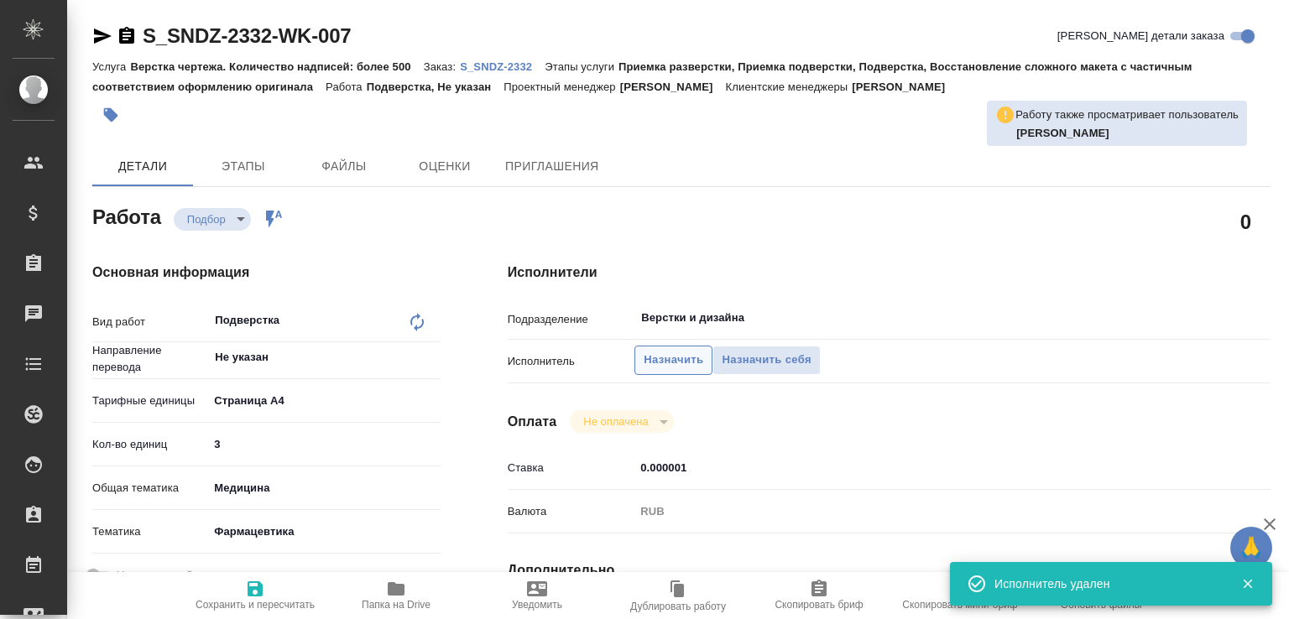
type textarea "x"
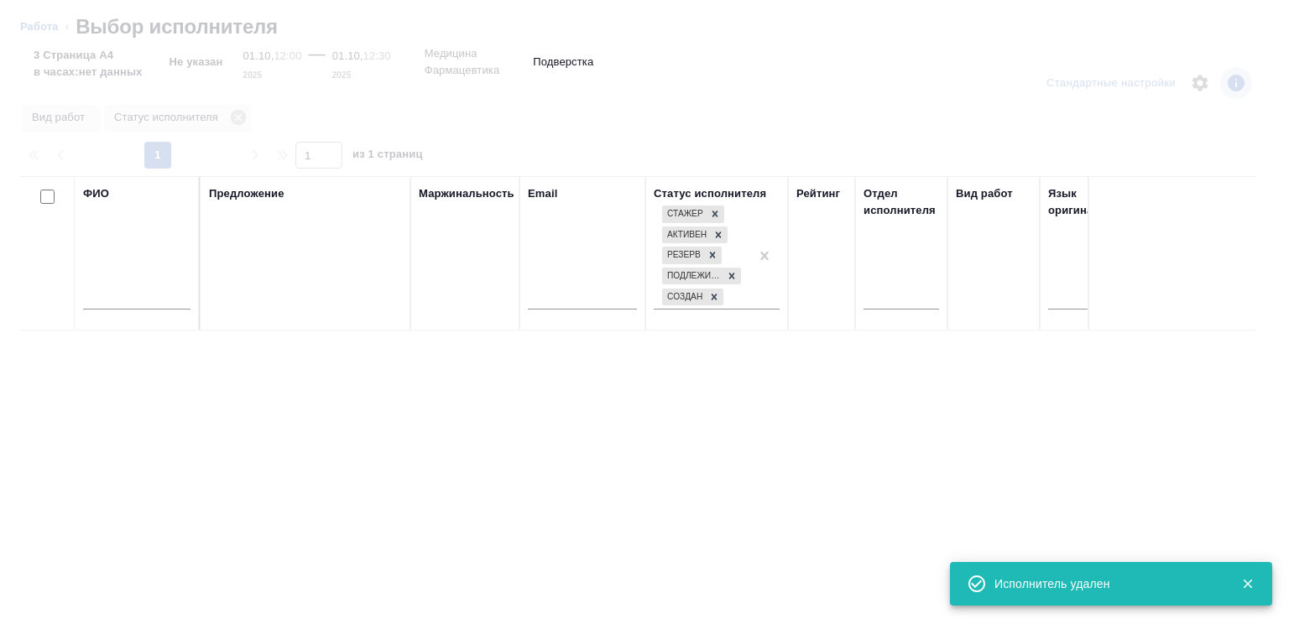
click at [149, 303] on input "text" at bounding box center [136, 299] width 107 height 21
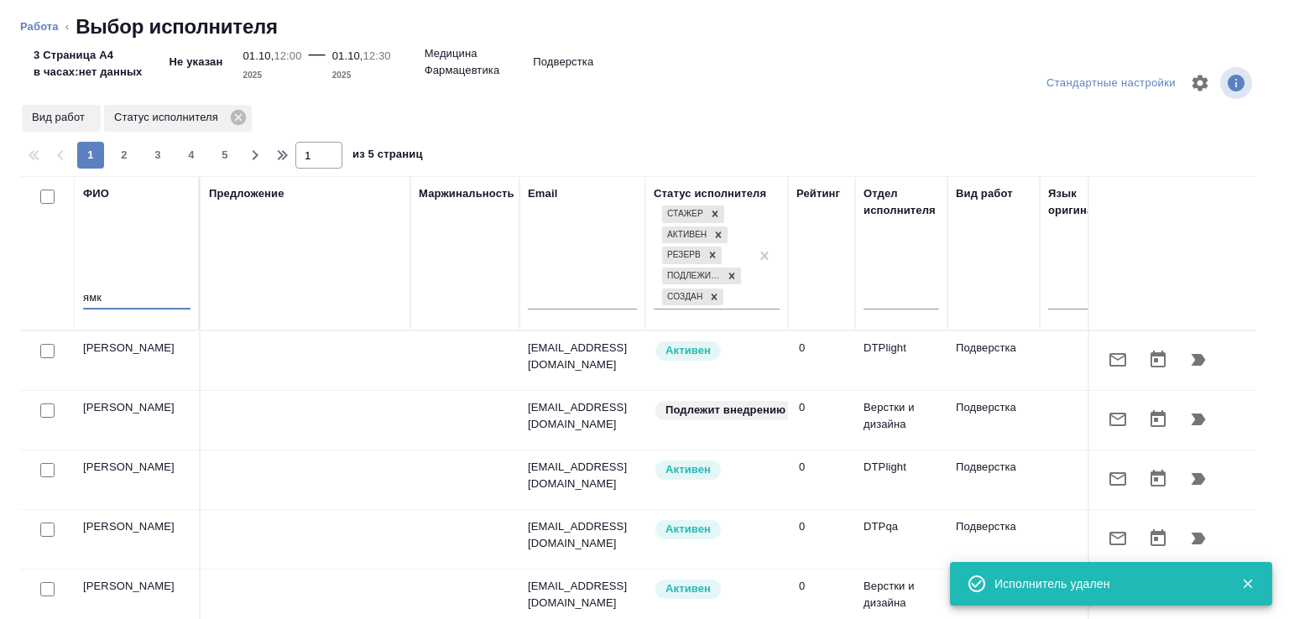
type input "ямко"
type textarea "x"
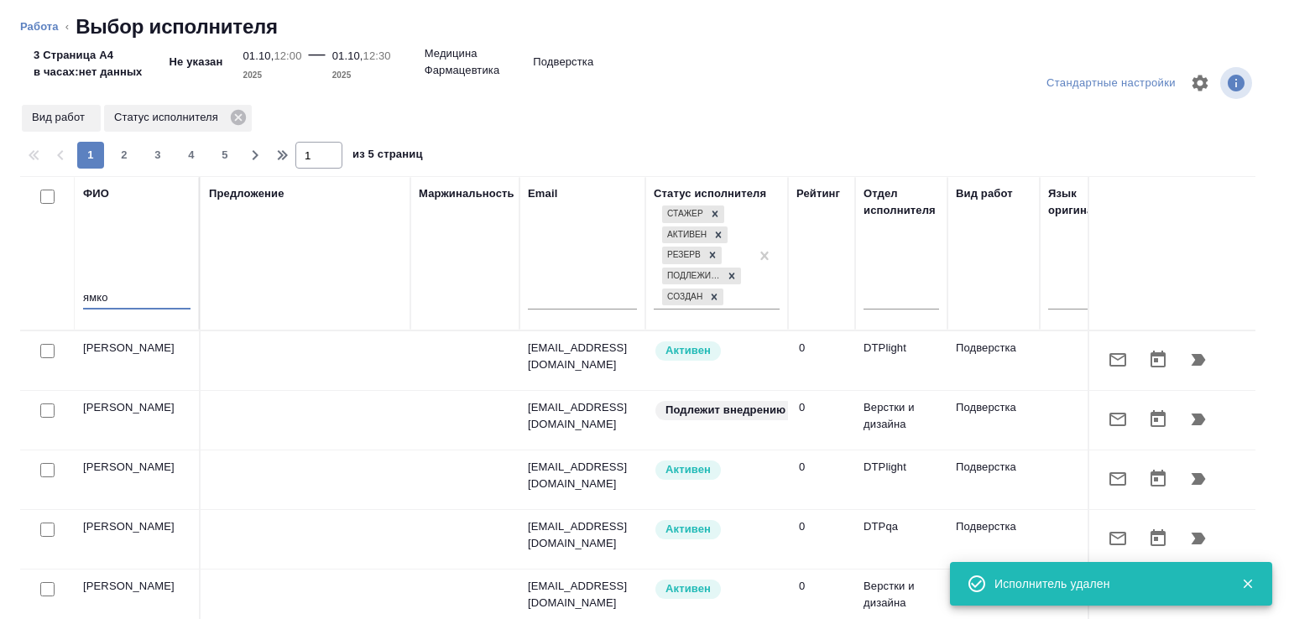
type textarea "x"
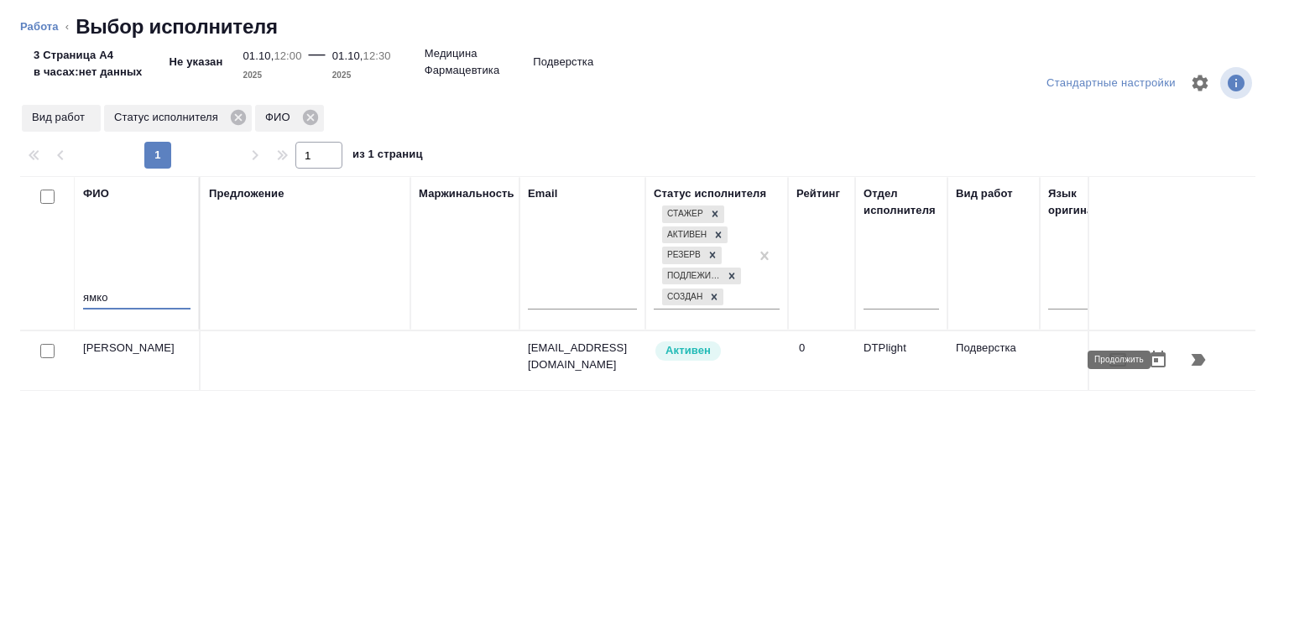
type input "ямко"
click at [1191, 356] on icon "button" at bounding box center [1198, 360] width 20 height 20
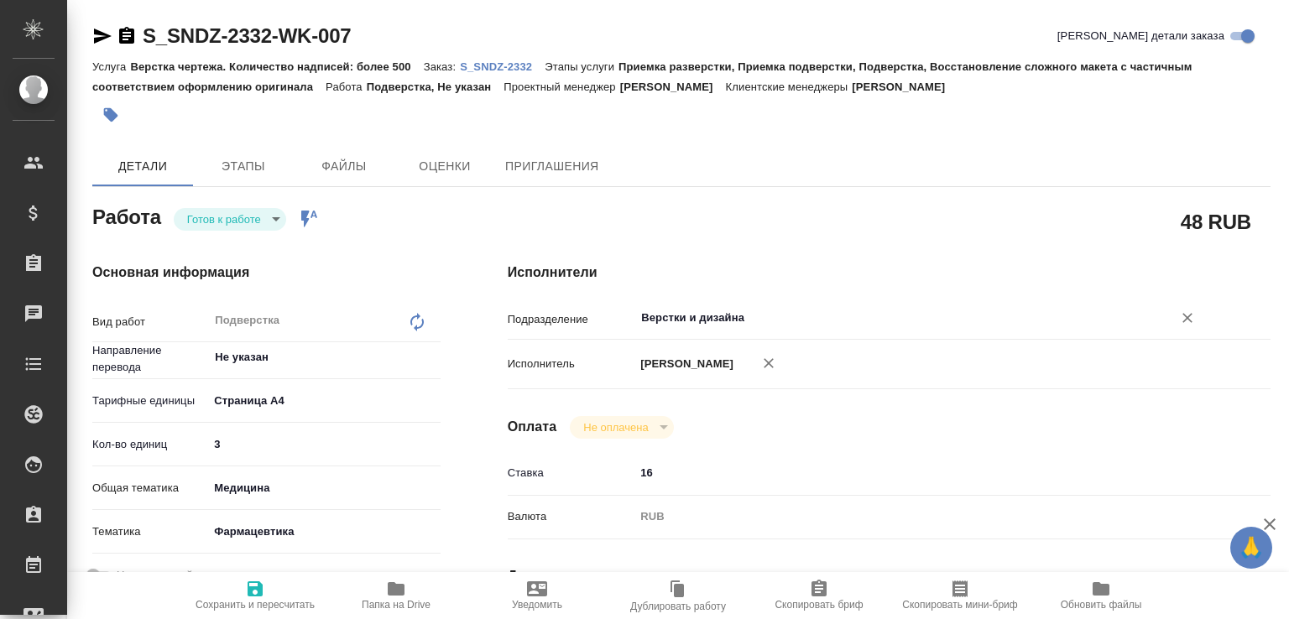
click at [697, 315] on input "Верстки и дизайна" at bounding box center [892, 318] width 506 height 20
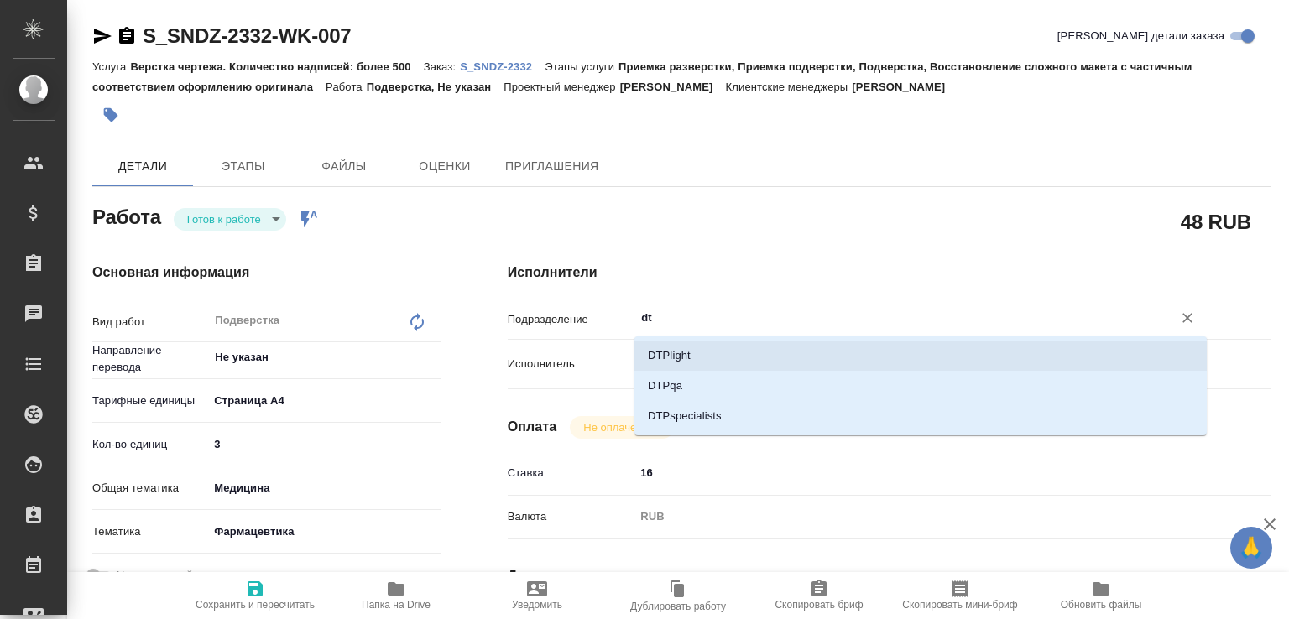
click at [686, 352] on li "DTPlight" at bounding box center [920, 356] width 572 height 30
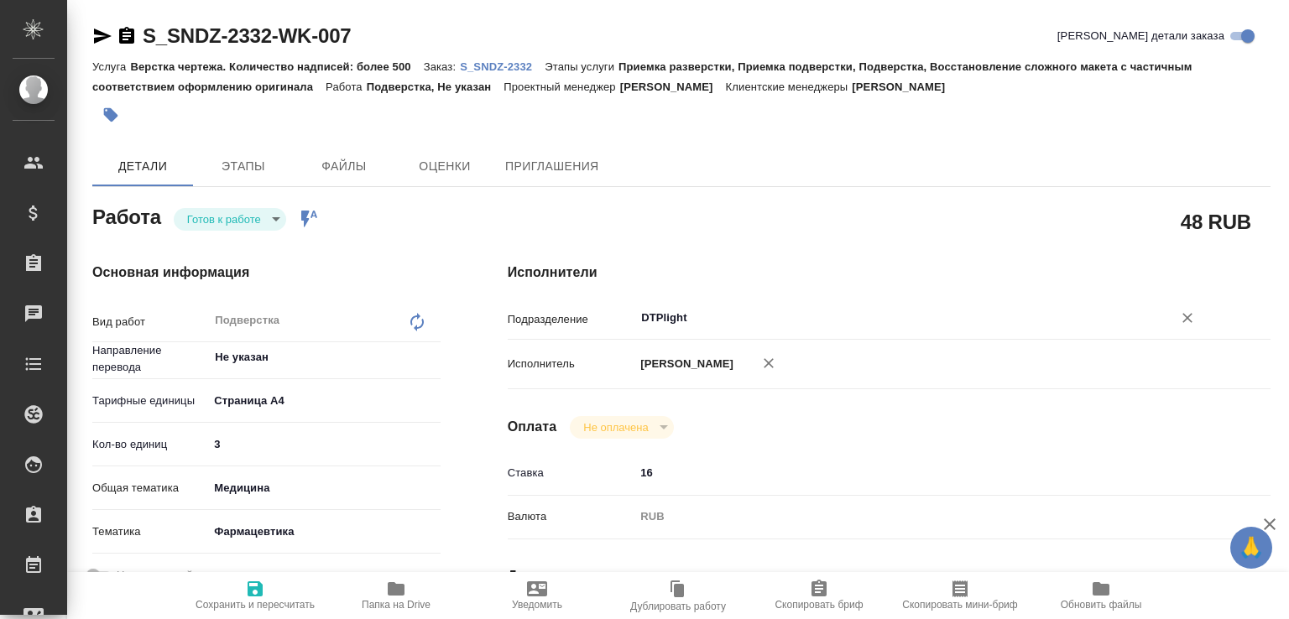
type input "DTPlight"
click at [243, 599] on span "Сохранить и пересчитать" at bounding box center [254, 605] width 119 height 12
type input "readyForWork"
type input "Не указан"
type input "5f036ec4e16dec2d6b59c8ff"
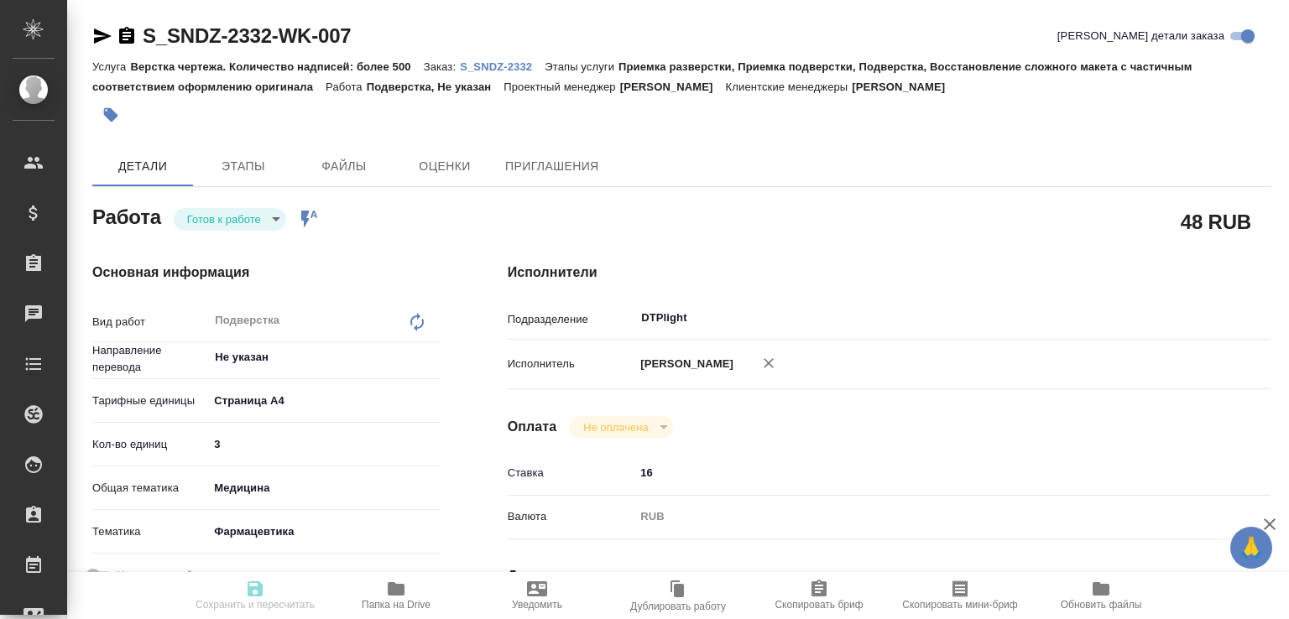
type input "3"
type input "med"
type input "6149832f2b7be24903fd7a82"
type input "01.10.2025 12:00"
type input "01.10.2025 12:30"
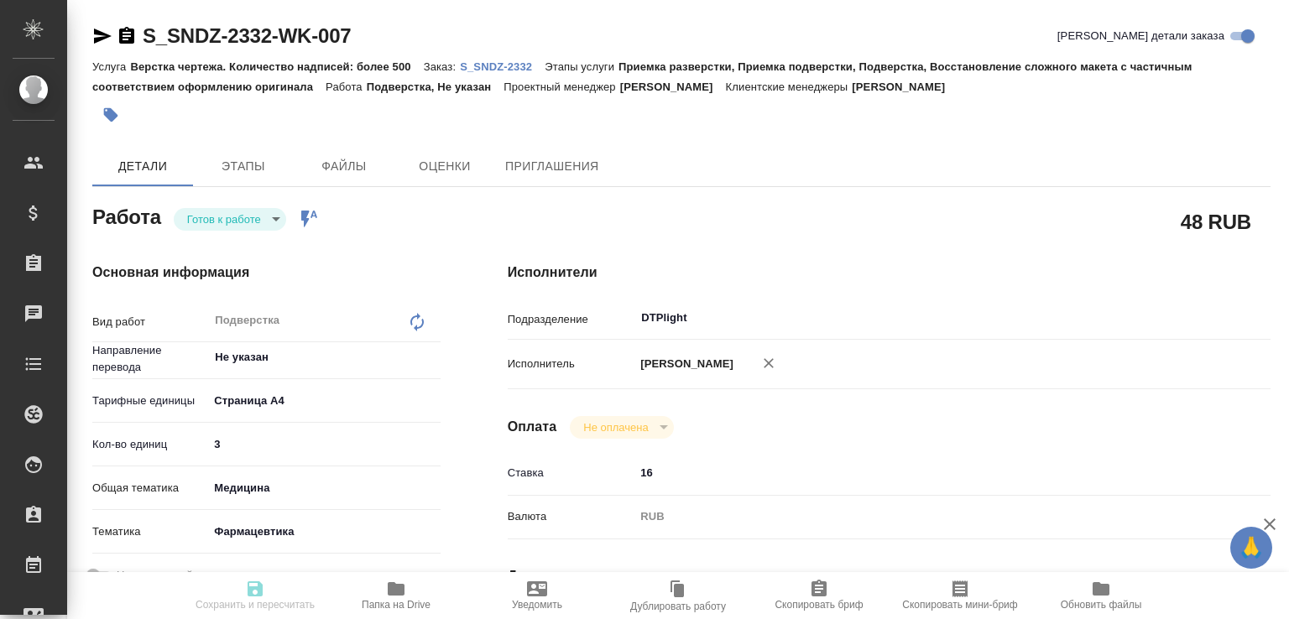
type input "01.10.2025 13:00"
type input "DTPlight"
type input "notPayed"
type input "16"
type input "RUB"
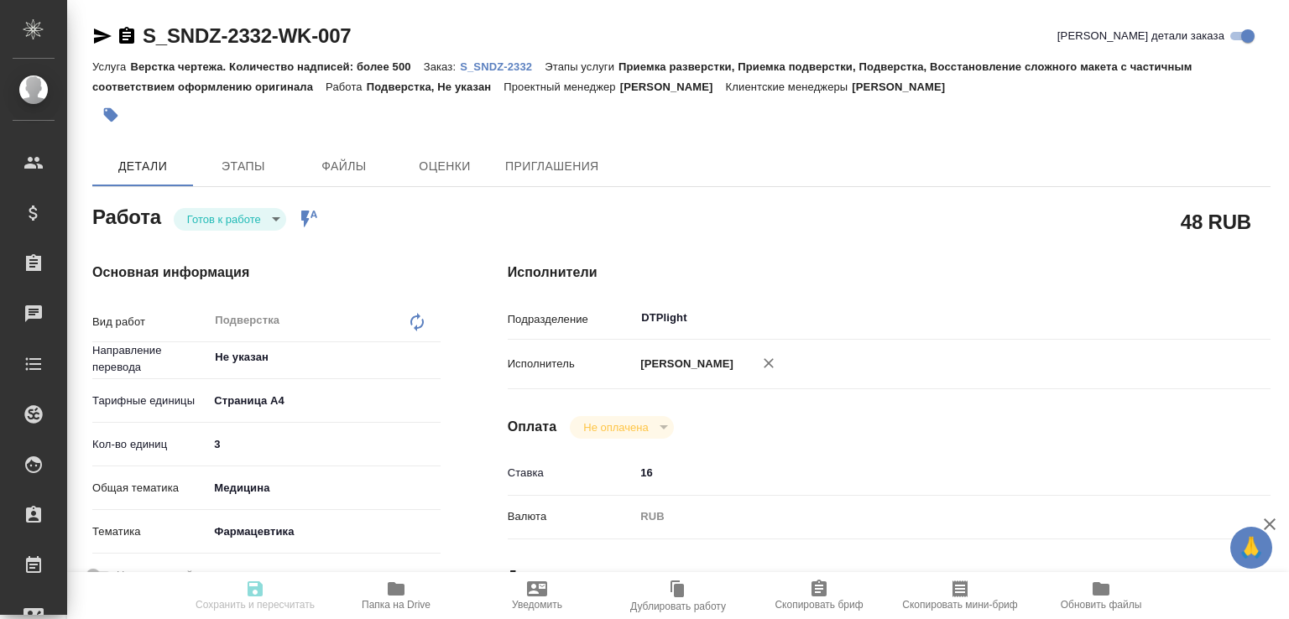
type input "[PERSON_NAME]"
type input "S_SNDZ-2332"
type input "Верстка чертежа. Количество надписей: более 500"
type input "Приемка разверстки, Приемка подверстки, Подверстка, Восстановление сложного мак…"
type input "Кабаргина Анна"
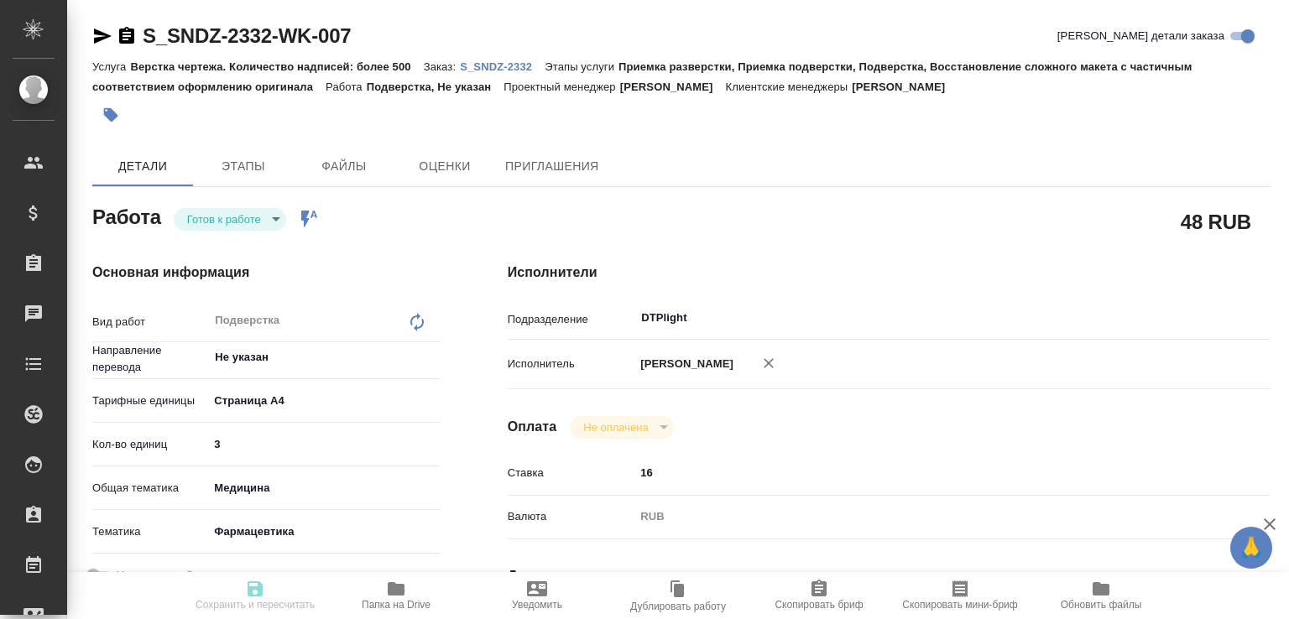
type input "Малофеева Екатерина"
type input "/Clients/Sandoz/Orders/S_SNDZ-2332"
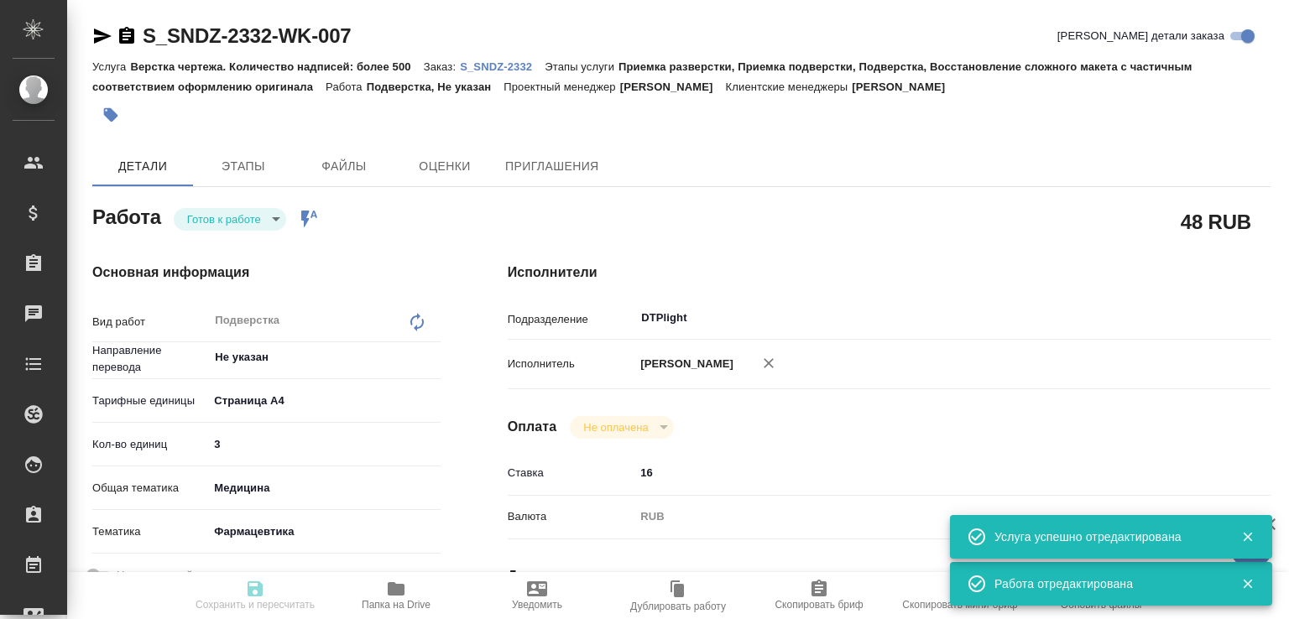
type input "readyForWork"
type input "Не указан"
type input "5f036ec4e16dec2d6b59c8ff"
type input "3"
type input "med"
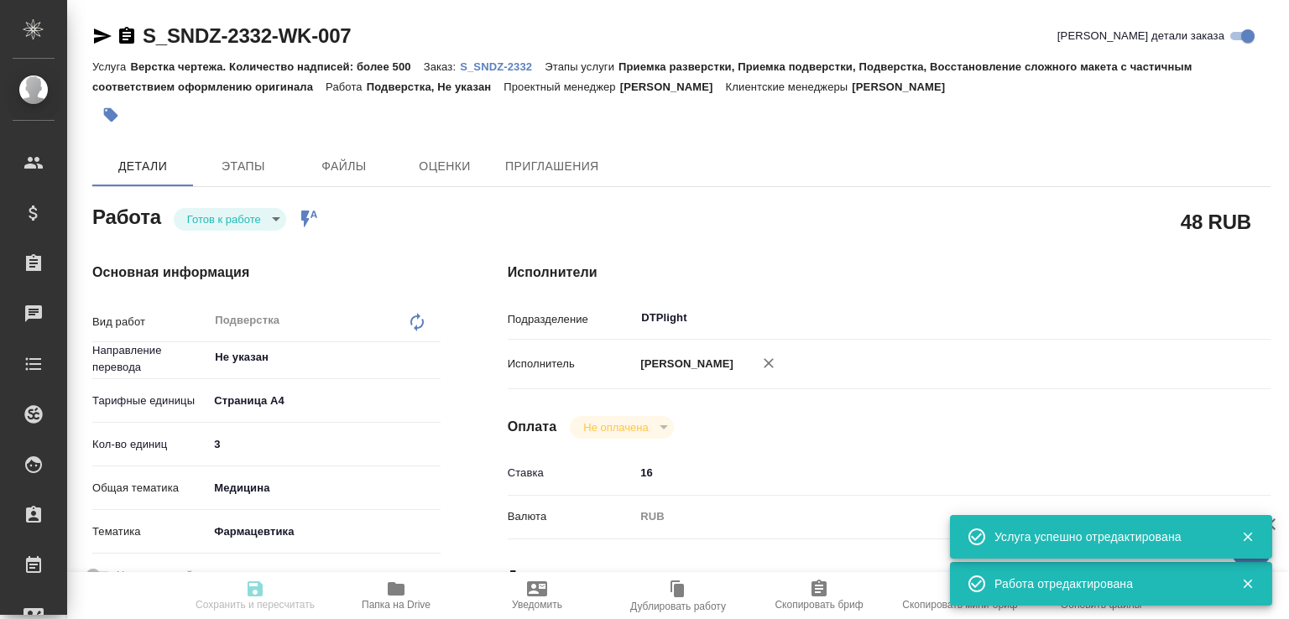
type input "6149832f2b7be24903fd7a82"
type input "01.10.2025 12:00"
type input "01.10.2025 12:30"
type input "01.10.2025 13:00"
type input "DTPlight"
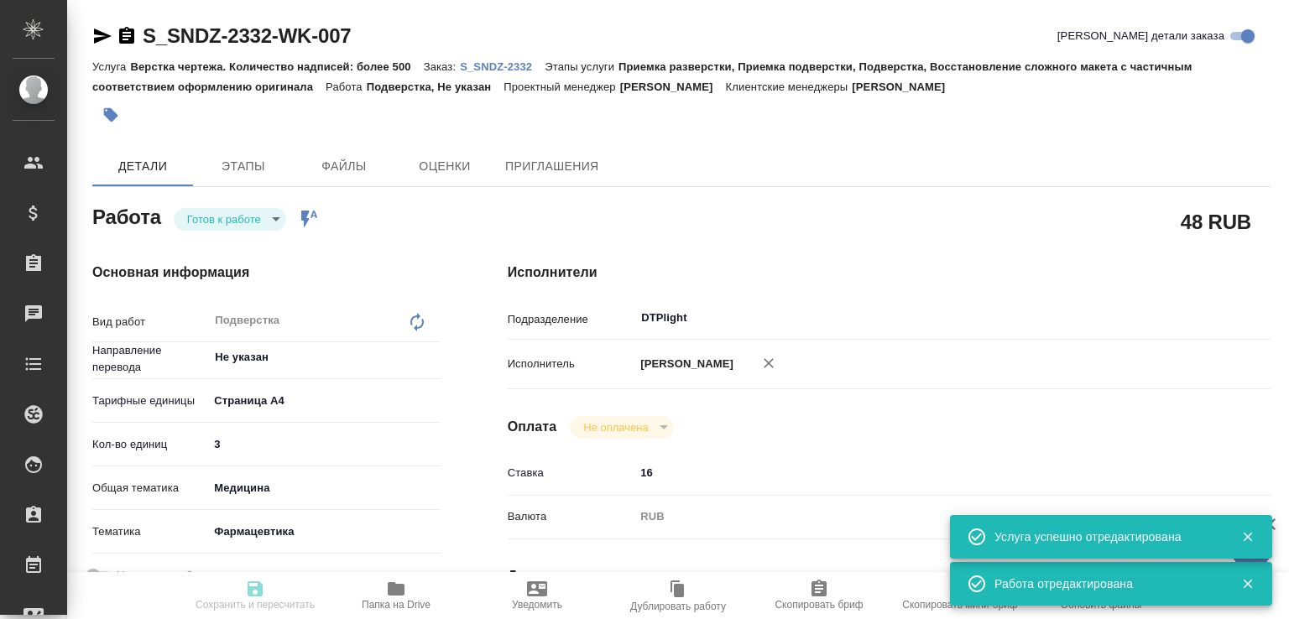
type input "notPayed"
type input "16"
type input "RUB"
type input "[PERSON_NAME]"
type input "S_SNDZ-2332"
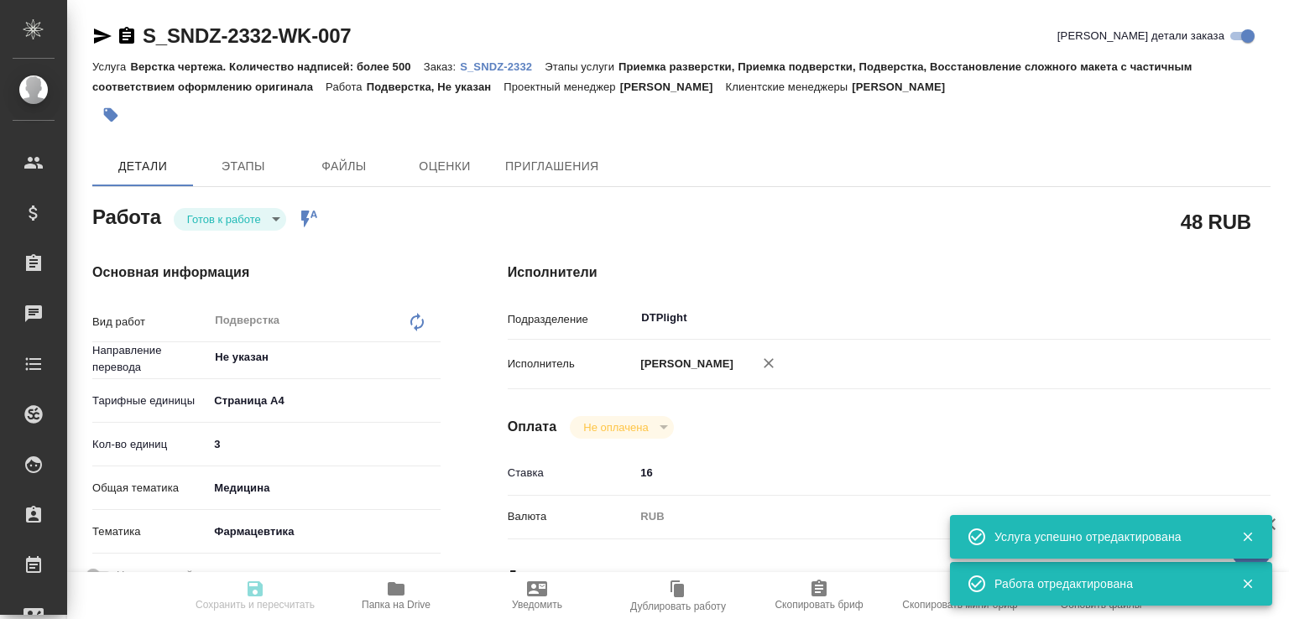
type input "Верстка чертежа. Количество надписей: более 500"
type input "Приемка разверстки, Приемка подверстки, Подверстка, Восстановление сложного мак…"
type input "Кабаргина Анна"
type input "[PERSON_NAME]"
type input "/Clients/Sandoz/Orders/S_SNDZ-2332"
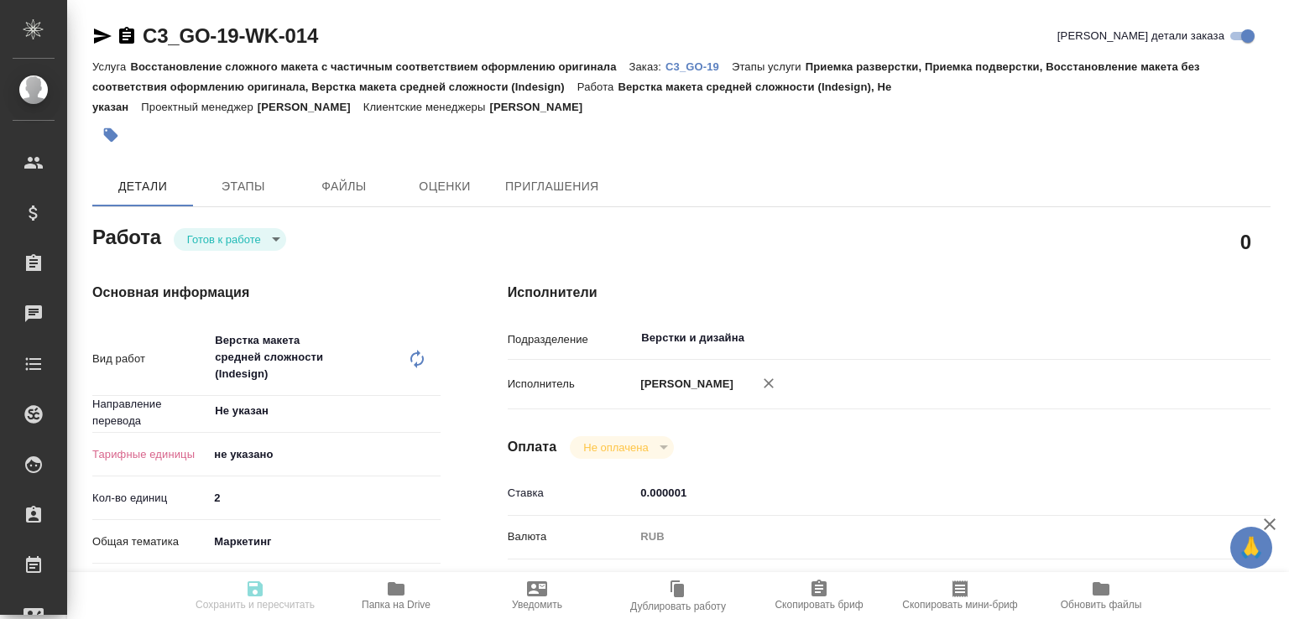
click at [213, 239] on body "🙏 .cls-1 fill:#fff; AWATERA [PERSON_NAME]malofeeva Клиенты Спецификации Заказы …" at bounding box center [644, 309] width 1289 height 619
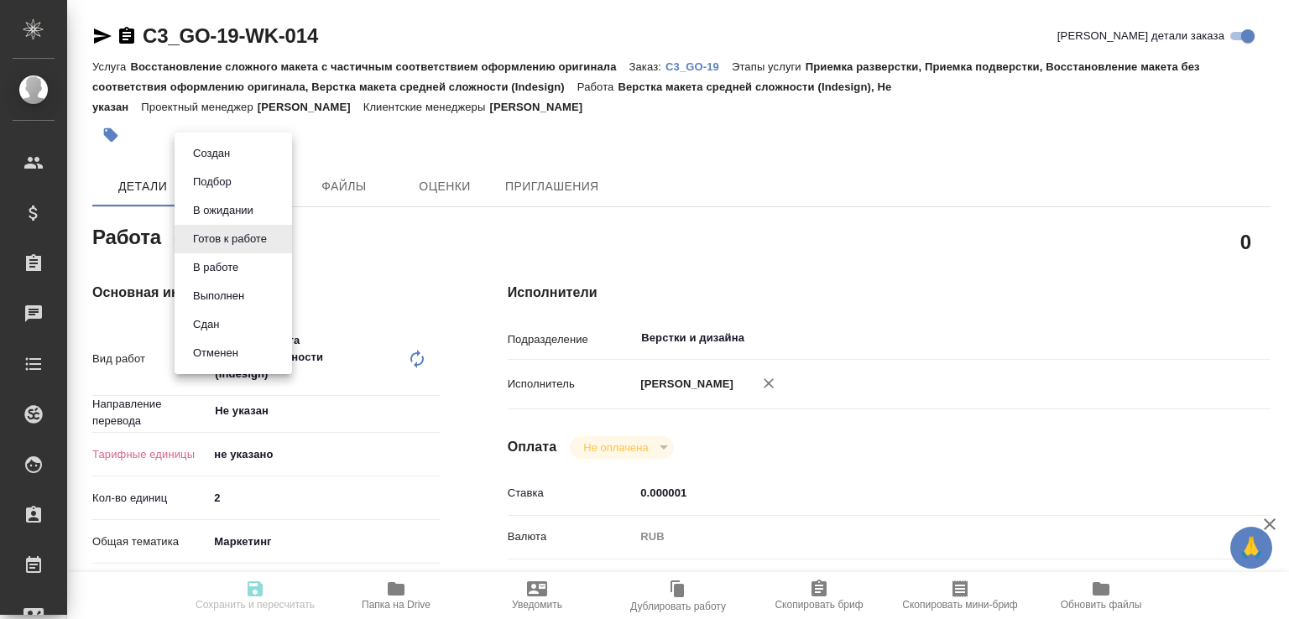
click at [256, 501] on div at bounding box center [644, 309] width 1289 height 619
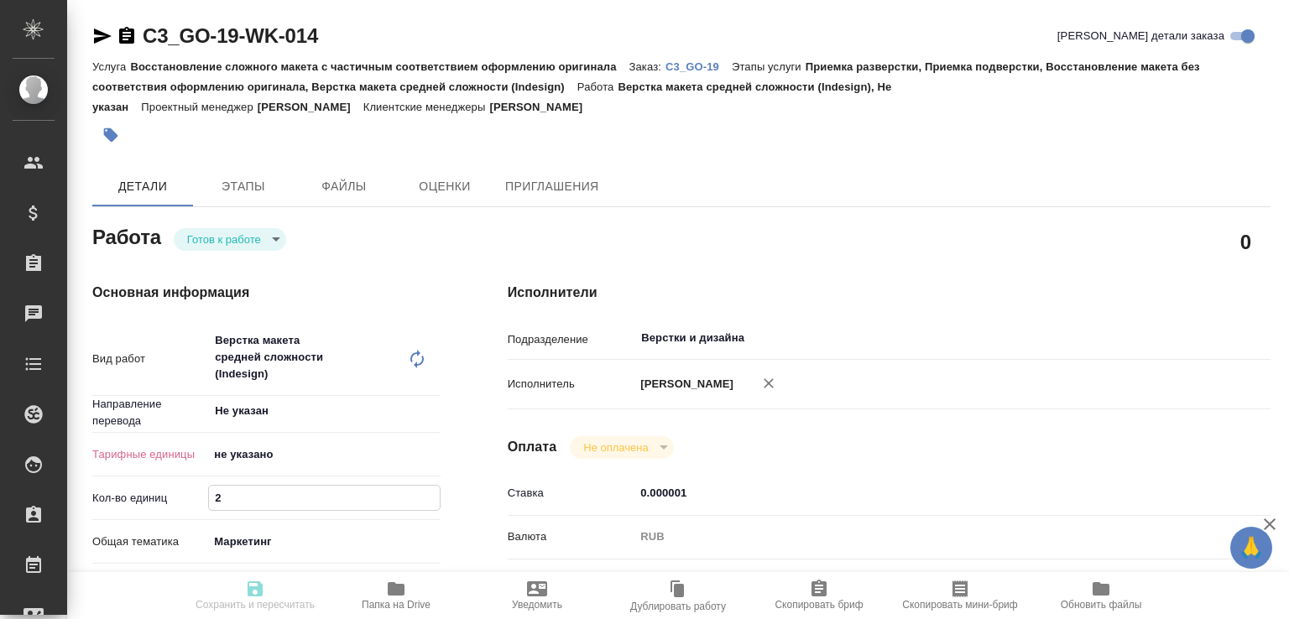
drag, startPoint x: 246, startPoint y: 499, endPoint x: 158, endPoint y: 493, distance: 88.4
type input "6"
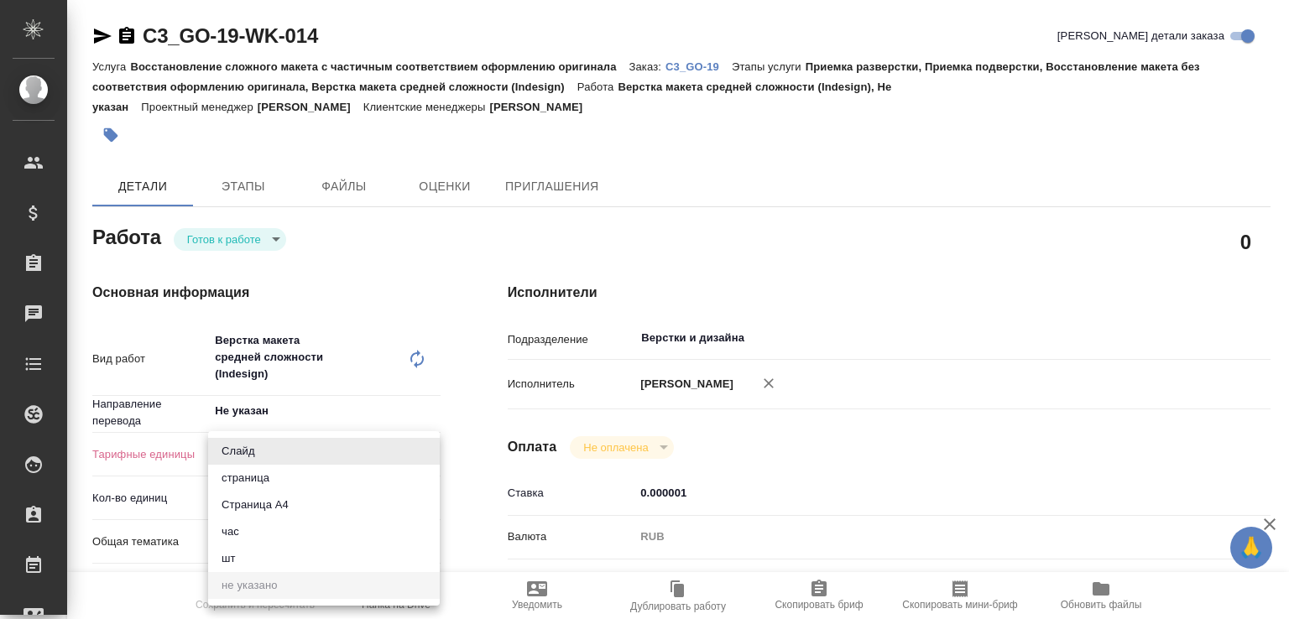
click at [270, 454] on body "🙏 .cls-1 fill:#fff; AWATERA Малофеева Екатерина e.malofeeva Клиенты Спецификаци…" at bounding box center [644, 309] width 1289 height 619
click at [265, 503] on li "Страница А4" at bounding box center [324, 505] width 232 height 27
type input "5f036ec4e16dec2d6b59c8ff"
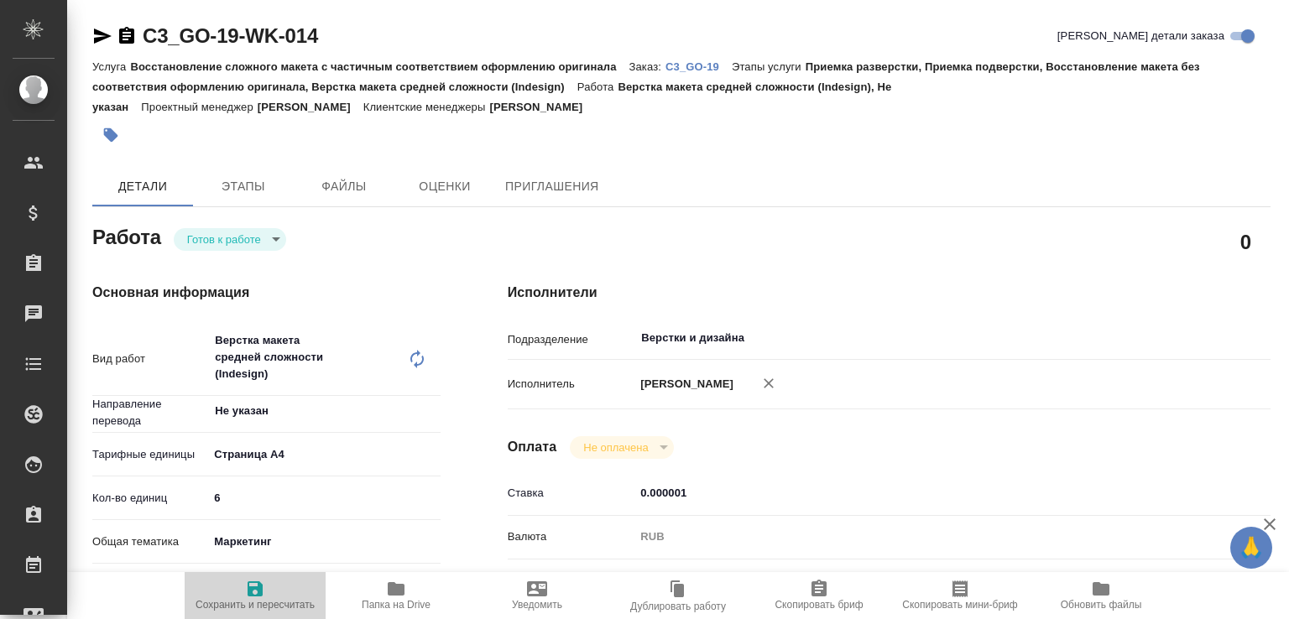
drag, startPoint x: 245, startPoint y: 598, endPoint x: 289, endPoint y: 520, distance: 89.4
click at [247, 599] on span "Сохранить и пересчитать" at bounding box center [254, 605] width 119 height 12
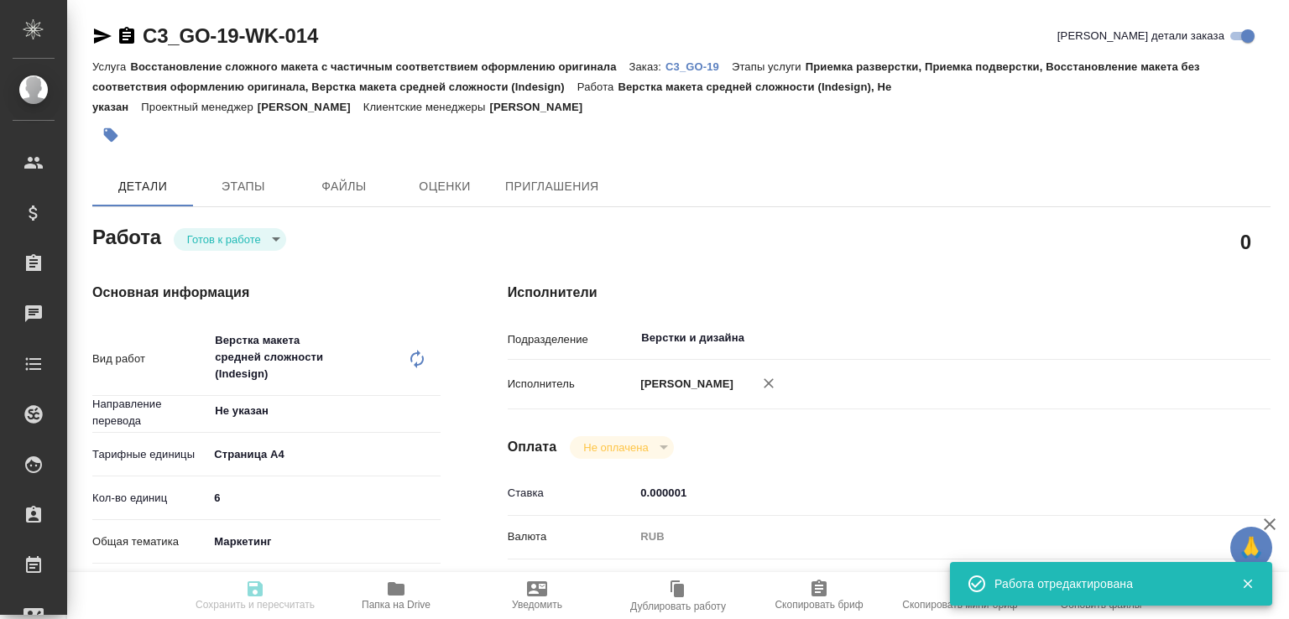
type input "readyForWork"
type input "Не указан"
type input "5f036ec4e16dec2d6b59c8ff"
type input "6"
type input "marketing"
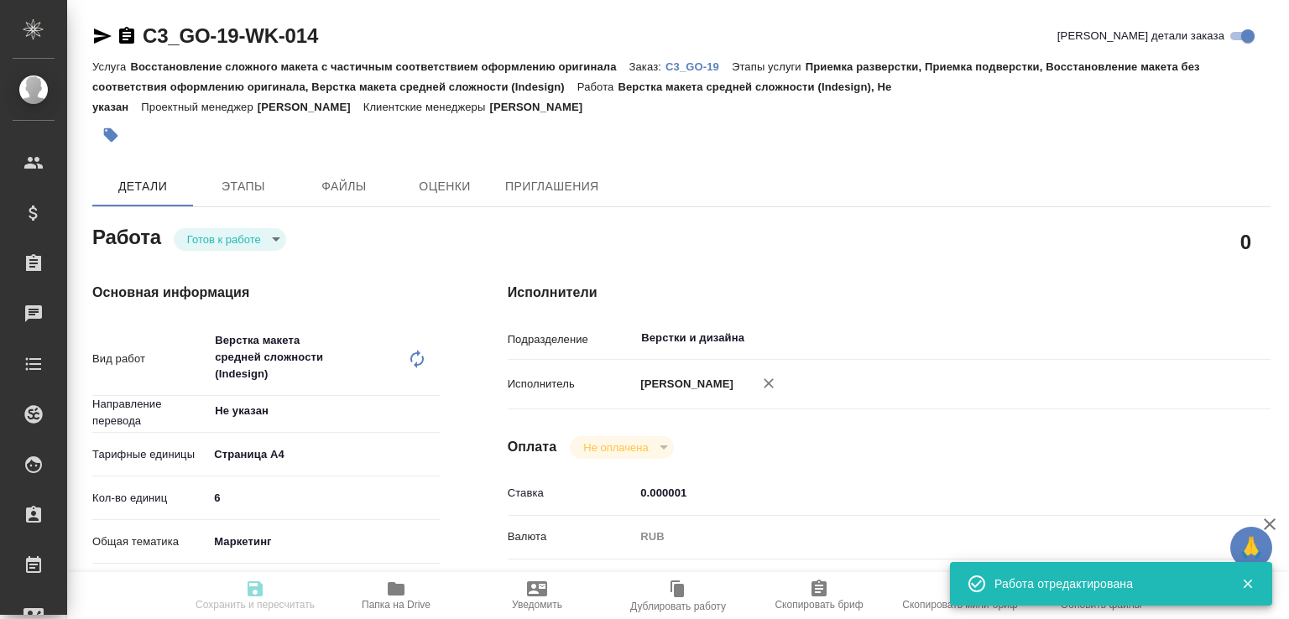
type input "5a8b8b956a9677013d343d63"
type input "30.09.2025 16:30"
type input "01.10.2025 12:00"
type input "Верстки и дизайна"
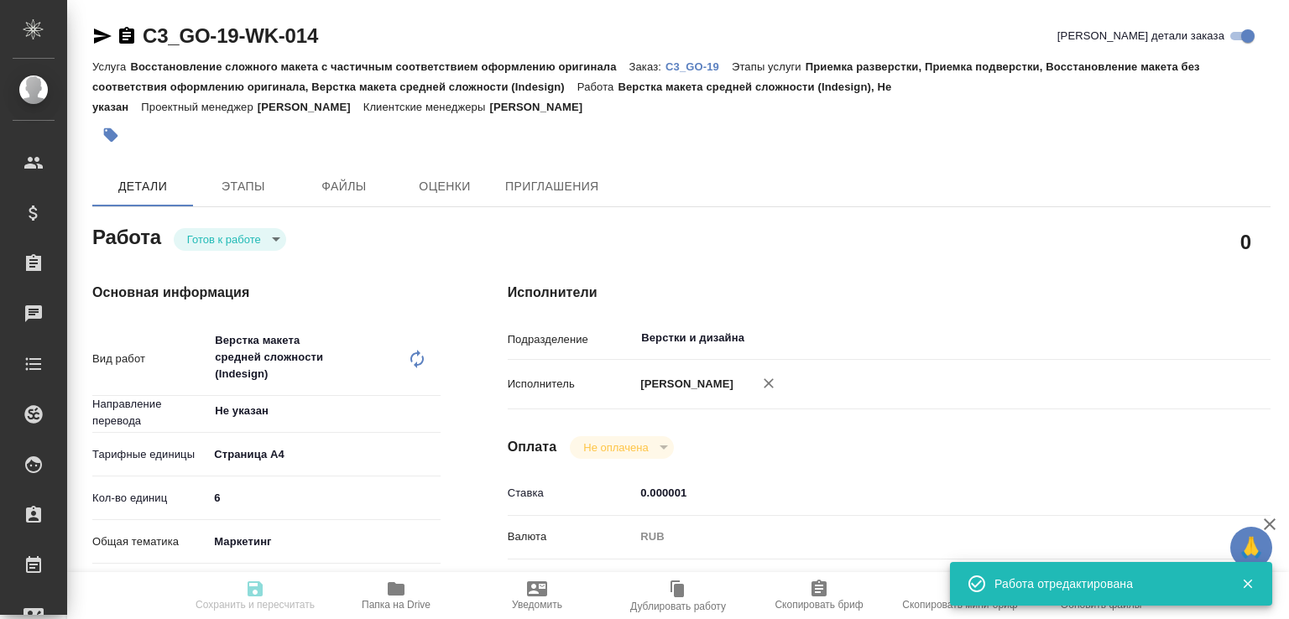
type input "notPayed"
type input "0.000001"
type input "RUB"
type input "[PERSON_NAME]"
type input "C3_GO-19"
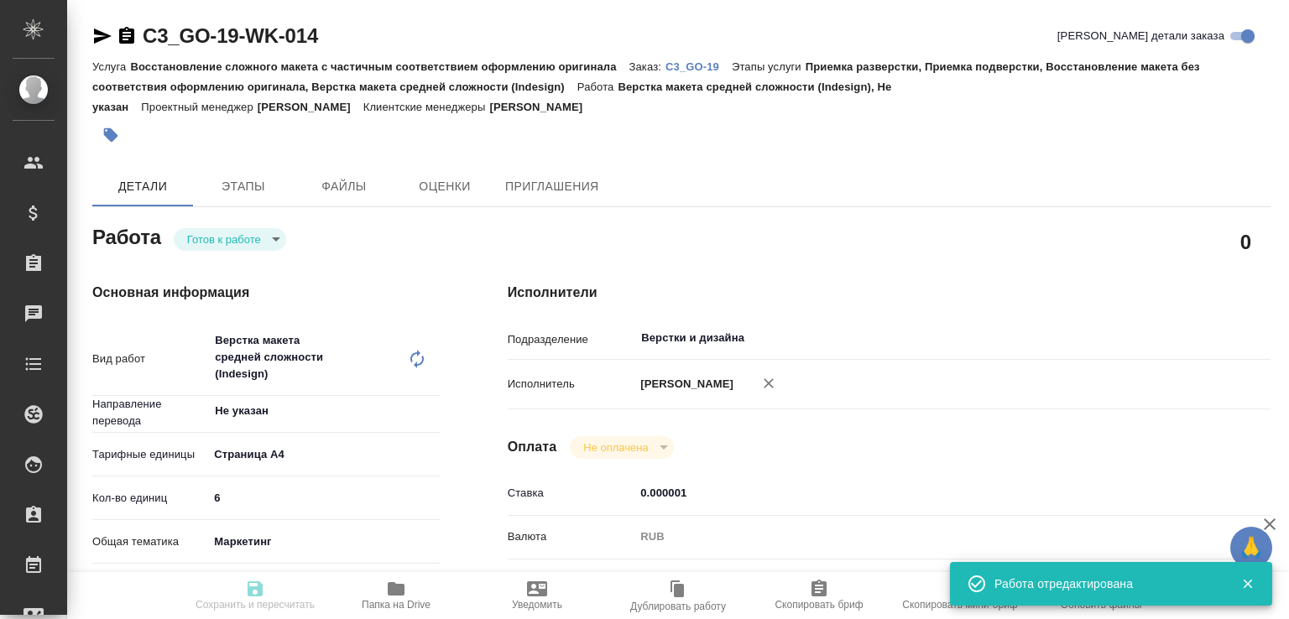
type input "Восстановление сложного макета с частичным соответствием оформлению оригинала"
type input "Приемка разверстки, Приемка подверстки, Восстановление макета без соответствия …"
type input "Ильина Екатерина"
type input "[PERSON_NAME]"
type input "/Clients/Гнатовская Ольга/Orders/C3_GO-19"
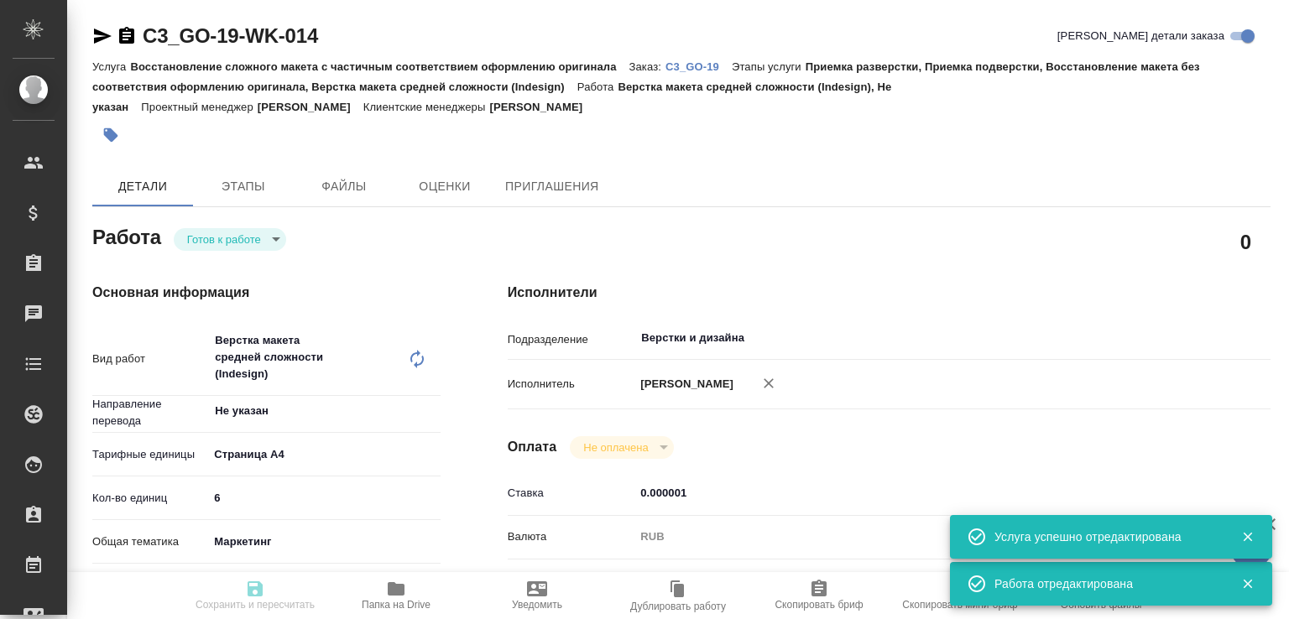
type input "readyForWork"
type input "Не указан"
type input "5f036ec4e16dec2d6b59c8ff"
type input "6"
type input "marketing"
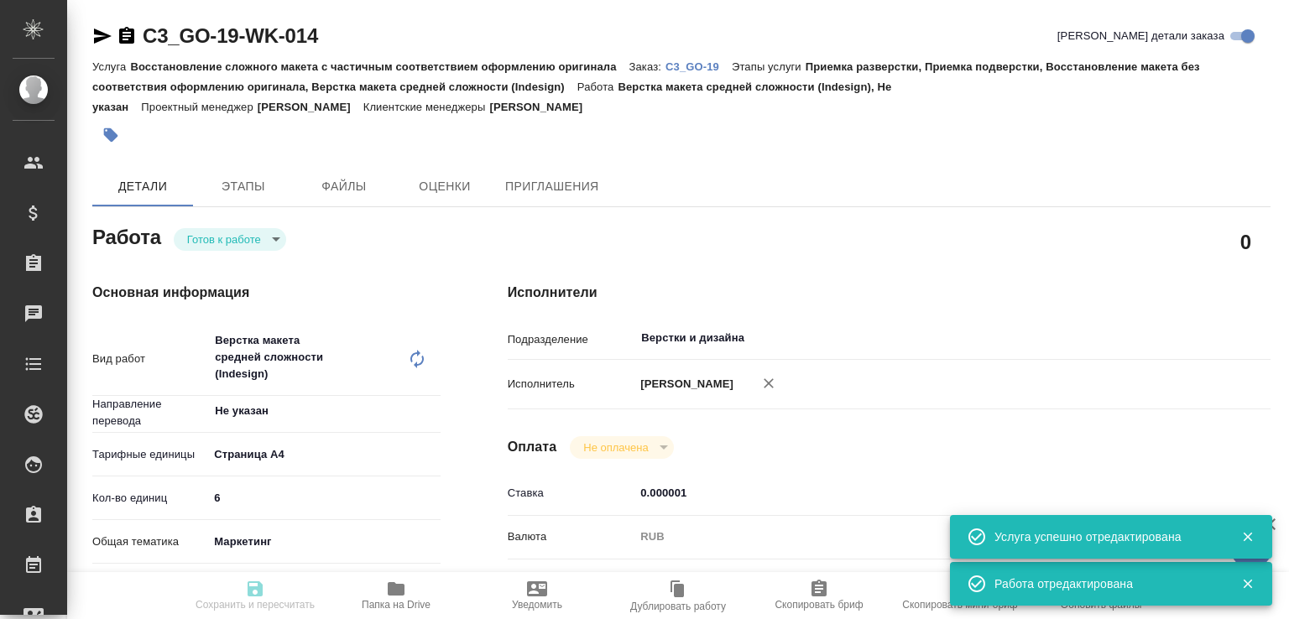
type input "5a8b8b956a9677013d343d63"
type input "30.09.2025 16:30"
type input "01.10.2025 12:00"
type input "Верстки и дизайна"
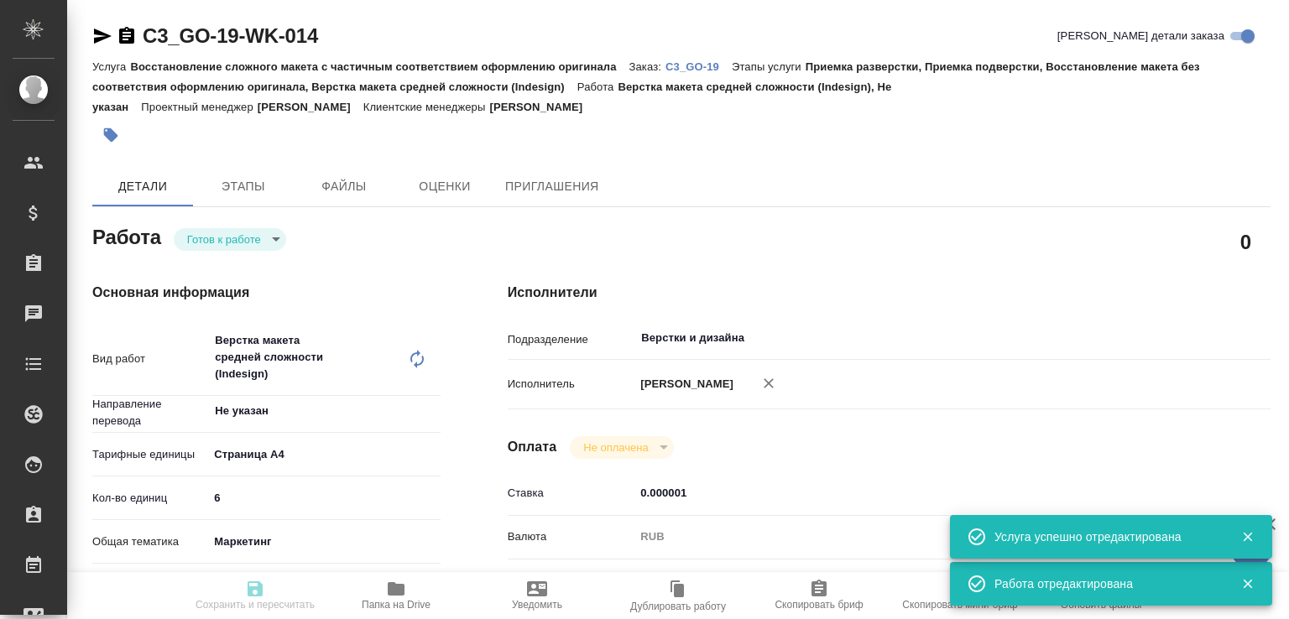
type input "notPayed"
type input "0.000001"
type input "RUB"
type input "Малофеева Екатерина"
type input "C3_GO-19"
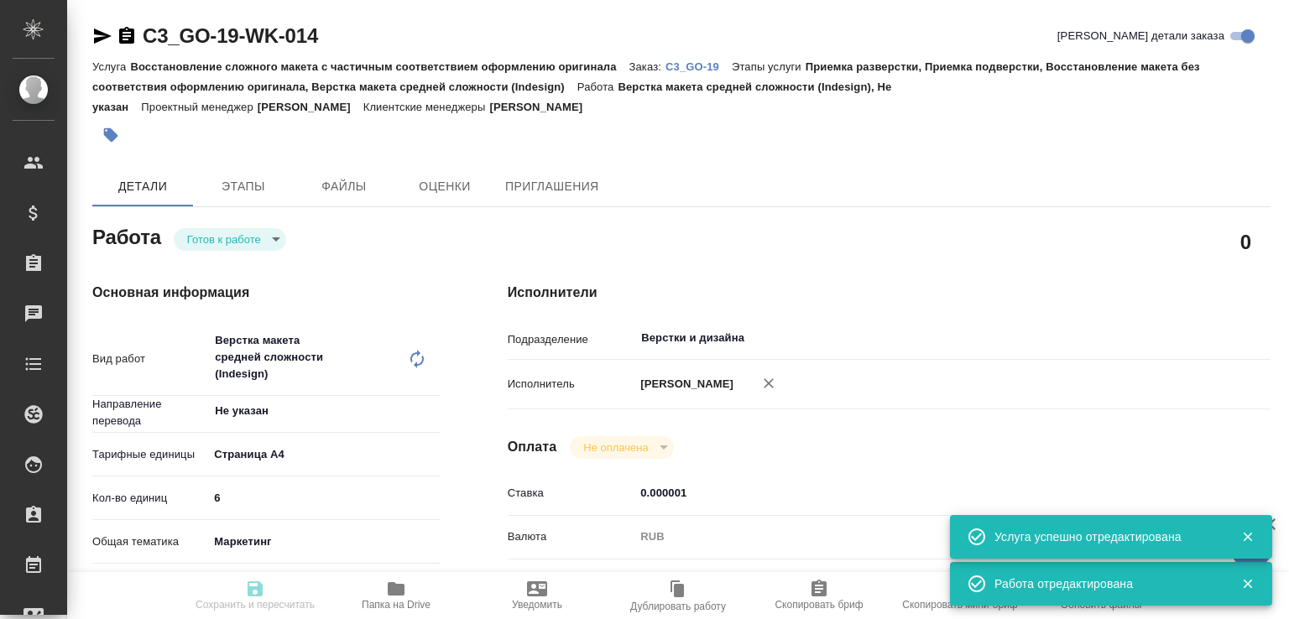
type input "Восстановление сложного макета с частичным соответствием оформлению оригинала"
type input "Приемка разверстки, Приемка подверстки, Восстановление макета без соответствия …"
type input "Ильина Екатерина"
type input "Малофеева Екатерина"
type input "/Clients/Гнатовская Ольга/Orders/C3_GO-19"
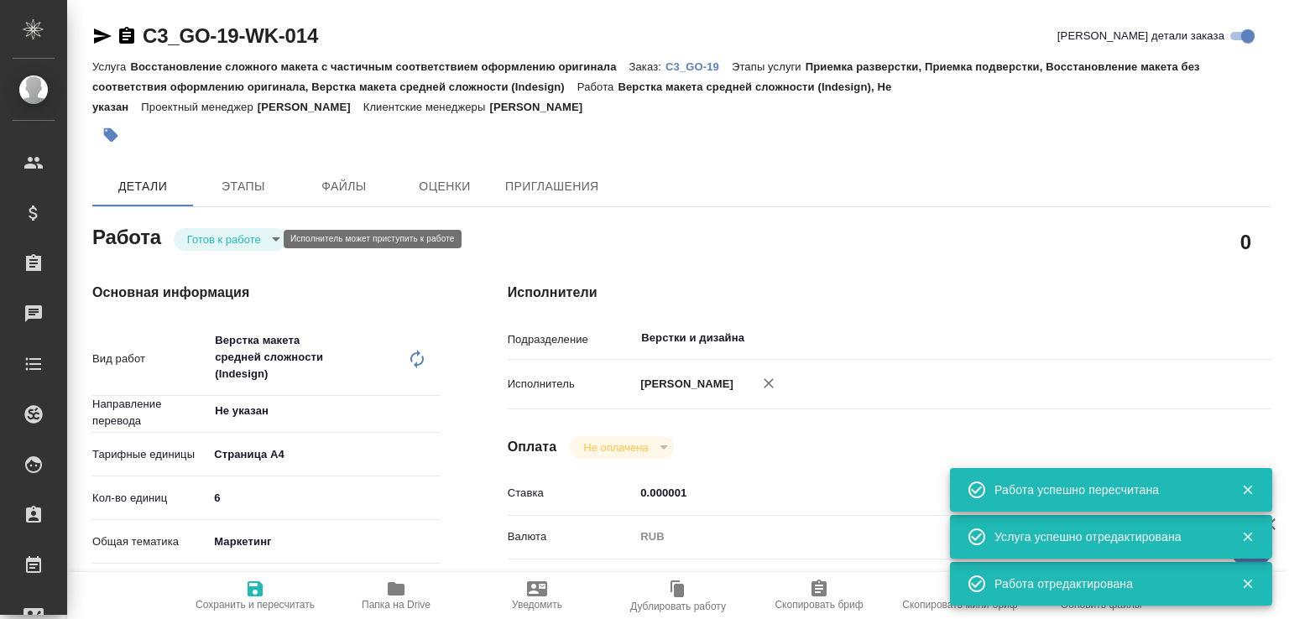
click at [256, 247] on body "🙏 .cls-1 fill:#fff; AWATERA Малофеева Екатерина e.malofeeva Клиенты Спецификаци…" at bounding box center [644, 309] width 1289 height 619
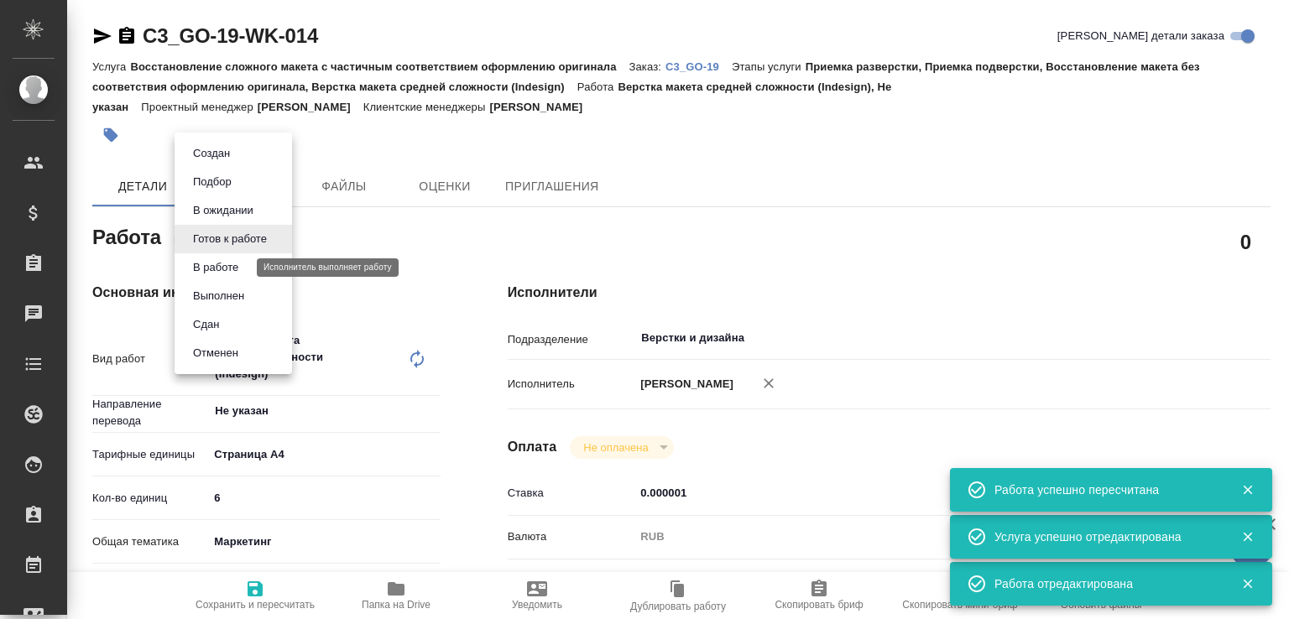
click at [243, 263] on button "В работе" at bounding box center [215, 267] width 55 height 18
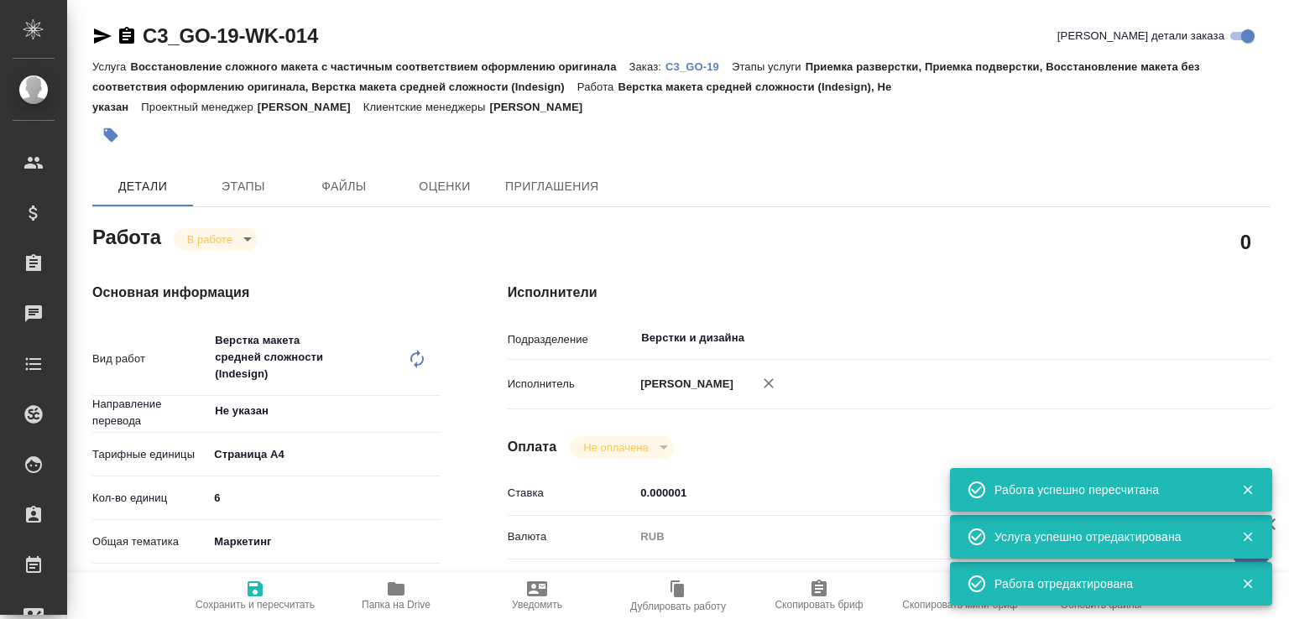
type textarea "x"
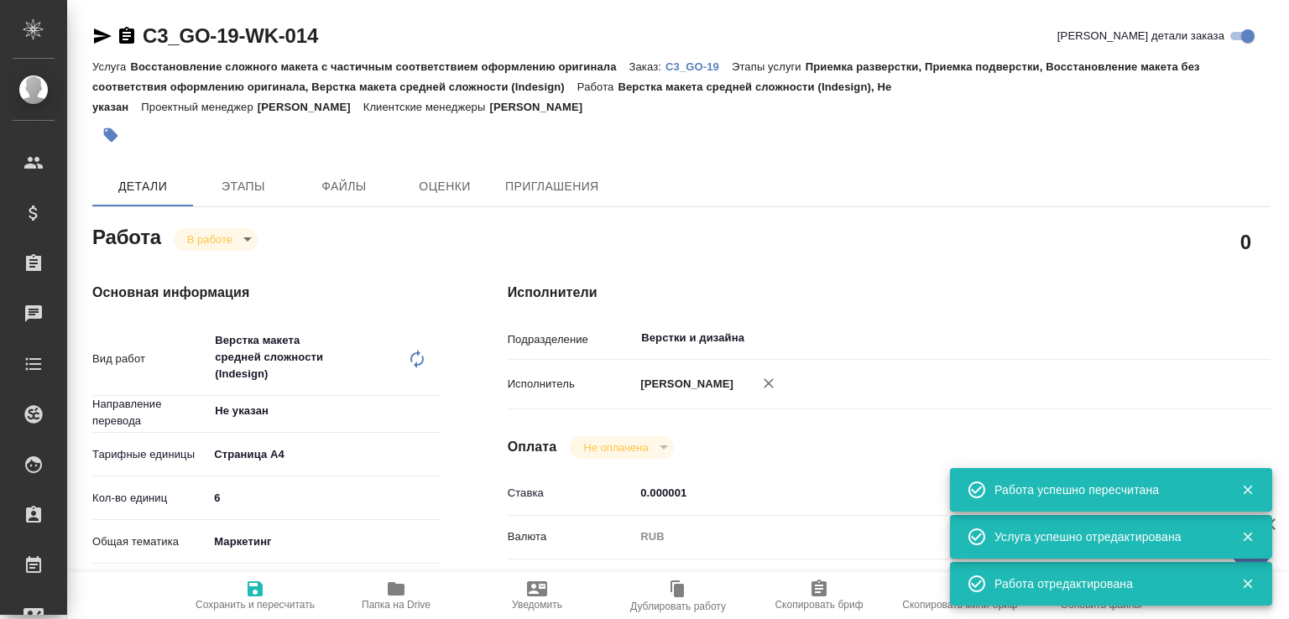
type textarea "x"
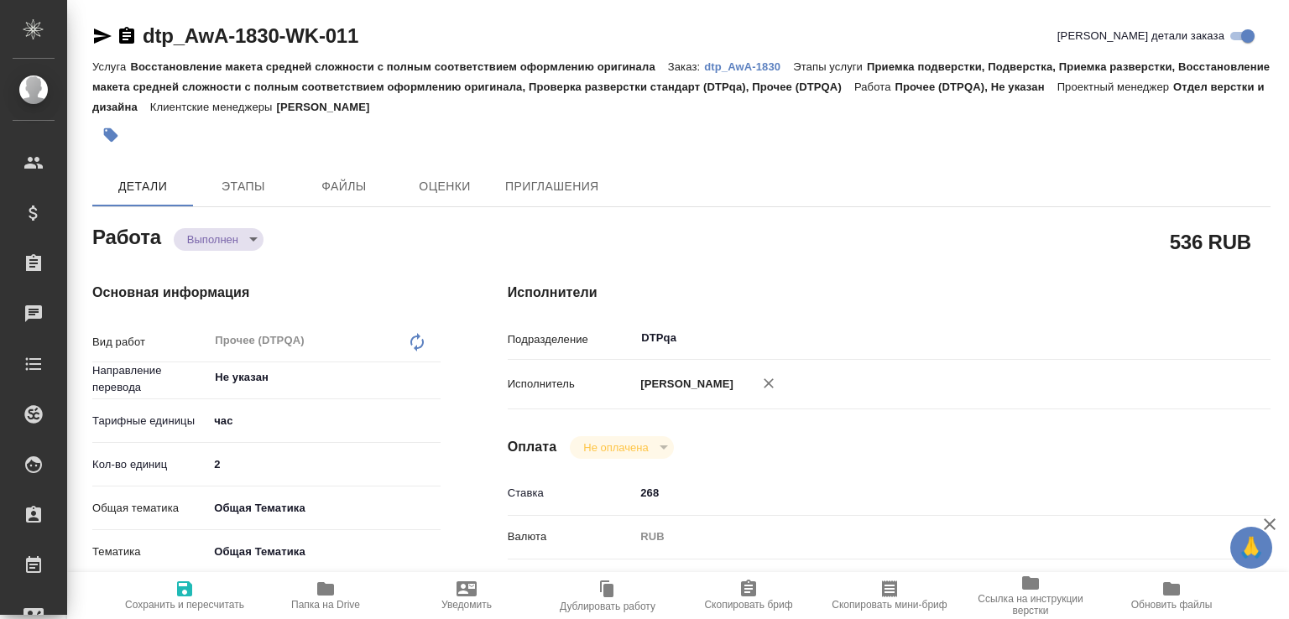
scroll to position [537, 0]
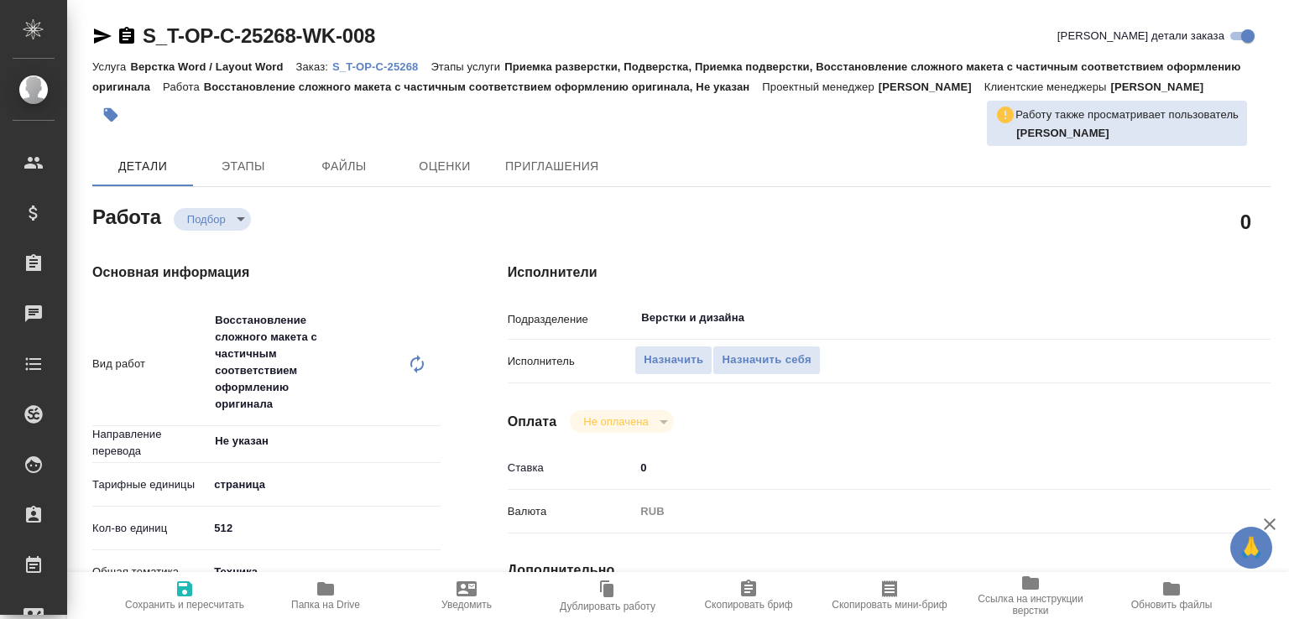
click at [392, 60] on p "S_T-OP-C-25268" at bounding box center [381, 66] width 98 height 13
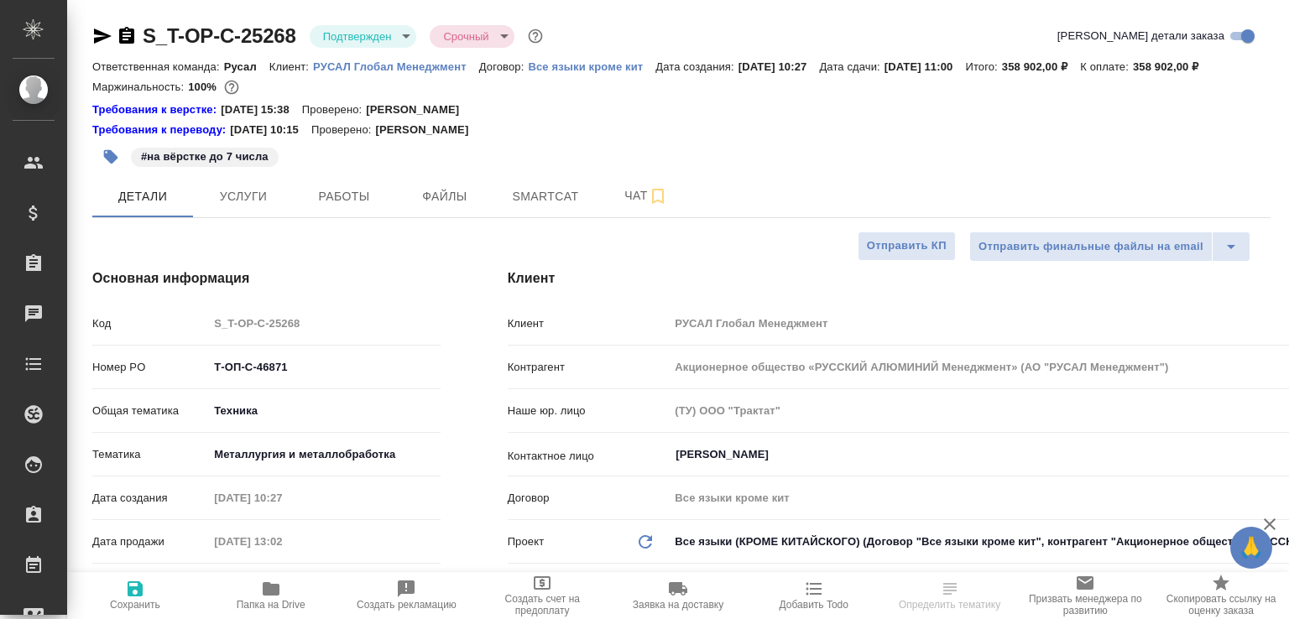
select select "RU"
click at [348, 217] on button "Работы" at bounding box center [344, 196] width 101 height 42
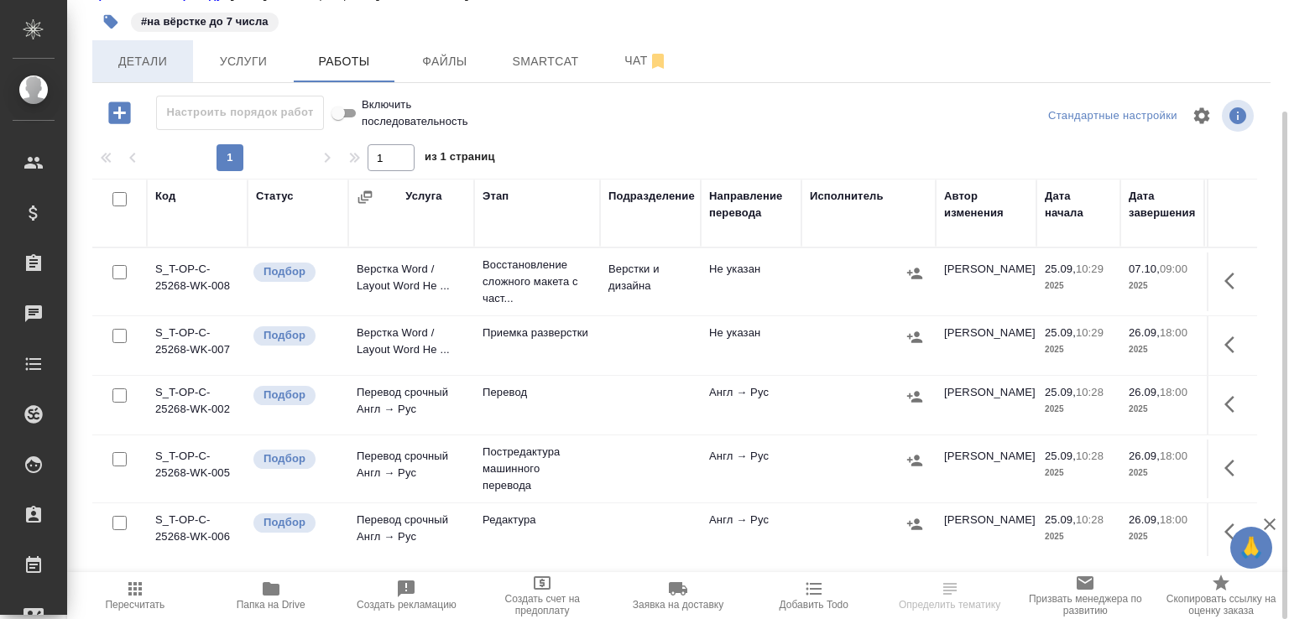
click at [191, 70] on button "Детали" at bounding box center [142, 61] width 101 height 42
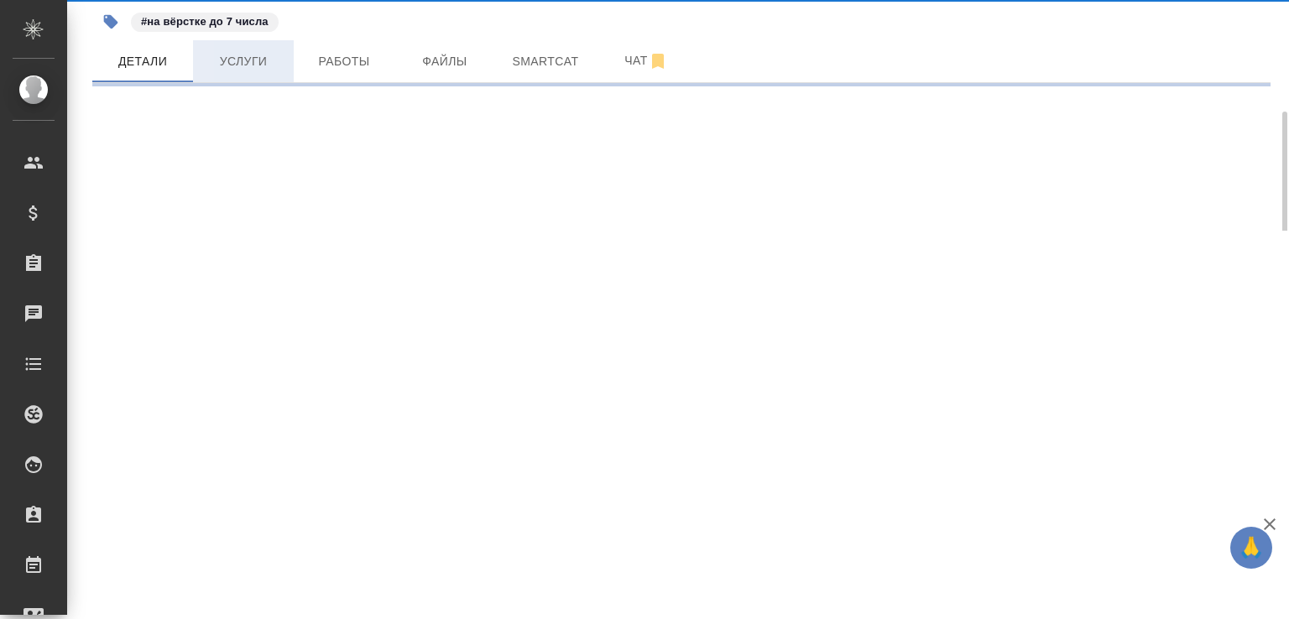
select select "RU"
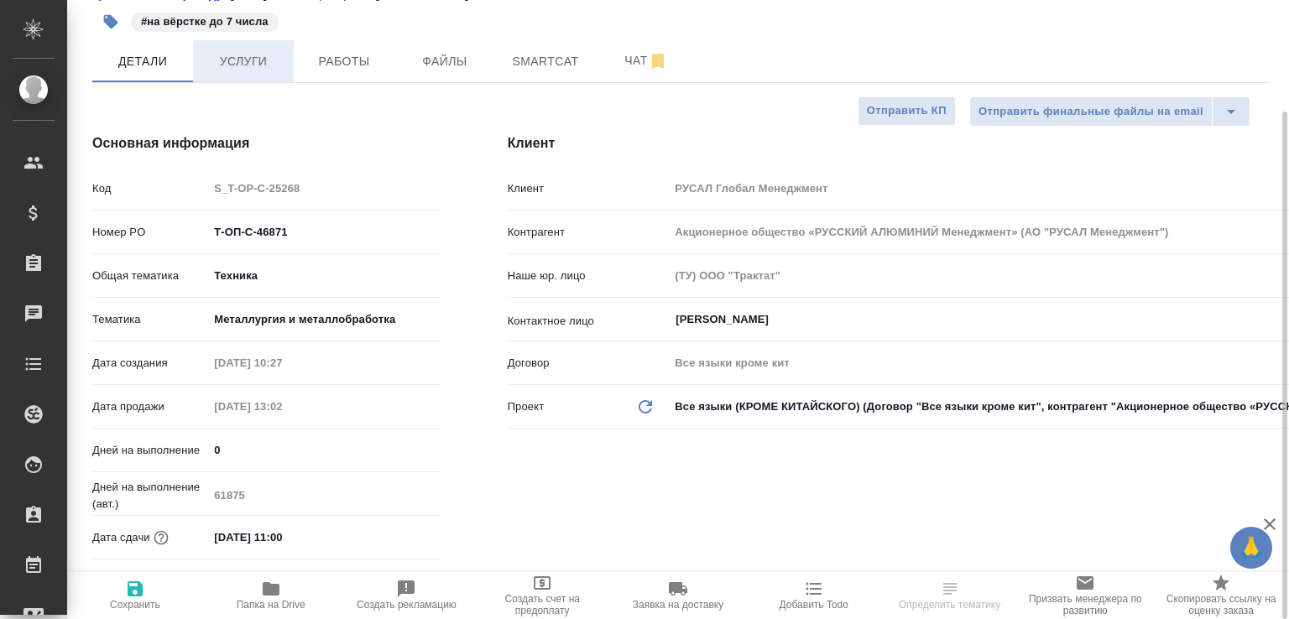
type textarea "x"
click at [212, 72] on span "Услуги" at bounding box center [243, 61] width 81 height 21
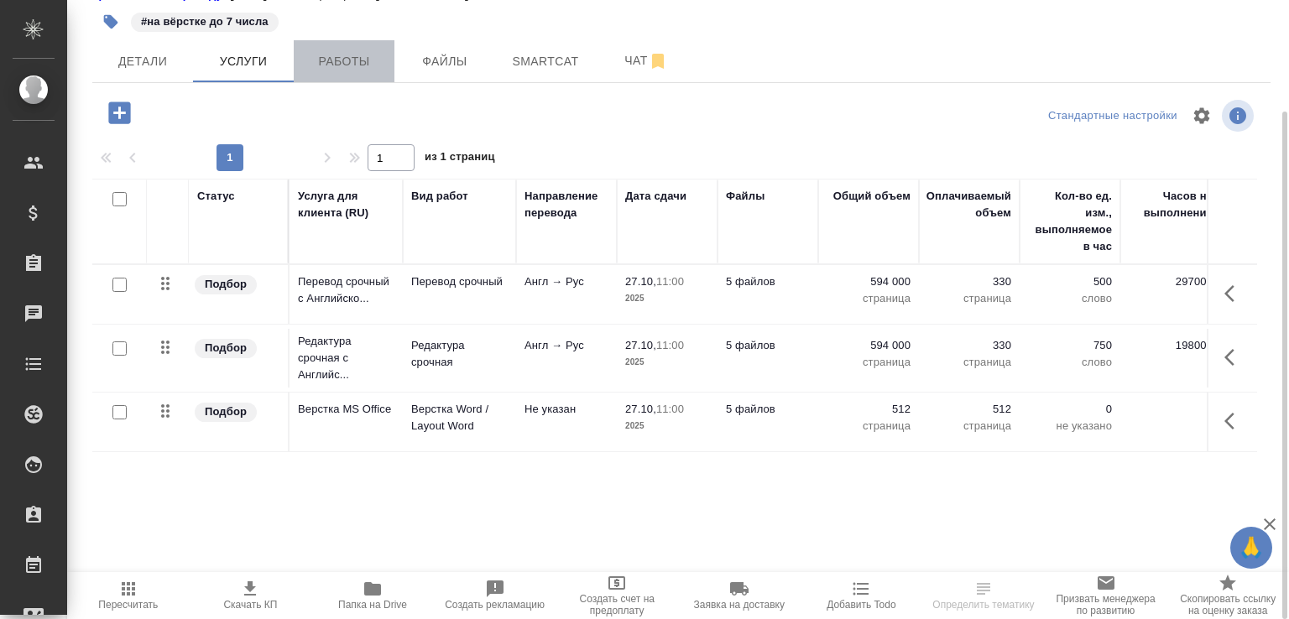
click at [323, 72] on span "Работы" at bounding box center [344, 61] width 81 height 21
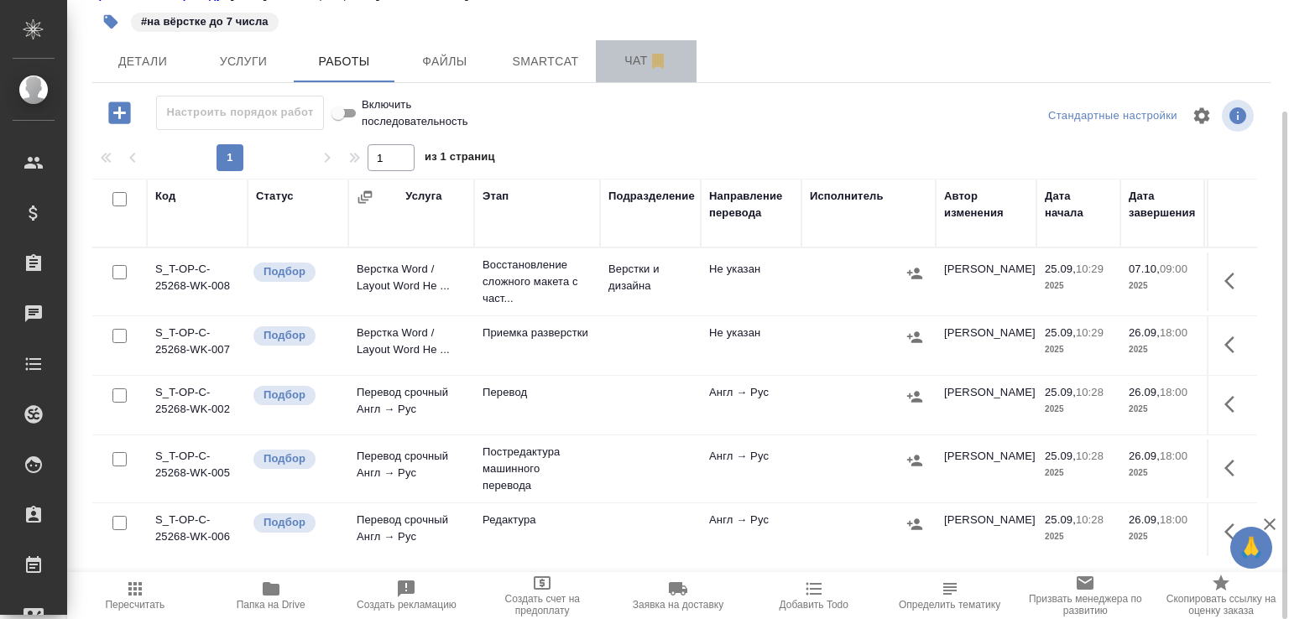
click at [628, 71] on span "Чат" at bounding box center [646, 60] width 81 height 21
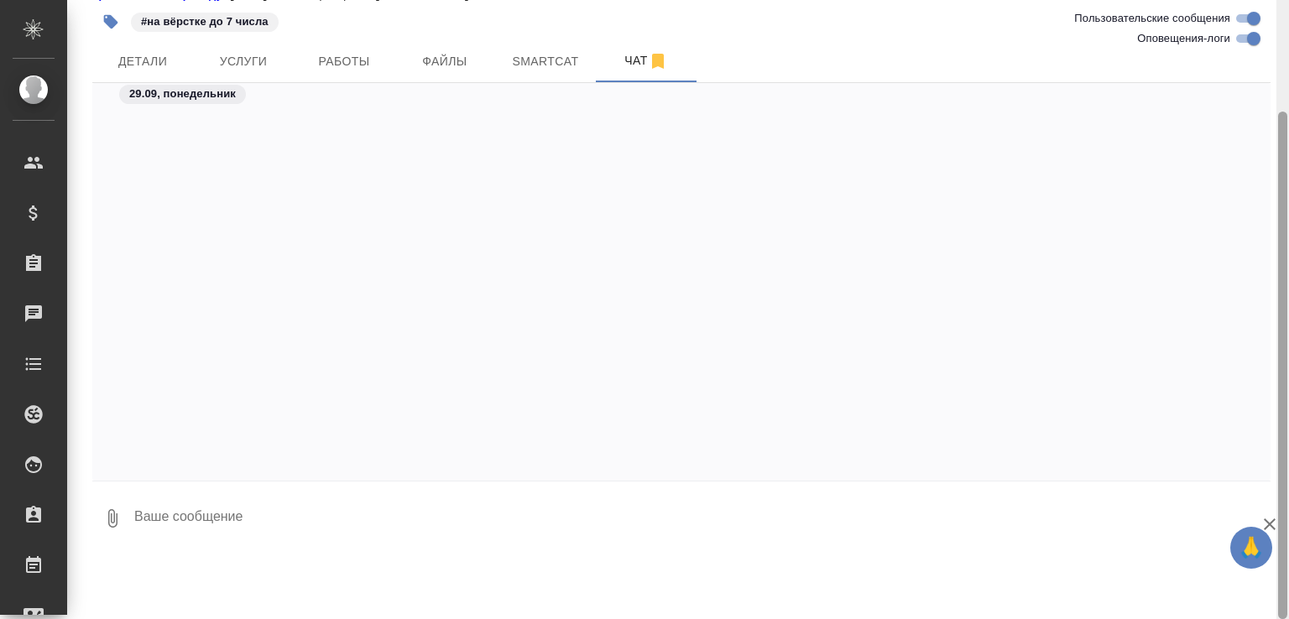
scroll to position [4521, 0]
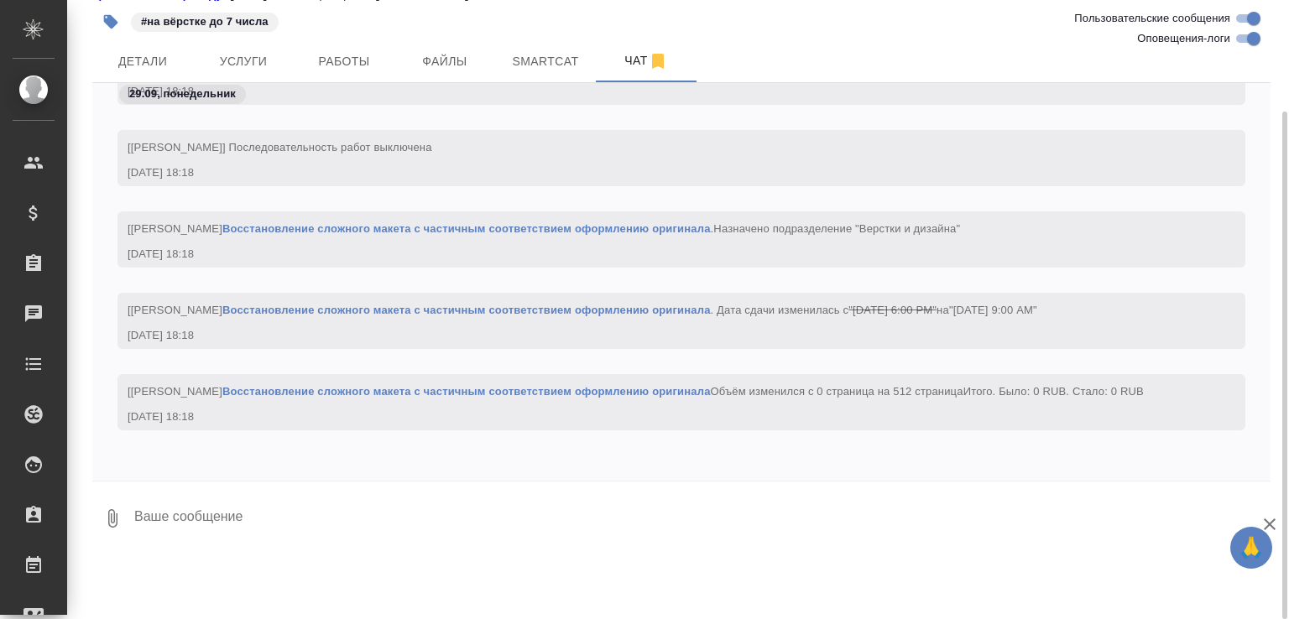
click at [1253, 38] on input "Оповещения-логи" at bounding box center [1253, 39] width 60 height 20
checkbox input "false"
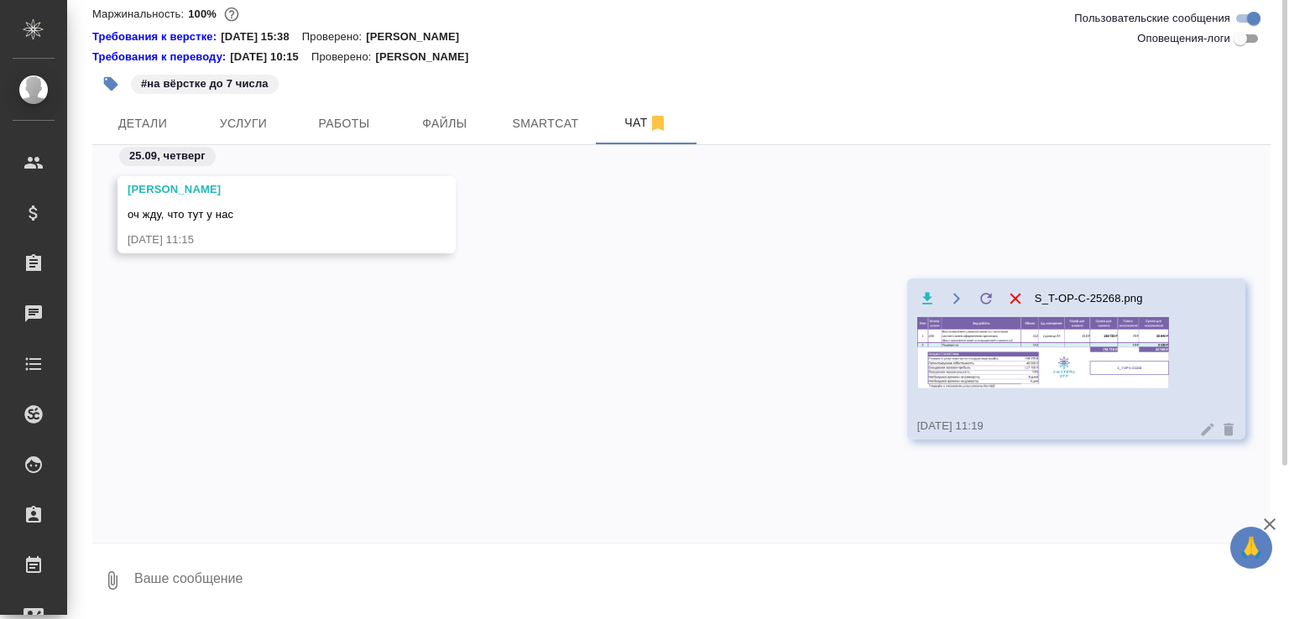
scroll to position [0, 0]
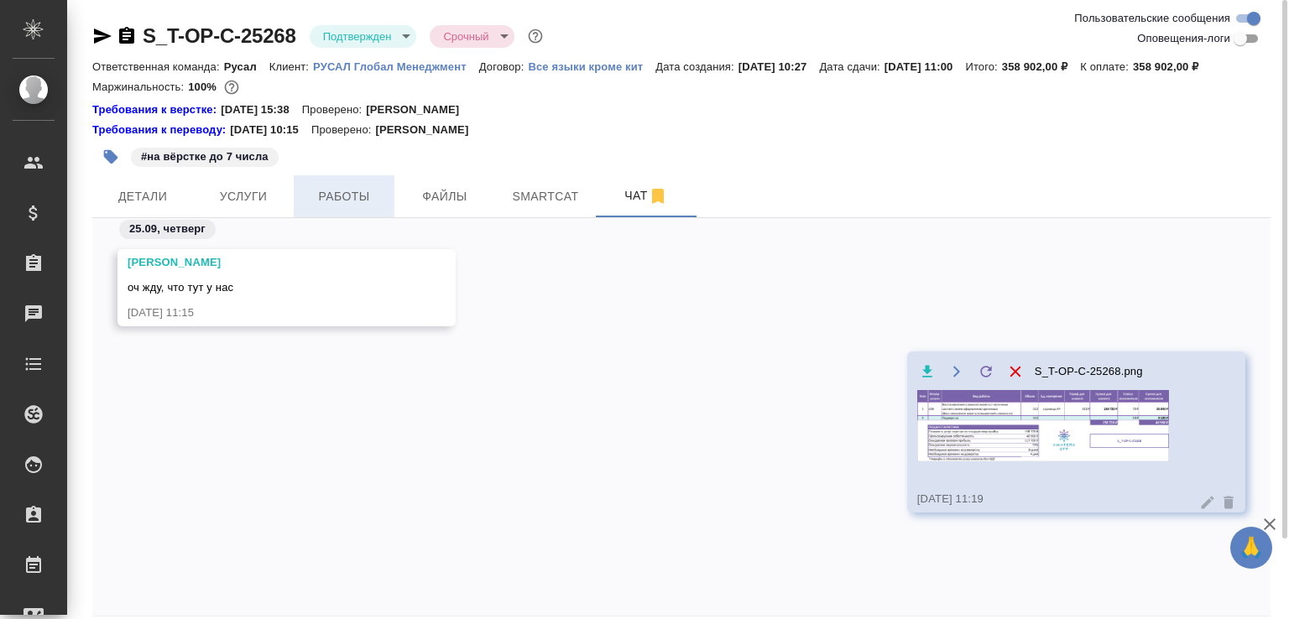
click at [335, 207] on span "Работы" at bounding box center [344, 196] width 81 height 21
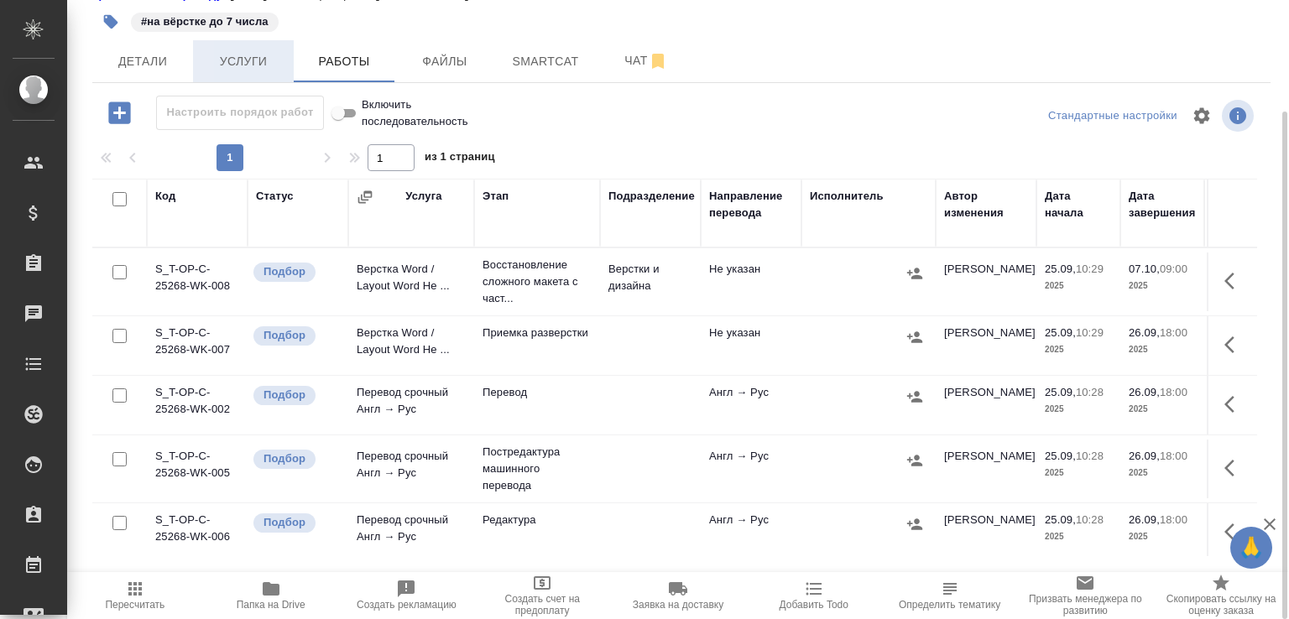
click at [241, 82] on button "Услуги" at bounding box center [243, 61] width 101 height 42
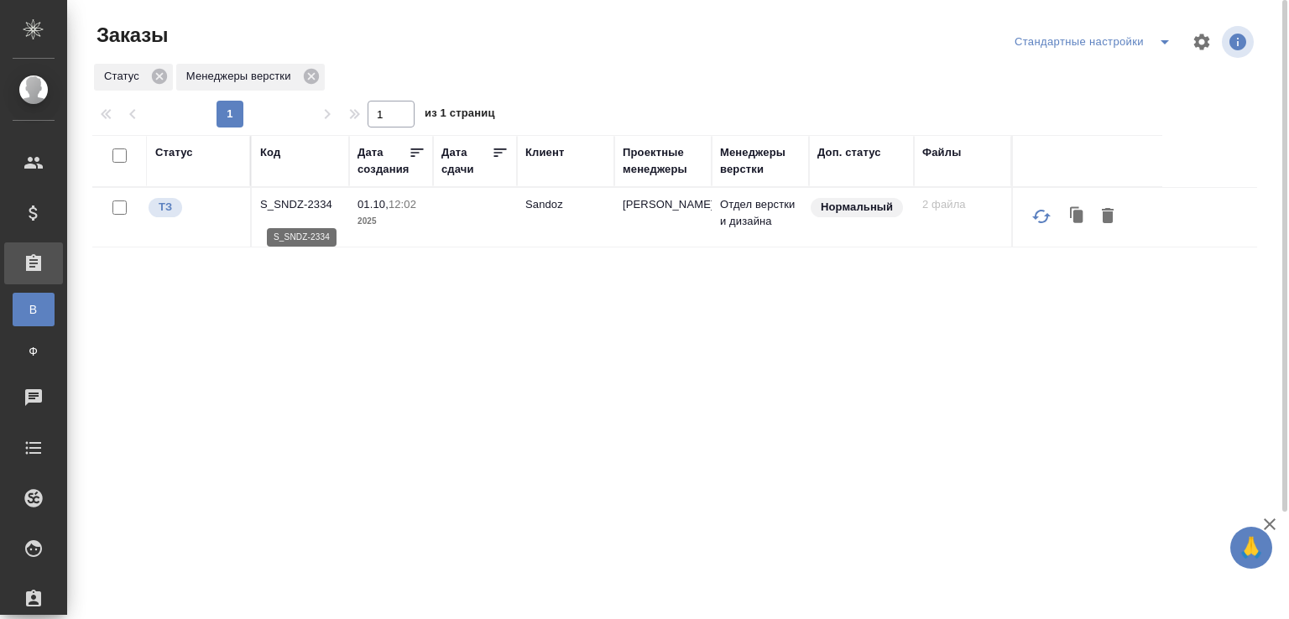
click at [304, 205] on p "S_SNDZ-2334" at bounding box center [300, 204] width 81 height 17
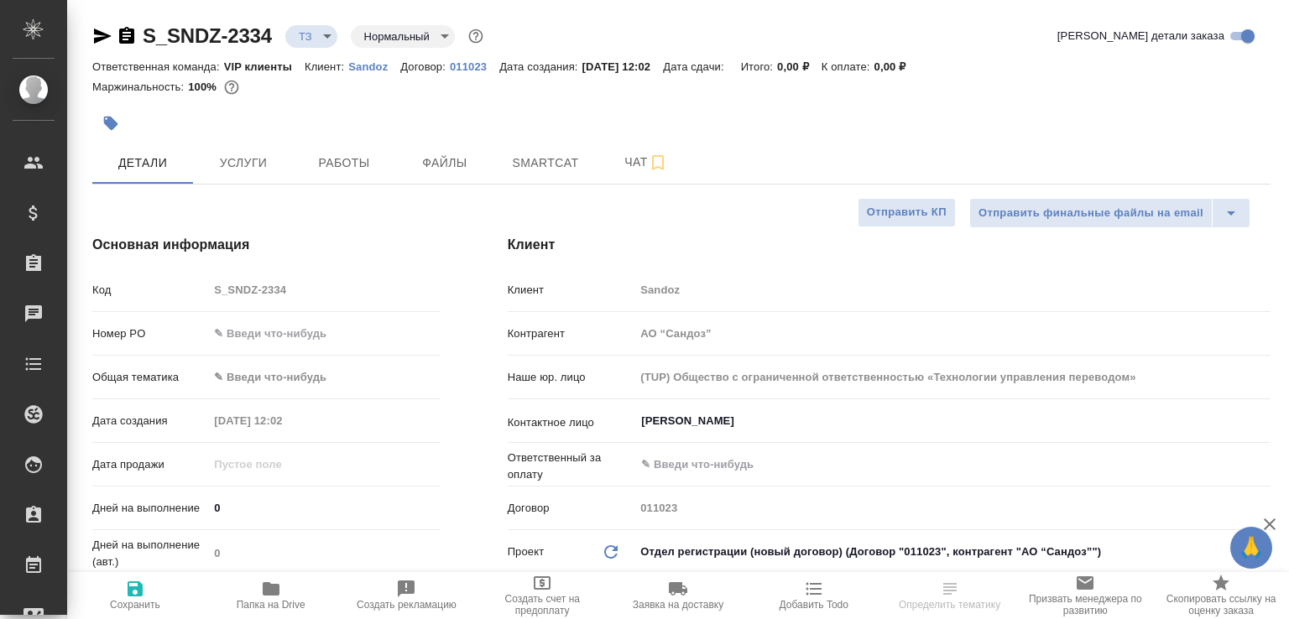
select select "RU"
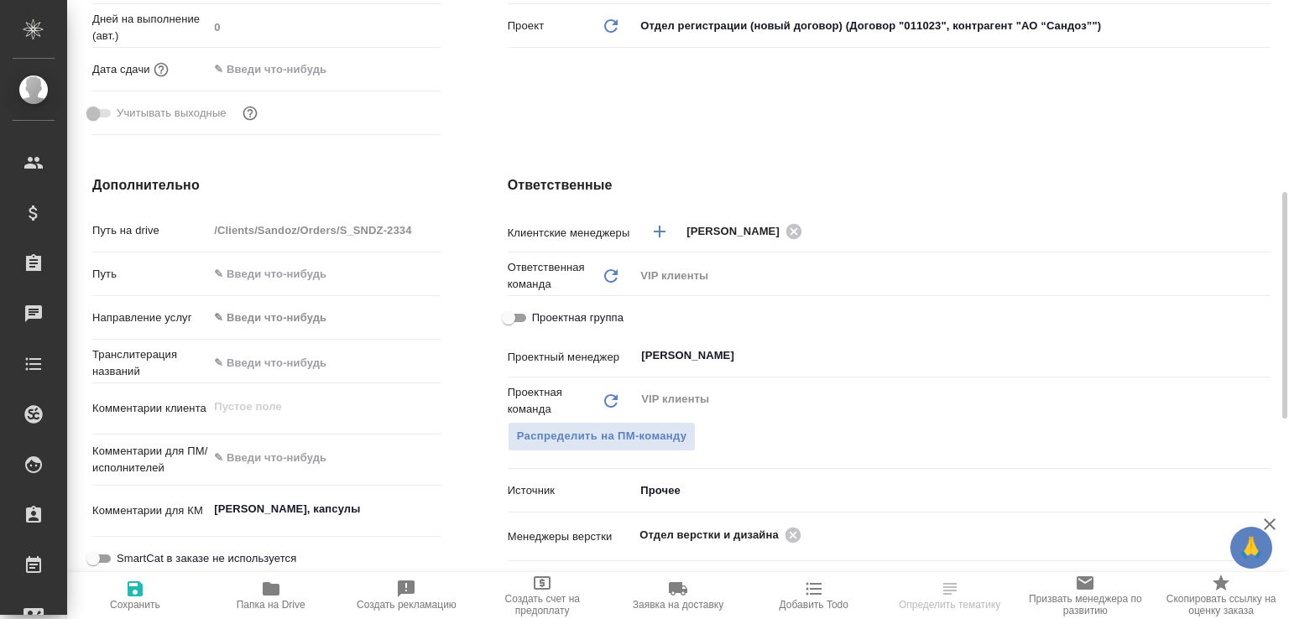
scroll to position [884, 0]
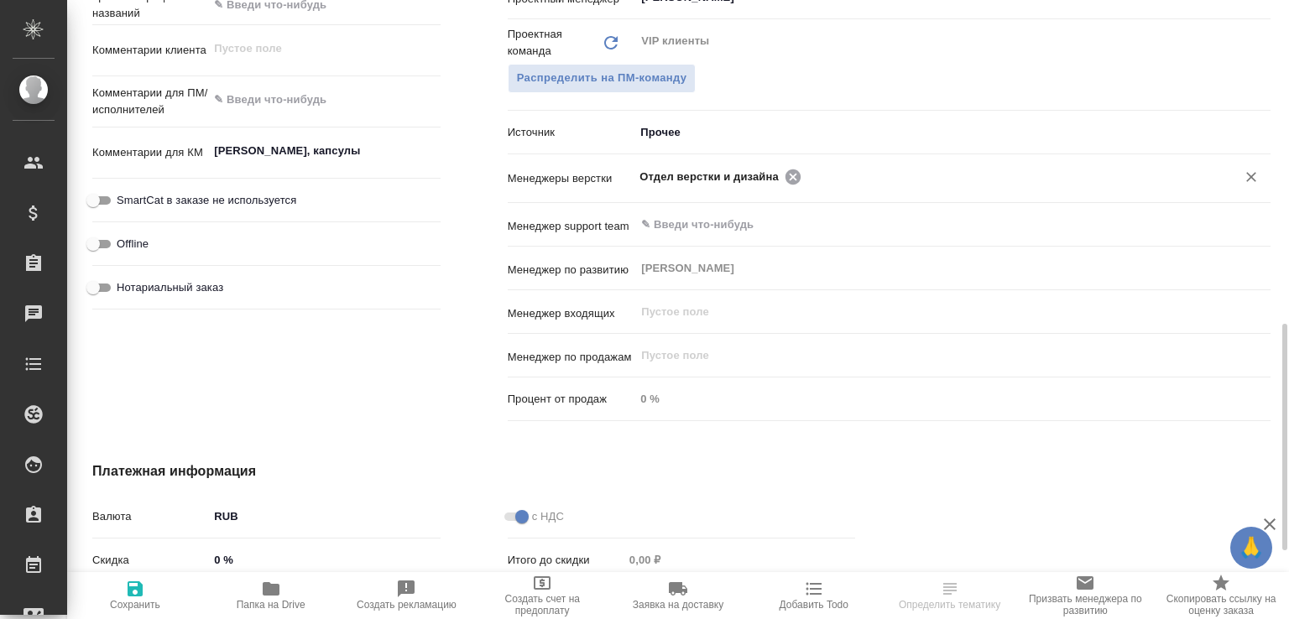
click at [786, 179] on icon at bounding box center [792, 176] width 15 height 15
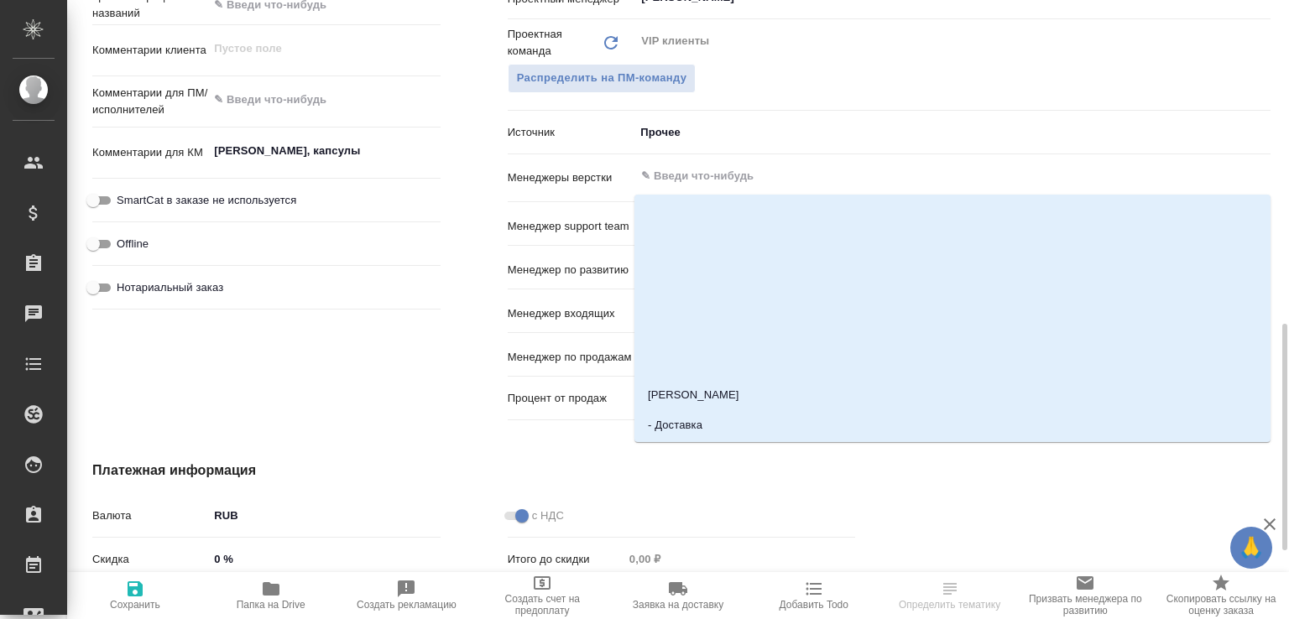
click at [786, 179] on input "text" at bounding box center [924, 176] width 570 height 20
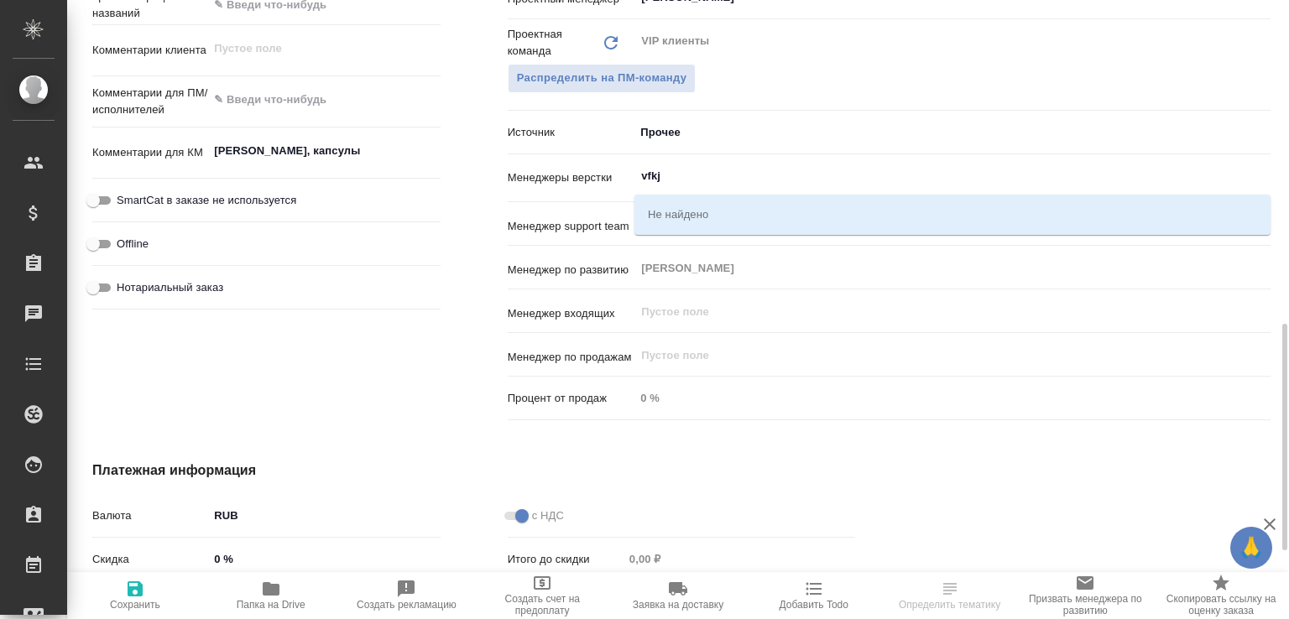
drag, startPoint x: 671, startPoint y: 179, endPoint x: 574, endPoint y: 162, distance: 98.8
click at [574, 162] on div "Менеджеры верстки vfkj ​" at bounding box center [889, 178] width 763 height 34
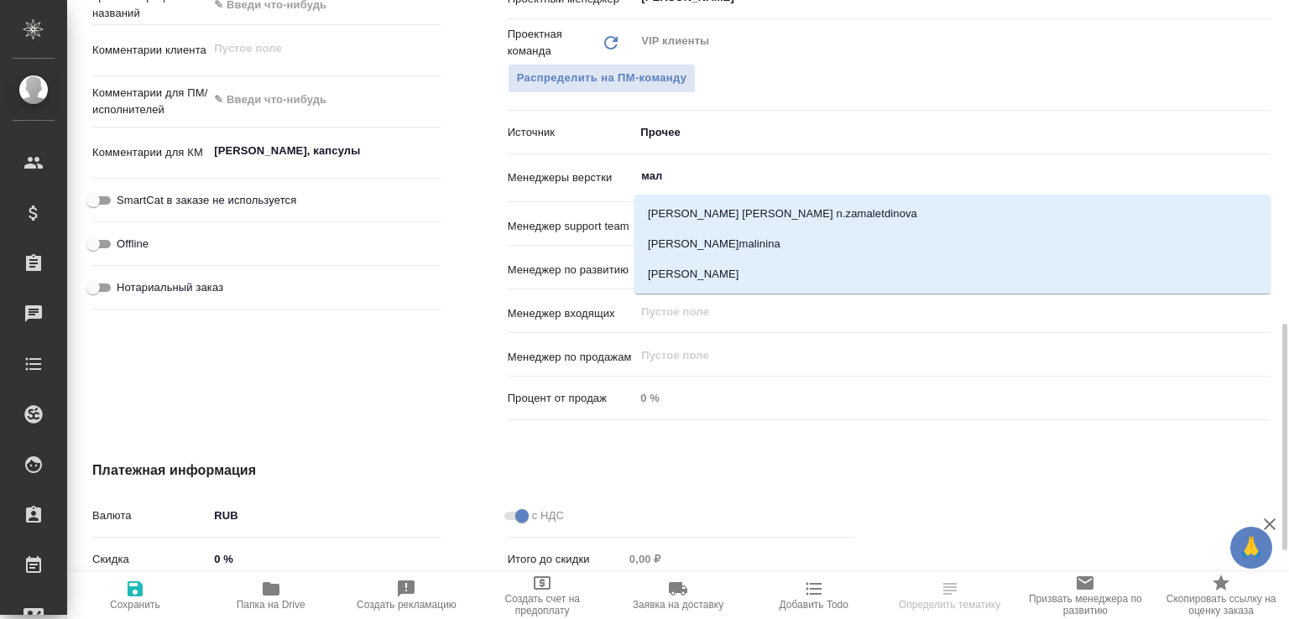
type input "мало"
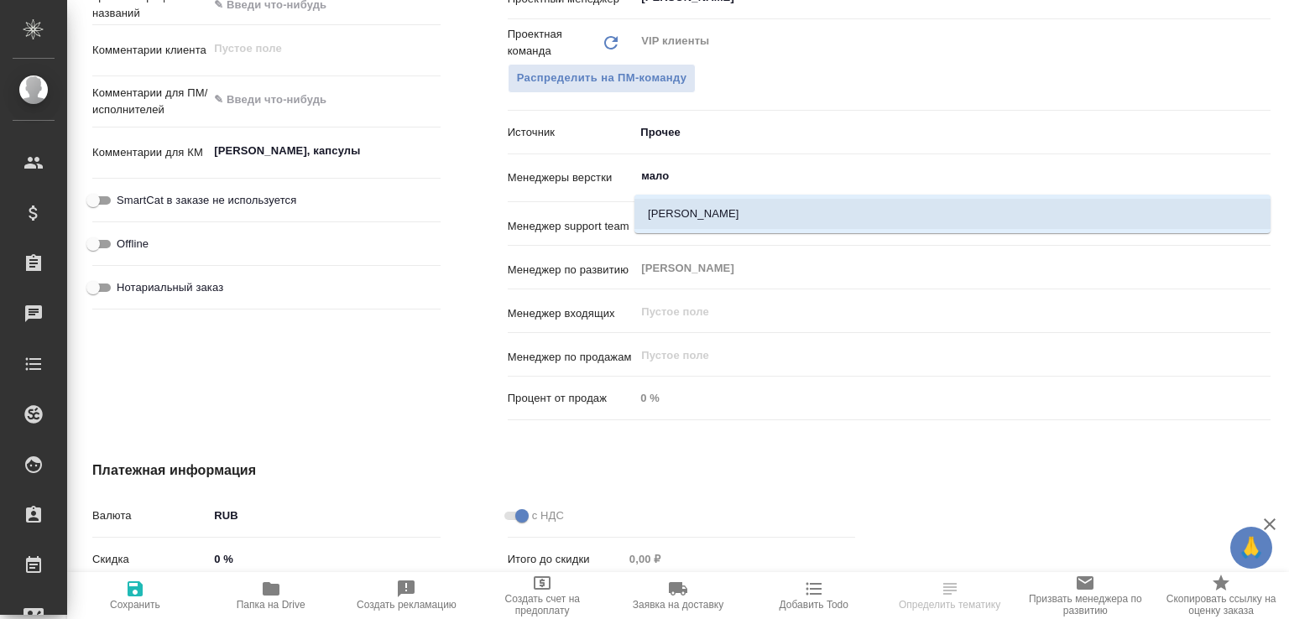
click at [687, 208] on li "Малофеева Екатерина" at bounding box center [952, 214] width 636 height 30
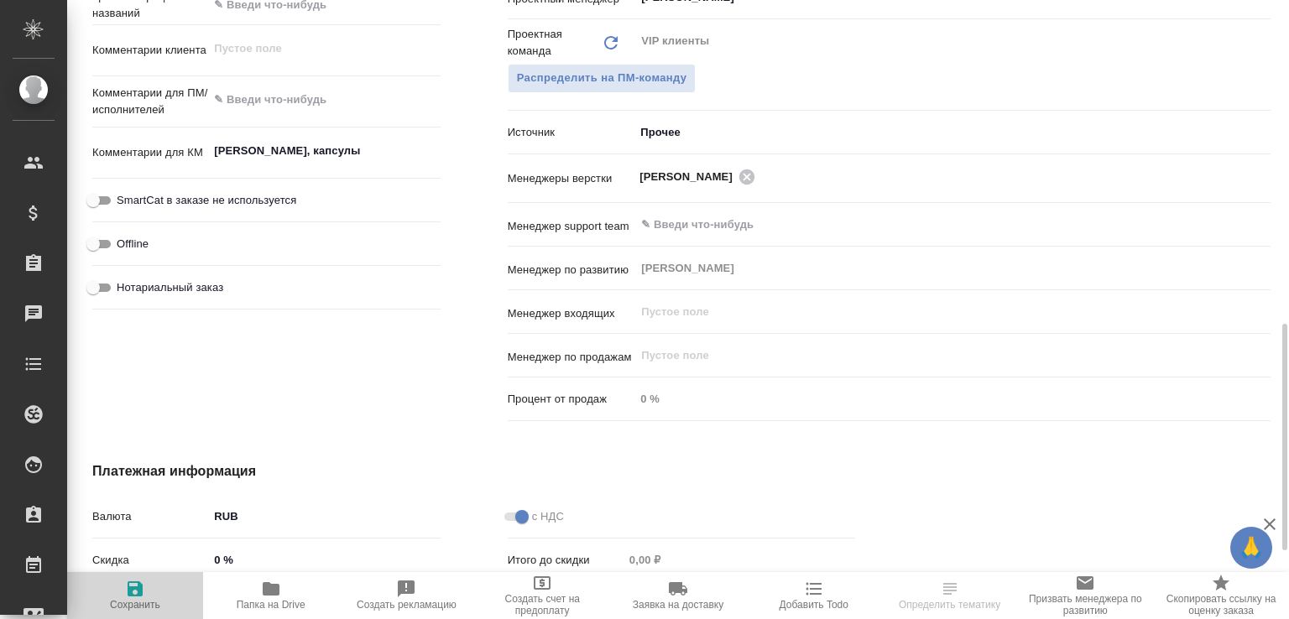
click at [158, 592] on span "Сохранить" at bounding box center [135, 595] width 116 height 32
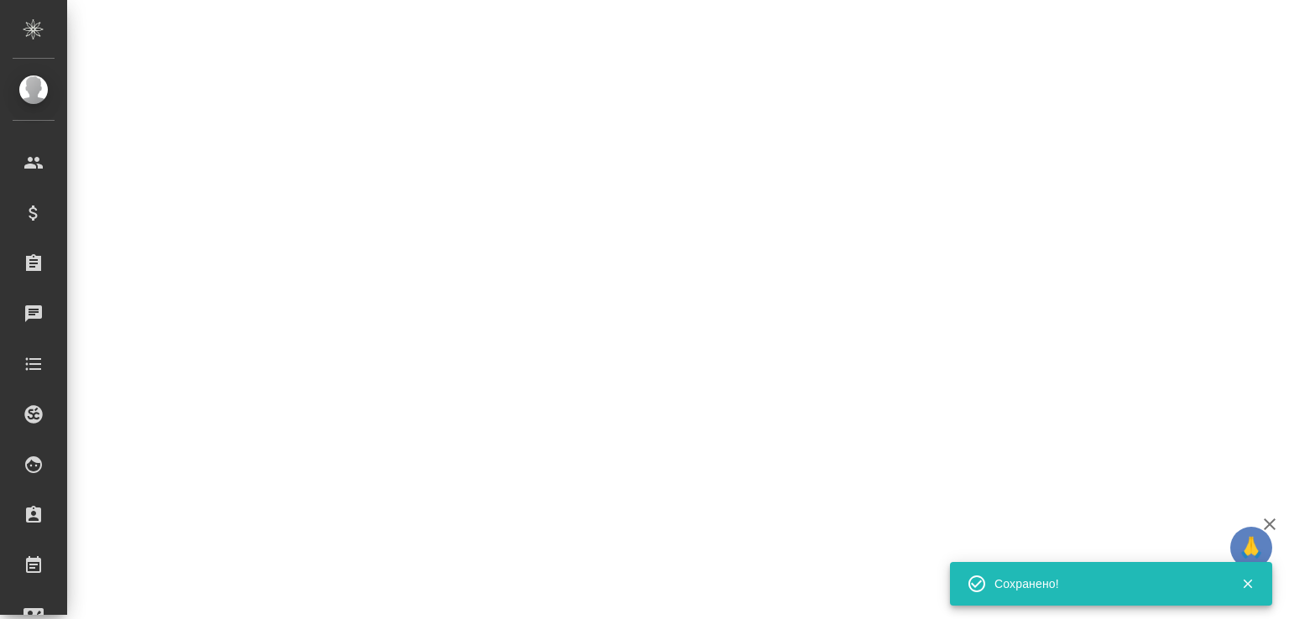
select select "RU"
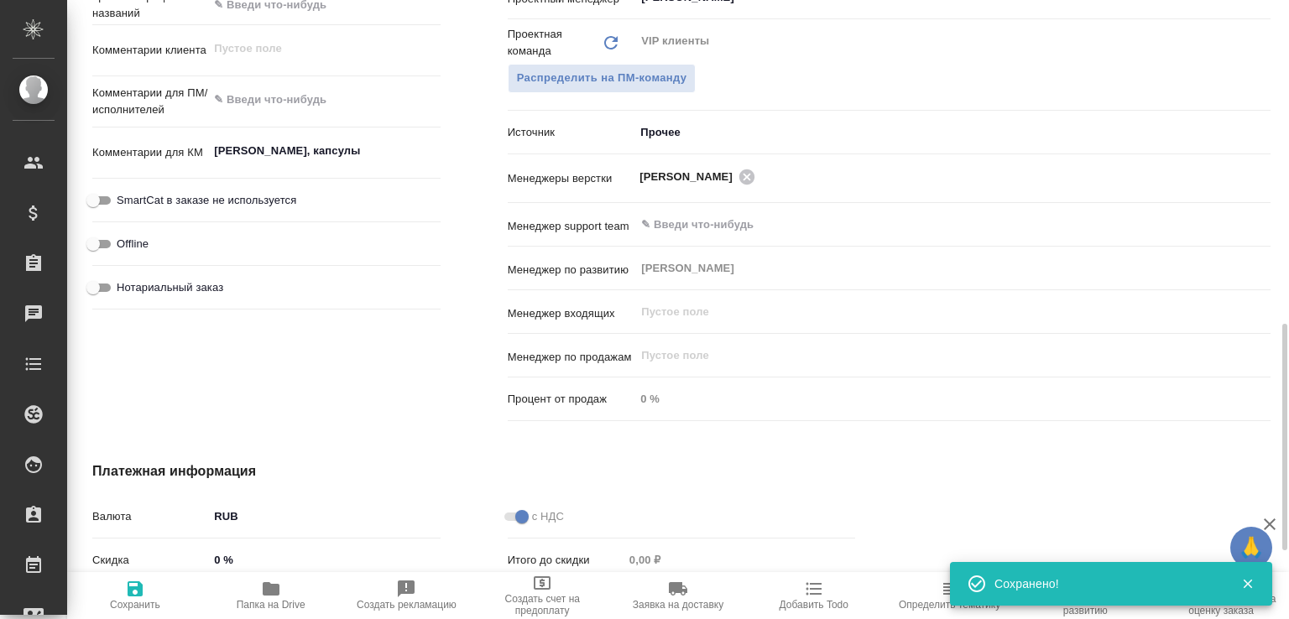
click at [310, 573] on button "Папка на Drive" at bounding box center [271, 595] width 136 height 47
type textarea "x"
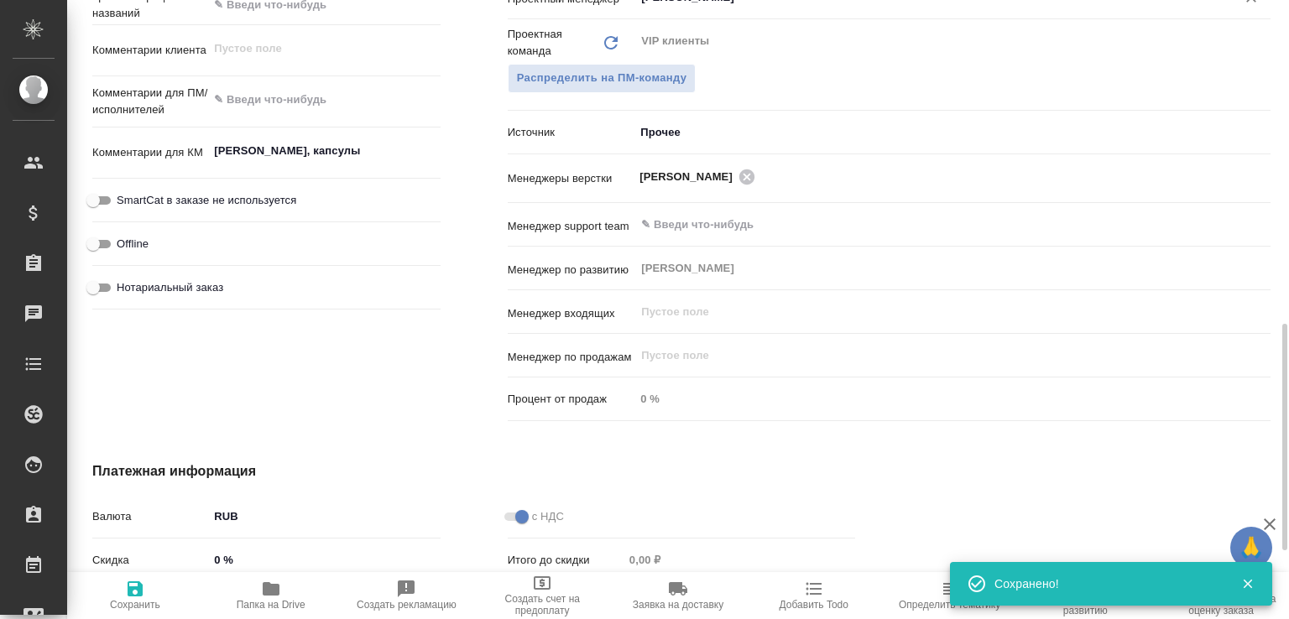
type textarea "x"
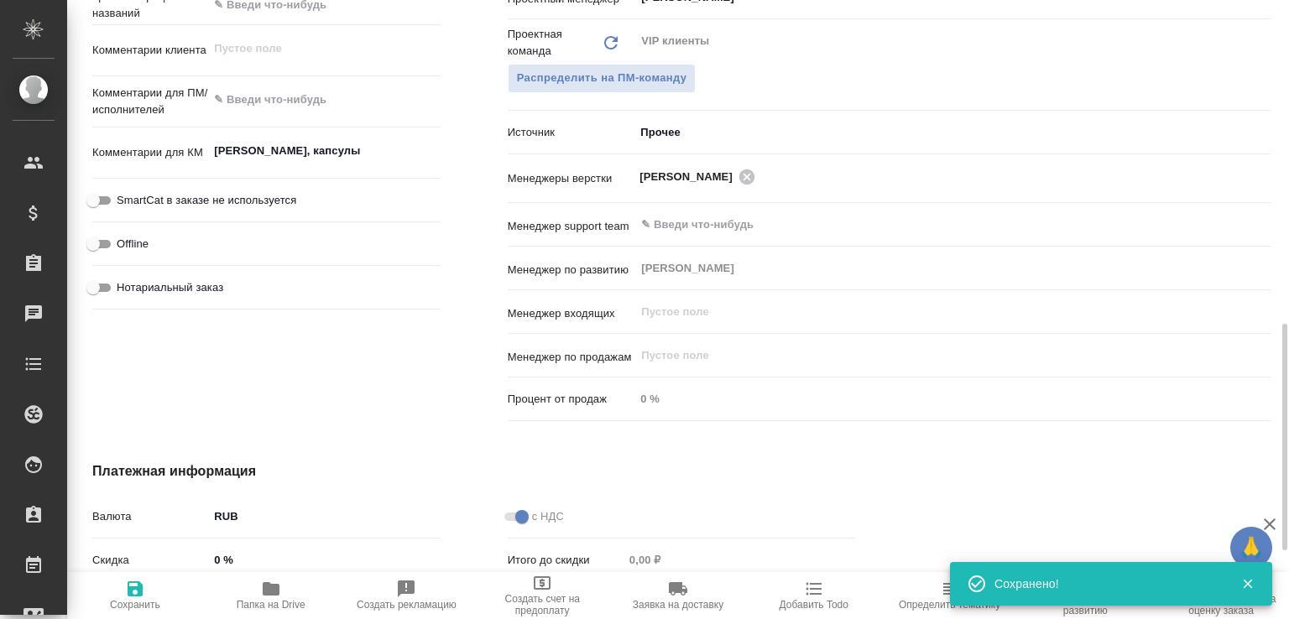
type textarea "x"
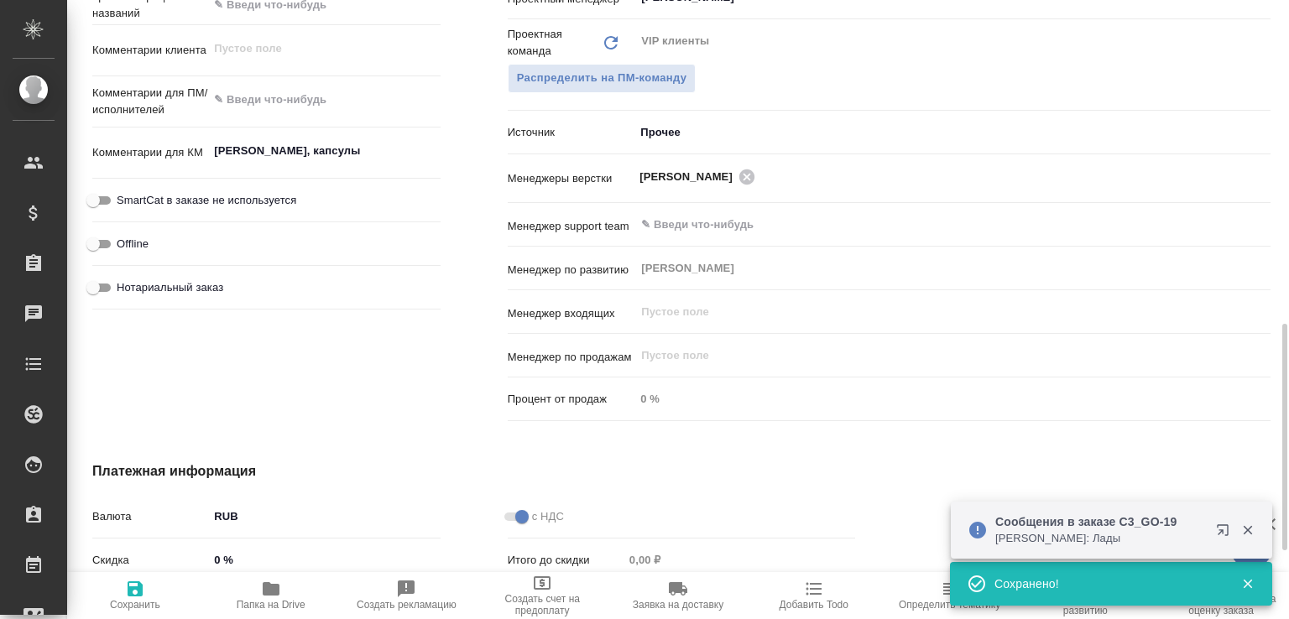
type textarea "x"
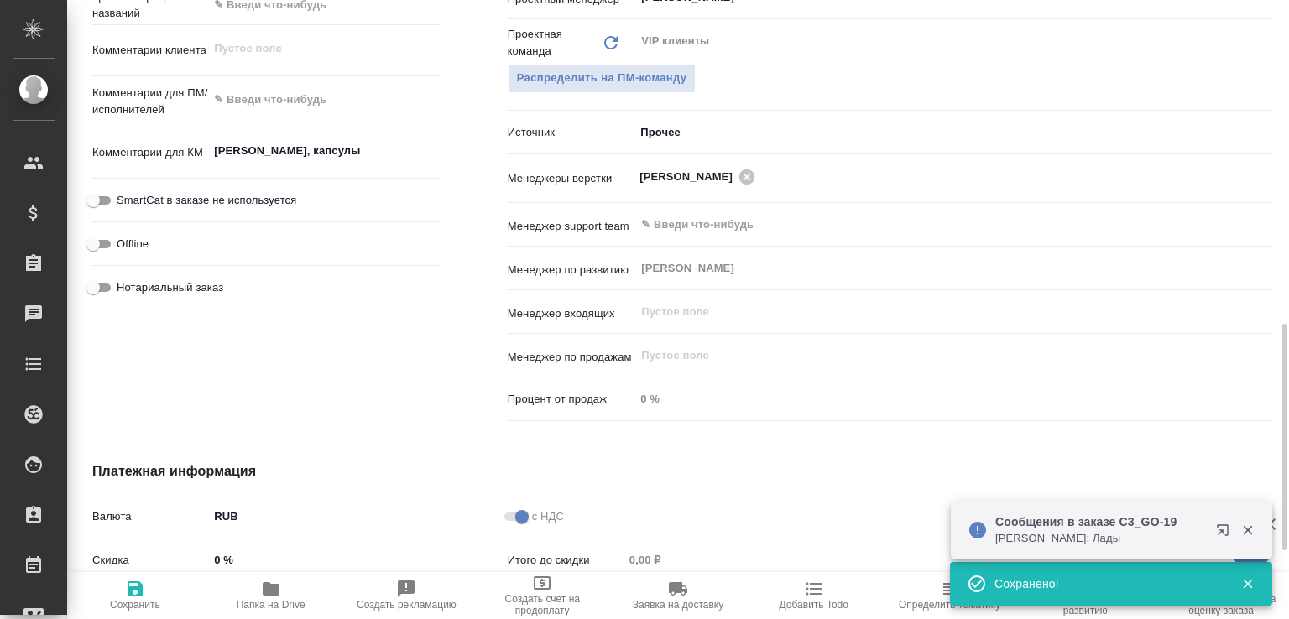
type textarea "x"
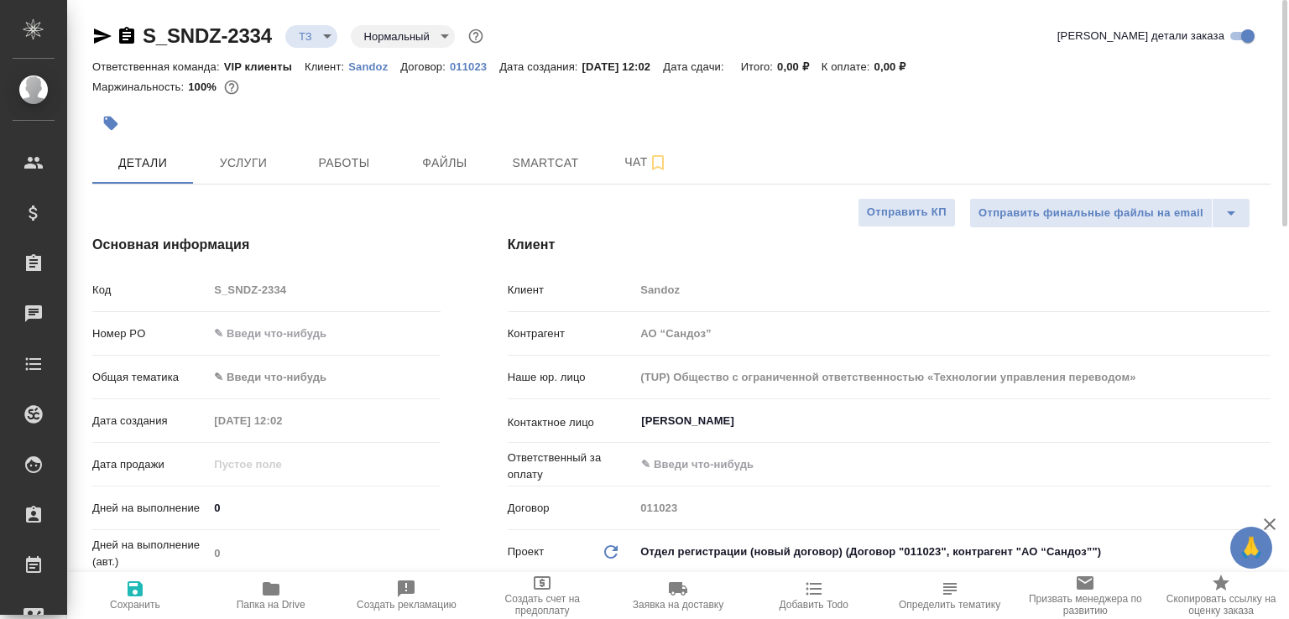
scroll to position [0, 0]
click at [123, 39] on icon "button" at bounding box center [127, 36] width 20 height 20
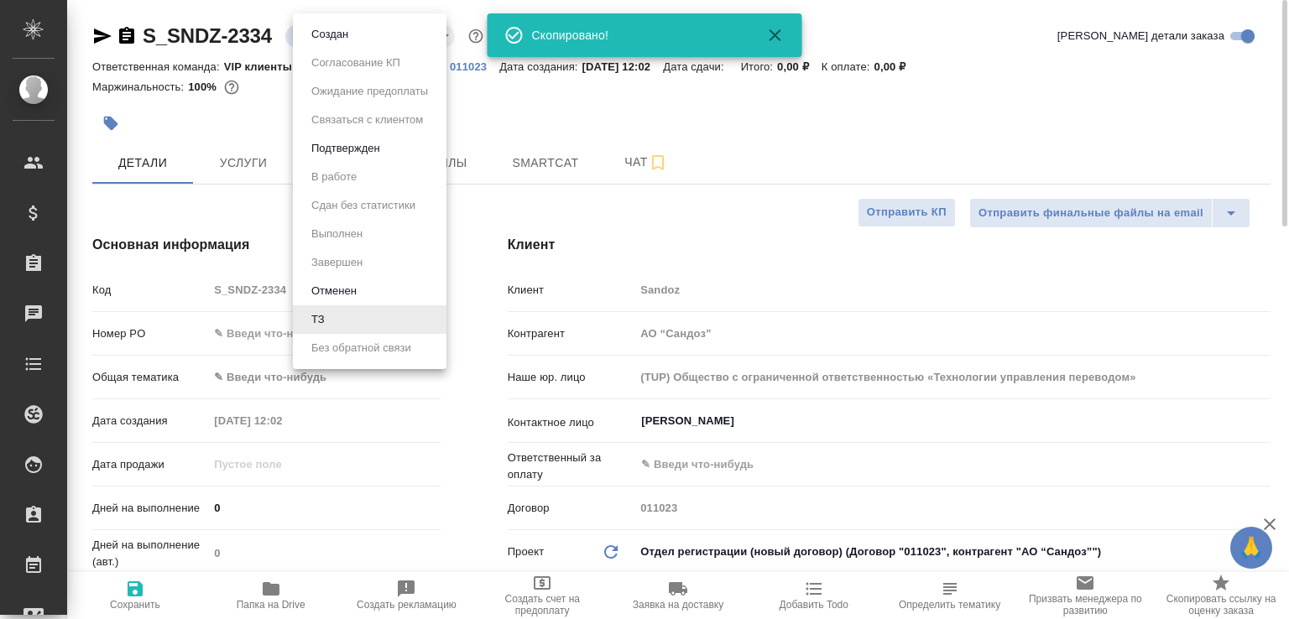
click at [332, 40] on body "🙏 .cls-1 fill:#fff; AWATERA Малофеева Екатерина e.malofeeva Клиенты Спецификаци…" at bounding box center [644, 309] width 1289 height 619
click at [332, 40] on button "Создан" at bounding box center [329, 34] width 47 height 18
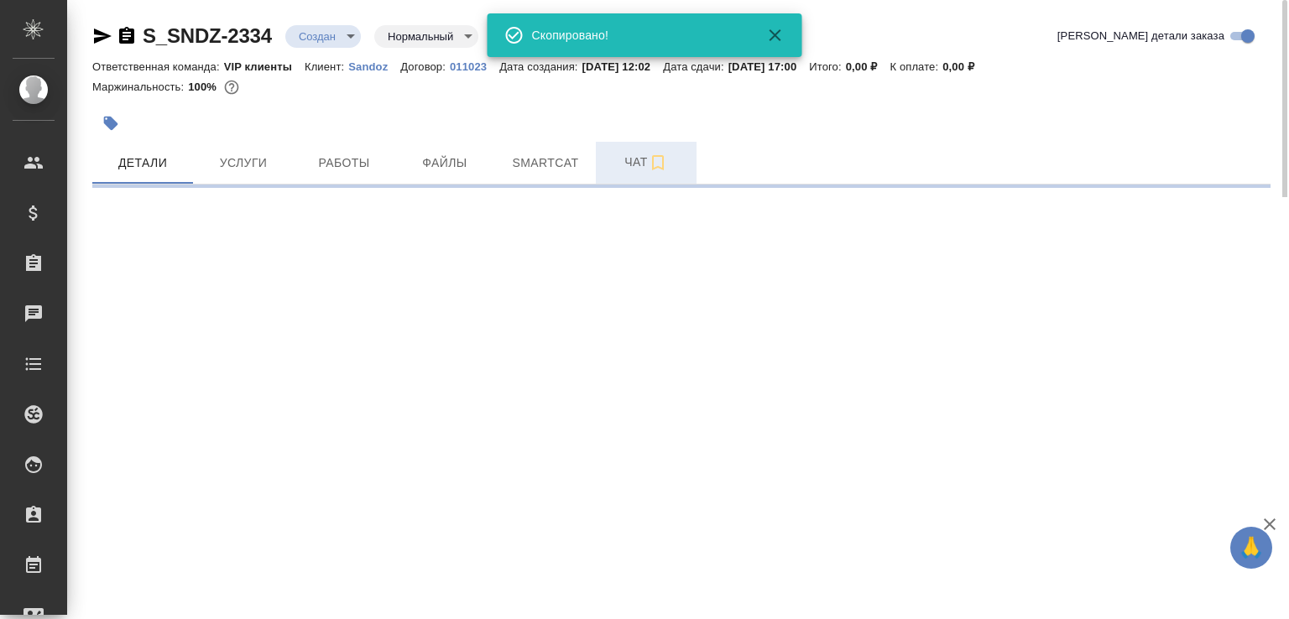
select select "RU"
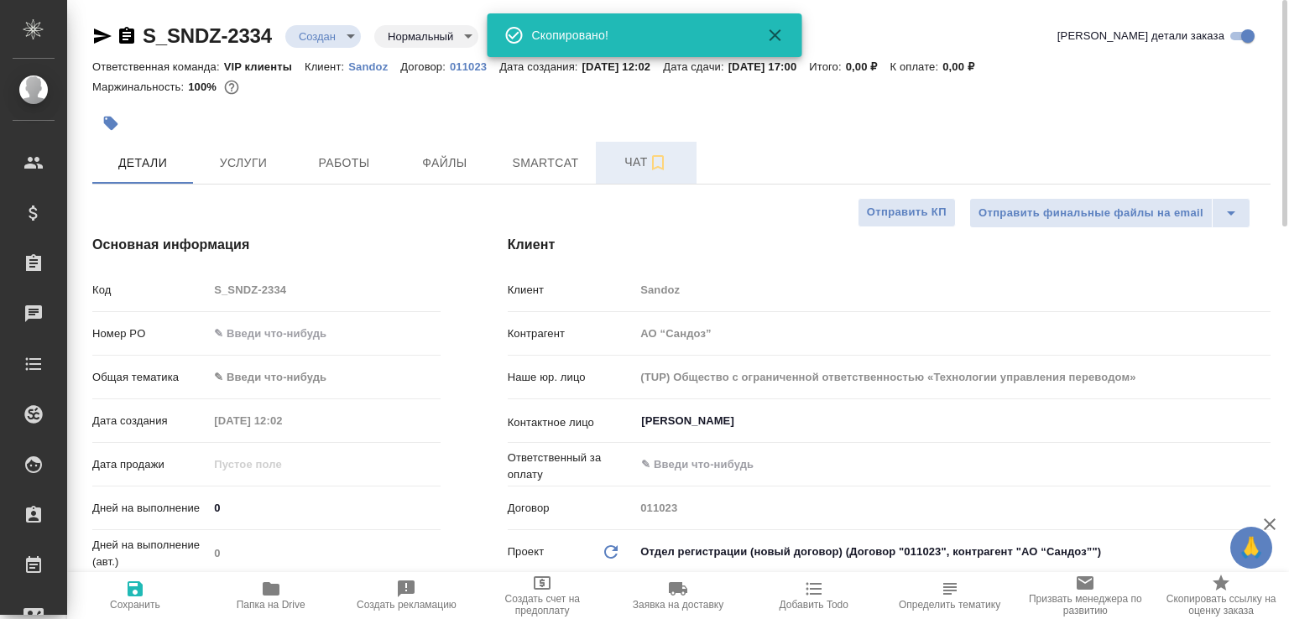
type textarea "x"
click at [618, 165] on span "Чат" at bounding box center [646, 162] width 81 height 21
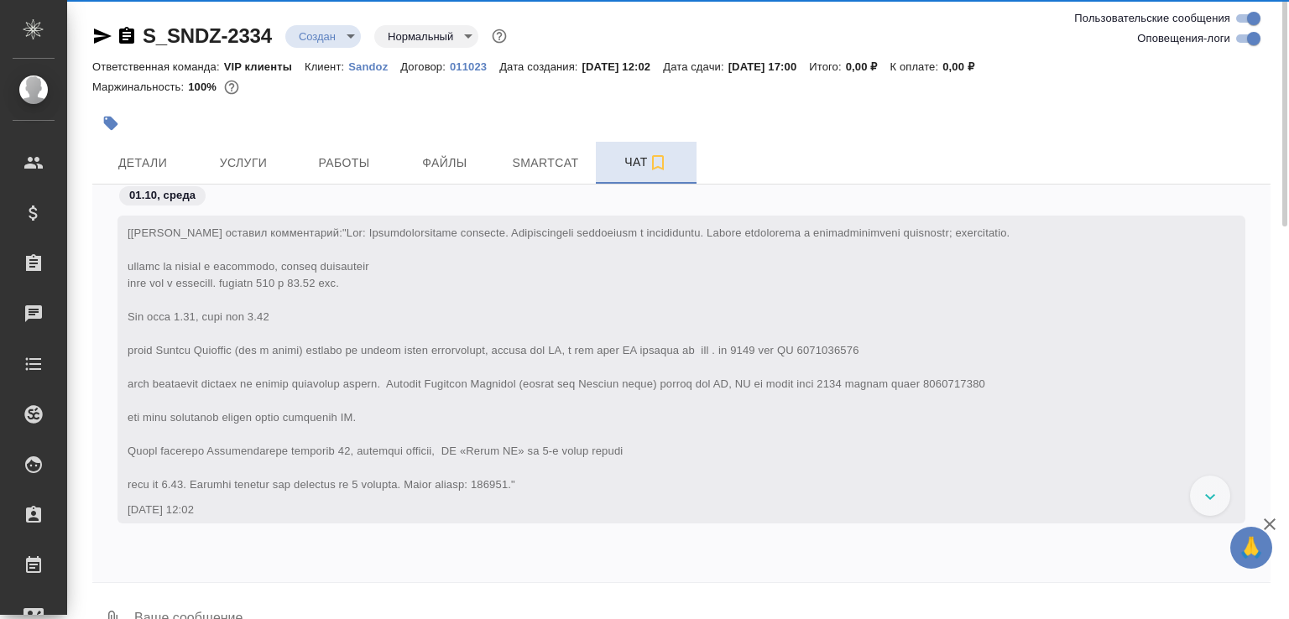
scroll to position [765, 0]
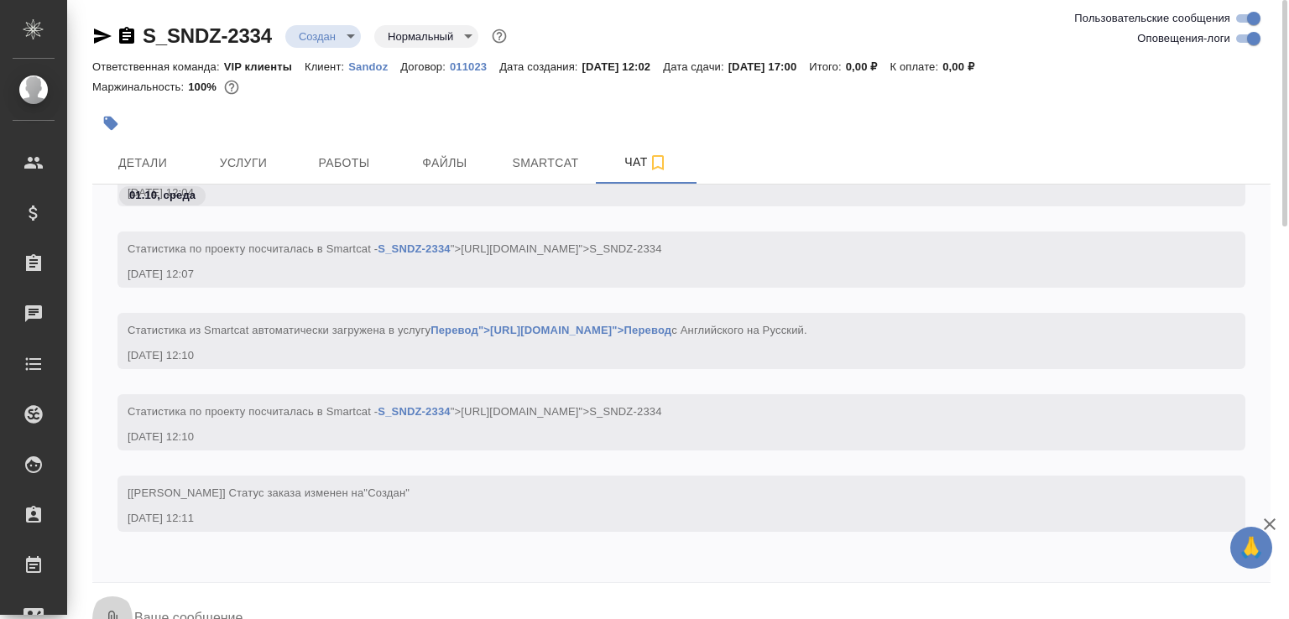
click at [103, 602] on button "0" at bounding box center [112, 620] width 40 height 57
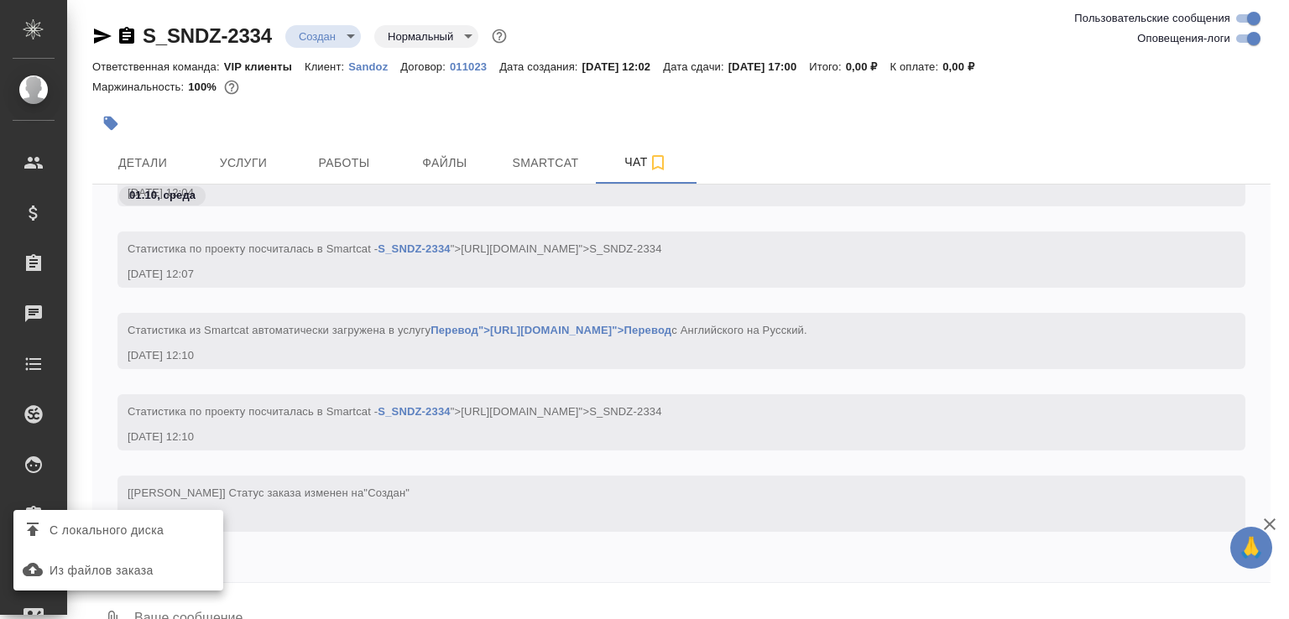
click at [142, 534] on span "С локального диска" at bounding box center [107, 530] width 114 height 21
click at [0, 0] on input "С локального диска" at bounding box center [0, 0] width 0 height 0
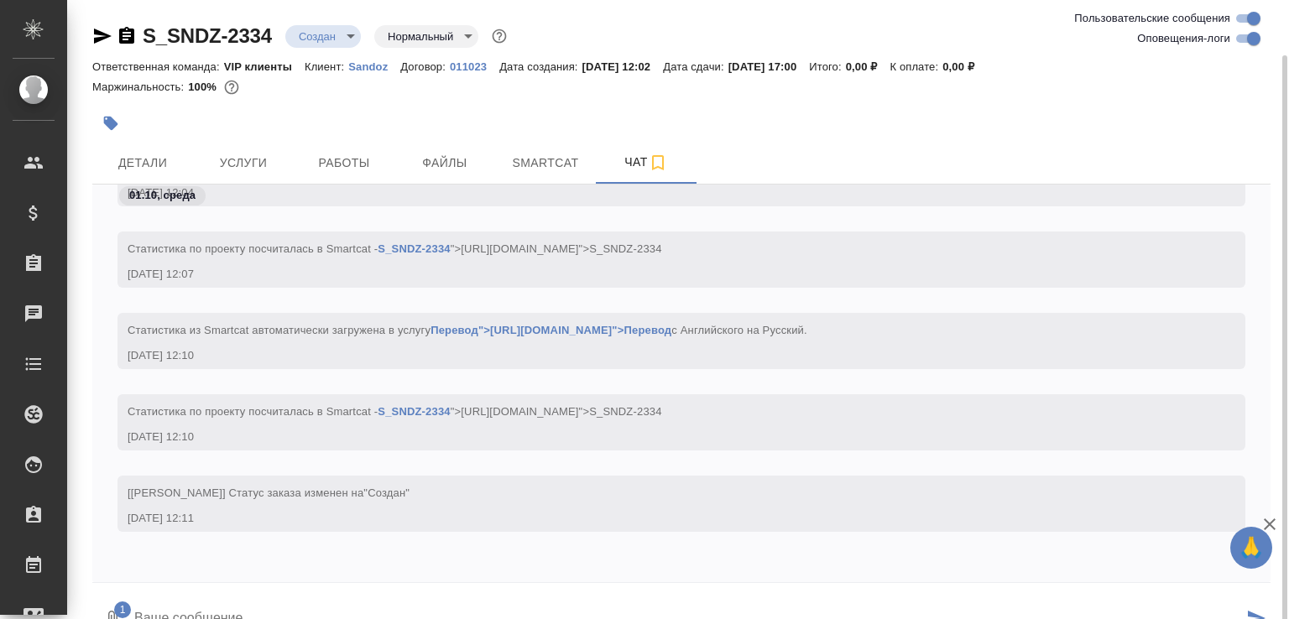
scroll to position [29, 0]
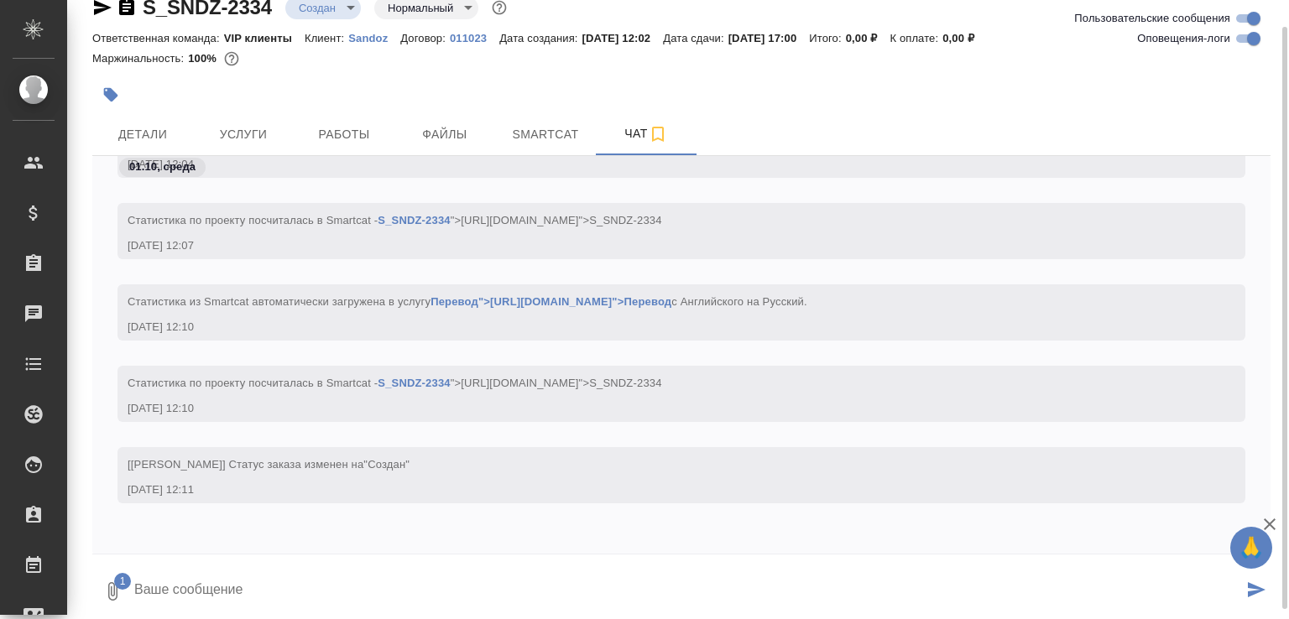
click at [251, 587] on textarea at bounding box center [688, 591] width 1110 height 57
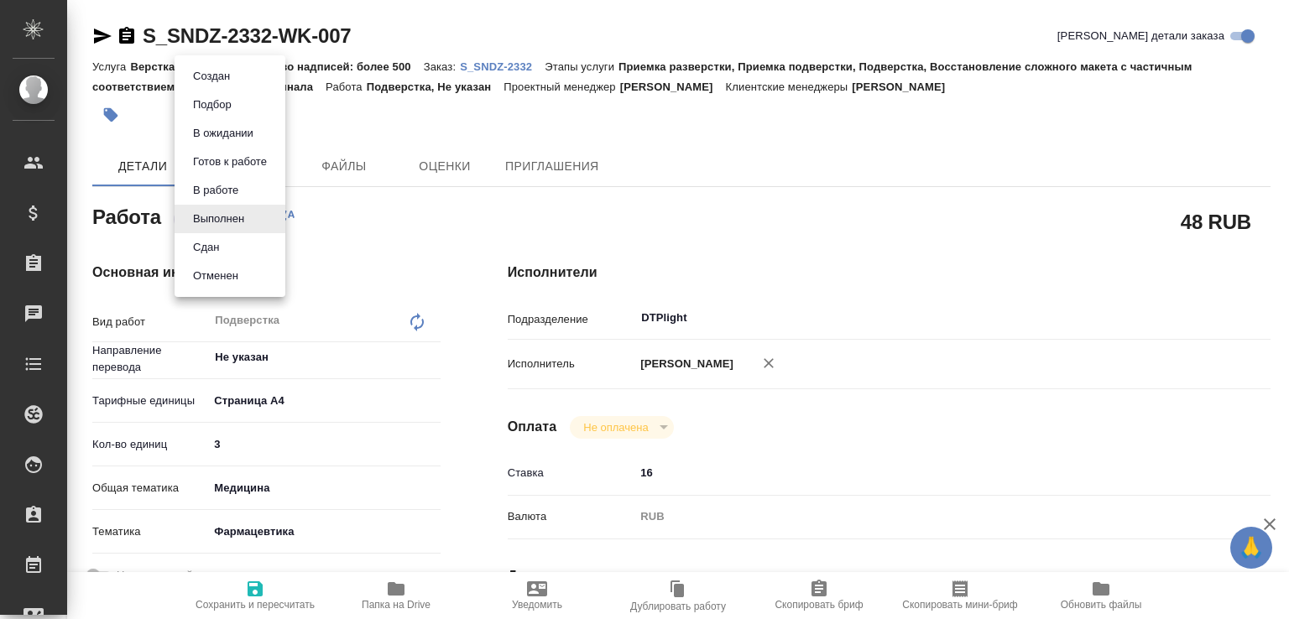
click at [216, 214] on body "🙏 .cls-1 fill:#fff; AWATERA Малофеева Екатерина e.malofeeva Клиенты Спецификаци…" at bounding box center [644, 309] width 1289 height 619
click at [215, 242] on button "Сдан" at bounding box center [206, 247] width 36 height 18
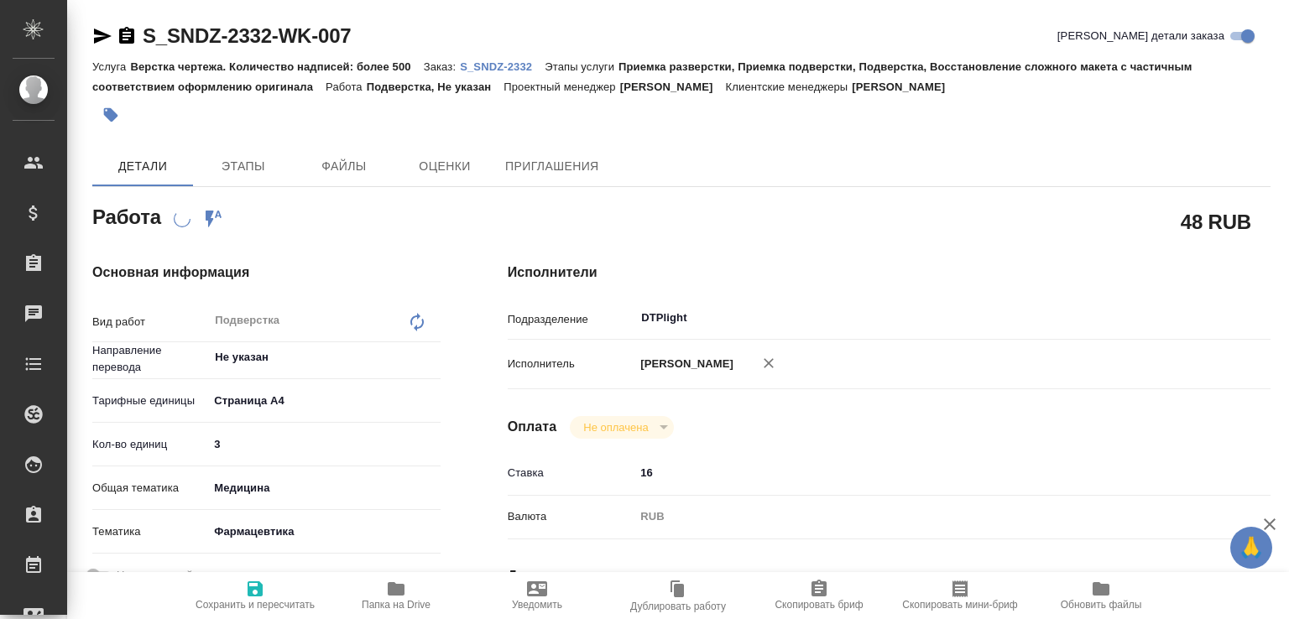
click at [406, 581] on span "Папка на Drive" at bounding box center [396, 595] width 121 height 32
click at [497, 63] on p "S_SNDZ-2332" at bounding box center [502, 66] width 85 height 13
type textarea "x"
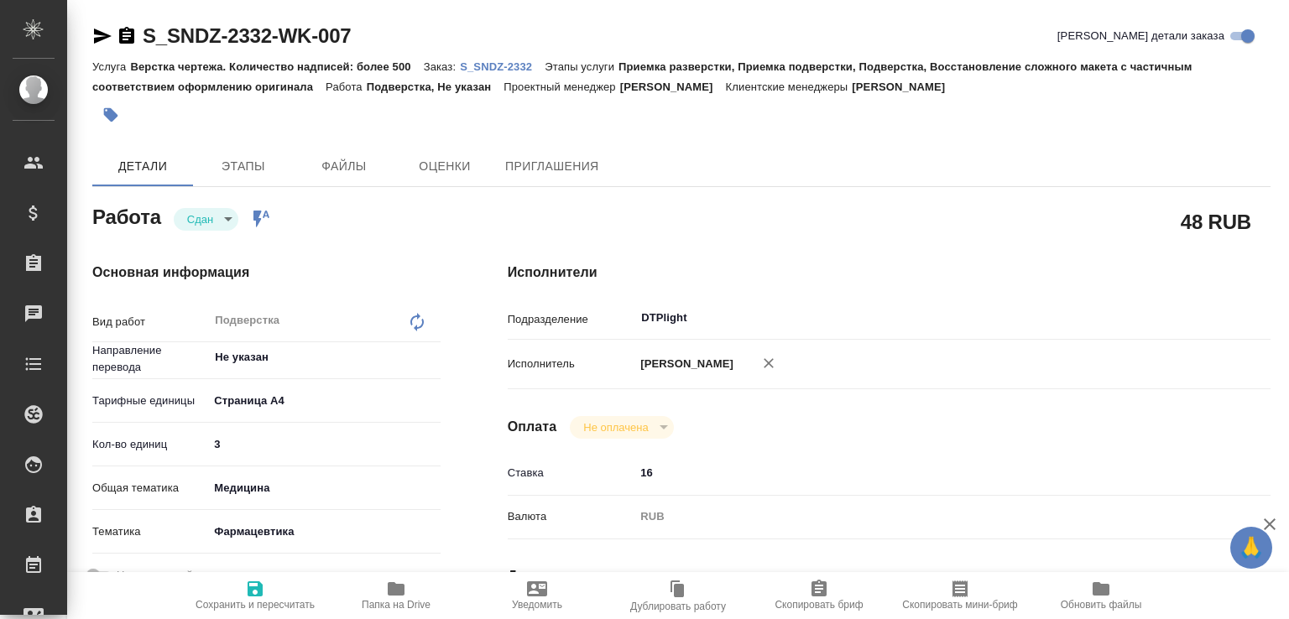
type textarea "x"
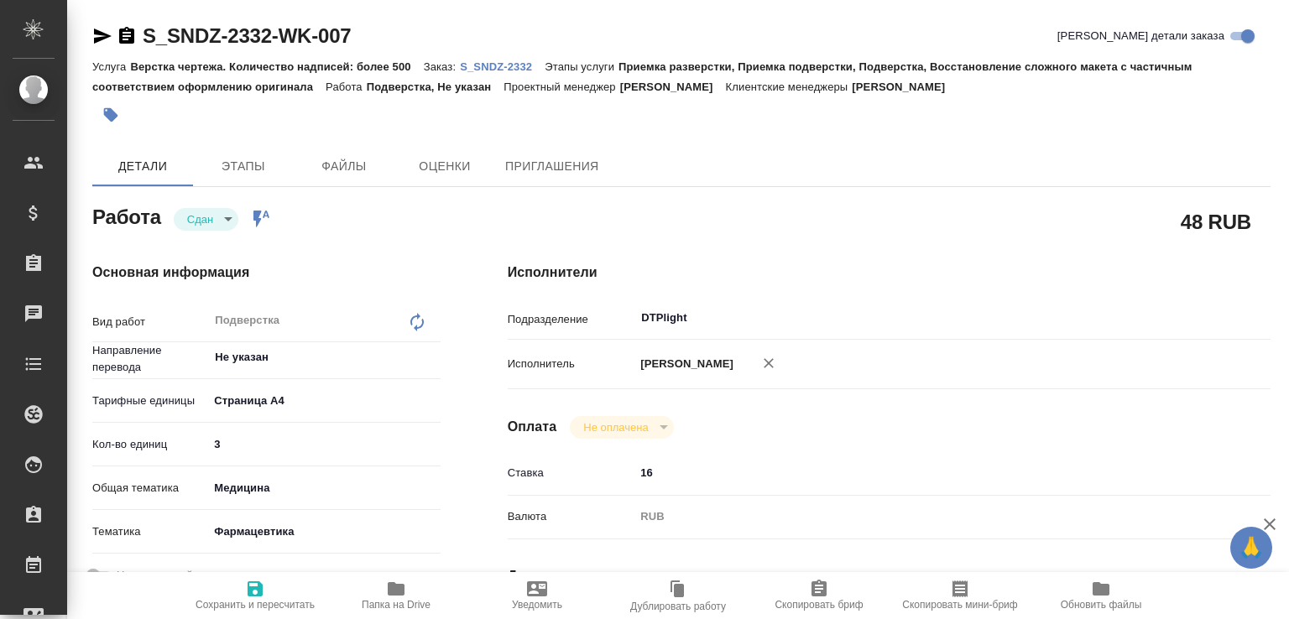
type textarea "x"
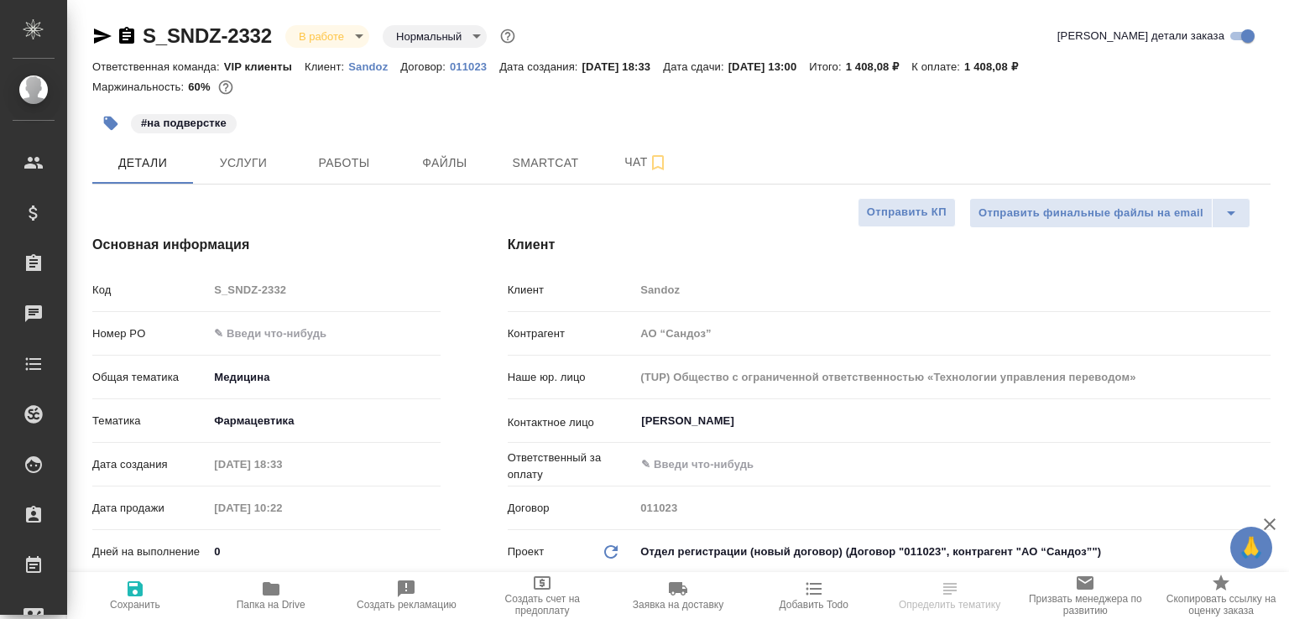
select select "RU"
type textarea "x"
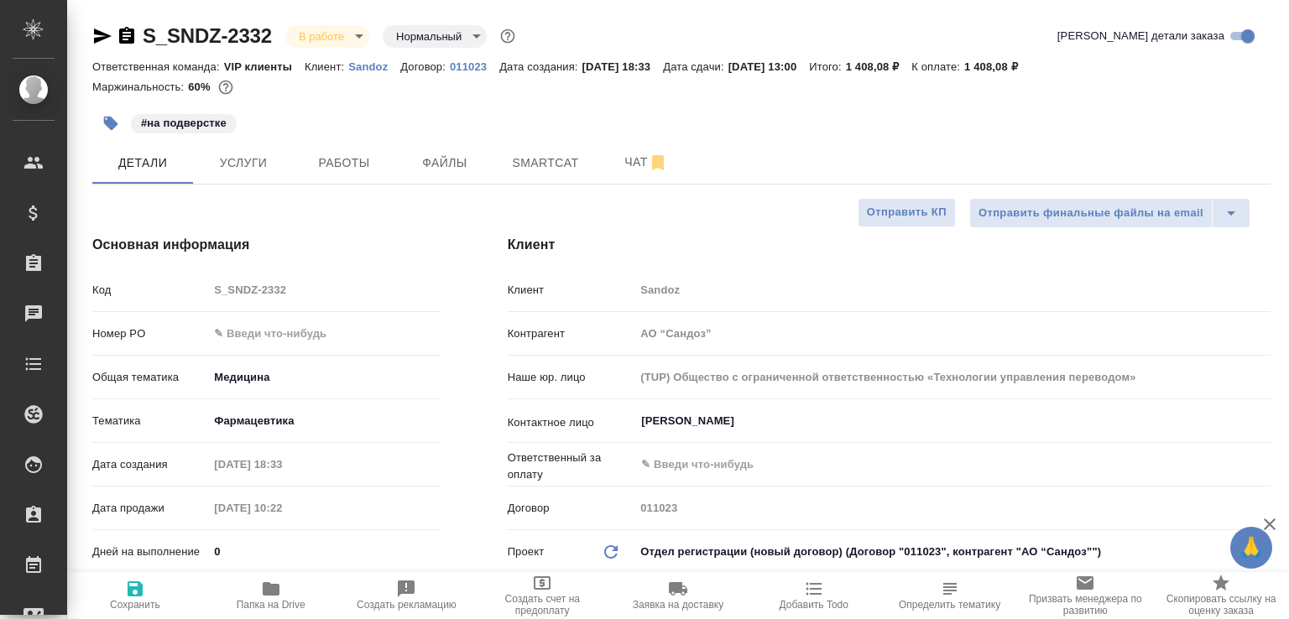
type textarea "x"
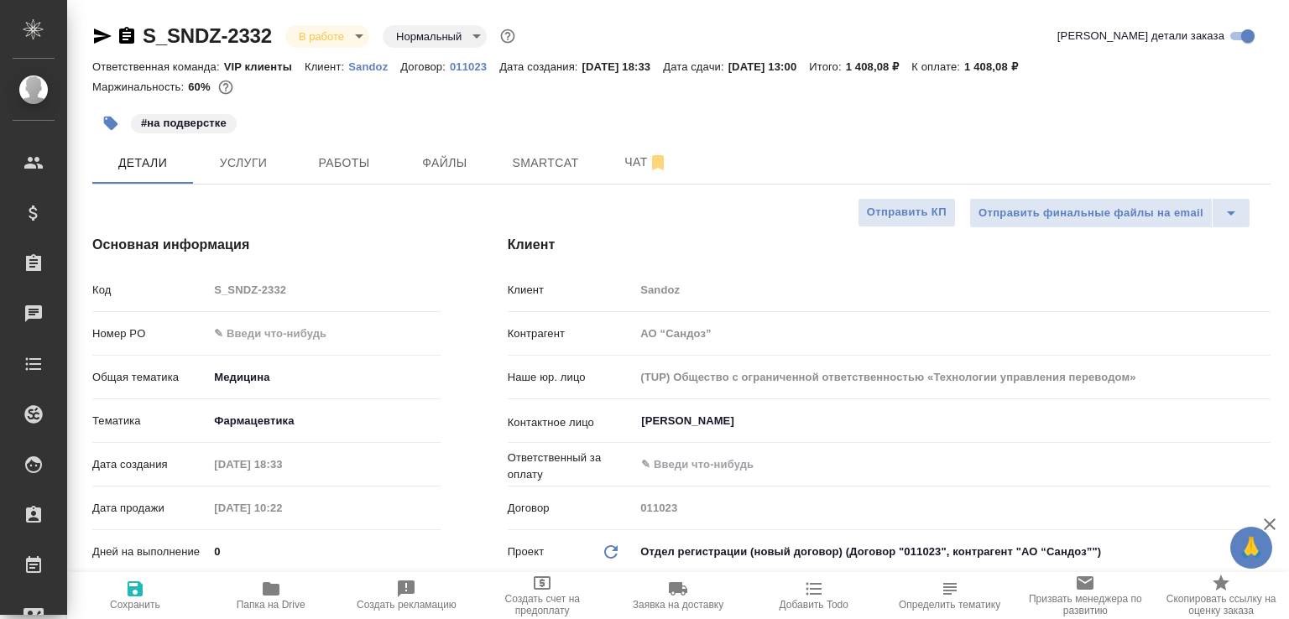
type textarea "x"
click at [602, 158] on button "Чат" at bounding box center [646, 163] width 101 height 42
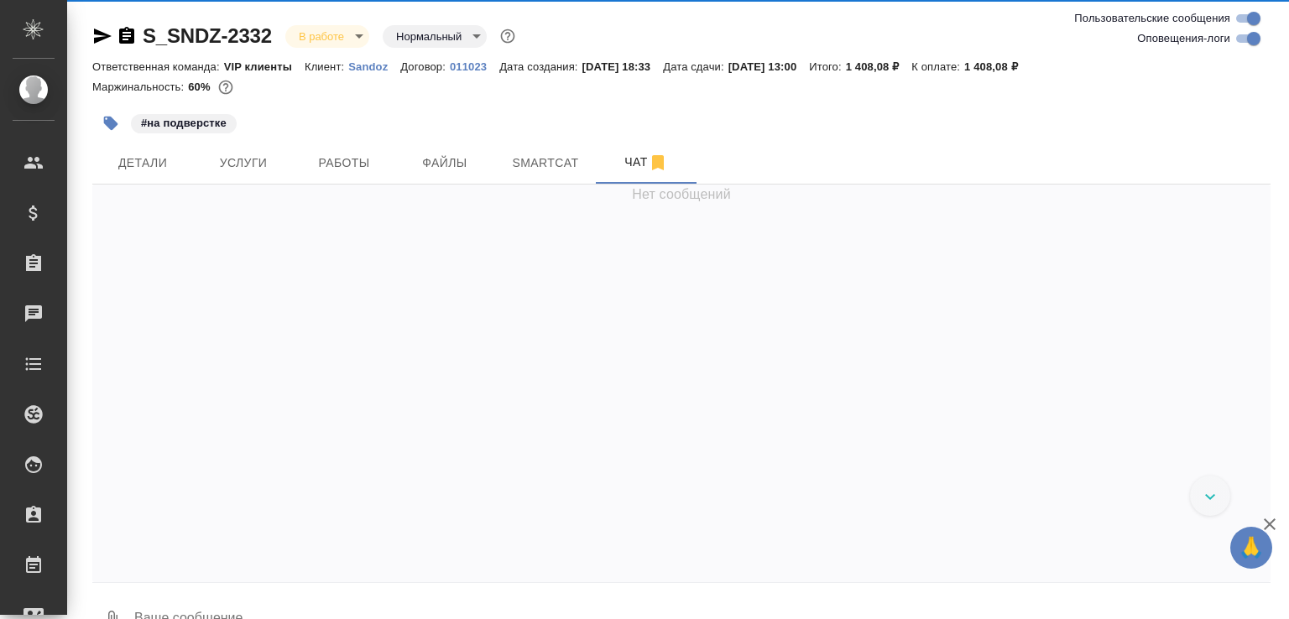
scroll to position [24619, 0]
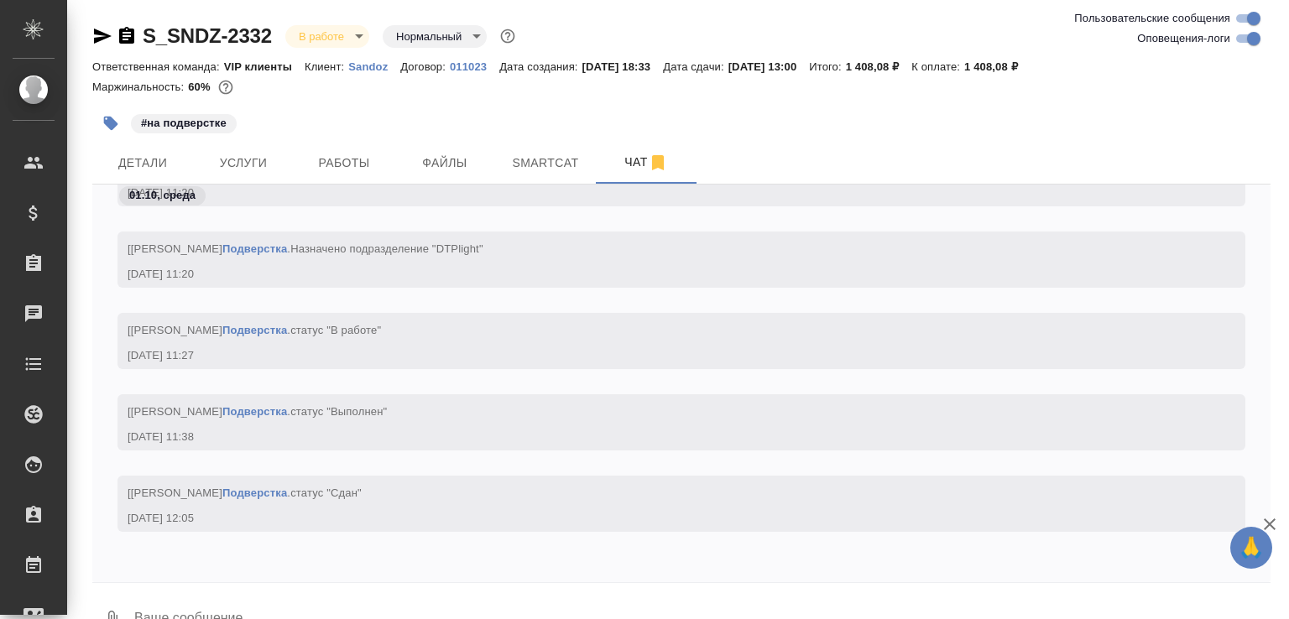
click at [322, 602] on textarea at bounding box center [702, 620] width 1138 height 57
paste textarea "[URL][DOMAIN_NAME]"
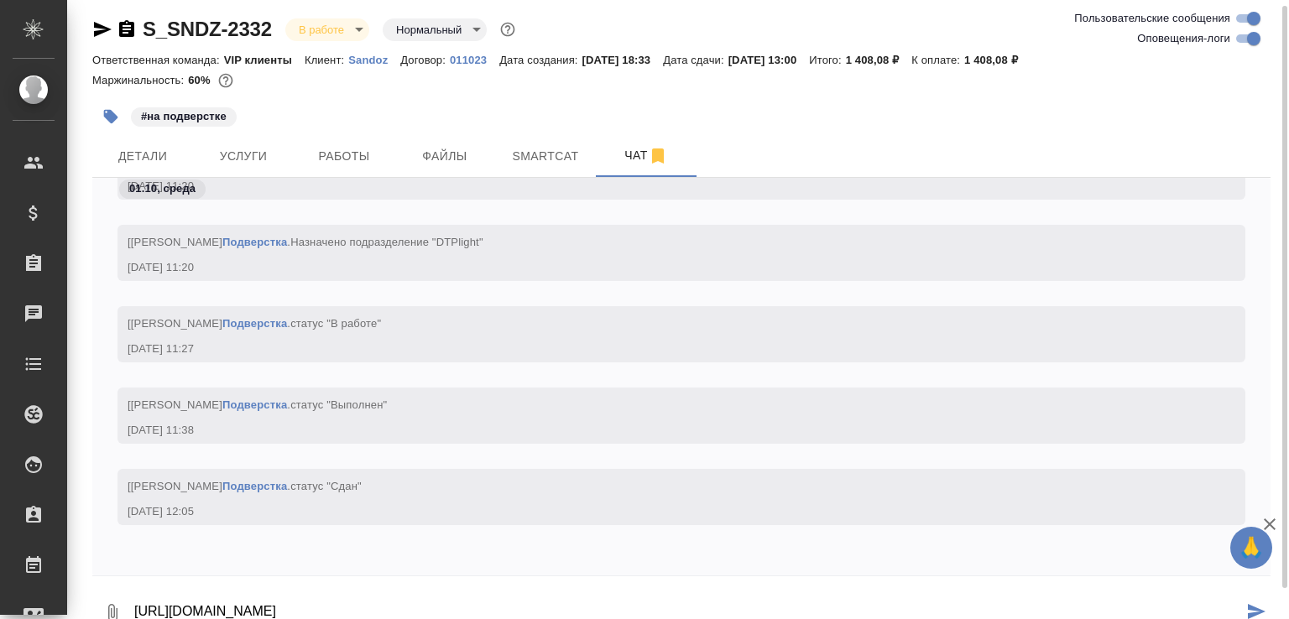
type textarea "[URL][DOMAIN_NAME]"
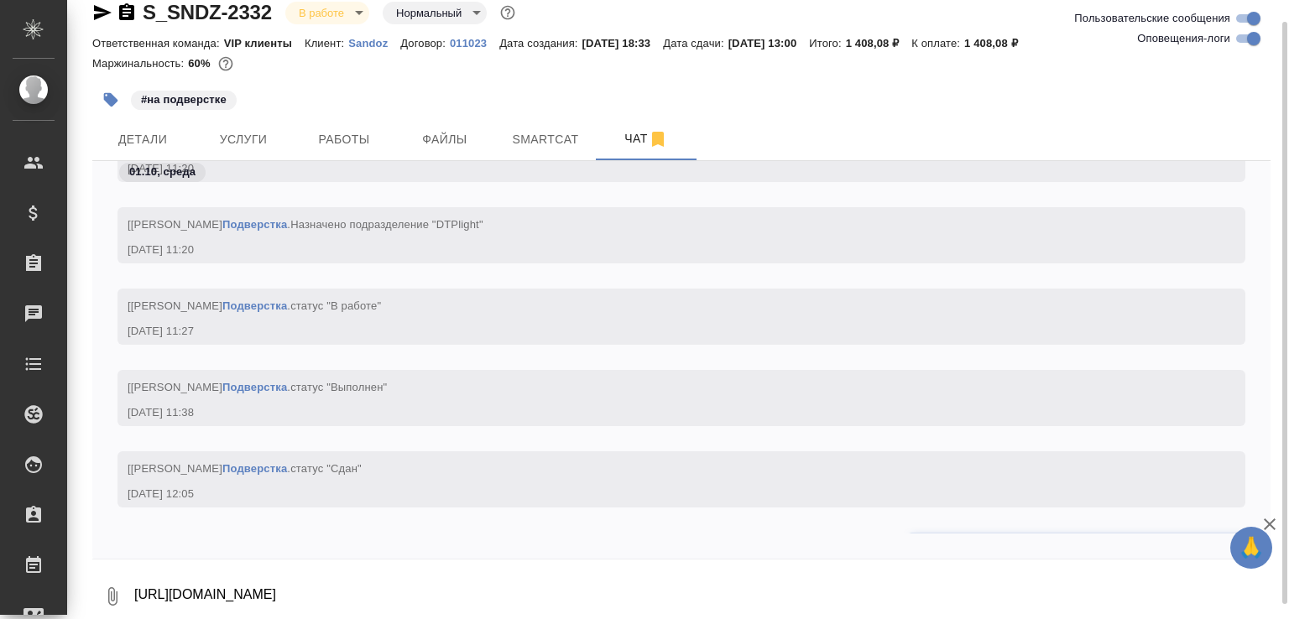
scroll to position [24701, 0]
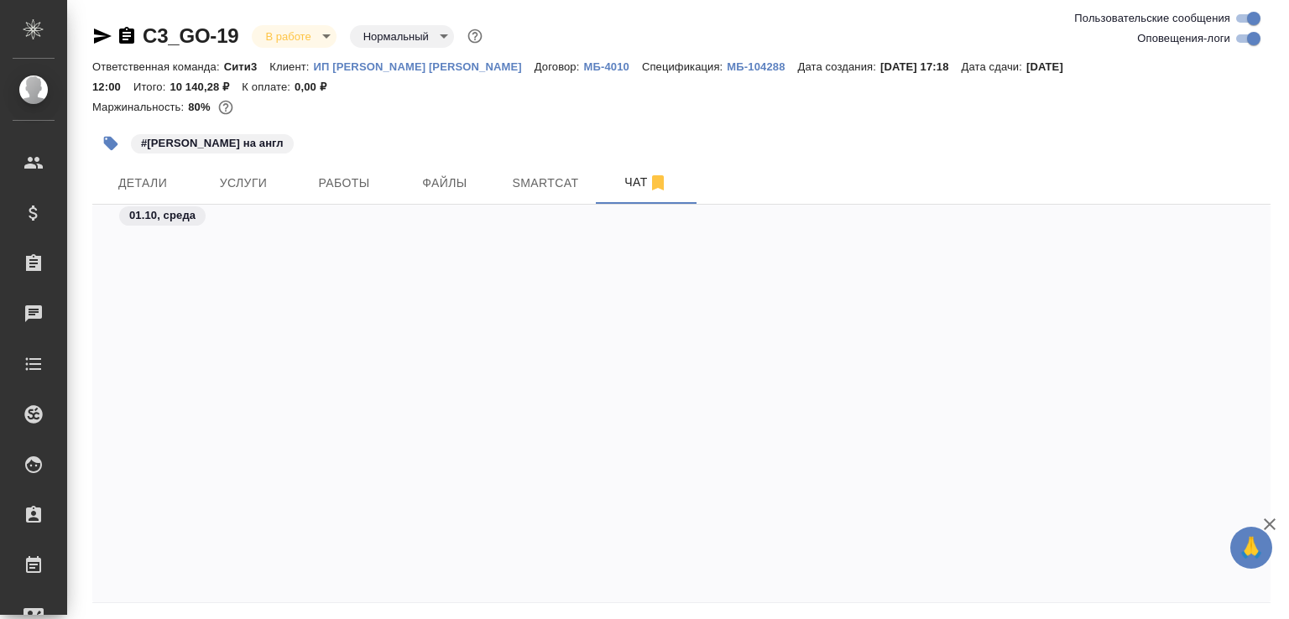
scroll to position [8360, 0]
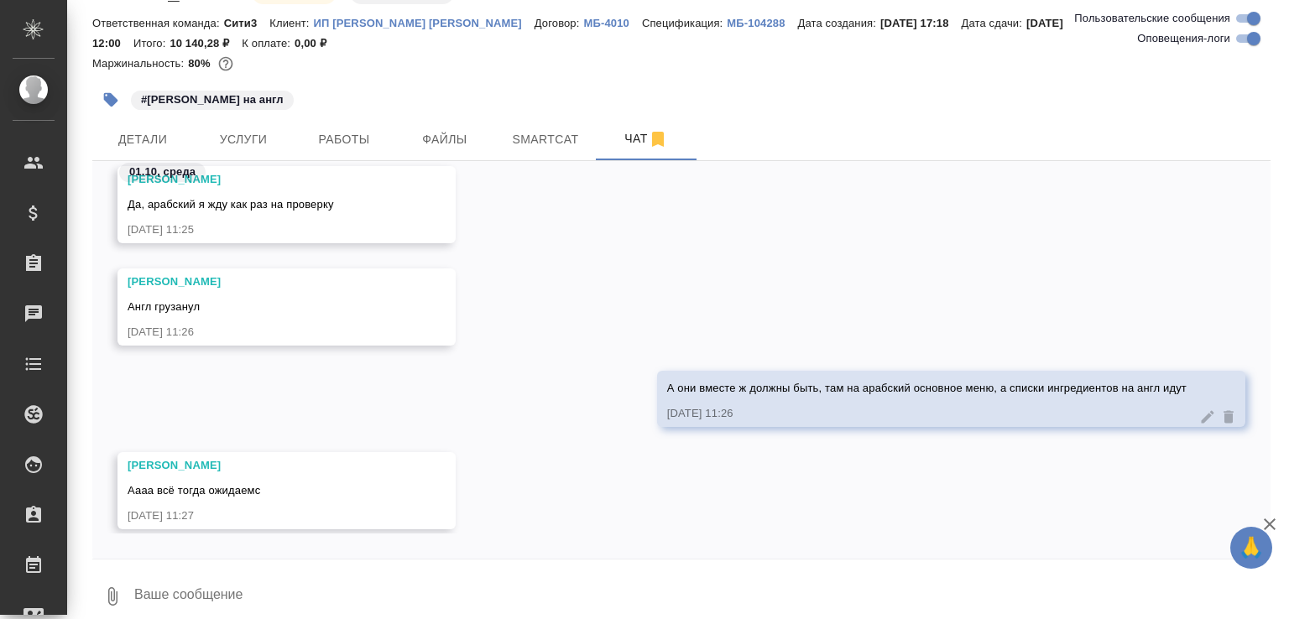
click at [179, 592] on textarea at bounding box center [702, 596] width 1138 height 57
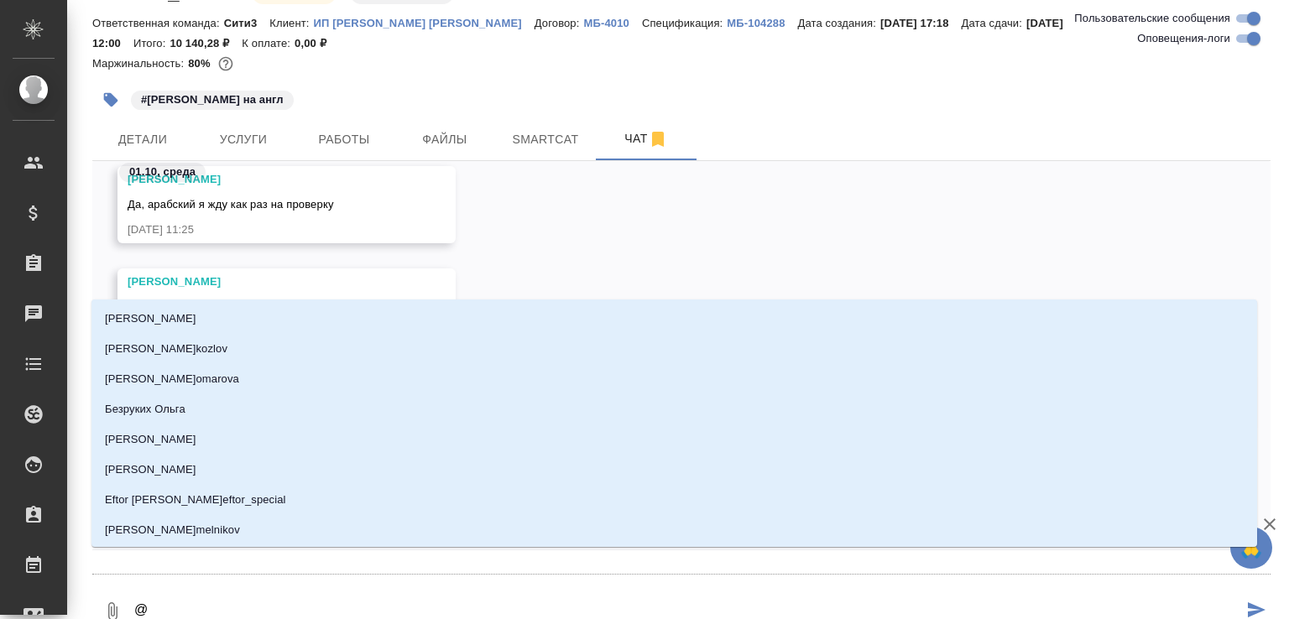
type textarea "@м"
type input "м"
type textarea "@му"
type input "му"
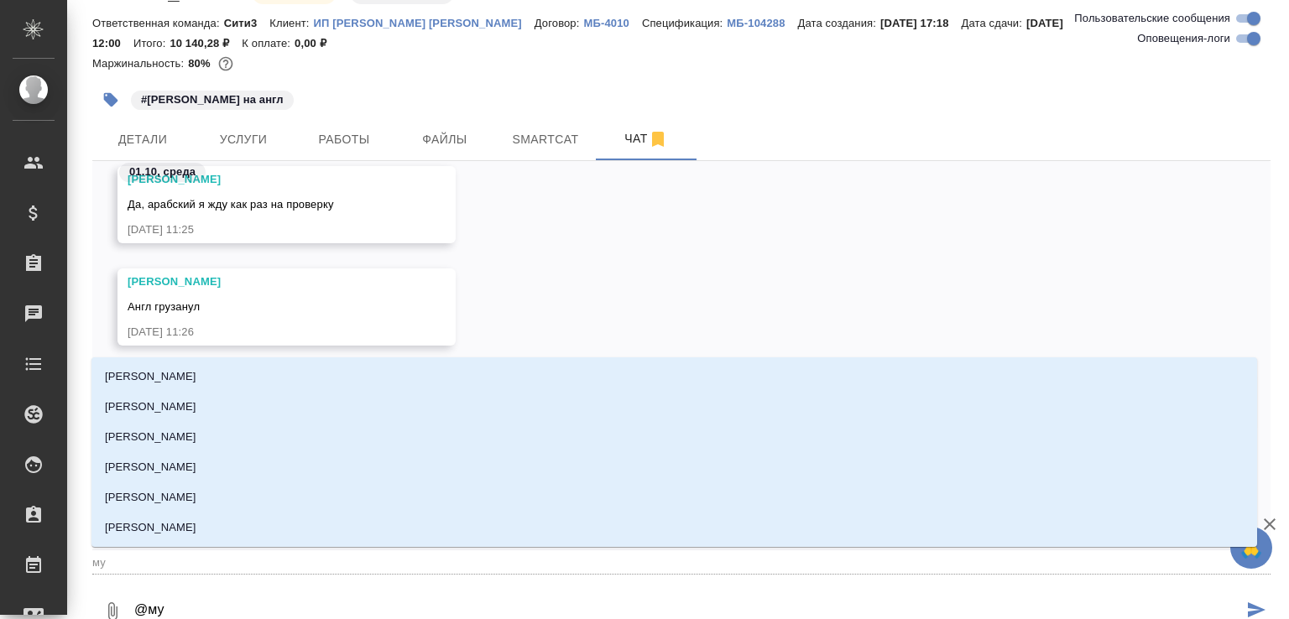
type textarea "@мут"
type input "мут"
type textarea "@мута"
type input "мута"
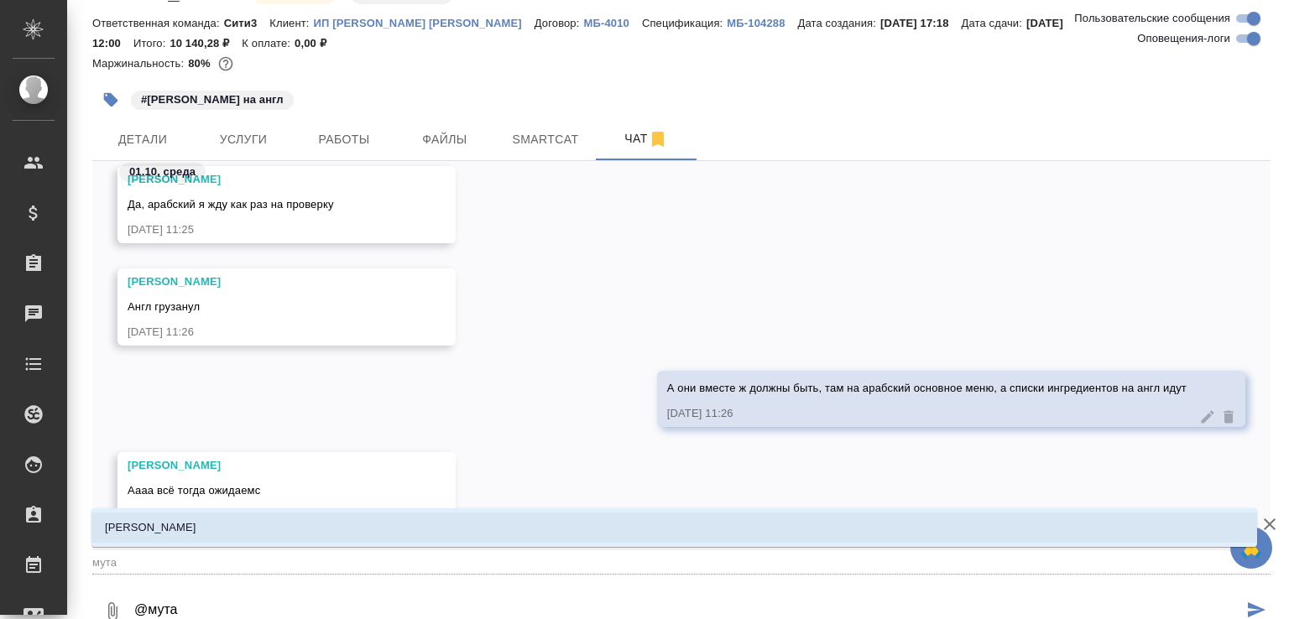
click at [231, 522] on li "[PERSON_NAME]" at bounding box center [673, 528] width 1165 height 30
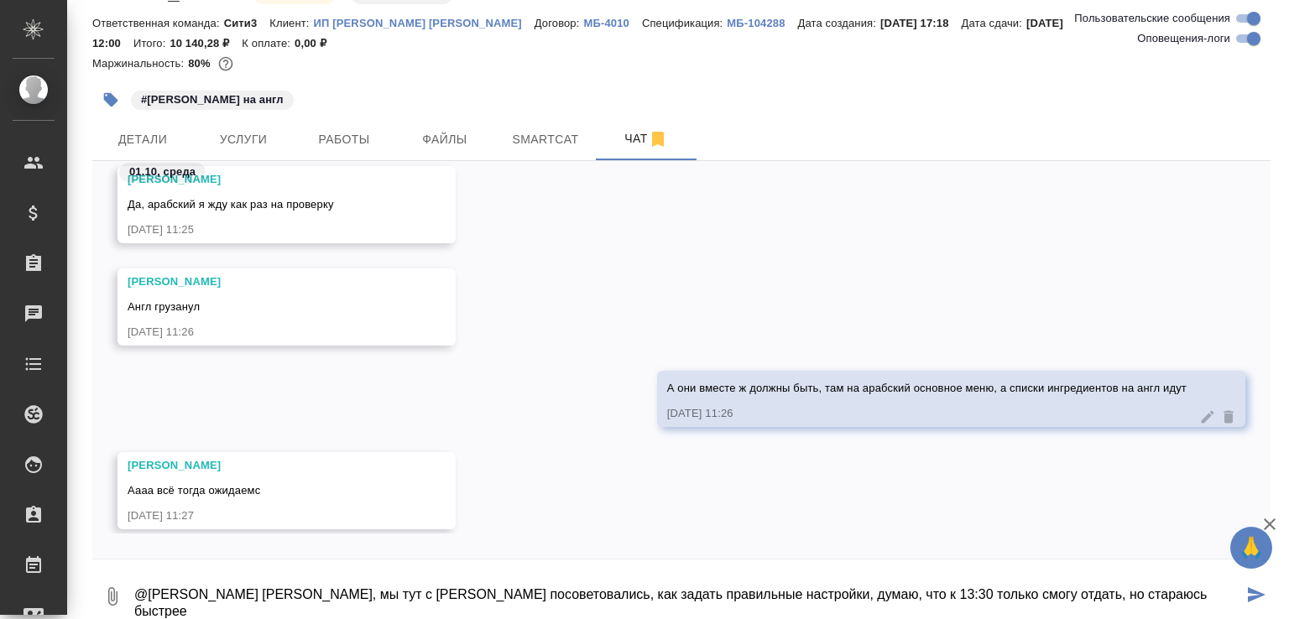
type textarea "@Муталимов Марк Марк, мы тут с Костей посоветовались, как задать правильные нас…"
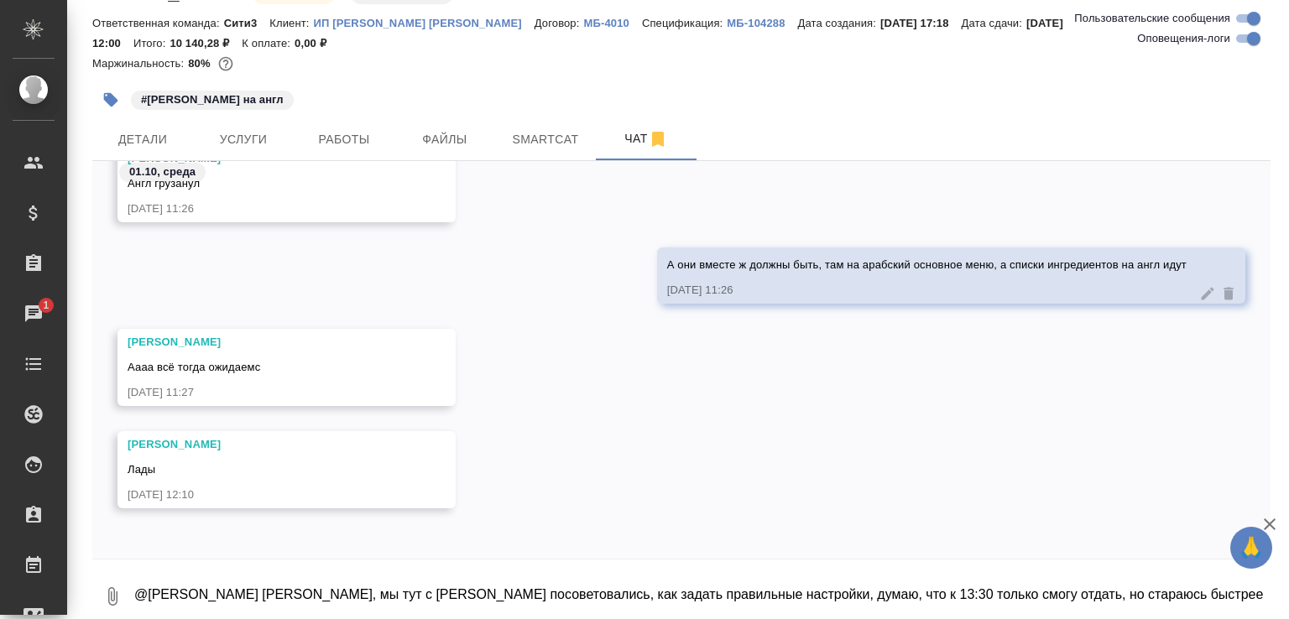
scroll to position [8484, 0]
click at [262, 581] on textarea "@Муталимов Марк Марк, мы тут с Костей посоветовались, как задать правильные нас…" at bounding box center [702, 596] width 1138 height 57
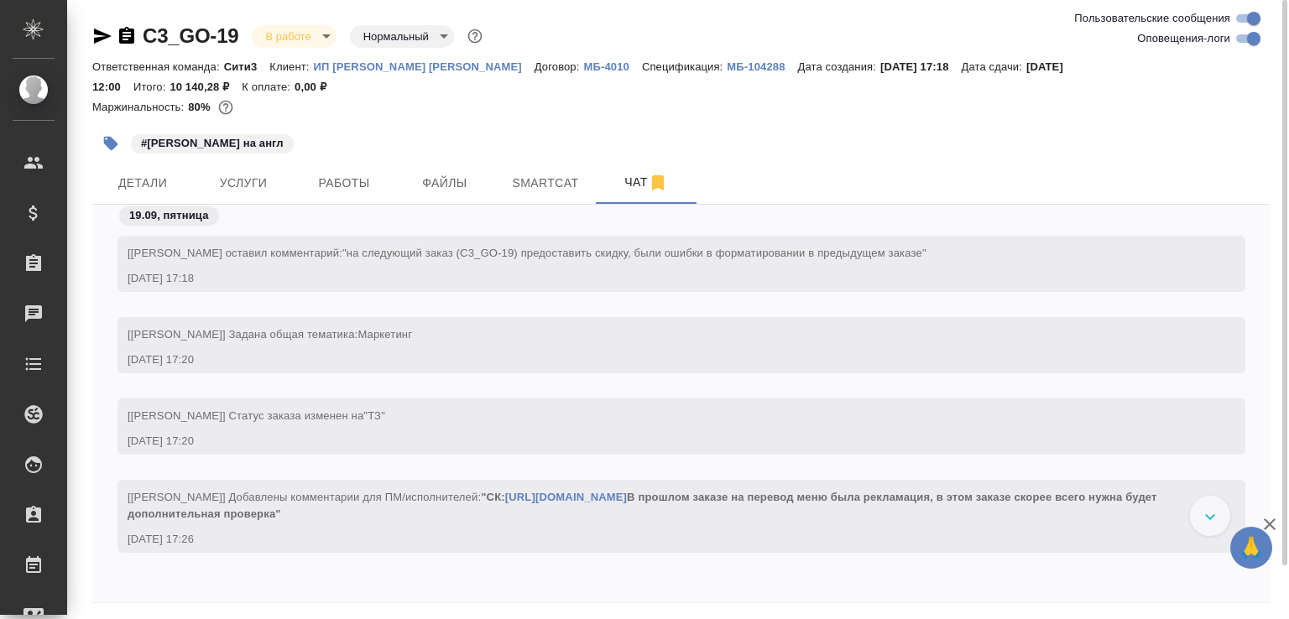
scroll to position [8550, 0]
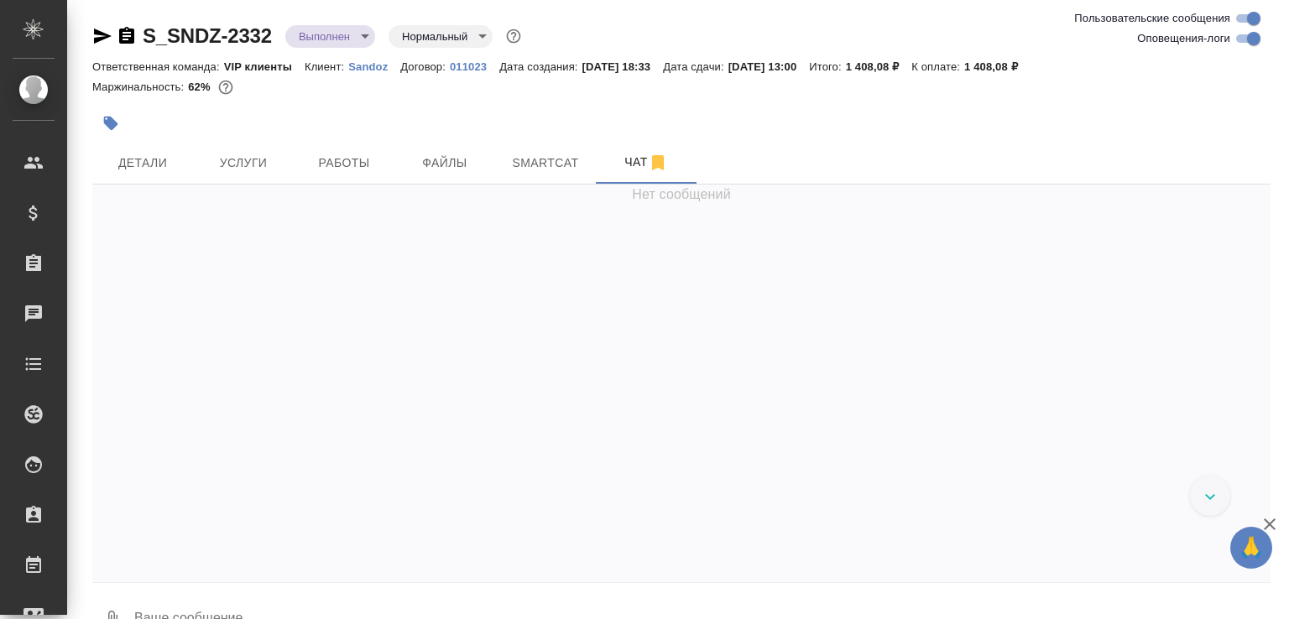
scroll to position [27459, 0]
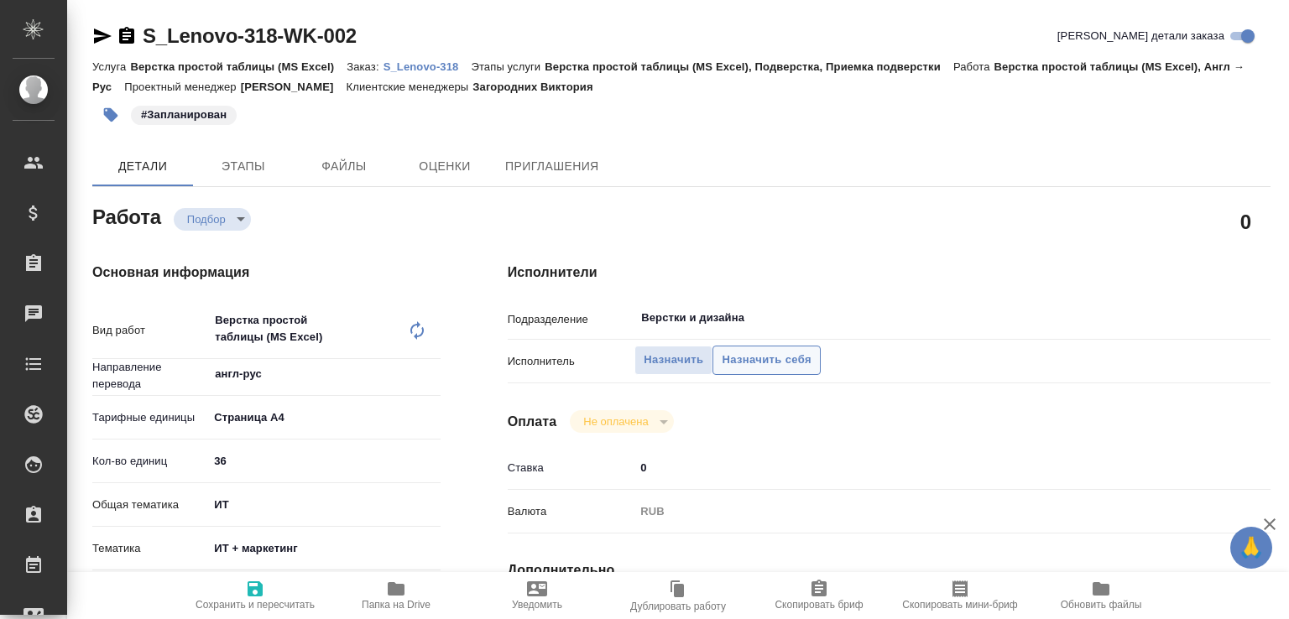
click at [751, 367] on span "Назначить себя" at bounding box center [766, 360] width 89 height 19
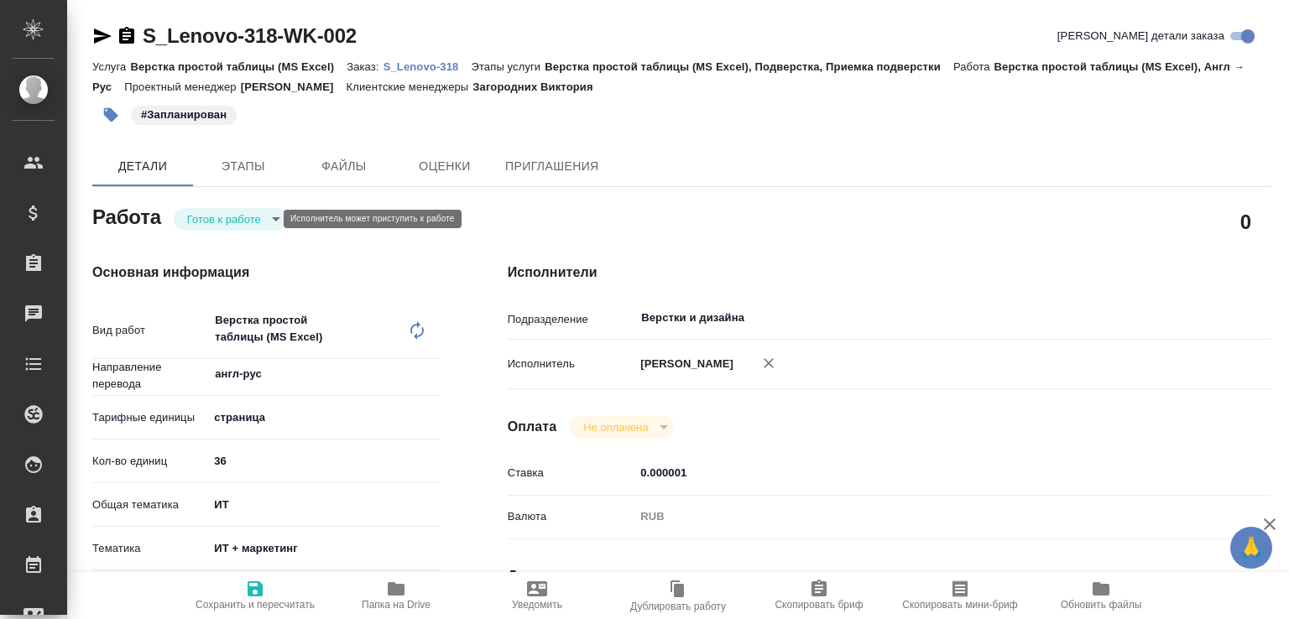
click at [242, 213] on body "🙏 .cls-1 fill:#fff; AWATERA [PERSON_NAME]malofeeva Клиенты Спецификации Заказы …" at bounding box center [644, 309] width 1289 height 619
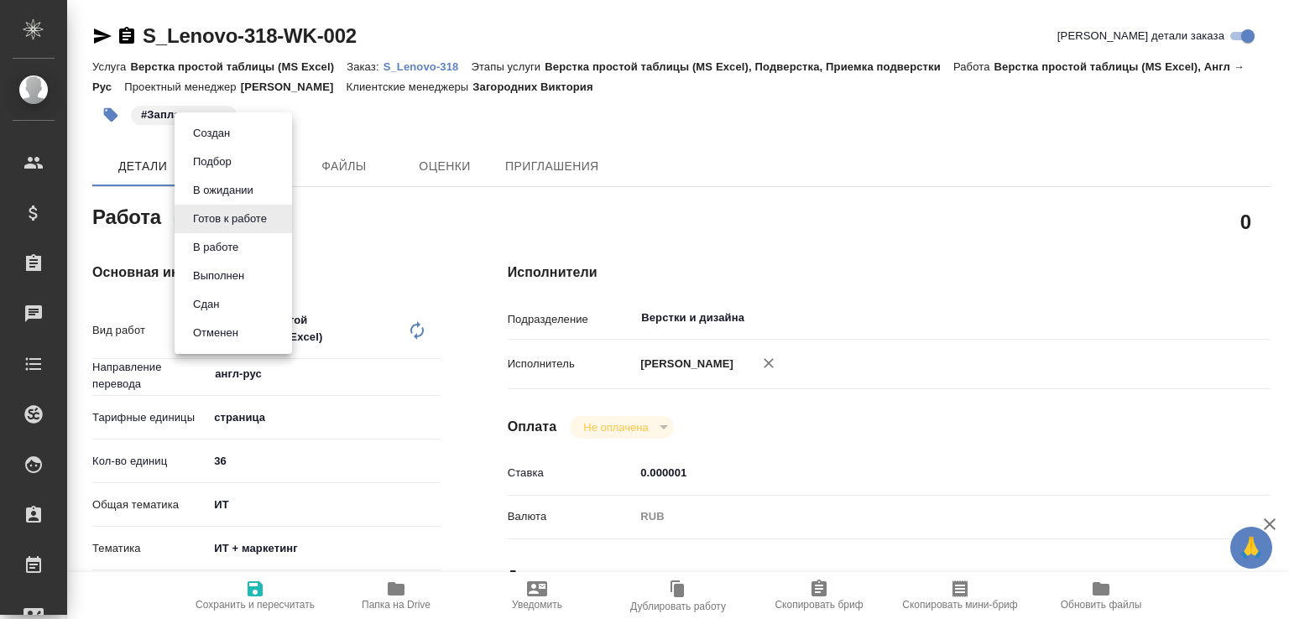
type textarea "x"
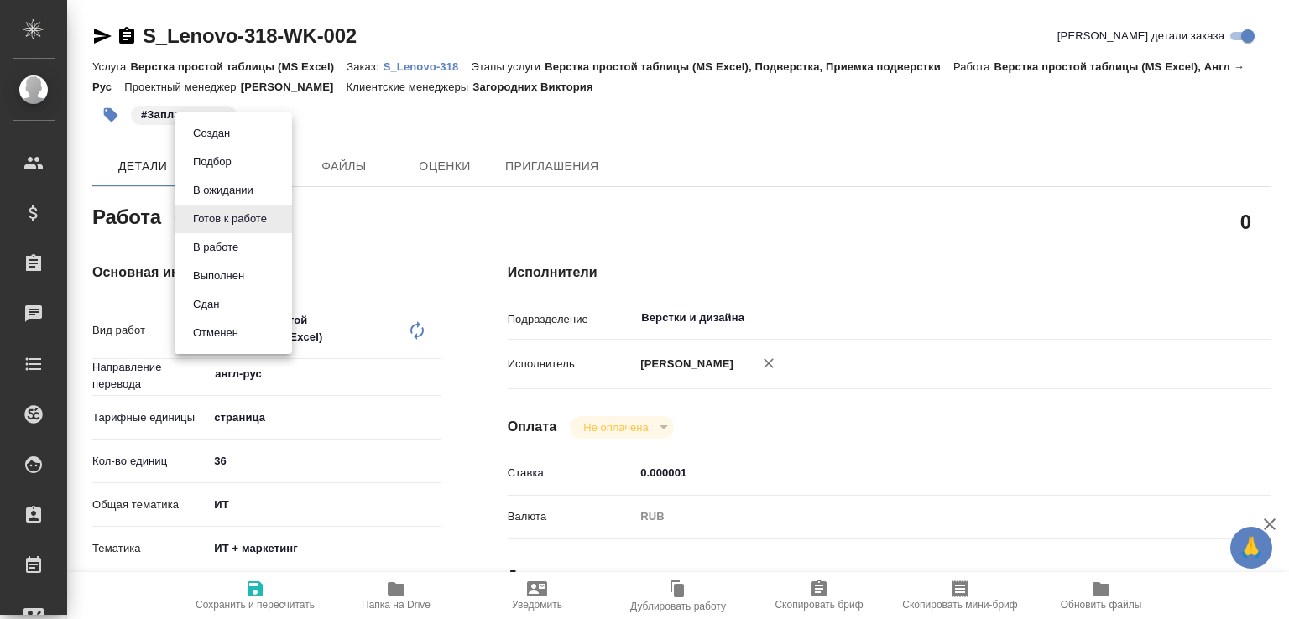
type textarea "x"
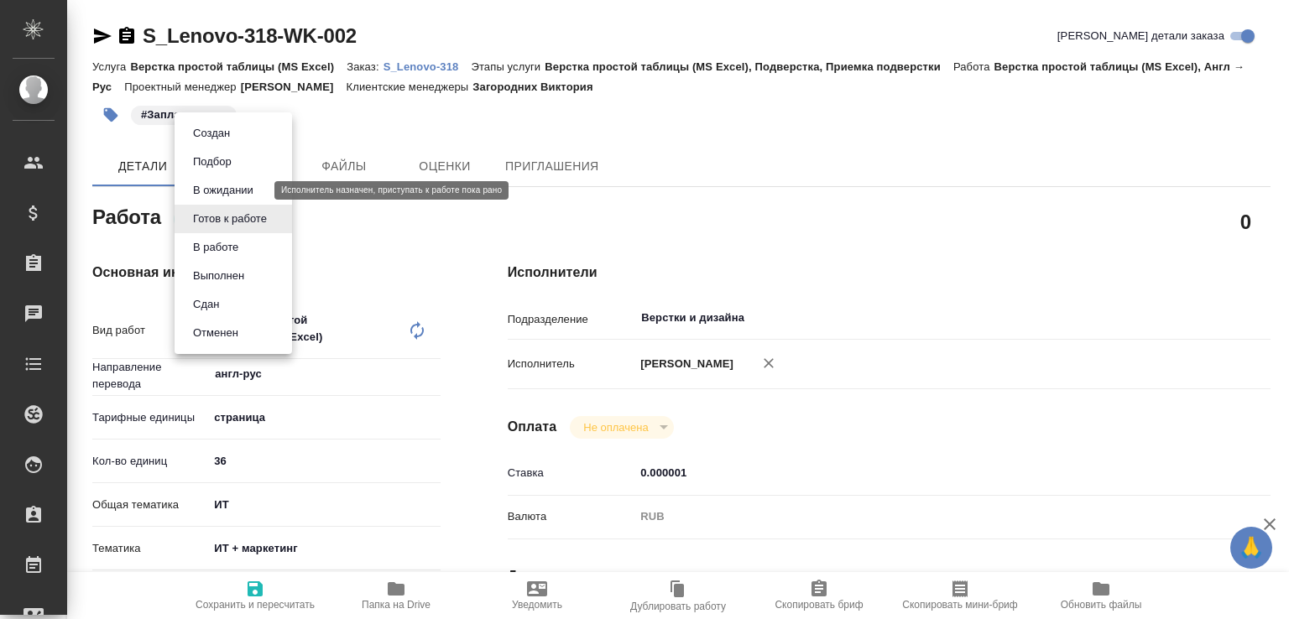
click at [236, 191] on button "В ожидании" at bounding box center [223, 190] width 70 height 18
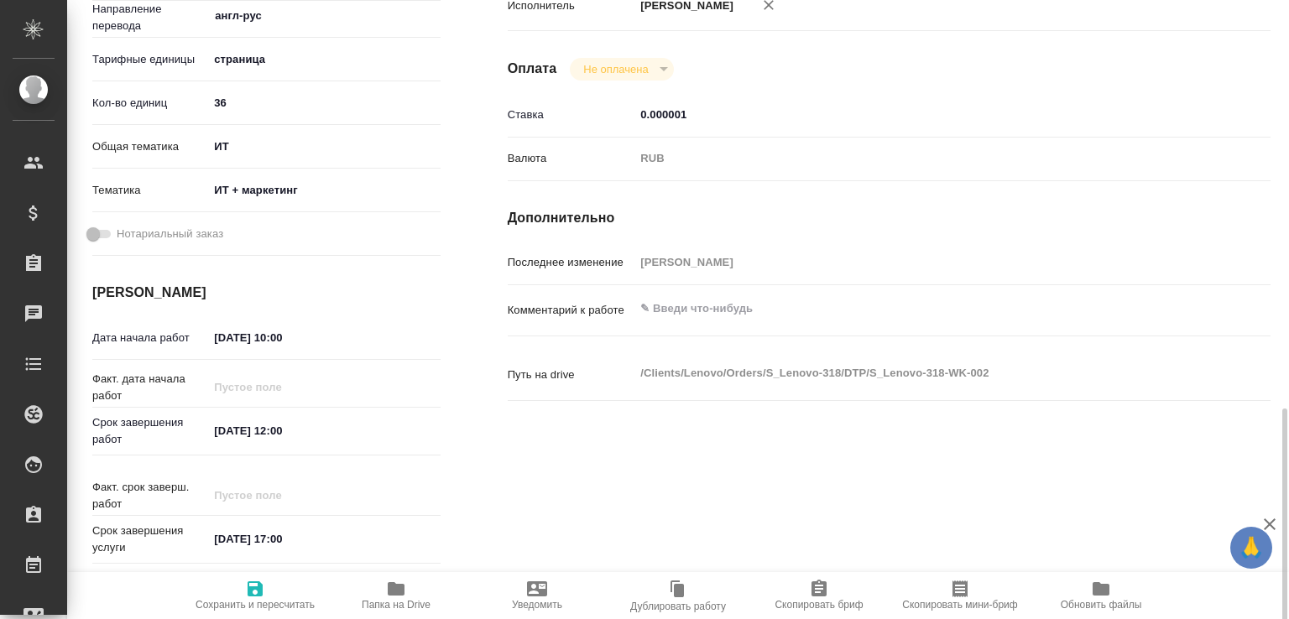
scroll to position [537, 0]
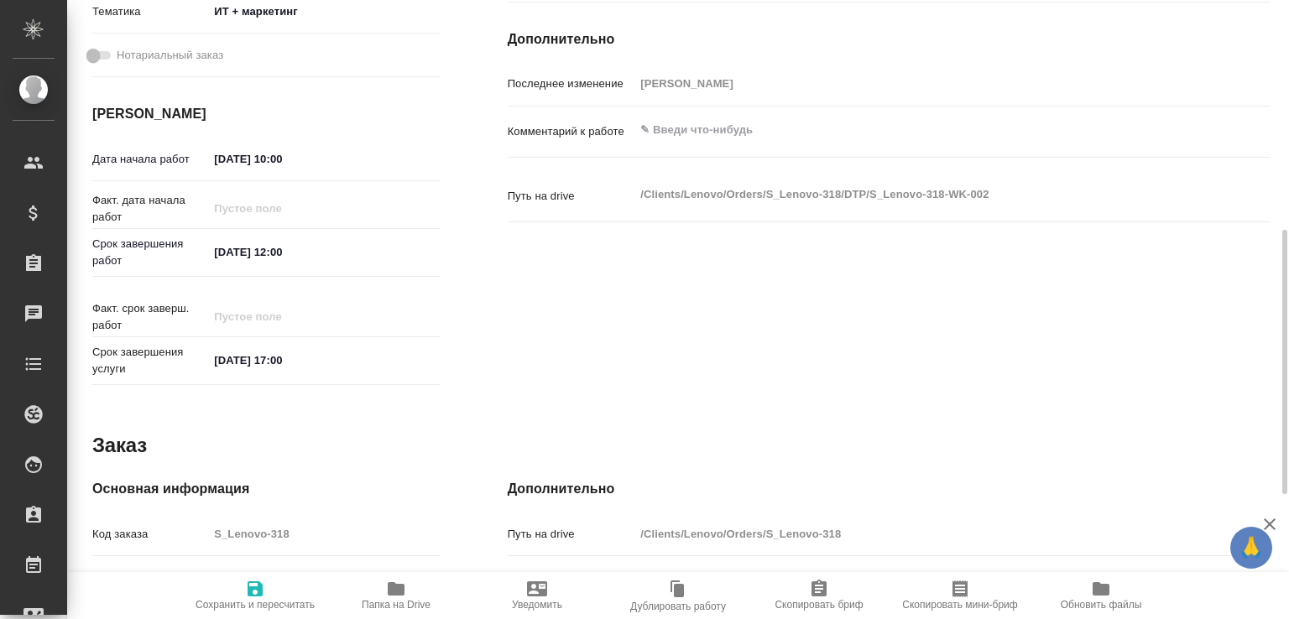
type textarea "x"
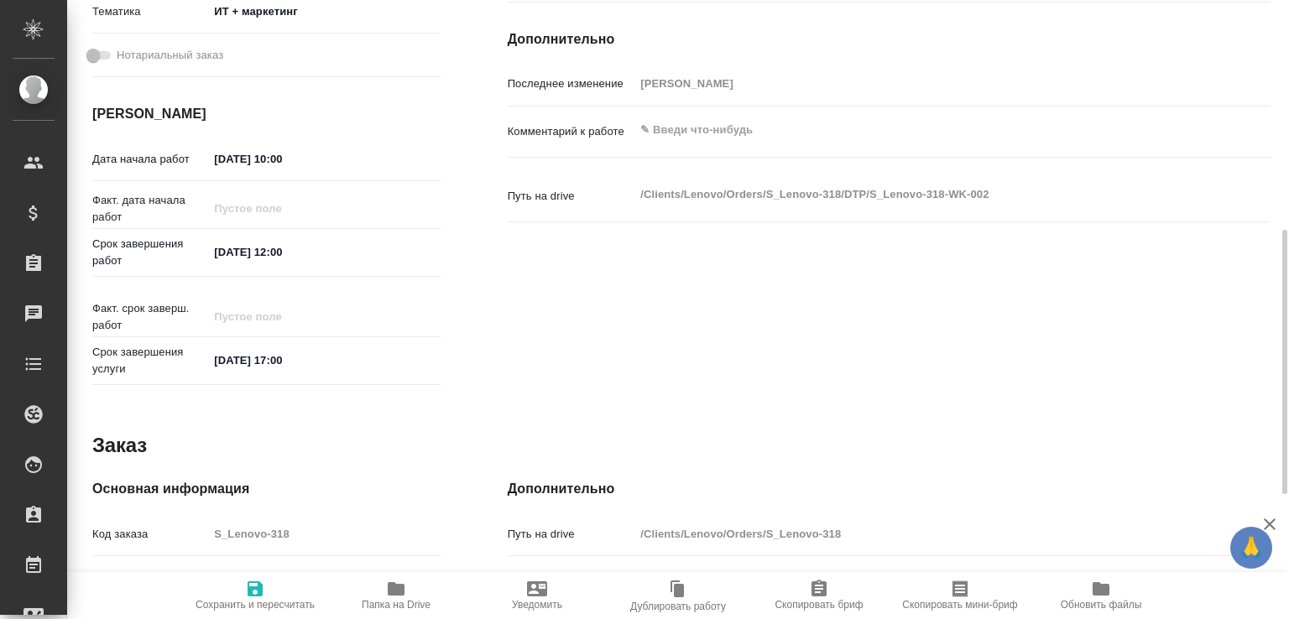
type textarea "x"
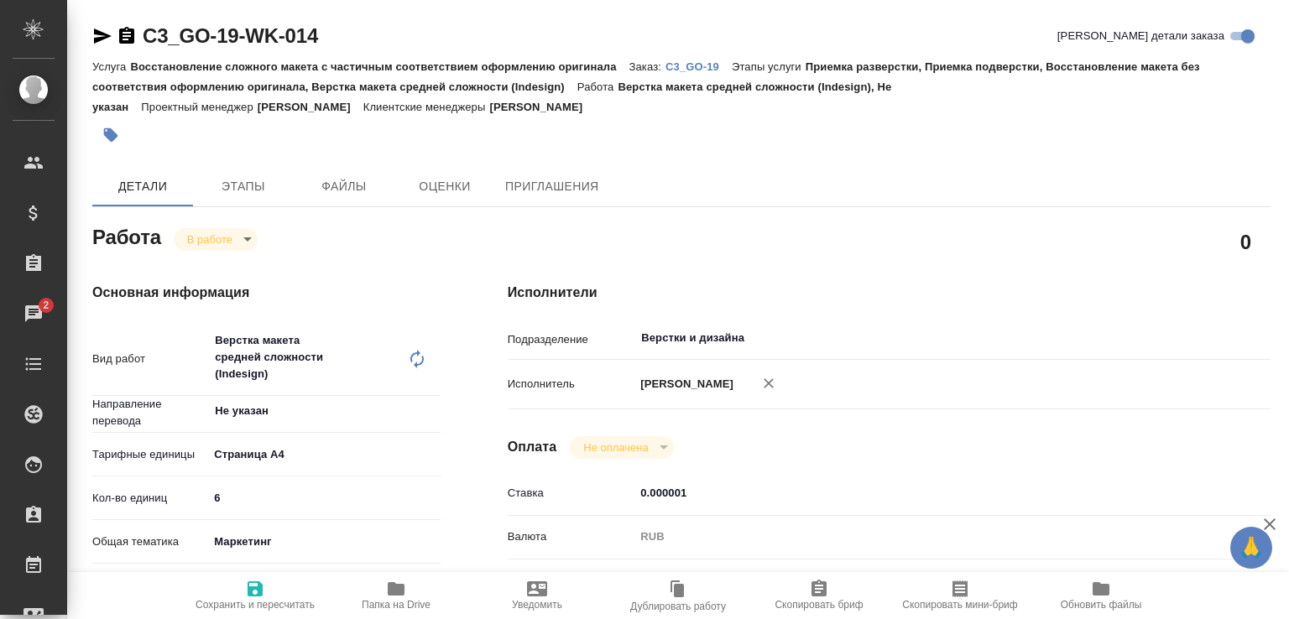
click at [235, 237] on body "🙏 .cls-1 fill:#fff; AWATERA [PERSON_NAME]malofeeva Клиенты Спецификации Заказы …" at bounding box center [644, 309] width 1289 height 619
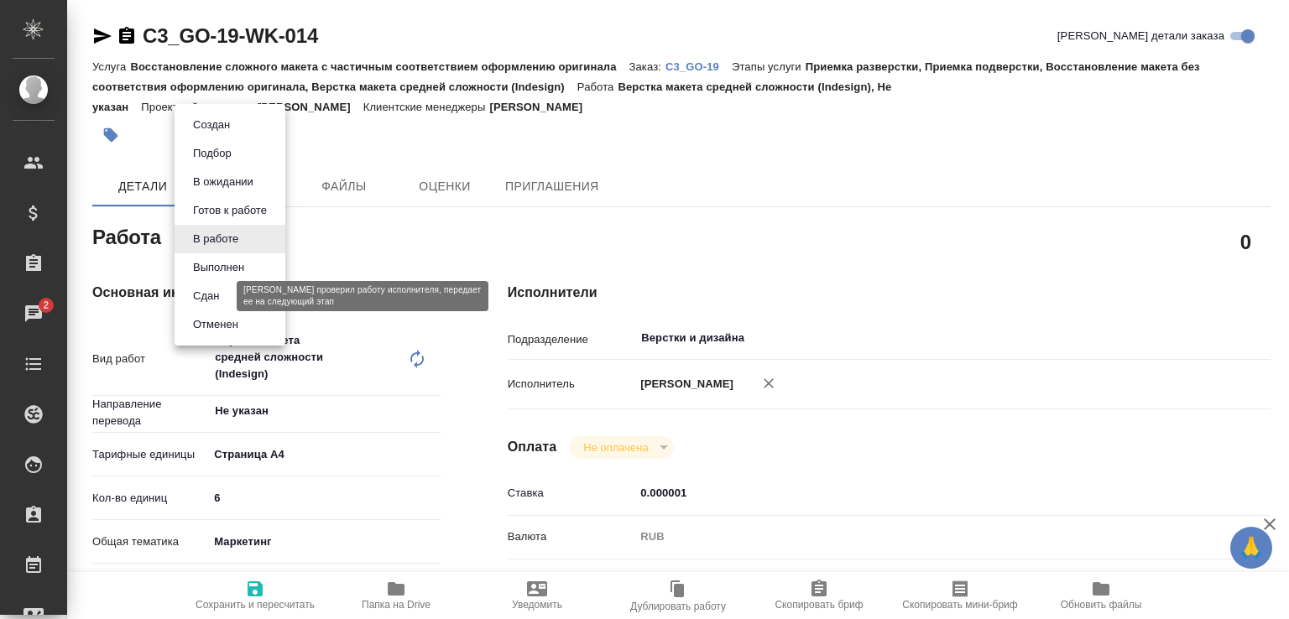
click at [216, 294] on button "Сдан" at bounding box center [206, 296] width 36 height 18
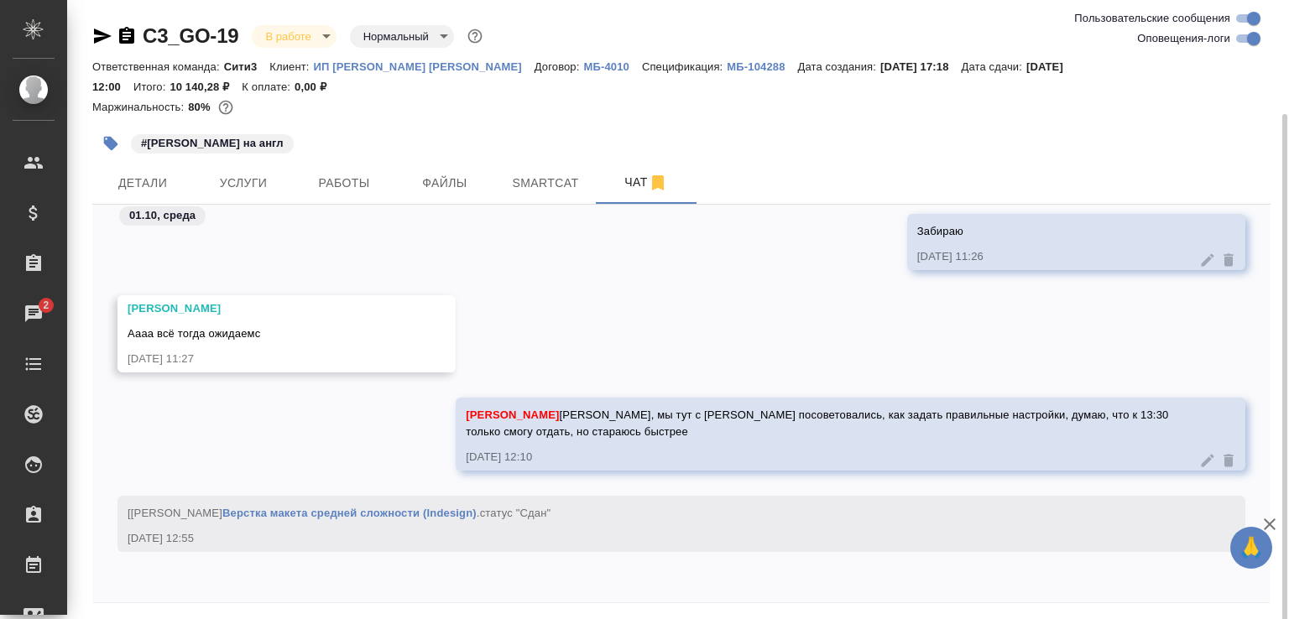
scroll to position [60, 0]
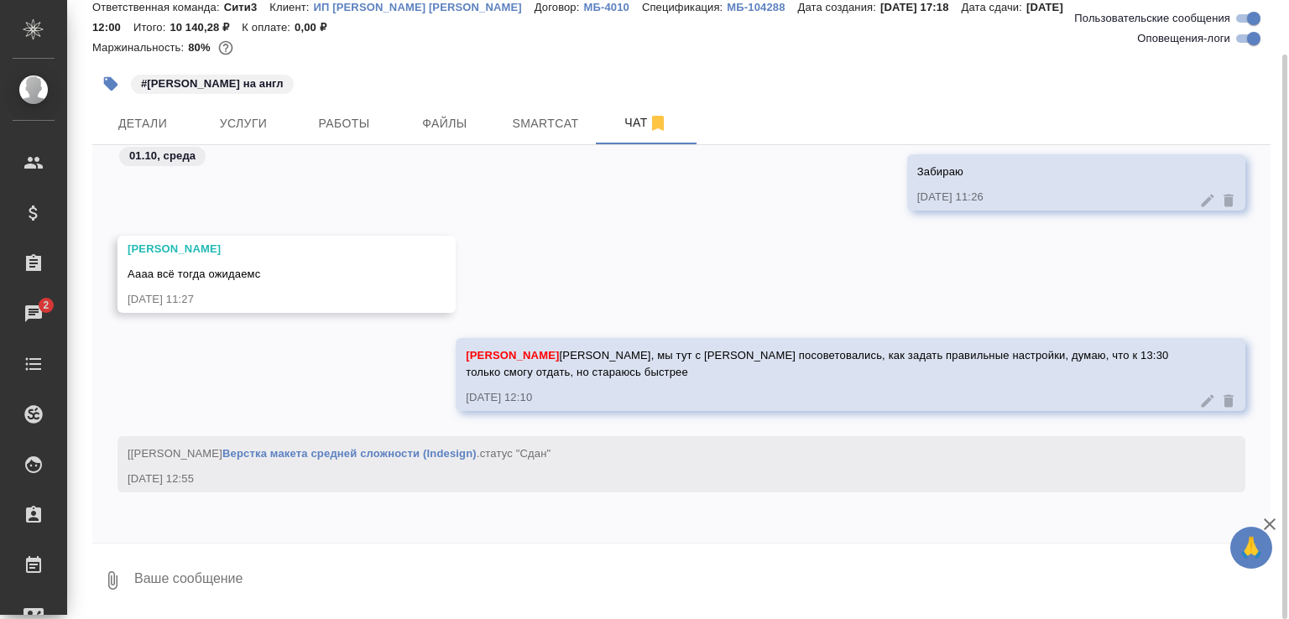
click at [144, 571] on textarea at bounding box center [702, 580] width 1138 height 57
paste textarea "https://drive.awatera.com/f/10553873"
type textarea "на проверку https://drive.awatera.com/f/10553873"
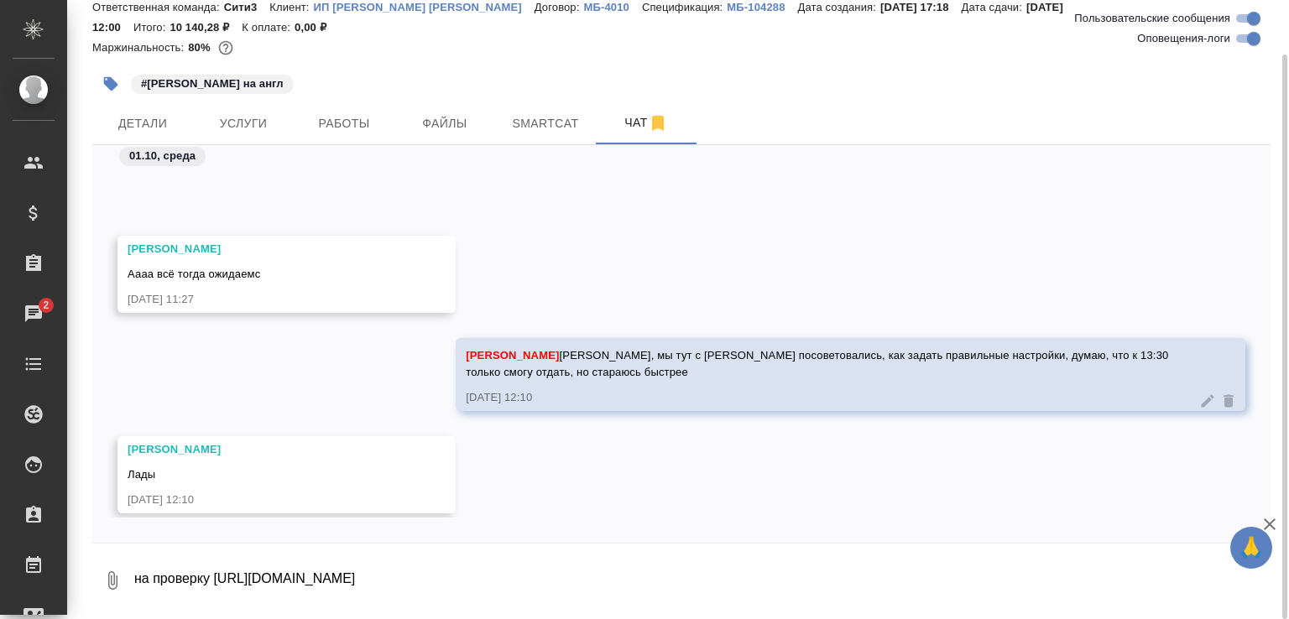
scroll to position [8712, 0]
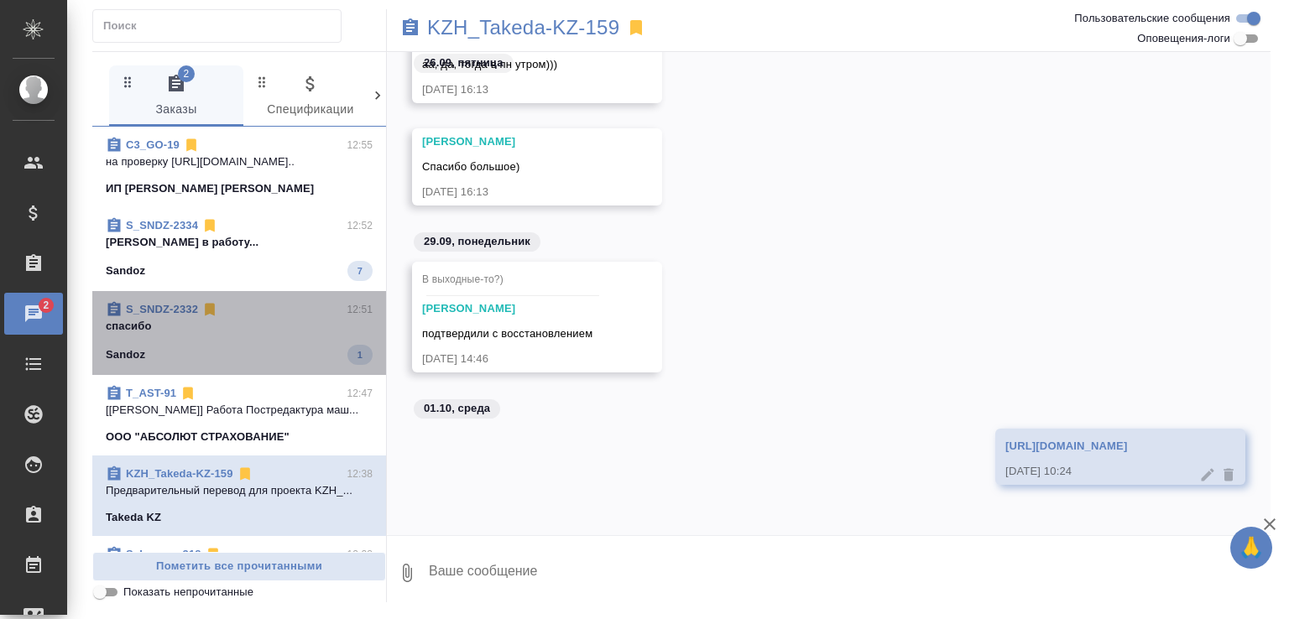
click at [302, 348] on div "Sandoz 1" at bounding box center [239, 355] width 267 height 20
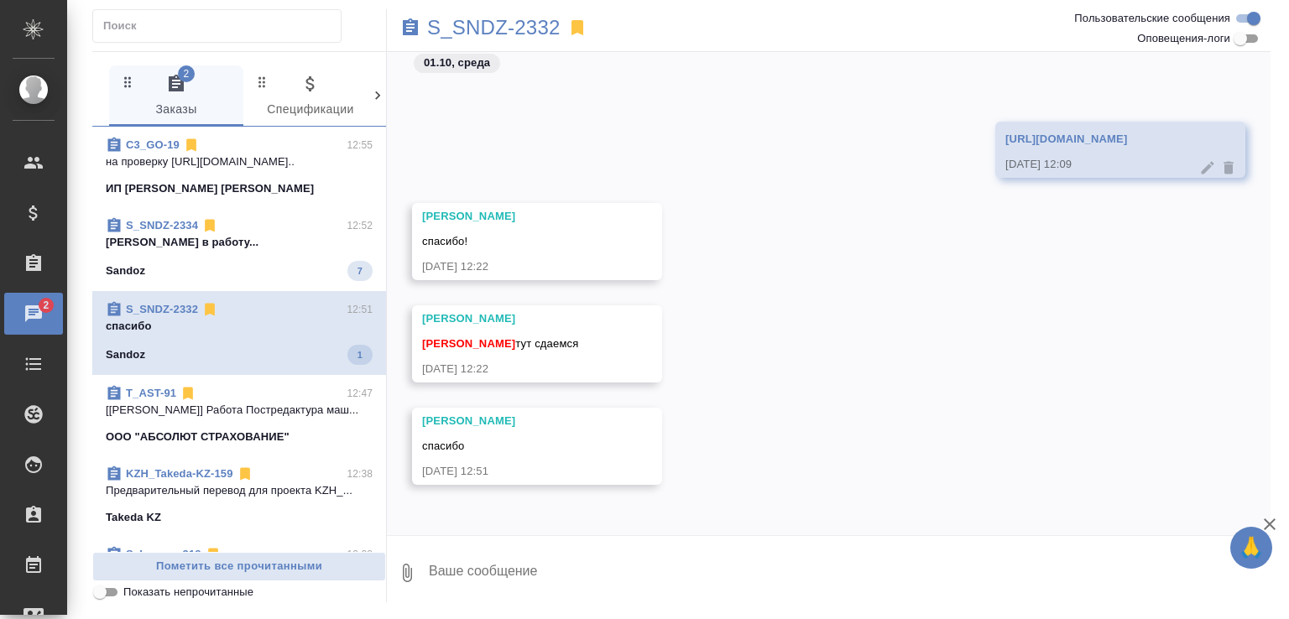
scroll to position [373, 0]
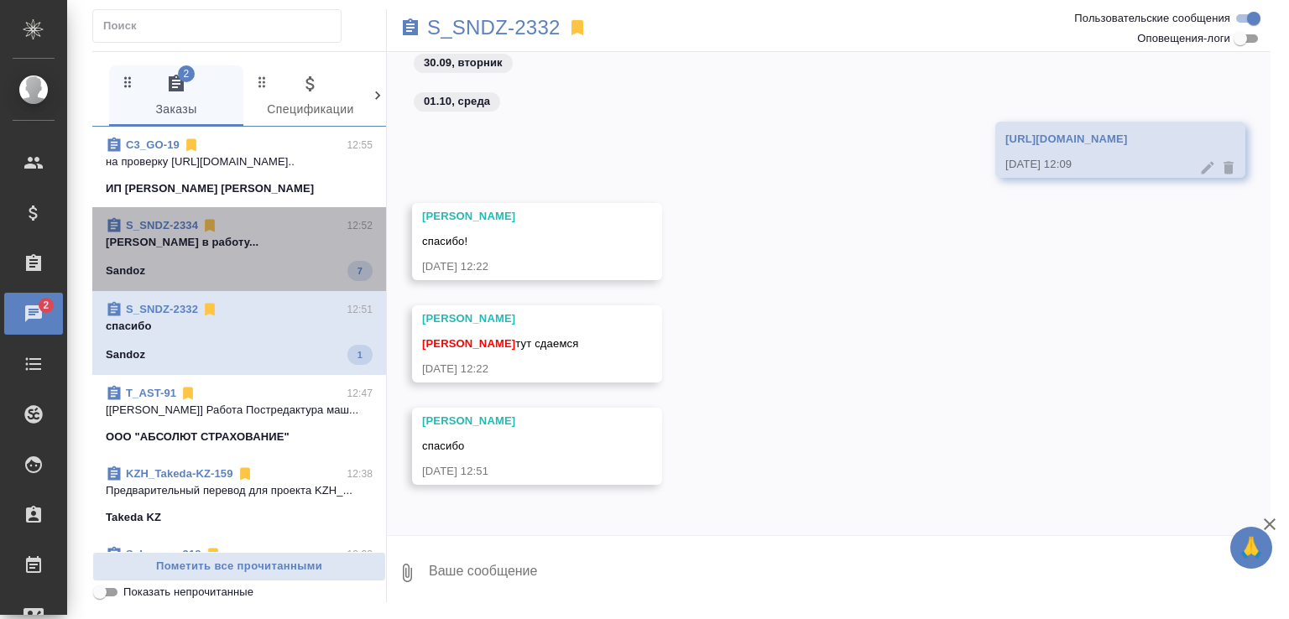
click at [271, 273] on div "Sandoz 7" at bounding box center [239, 271] width 267 height 20
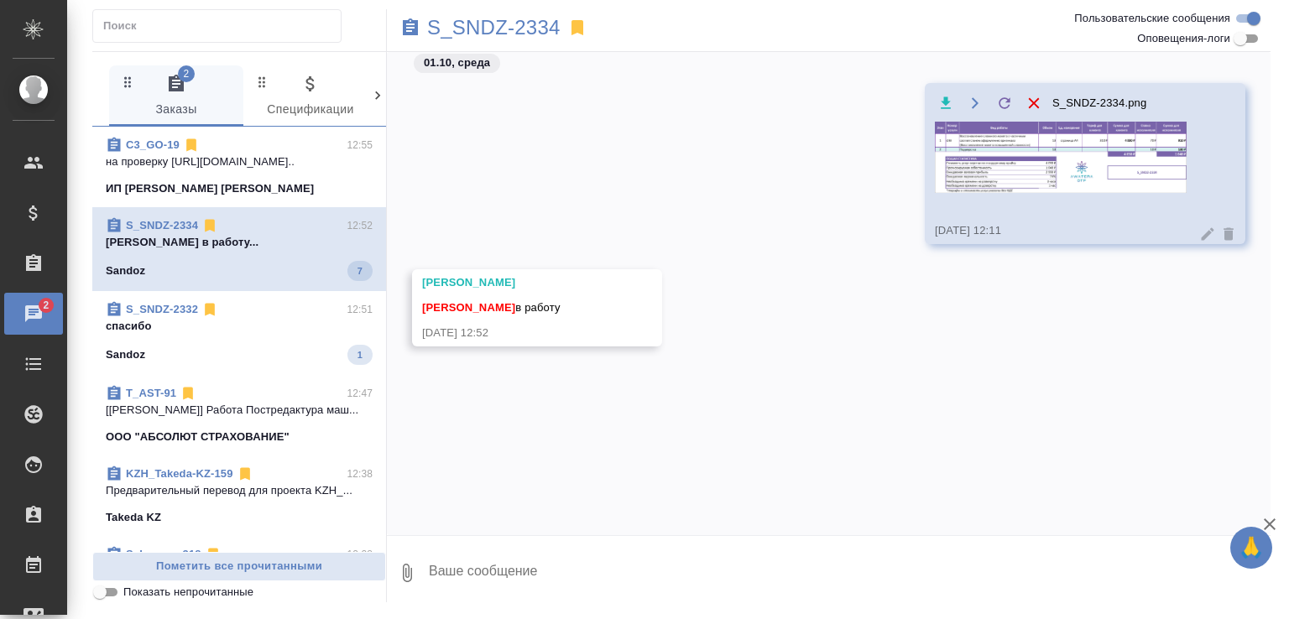
scroll to position [0, 0]
click at [280, 360] on div "Sandoz 1" at bounding box center [239, 355] width 267 height 20
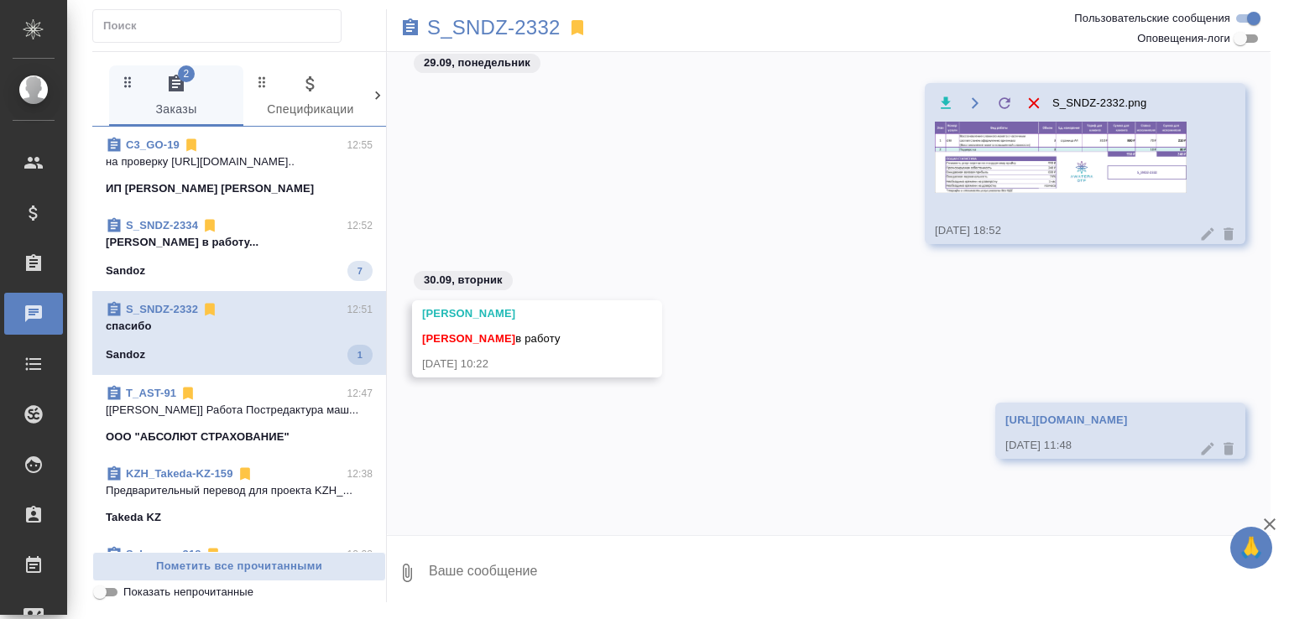
scroll to position [356, 0]
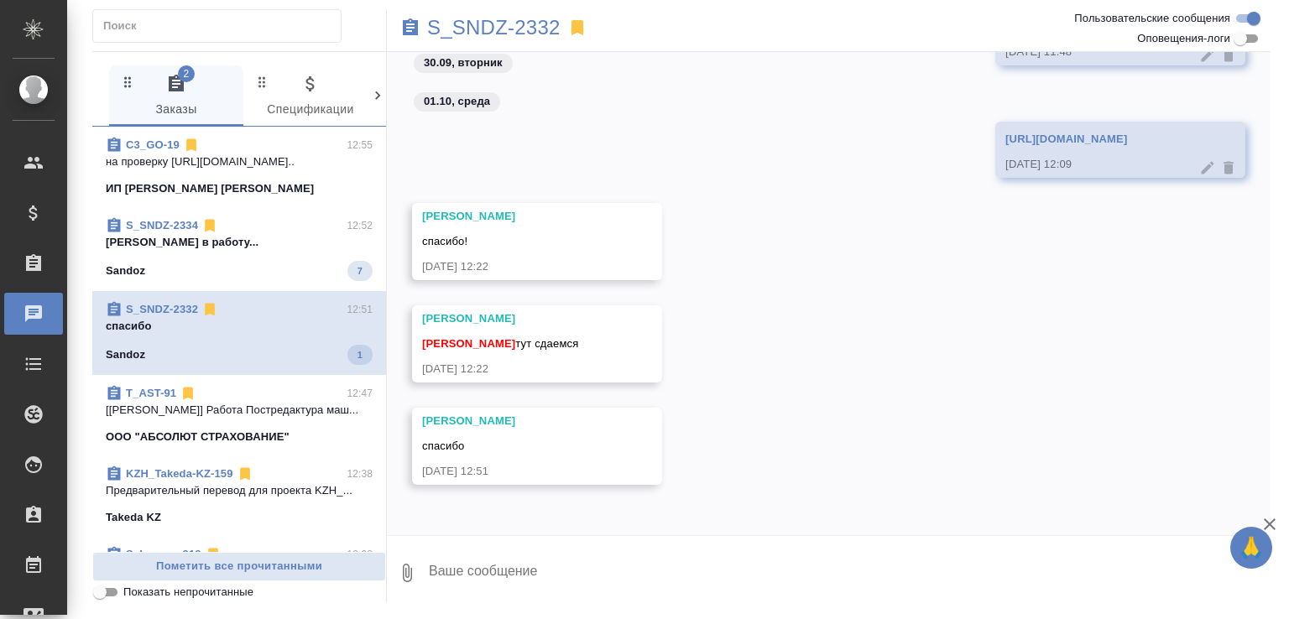
click at [283, 269] on div "Sandoz 7" at bounding box center [239, 271] width 267 height 20
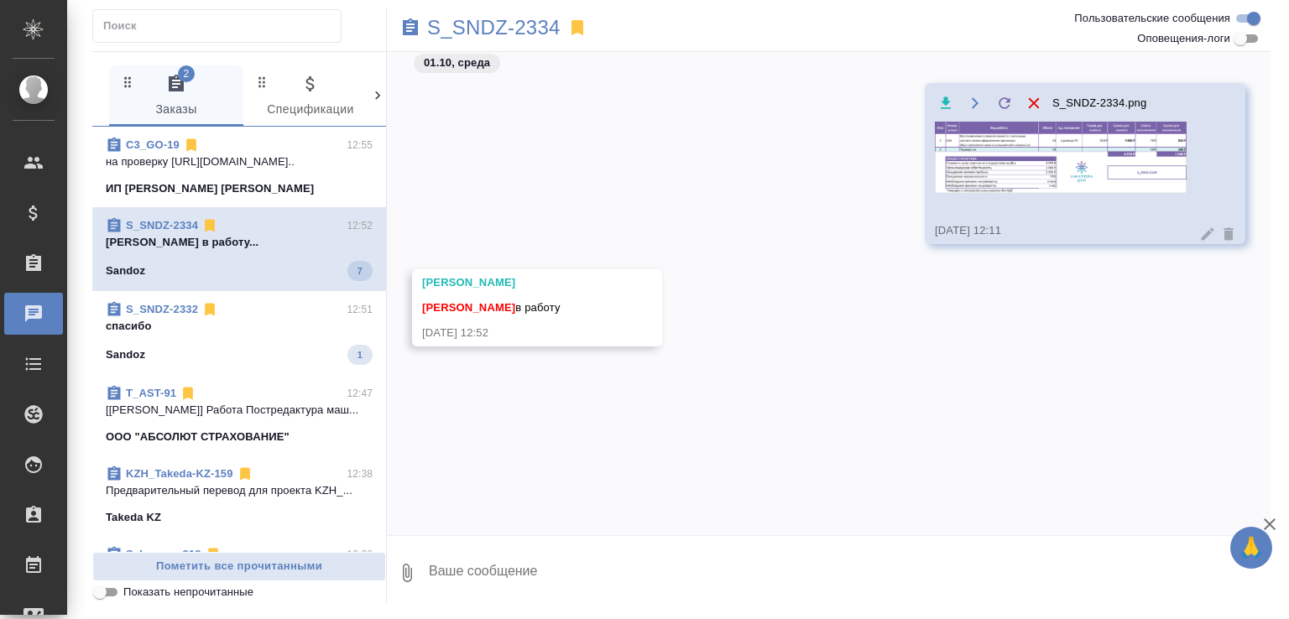
scroll to position [0, 0]
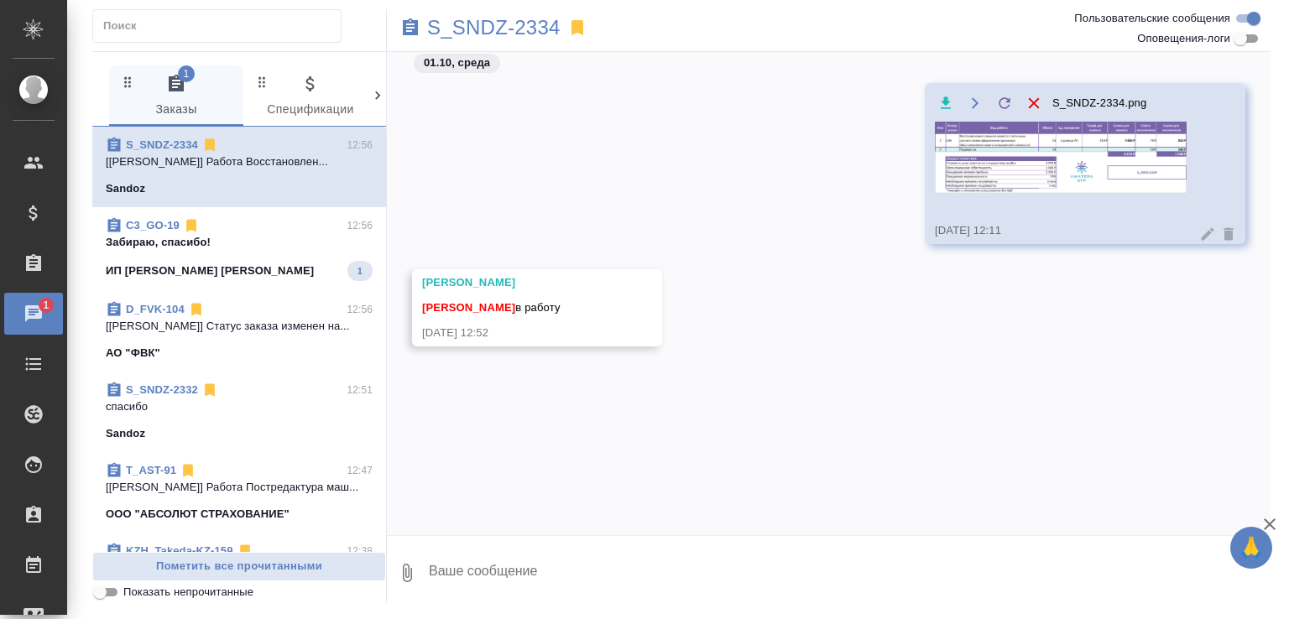
click at [300, 236] on p "Забираю, спасибо!" at bounding box center [239, 242] width 267 height 17
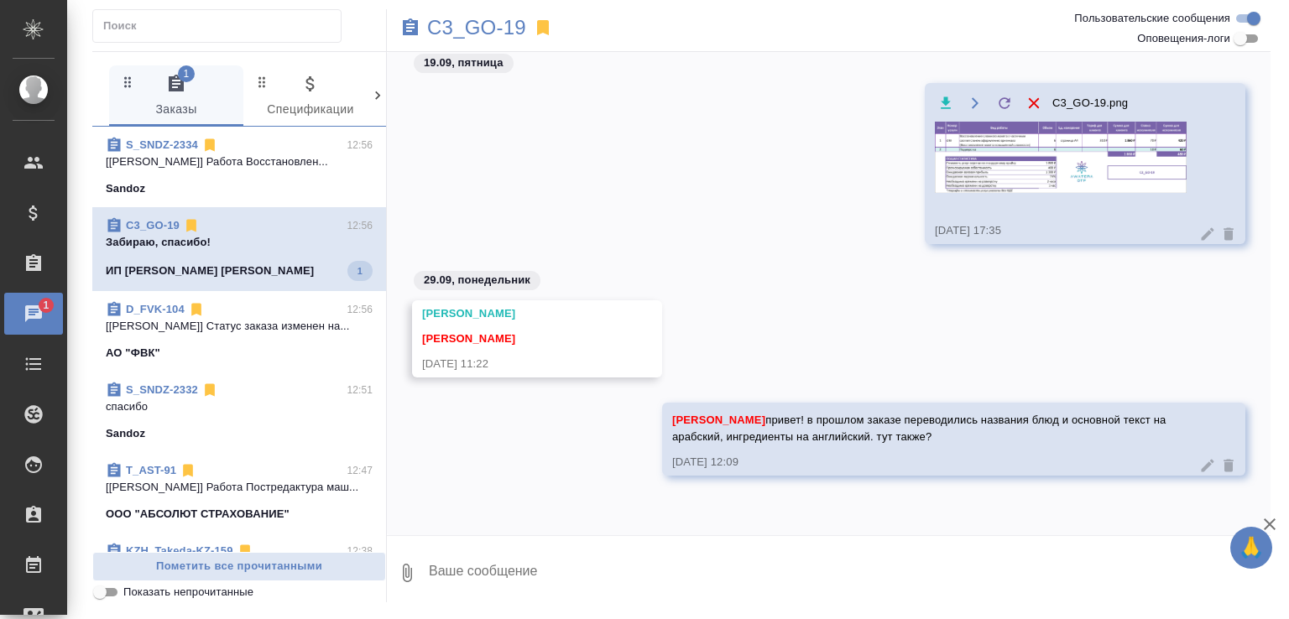
scroll to position [3335, 0]
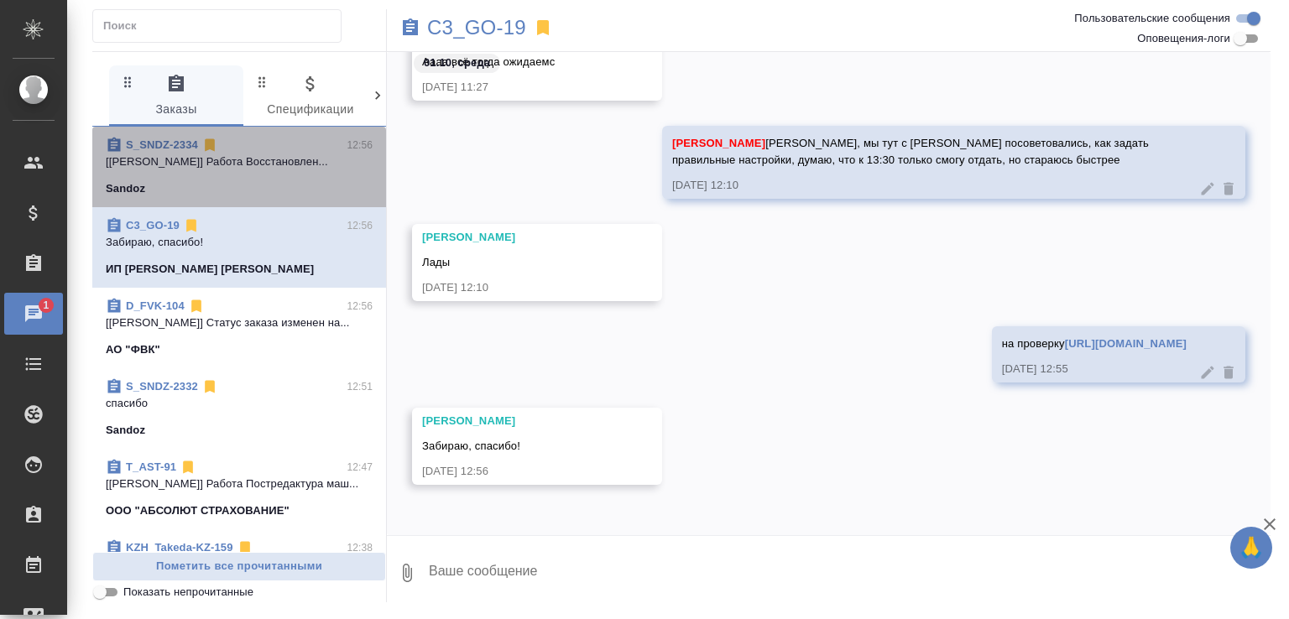
click at [290, 194] on div "Sandoz" at bounding box center [239, 188] width 267 height 17
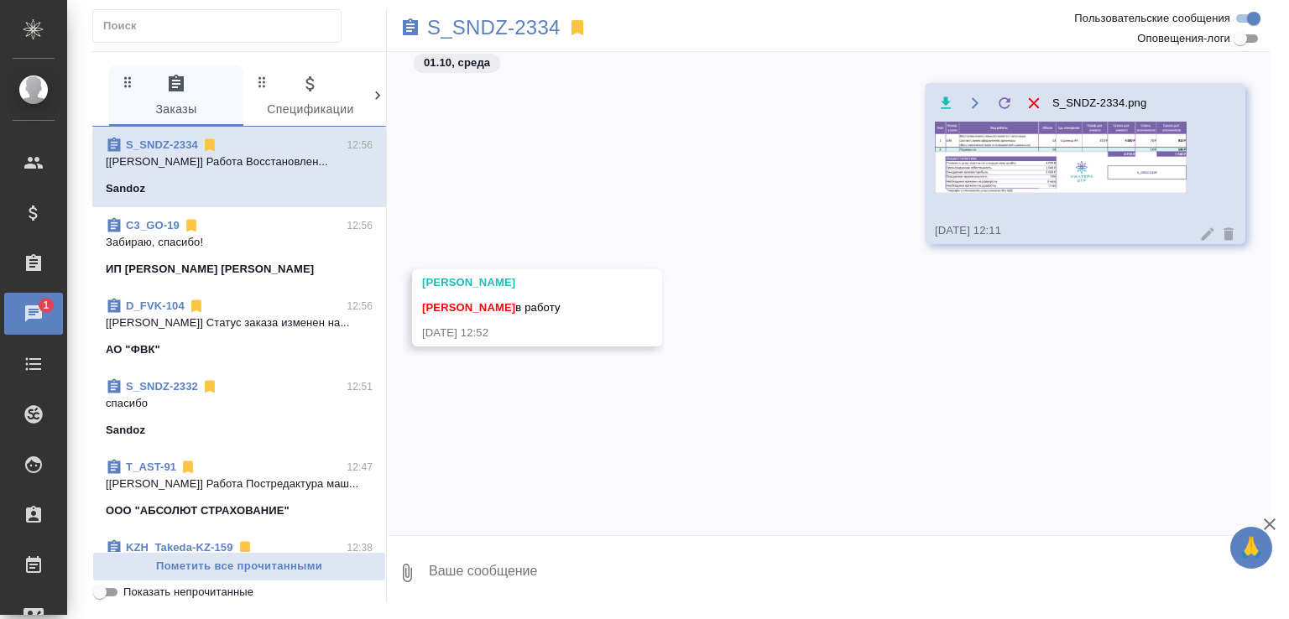
scroll to position [0, 0]
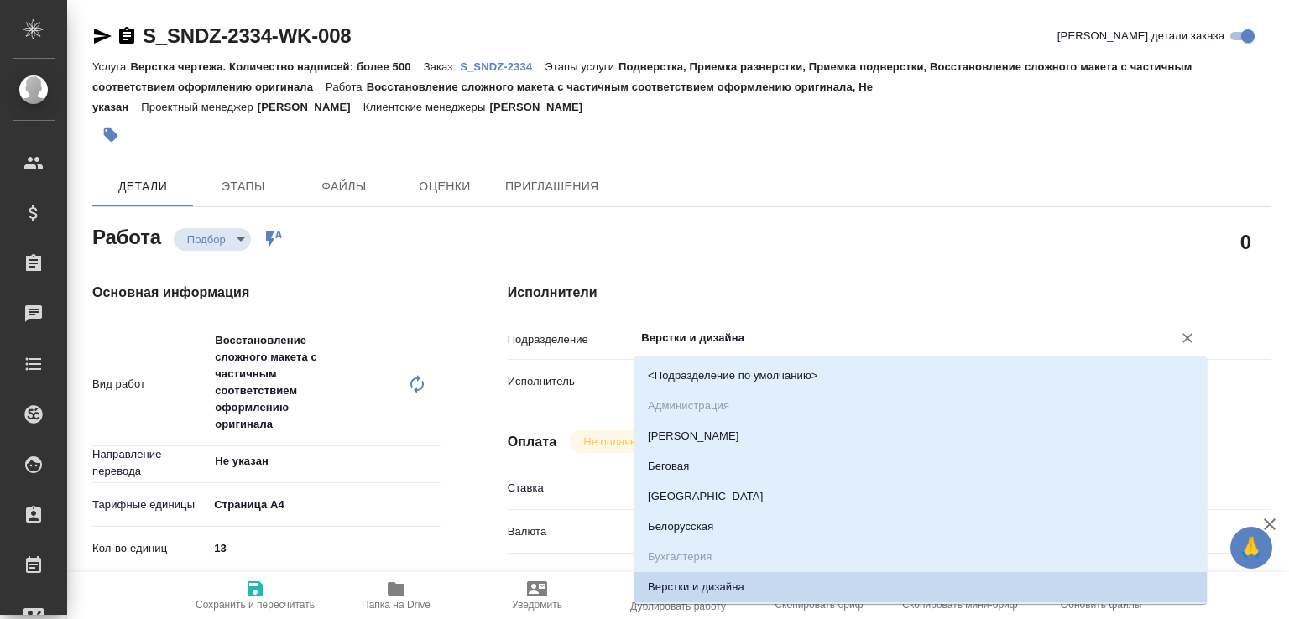
click at [667, 335] on input "Верстки и дизайна" at bounding box center [892, 338] width 506 height 20
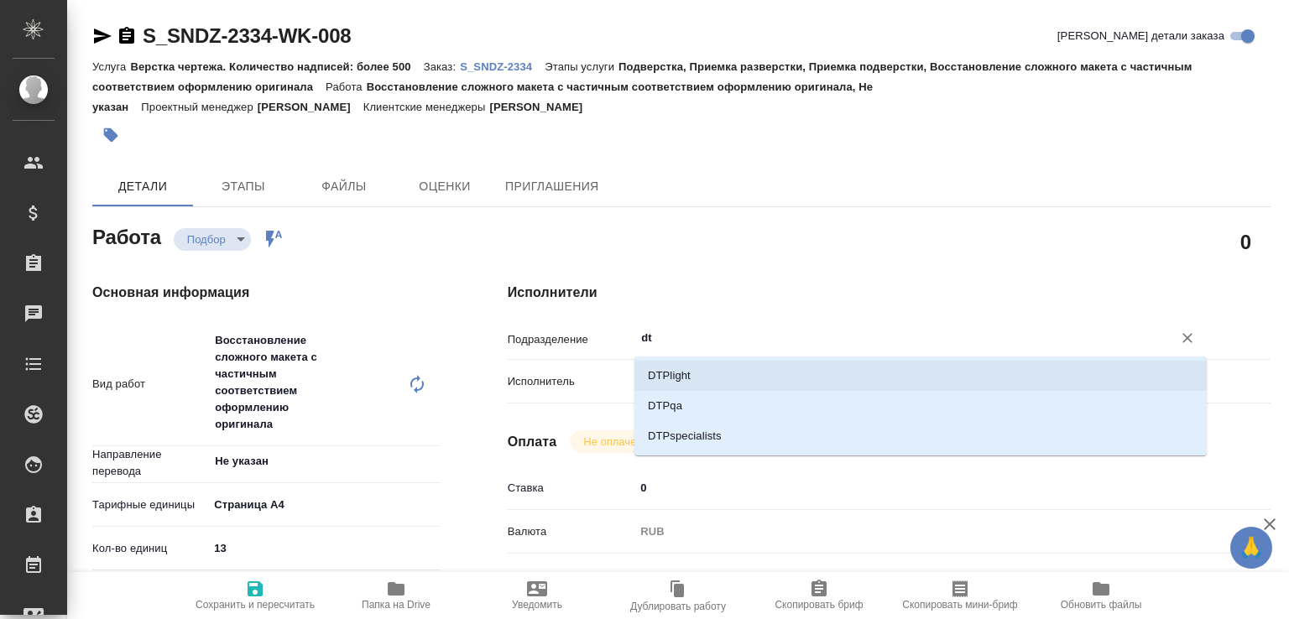
click at [662, 369] on li "DTPlight" at bounding box center [920, 376] width 572 height 30
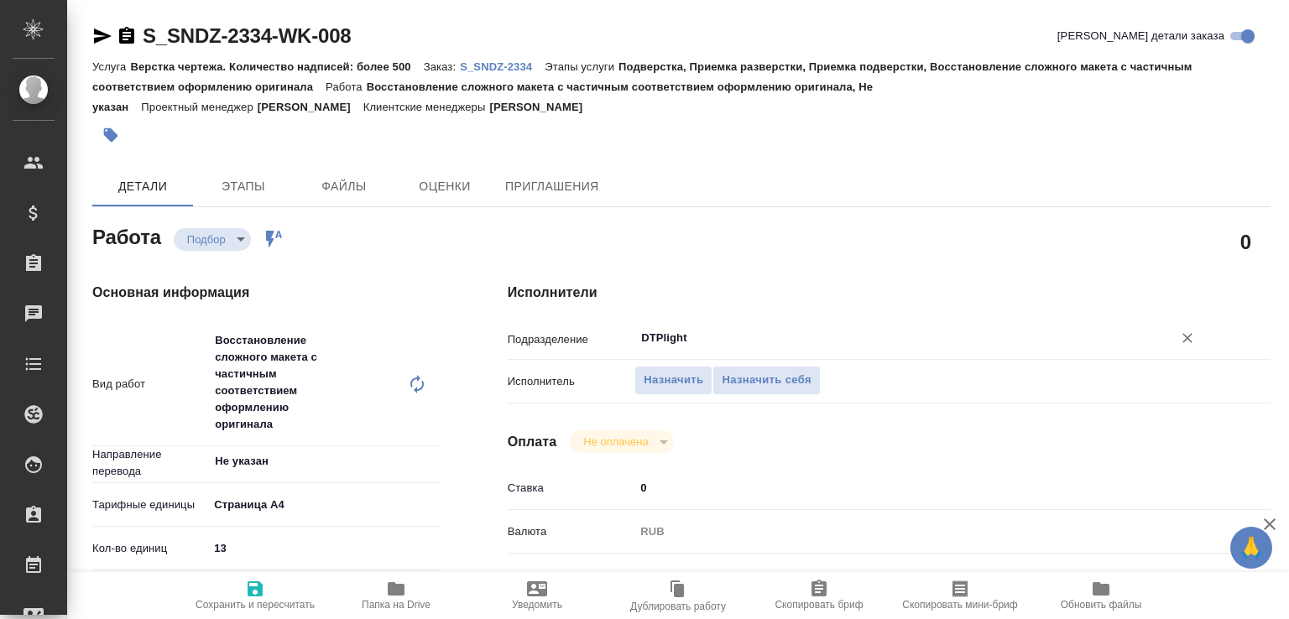
type input "DTPlight"
click at [235, 582] on span "Сохранить и пересчитать" at bounding box center [255, 595] width 121 height 32
type input "recruiting"
type input "Не указан"
type input "5f036ec4e16dec2d6b59c8ff"
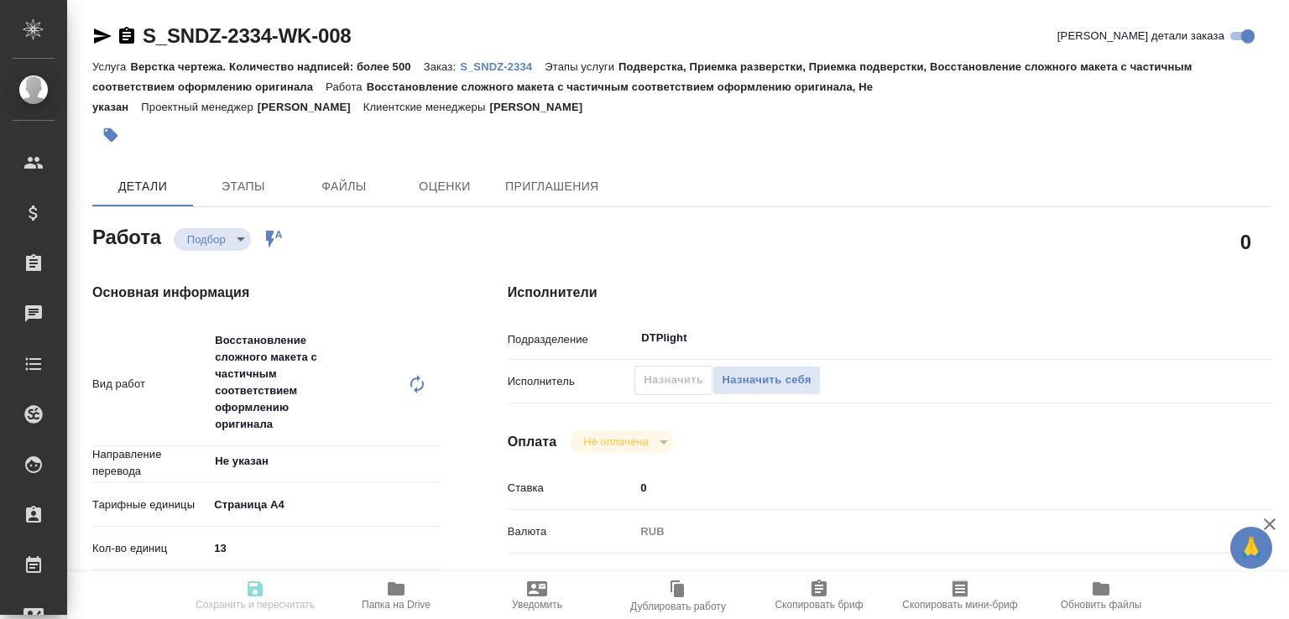
type input "13"
type input "01.10.2025 13:00"
type input "01.10.2025 16:00"
type input "03.10.2025 17:00"
type input "DTPlight"
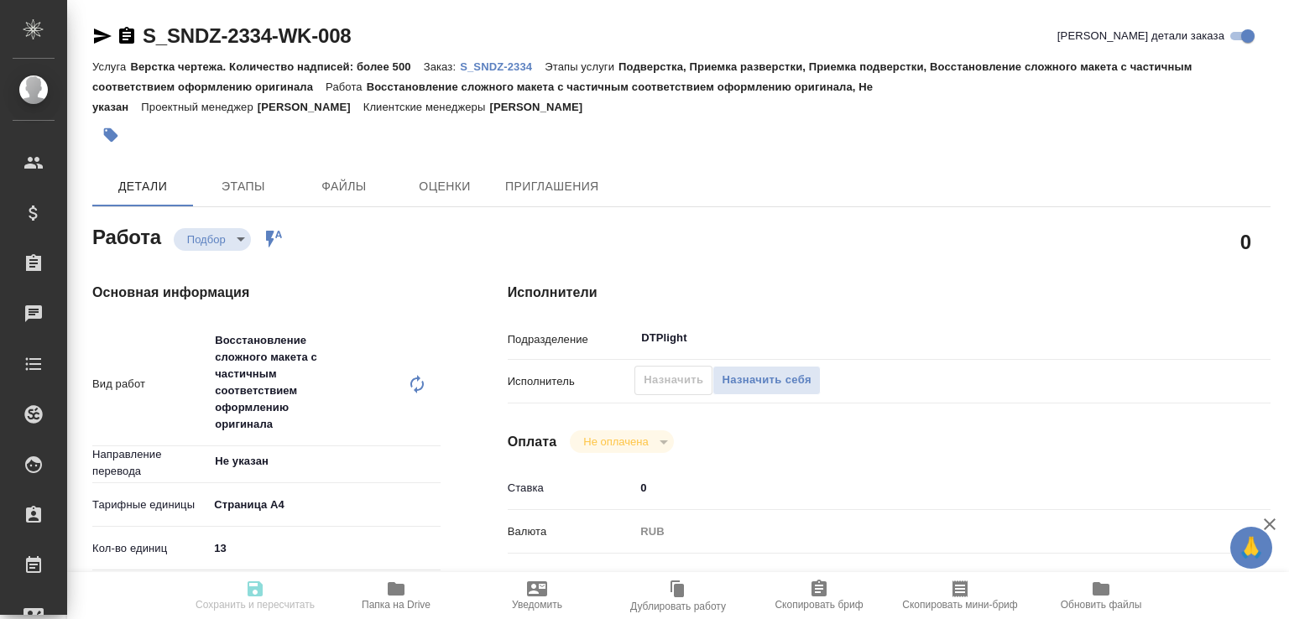
type input "notPayed"
type input "0"
type input "RUB"
type input "[PERSON_NAME]"
type input "S_SNDZ-2334"
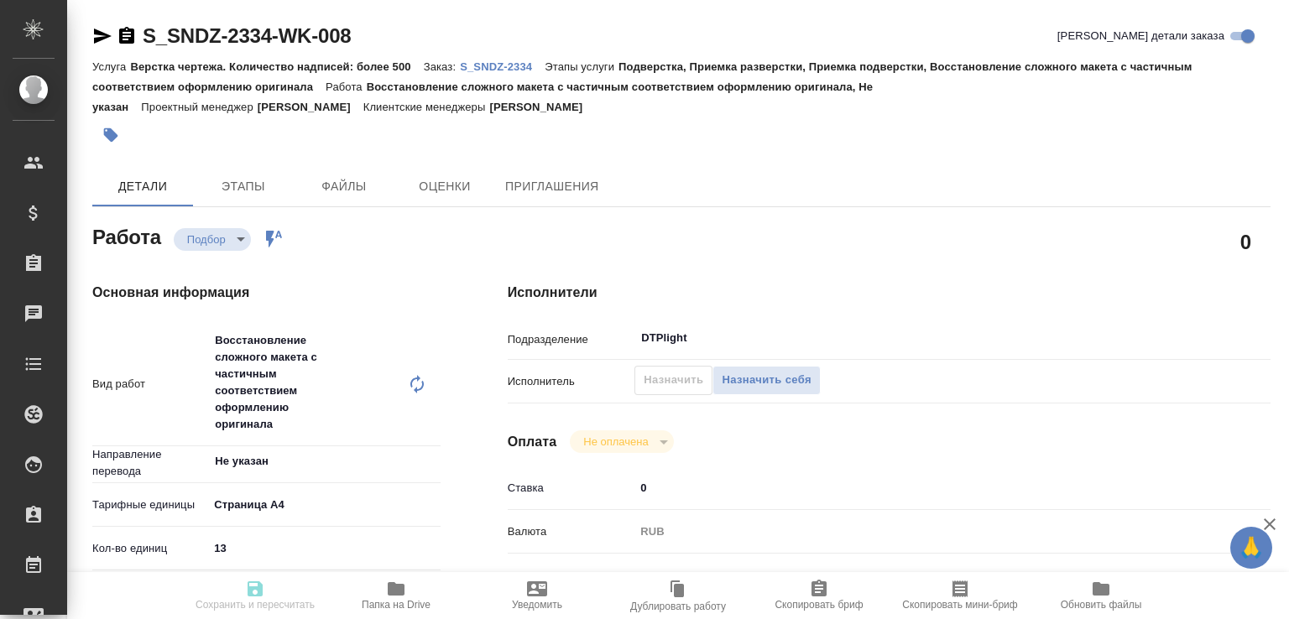
type input "Верстка чертежа. Количество надписей: более 500"
type input "Подверстка, Приемка разверстки, Приемка подверстки, Восстановление сложного мак…"
type input "[PERSON_NAME]"
type input "Малофеева Екатерина"
type input "/Clients/Sandoz/Orders/S_SNDZ-2334"
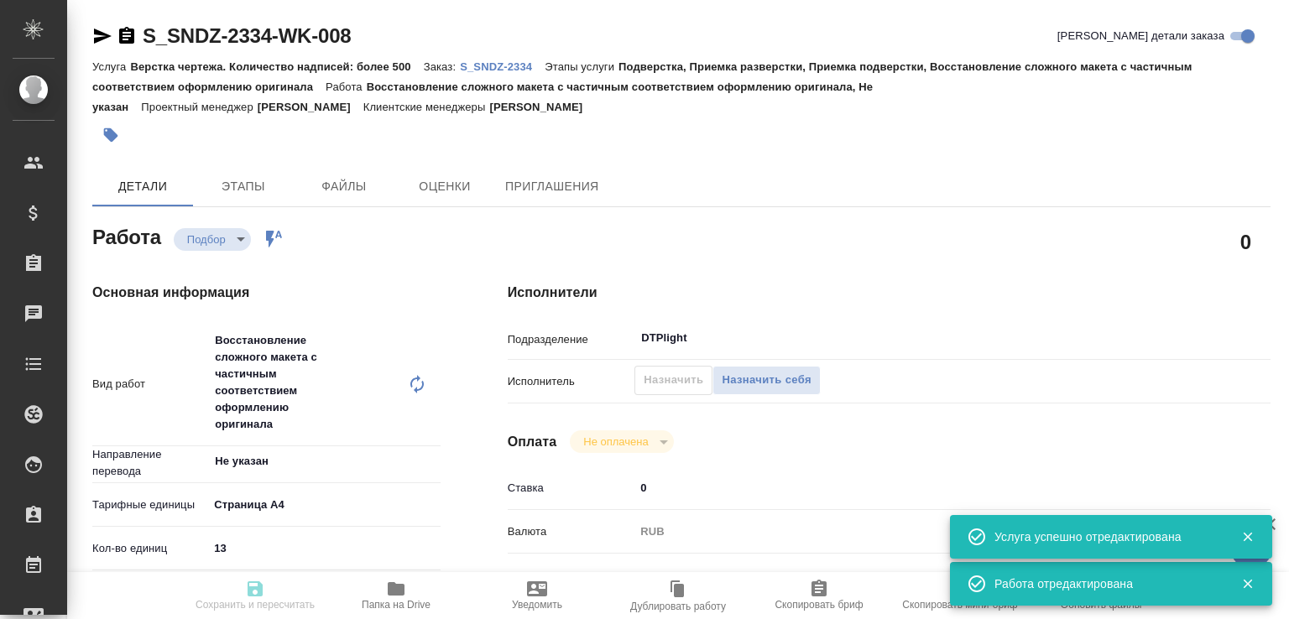
type input "recruiting"
type input "Не указан"
type input "5f036ec4e16dec2d6b59c8ff"
type input "13"
type input "01.10.2025 13:00"
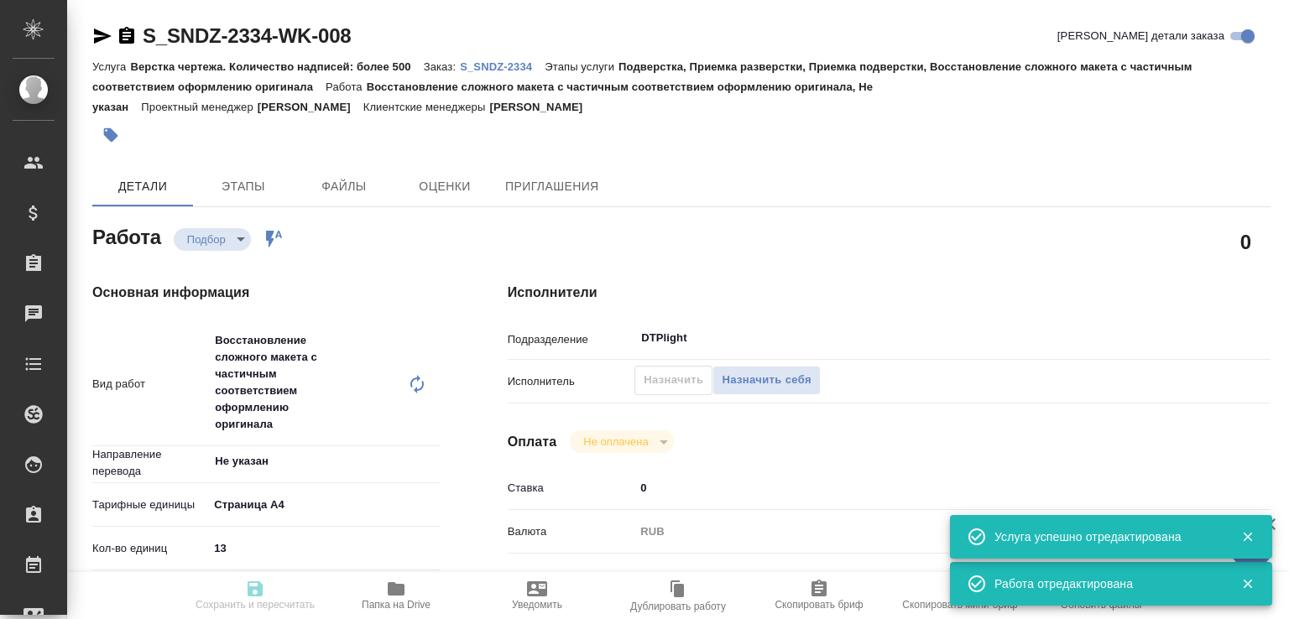
type input "01.10.2025 16:00"
type input "03.10.2025 17:00"
type input "DTPlight"
type input "notPayed"
type input "0"
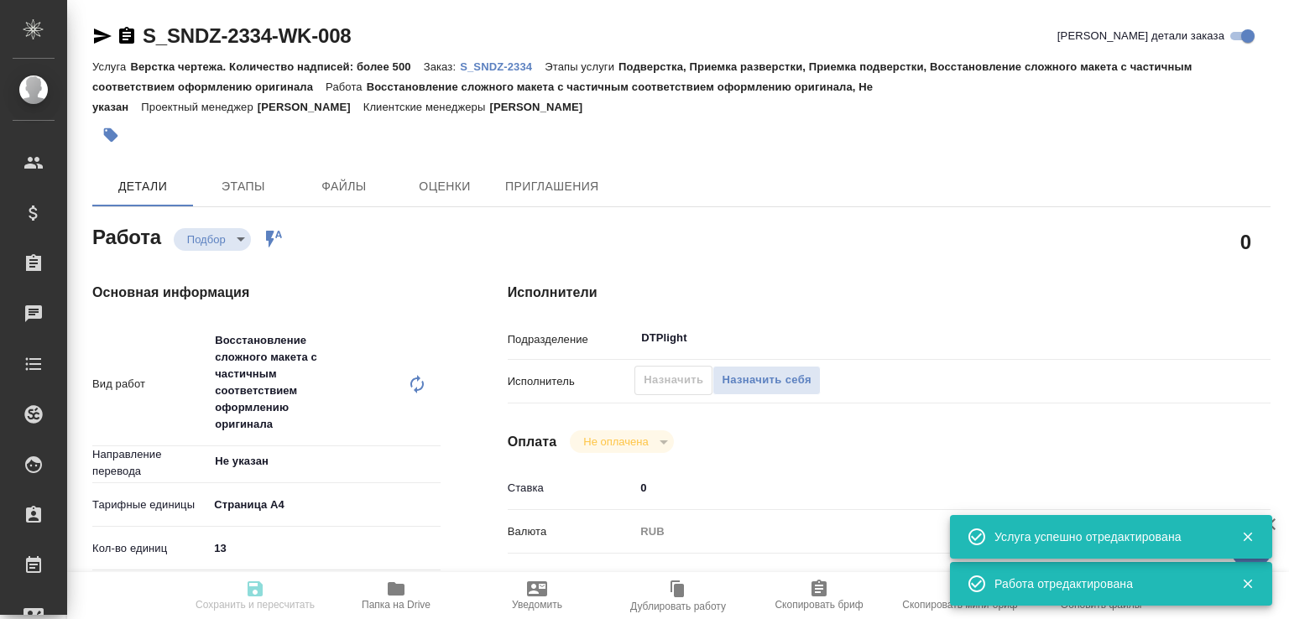
type input "RUB"
type input "Горшкова Валентина"
type input "S_SNDZ-2334"
type input "Верстка чертежа. Количество надписей: более 500"
type input "Подверстка, Приемка разверстки, Приемка подверстки, Восстановление сложного мак…"
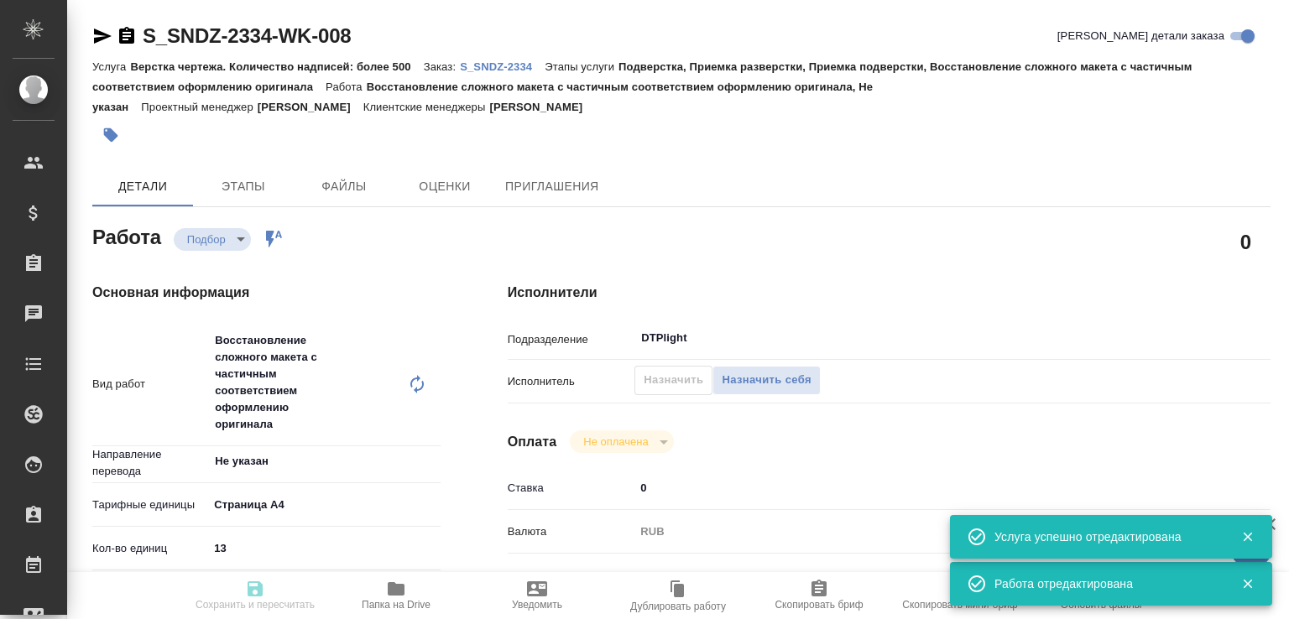
type input "Кабаргина Анна"
type input "Малофеева Екатерина"
type input "/Clients/Sandoz/Orders/S_SNDZ-2334"
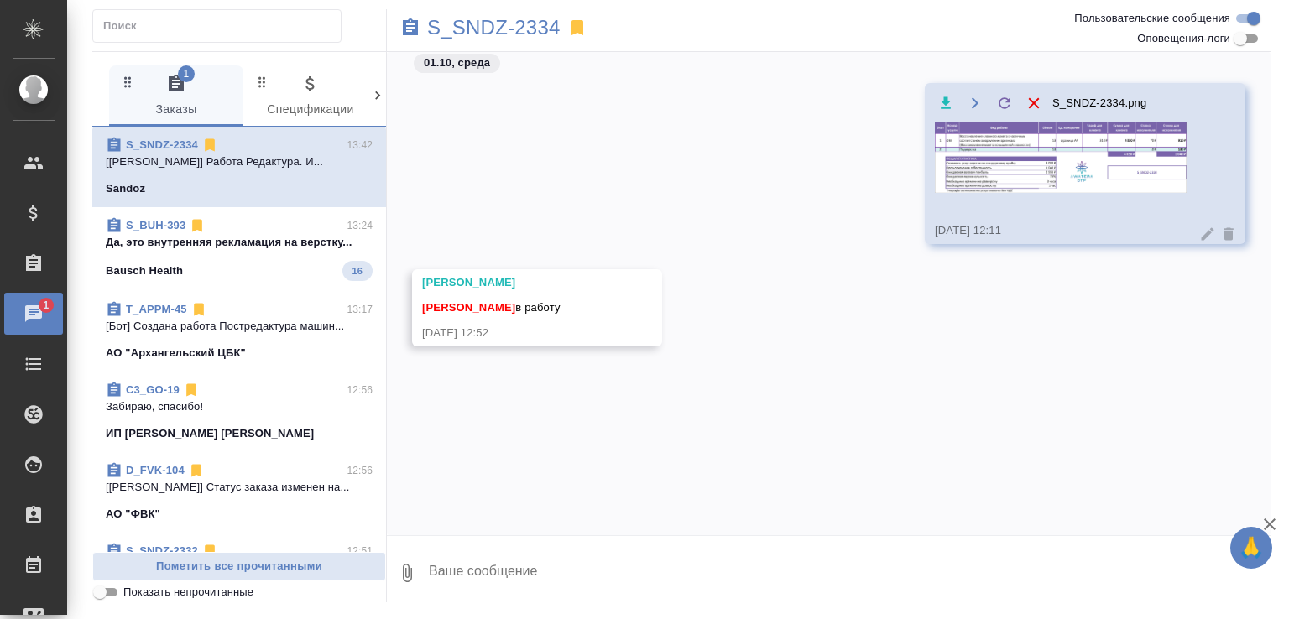
click at [248, 235] on p "Да, это внутренняя рекламация на верстку..." at bounding box center [239, 242] width 267 height 17
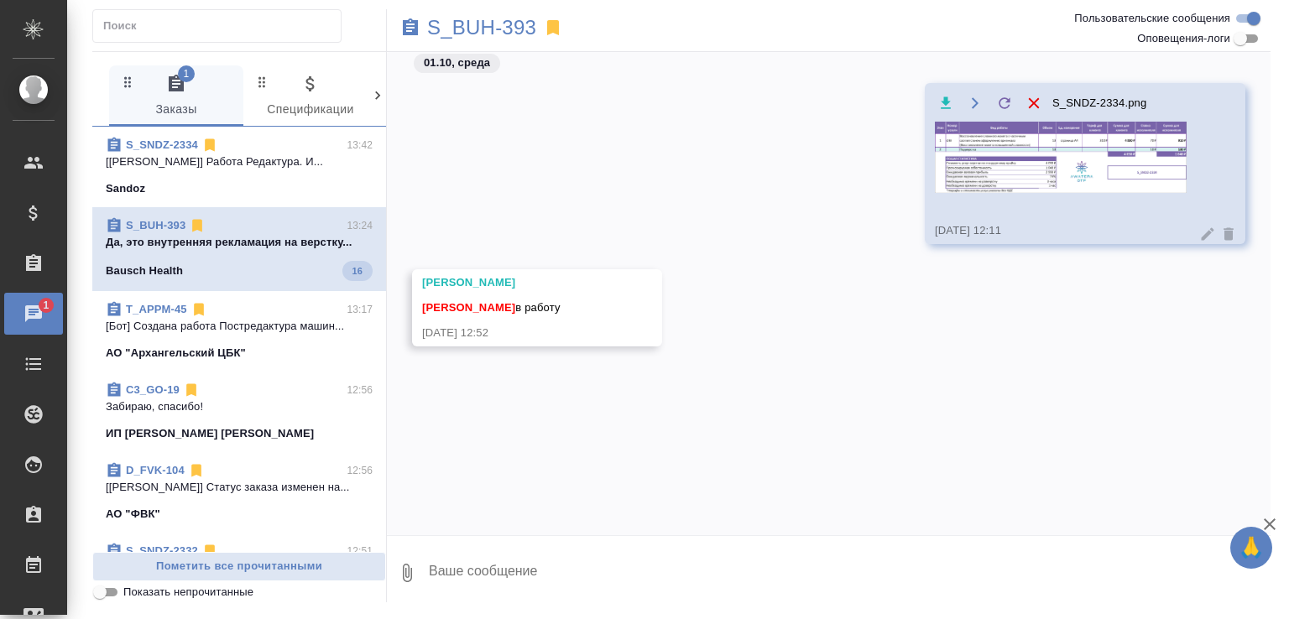
scroll to position [215, 0]
